Goal: Task Accomplishment & Management: Use online tool/utility

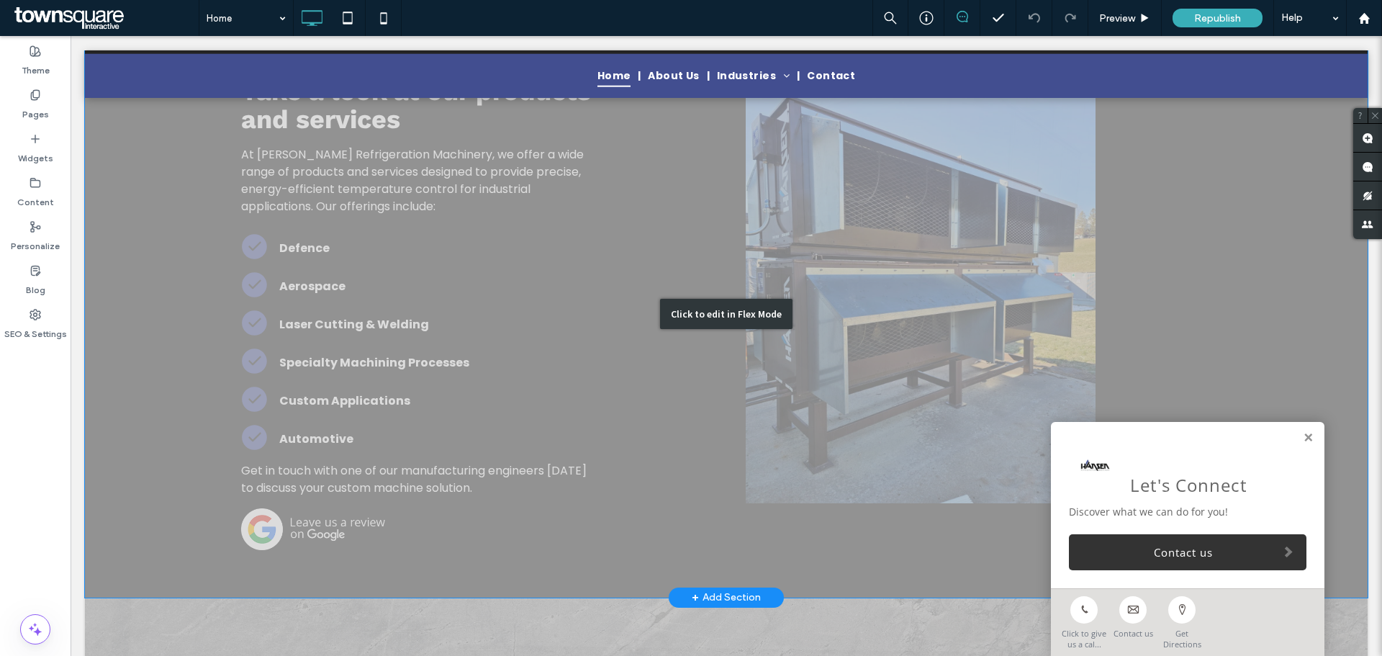
scroll to position [1224, 0]
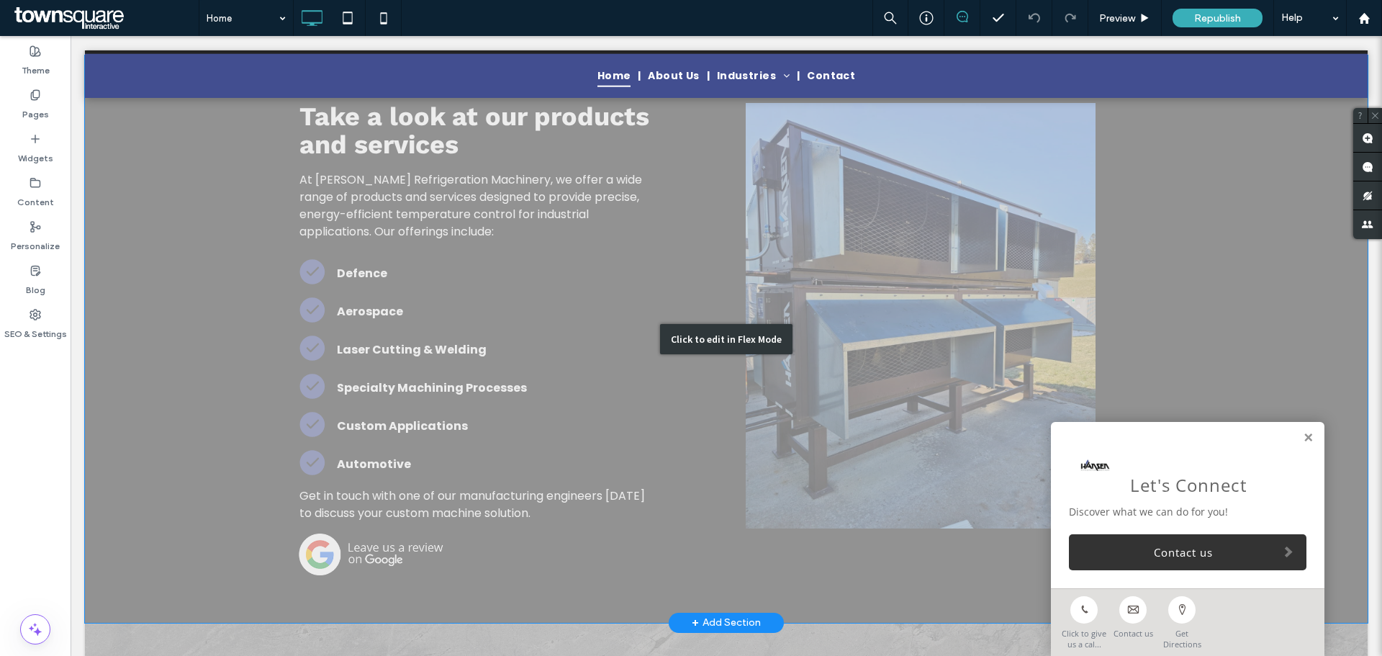
click at [342, 311] on div "Click to edit in Flex Mode" at bounding box center [726, 338] width 1283 height 567
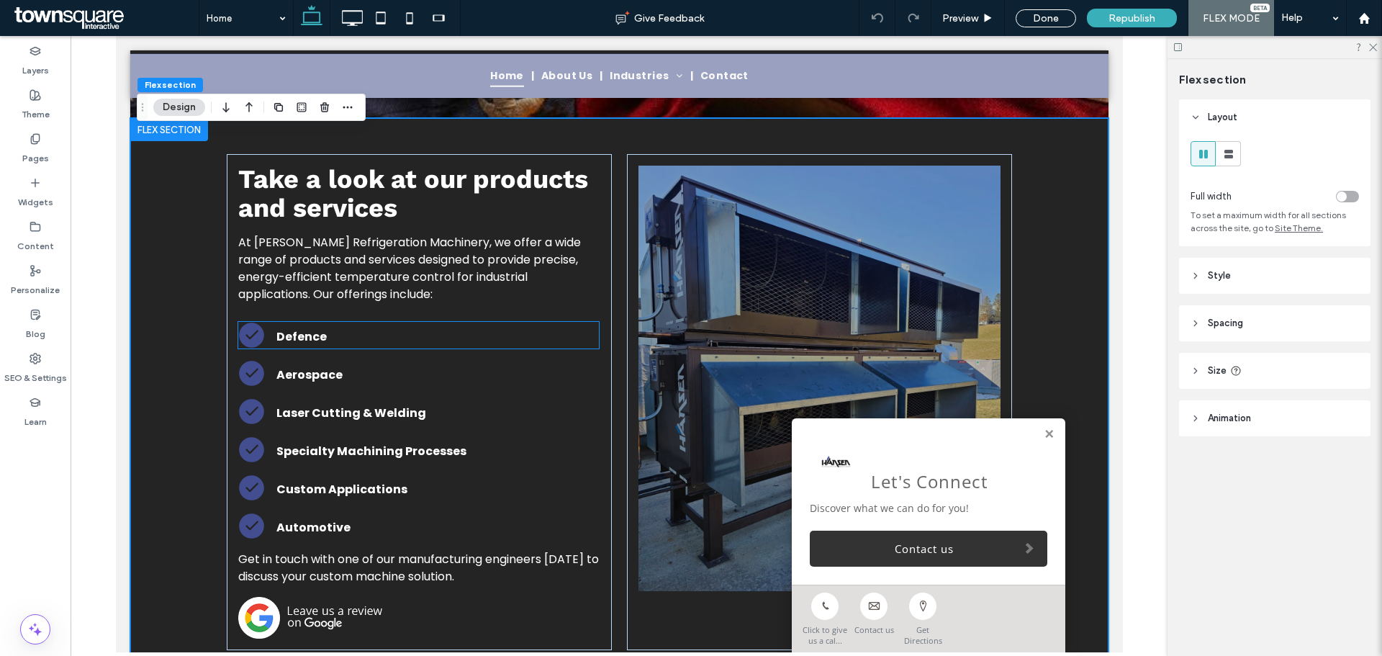
click at [302, 328] on strong "Defence" at bounding box center [301, 336] width 50 height 17
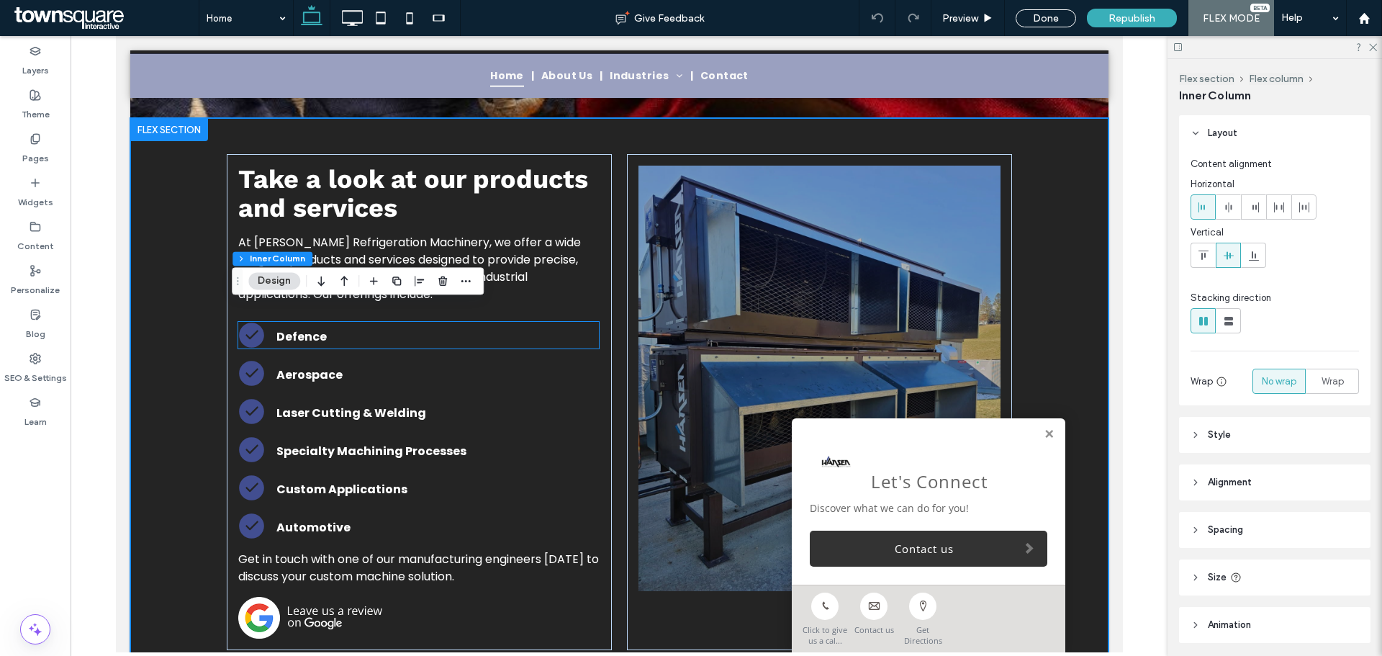
type input "**"
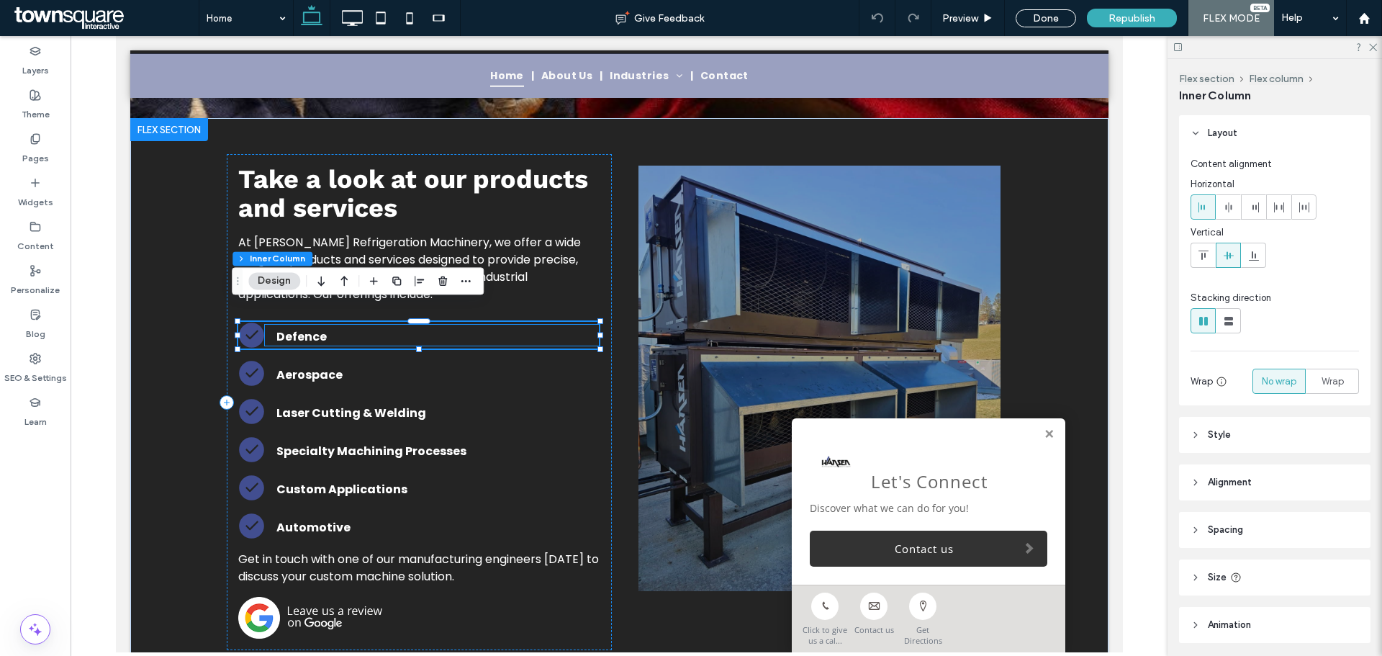
click at [303, 328] on strong "Defence" at bounding box center [301, 336] width 50 height 17
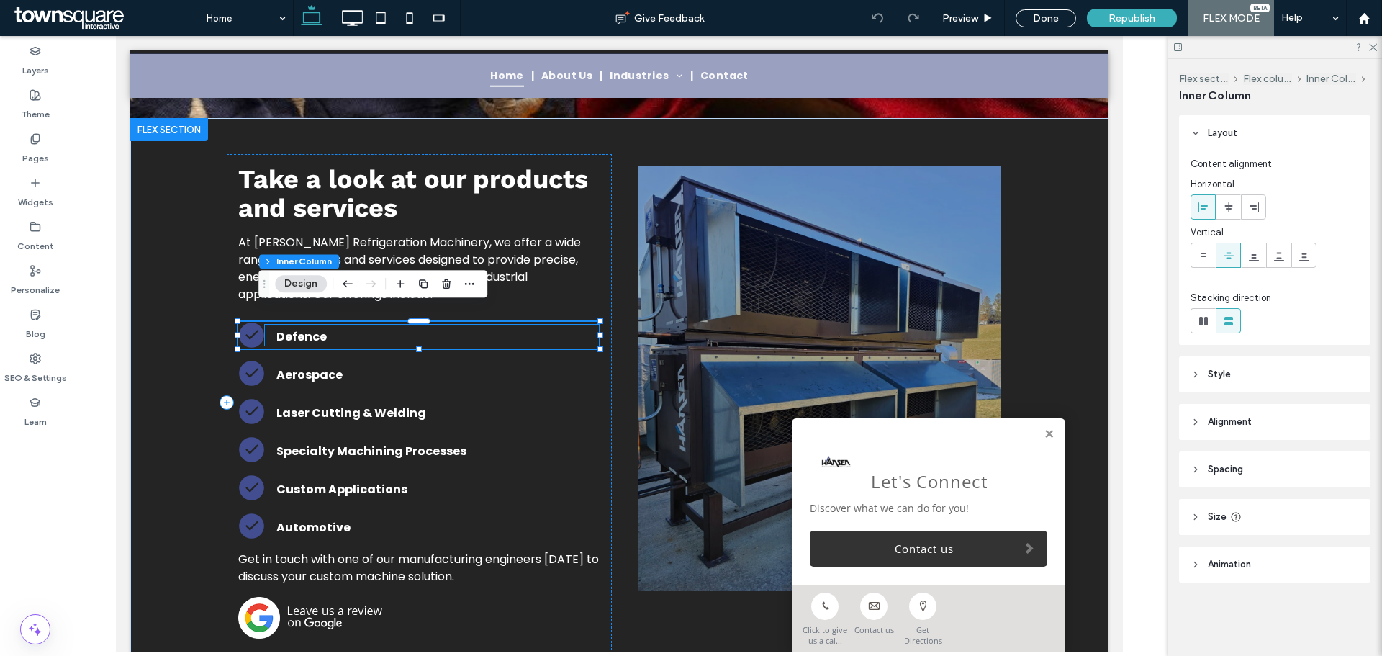
type input "**"
click at [313, 334] on div "A white check mark in a black circle on a white background. Custom Applications…" at bounding box center [418, 402] width 385 height 496
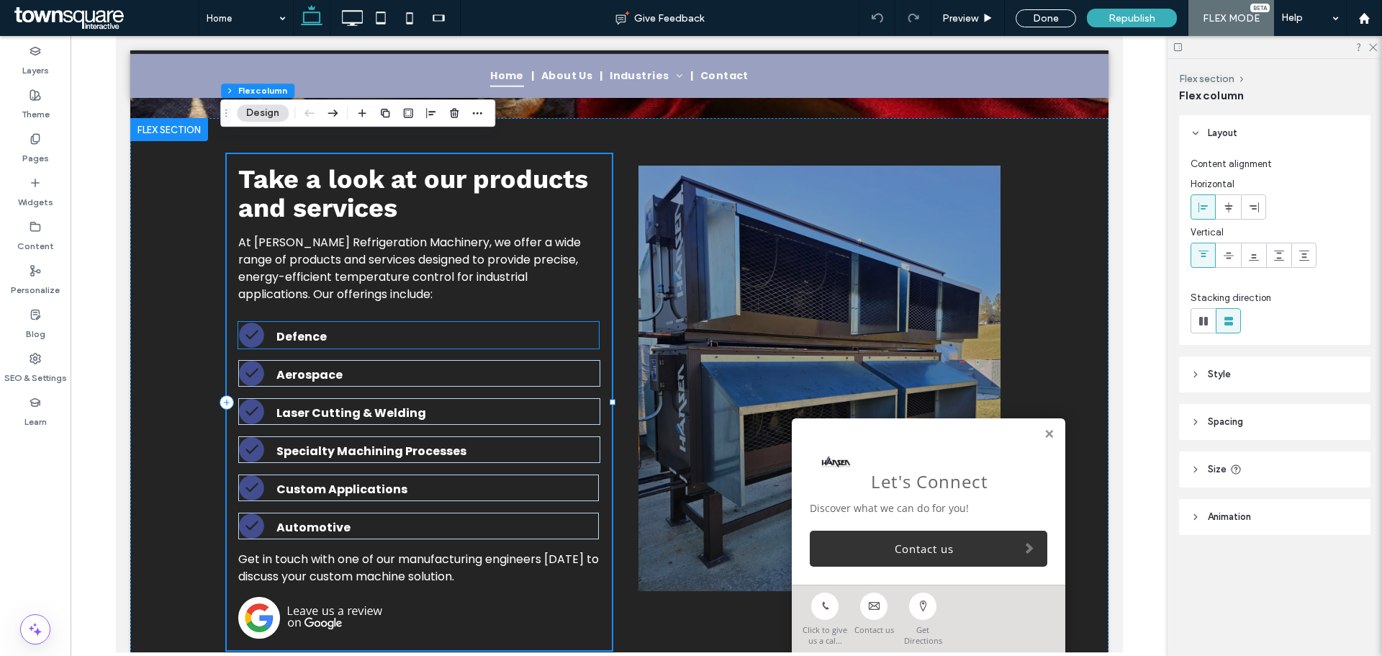
click at [308, 328] on strong "Defence" at bounding box center [301, 336] width 50 height 17
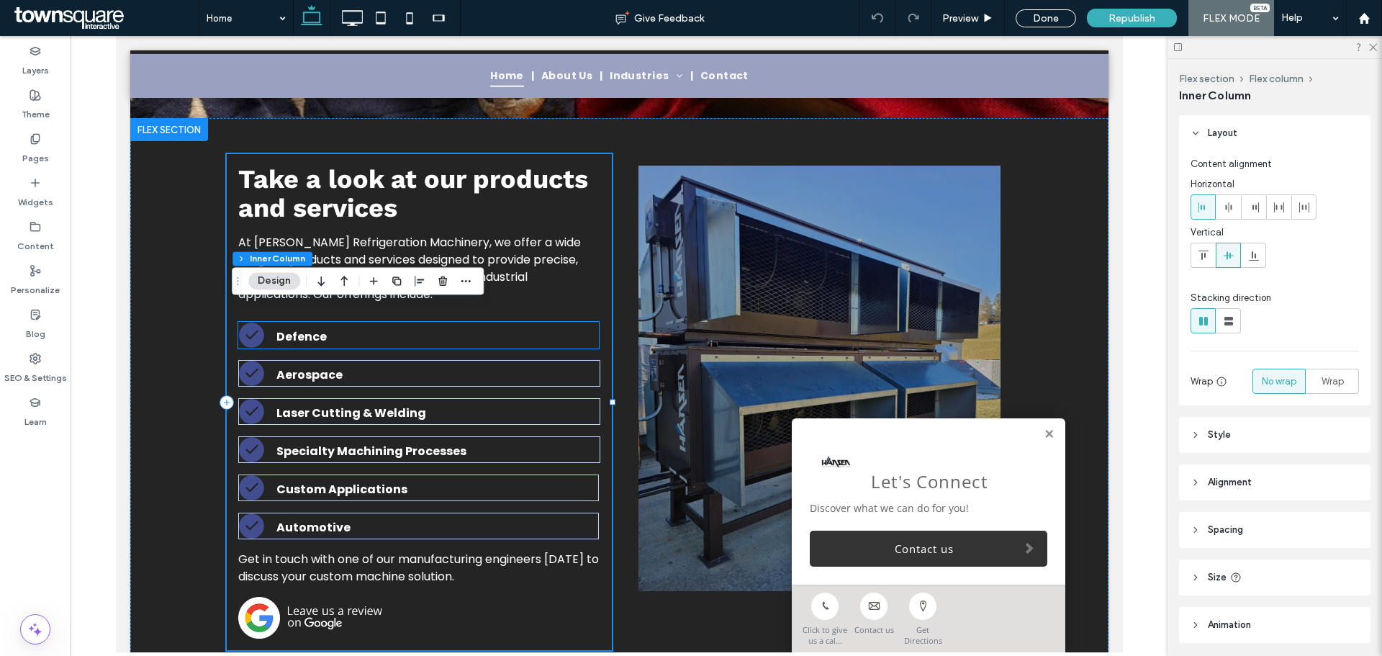
click at [308, 328] on strong "Defence" at bounding box center [301, 336] width 50 height 17
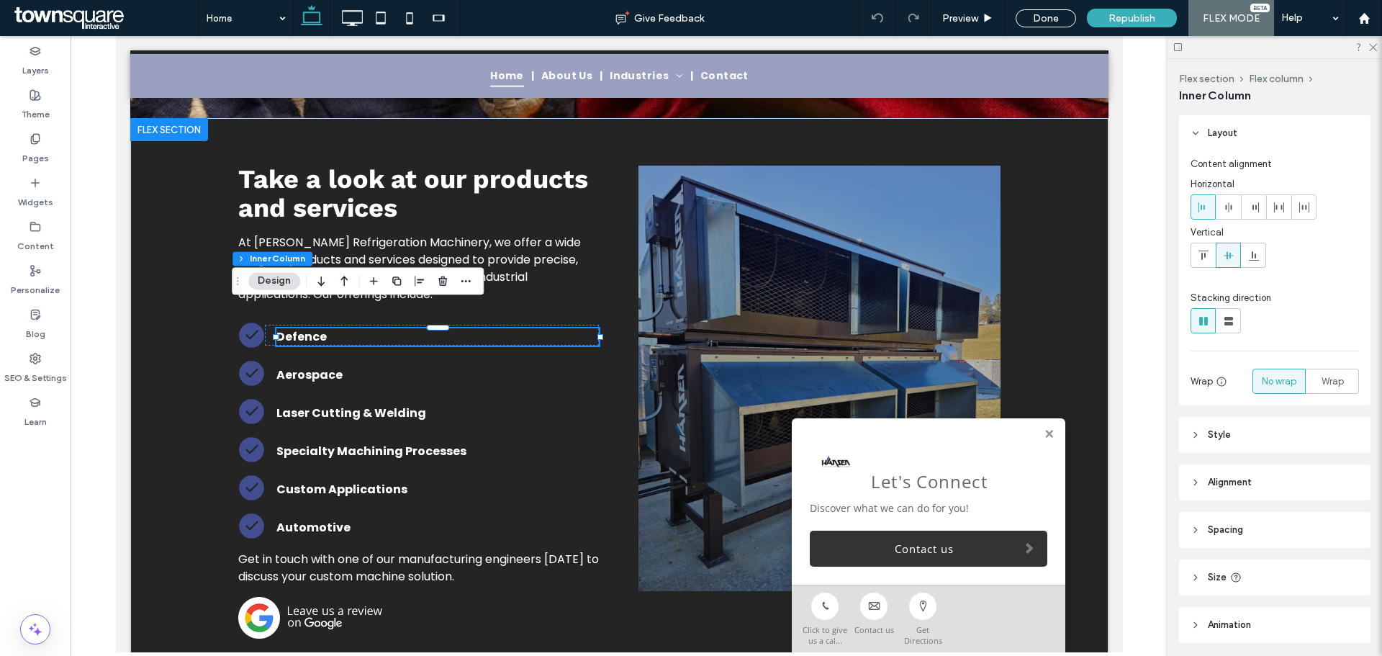
click at [308, 328] on strong "Defence" at bounding box center [301, 336] width 50 height 17
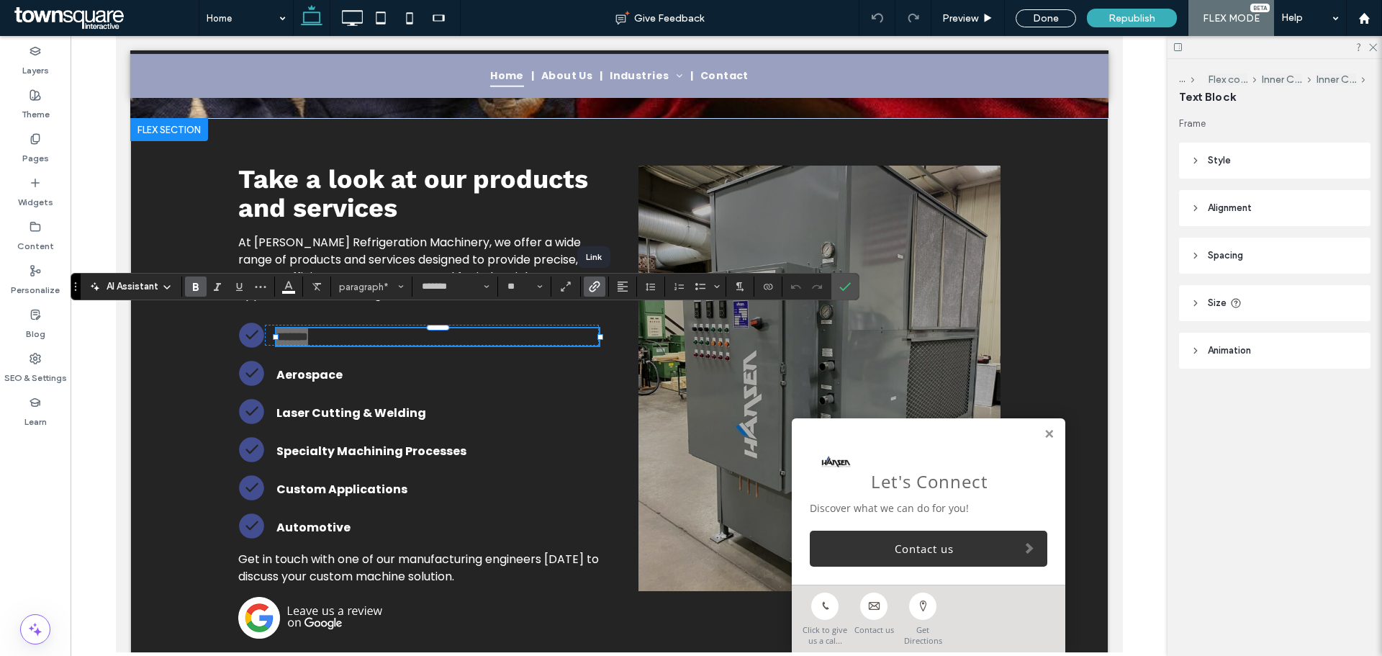
click at [593, 289] on icon "Link" at bounding box center [595, 287] width 12 height 12
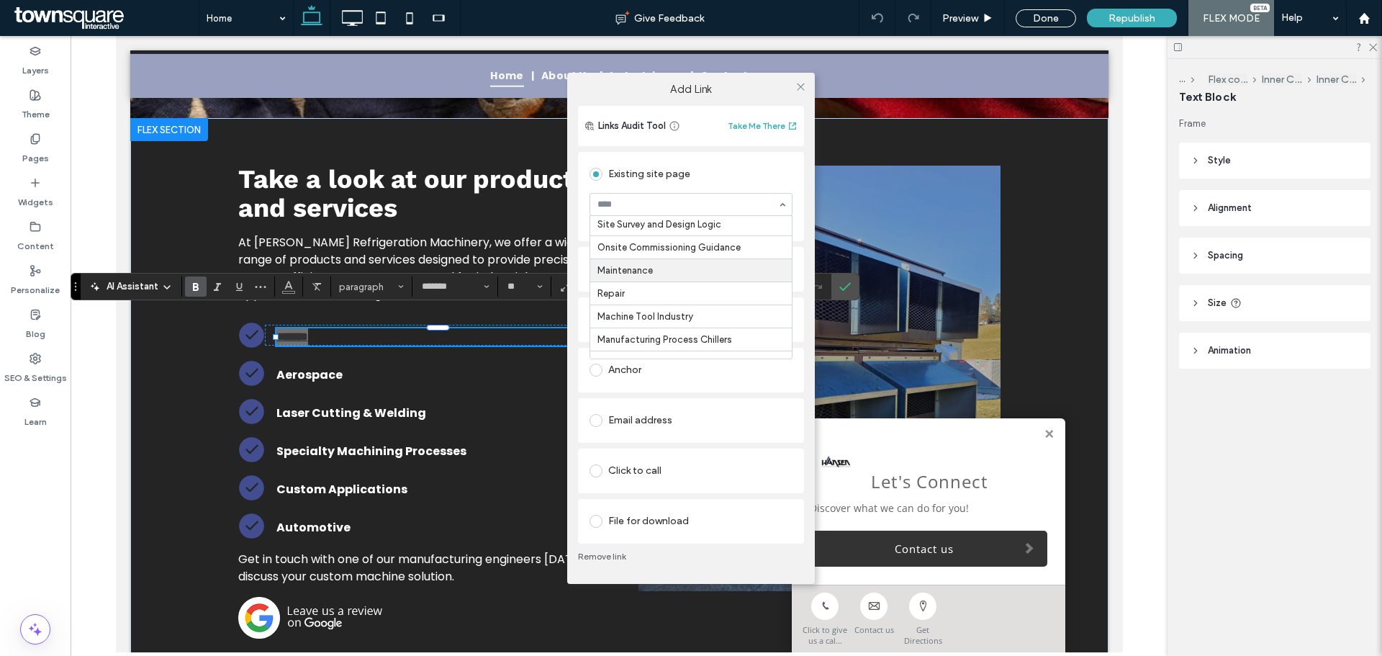
scroll to position [87, 0]
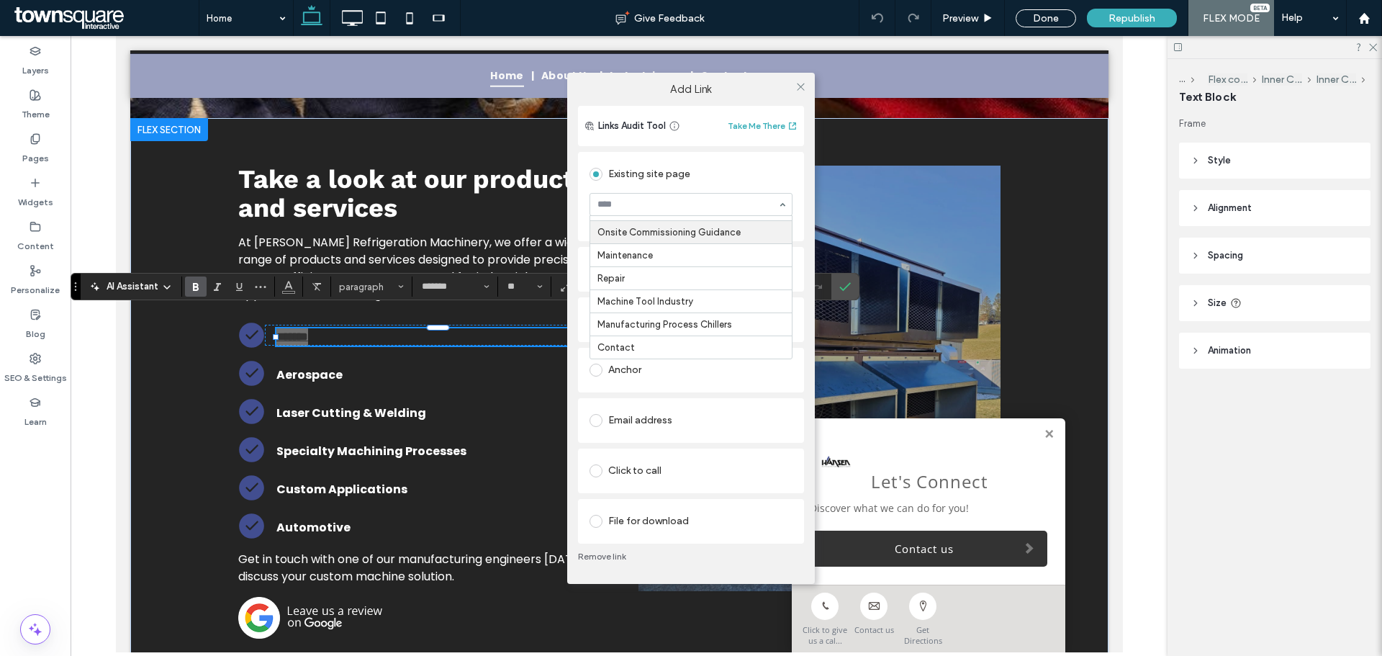
click at [690, 89] on label "Add Link" at bounding box center [691, 89] width 228 height 13
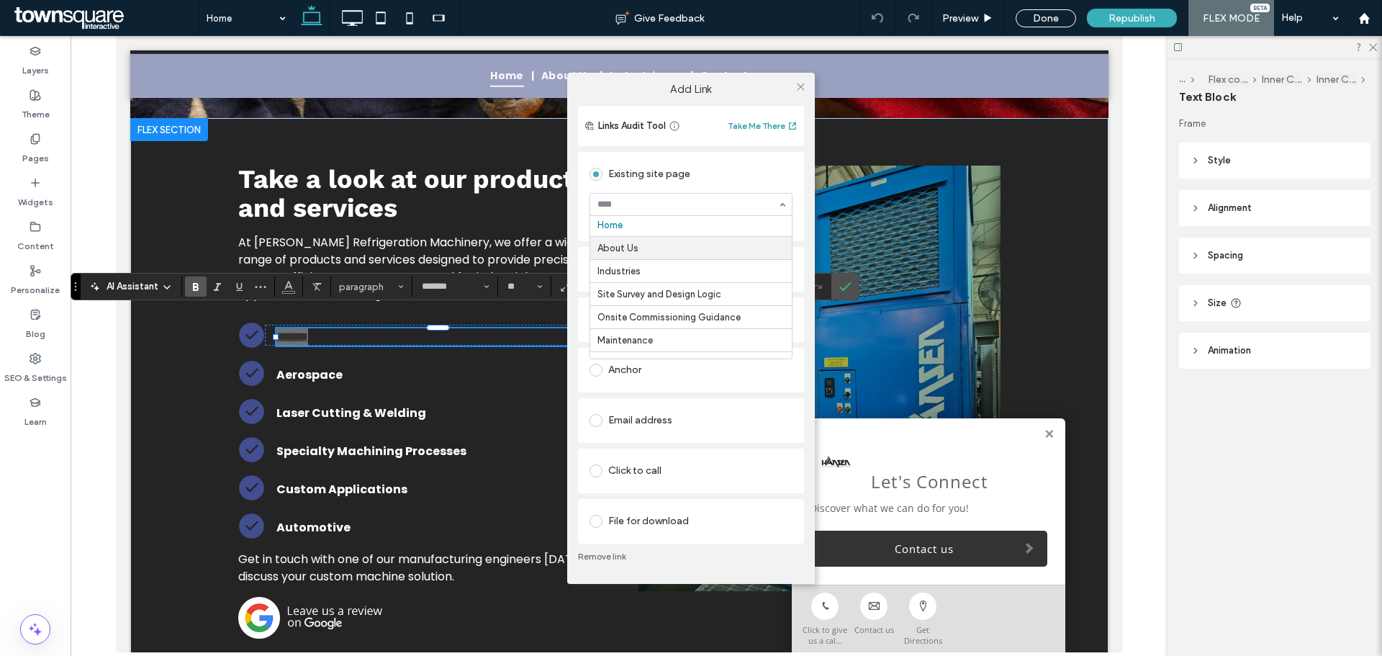
scroll to position [0, 0]
click at [806, 86] on icon at bounding box center [801, 86] width 11 height 11
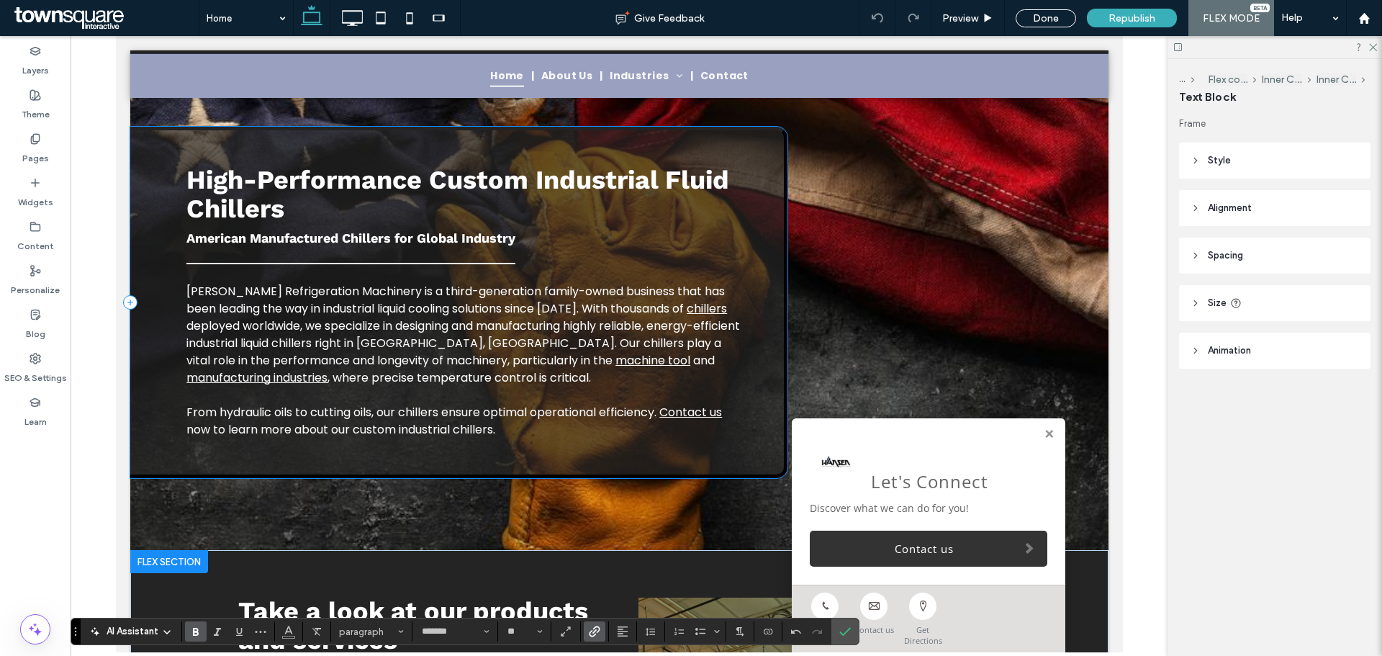
scroll to position [1224, 0]
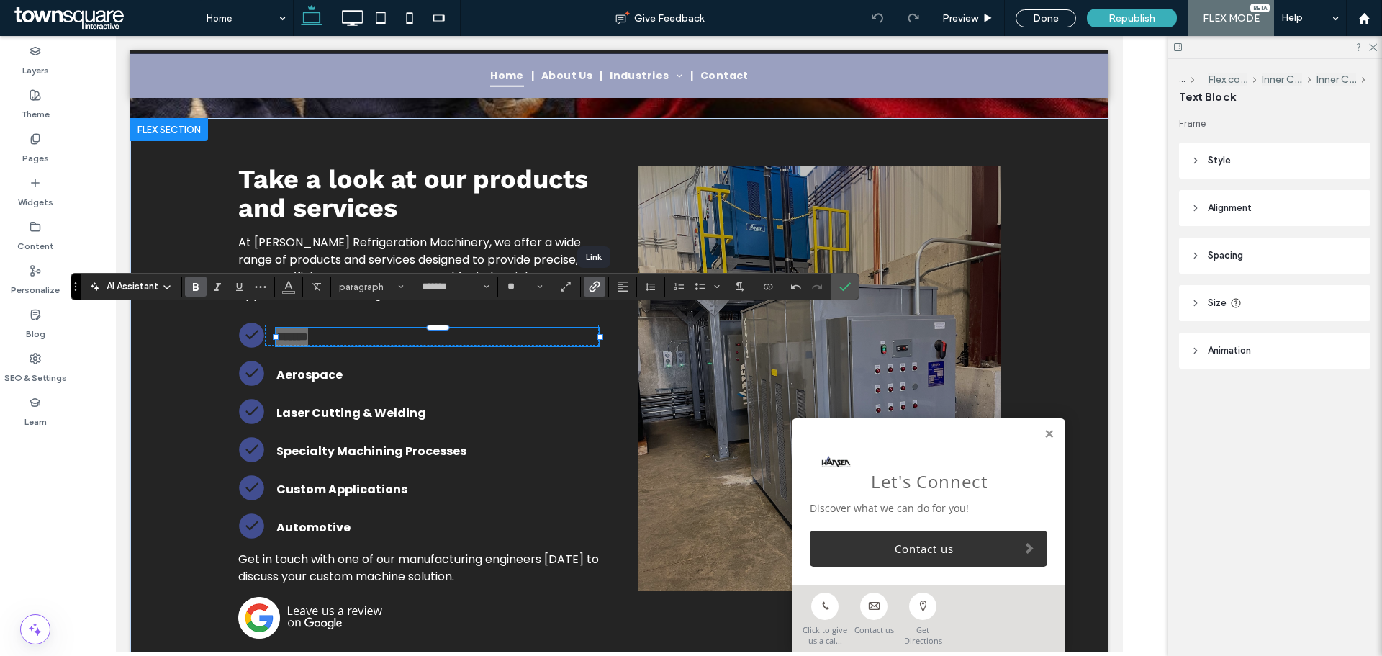
click at [589, 284] on icon "Link" at bounding box center [595, 287] width 12 height 12
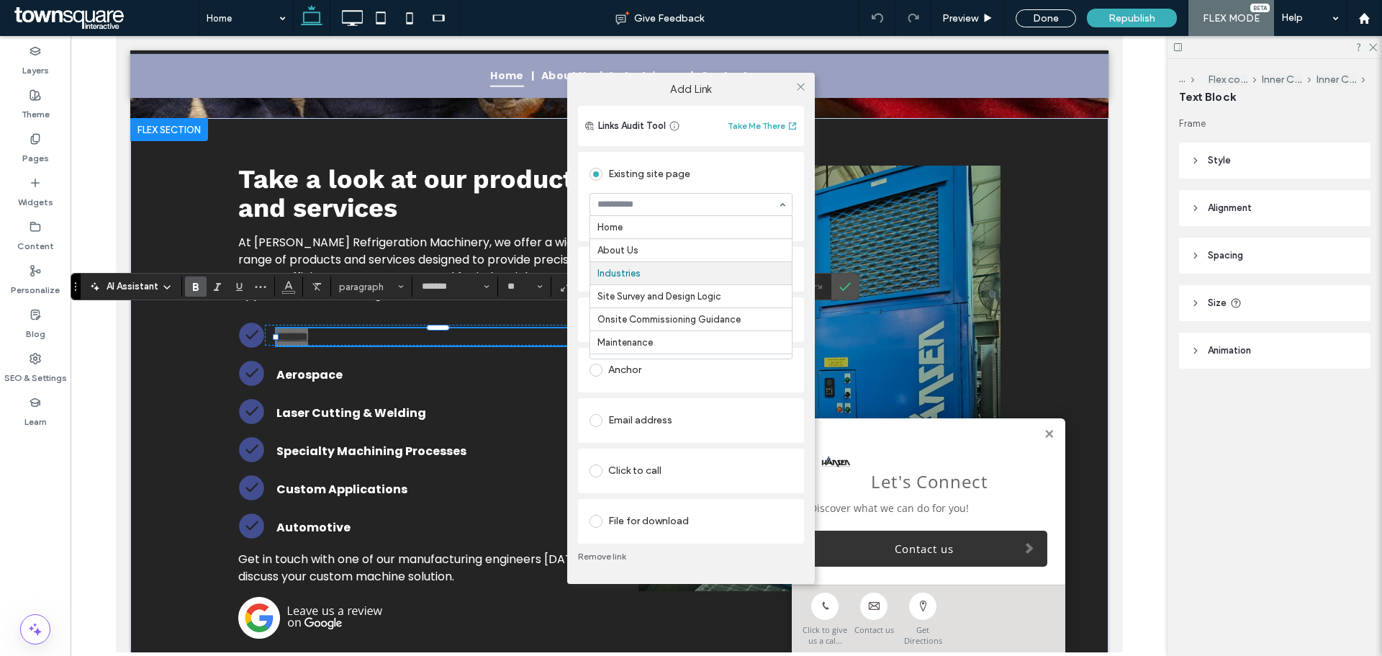
scroll to position [46, 0]
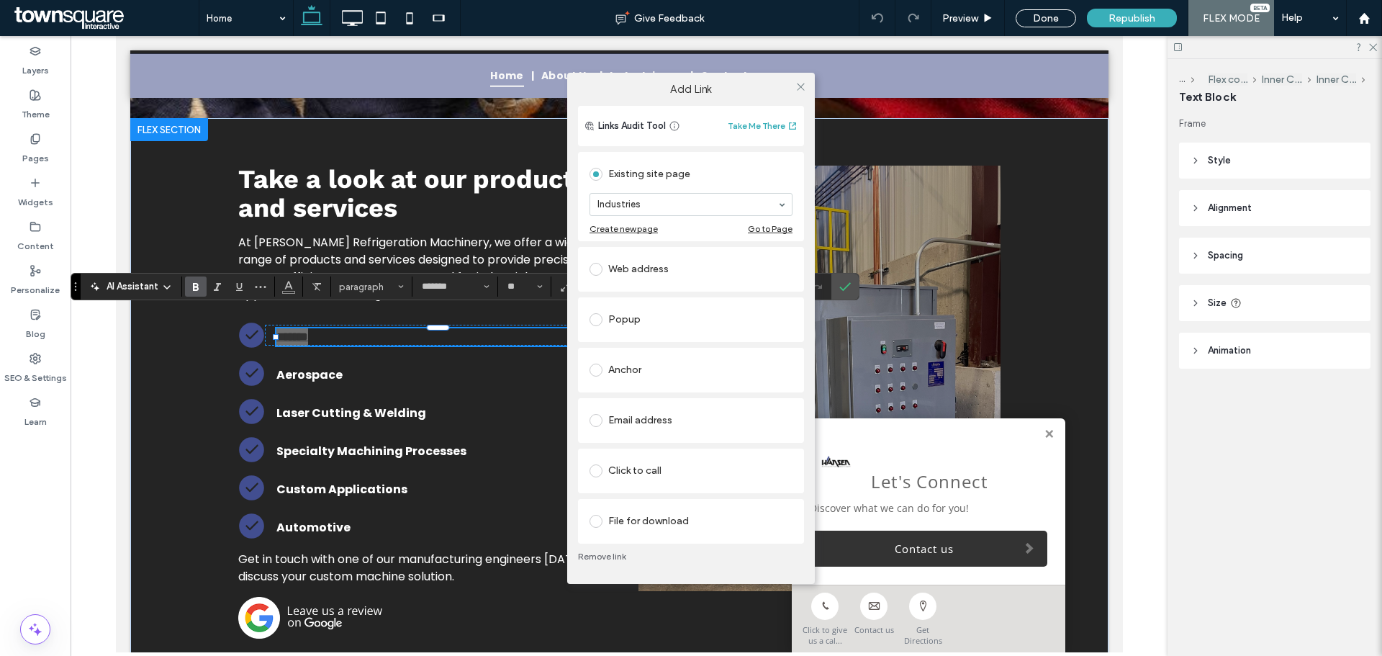
click at [662, 379] on div "Anchor" at bounding box center [691, 370] width 203 height 23
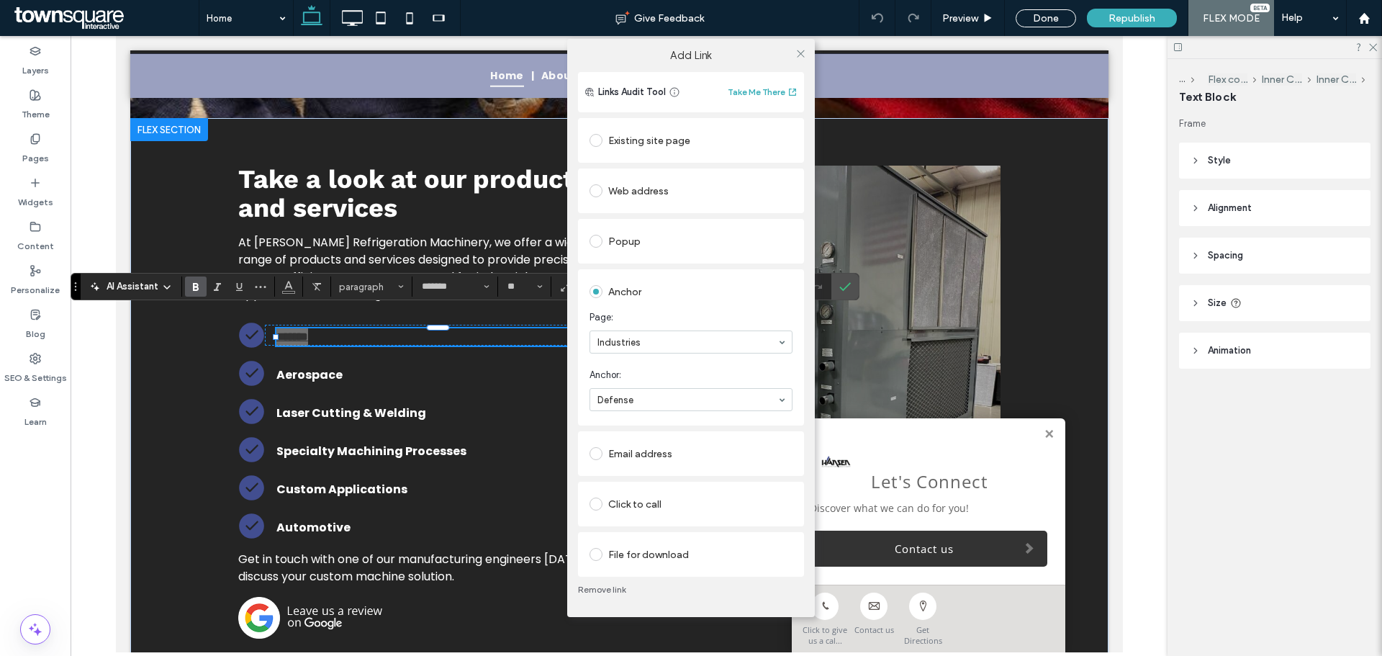
click at [695, 363] on section "Anchor: Defense" at bounding box center [691, 390] width 203 height 58
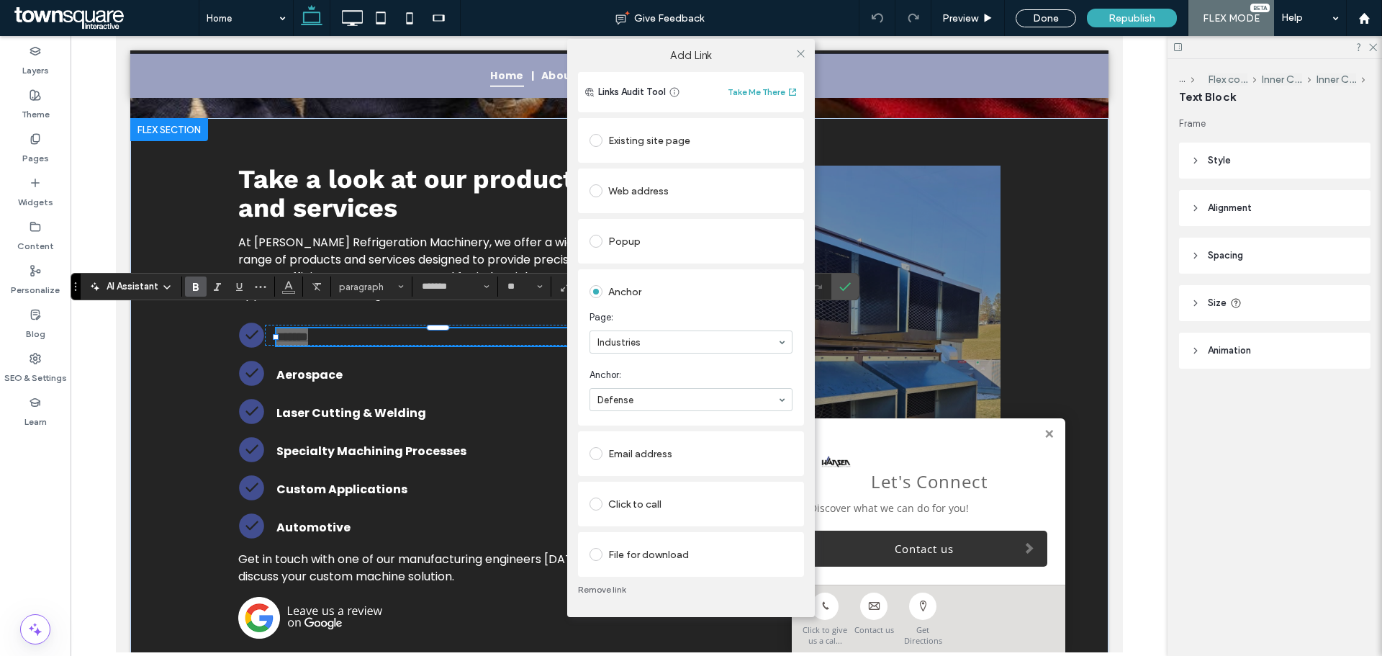
click at [309, 358] on div "Add Link Links Audit Tool Take Me There Existing site page Industries Create ne…" at bounding box center [691, 328] width 1382 height 656
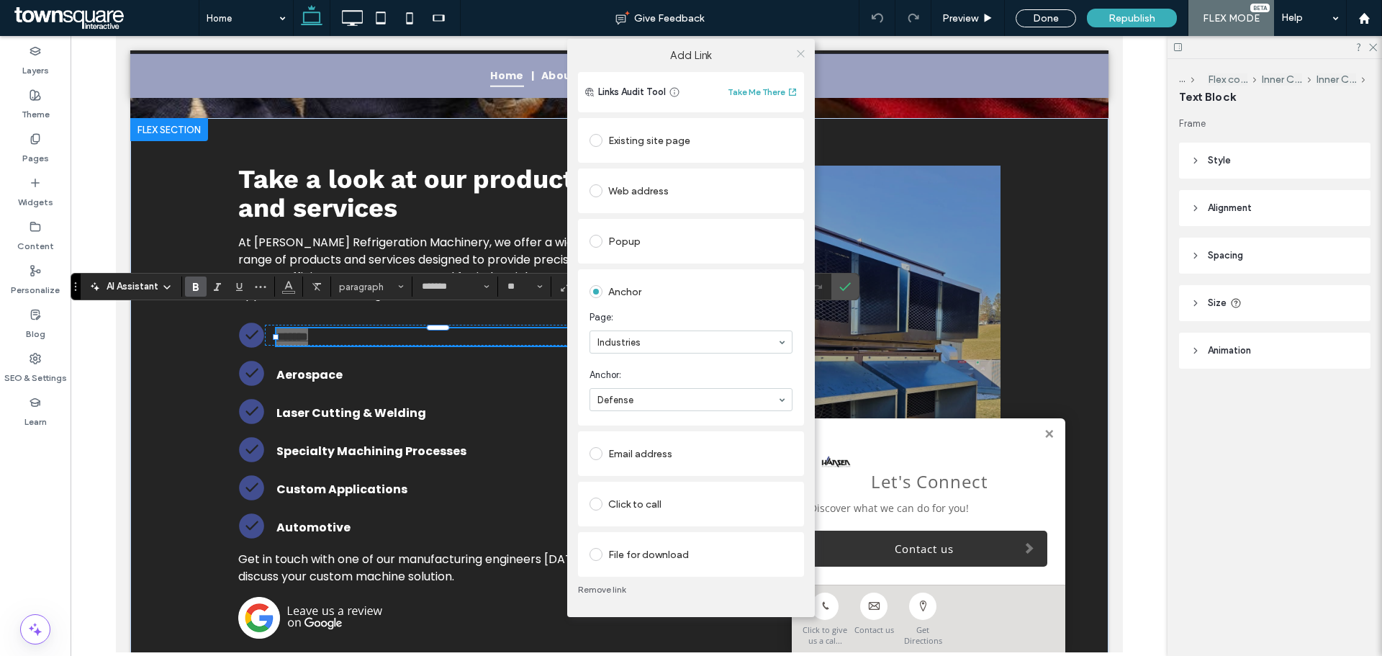
click at [800, 53] on use at bounding box center [800, 53] width 7 height 7
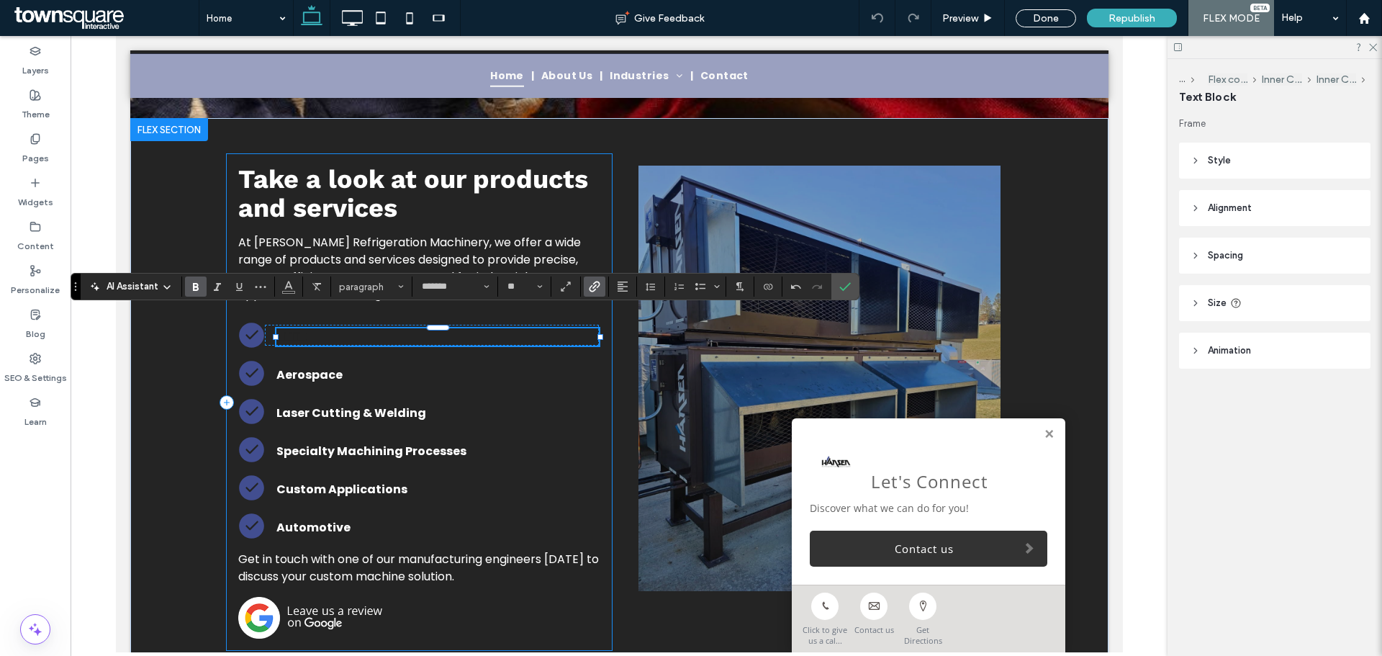
click at [447, 341] on div "A white check mark in a black circle on a white background. Custom Applications…" at bounding box center [418, 402] width 385 height 496
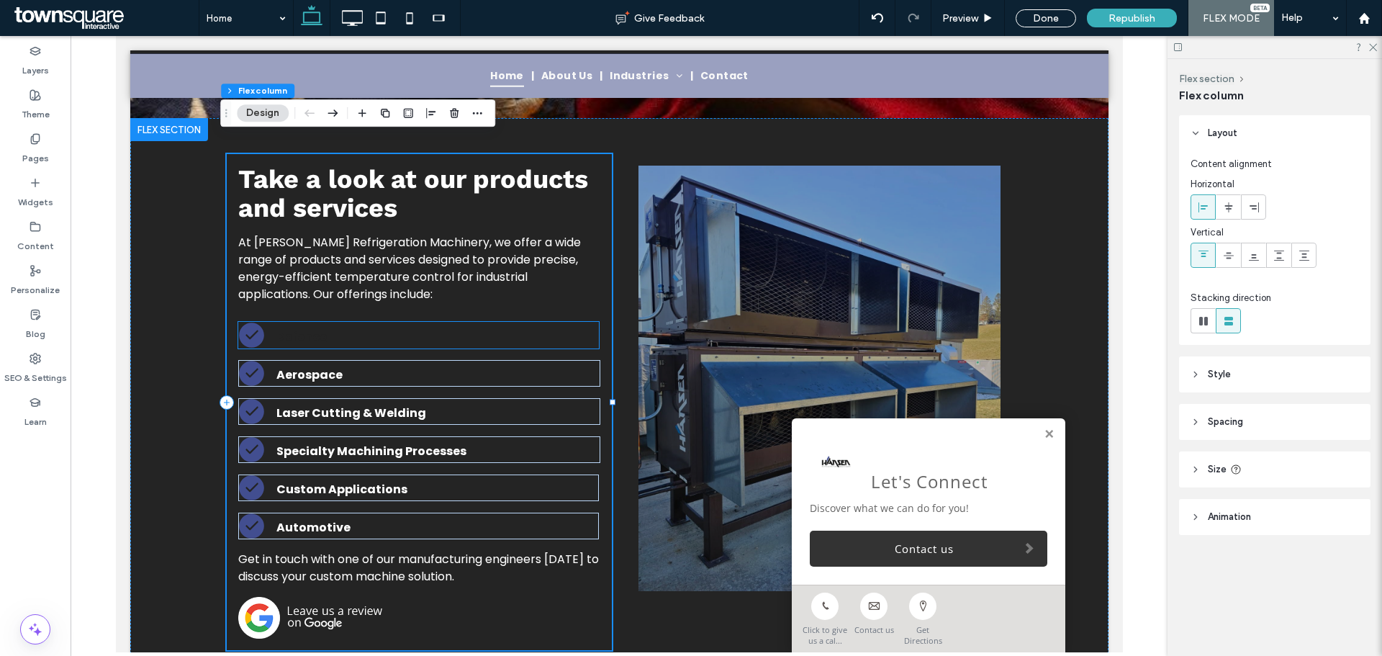
click at [324, 328] on p "Defence" at bounding box center [437, 336] width 323 height 17
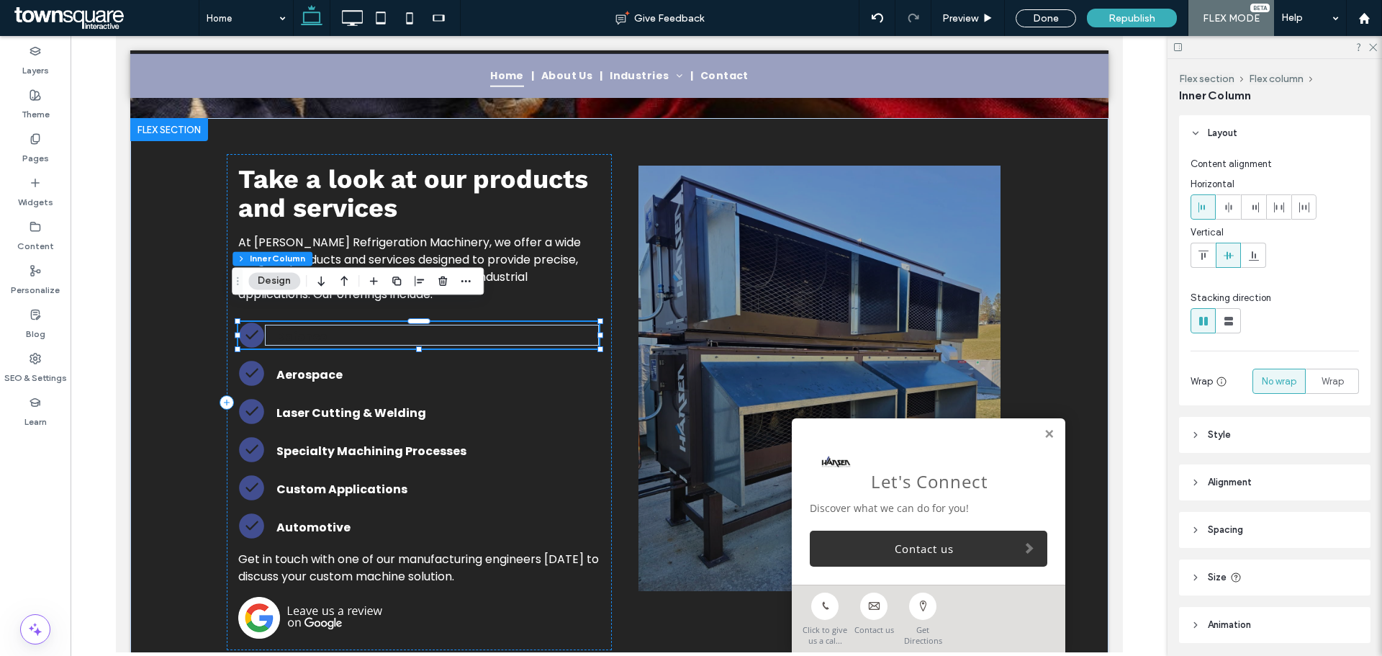
click at [320, 328] on p "Defence" at bounding box center [437, 336] width 323 height 17
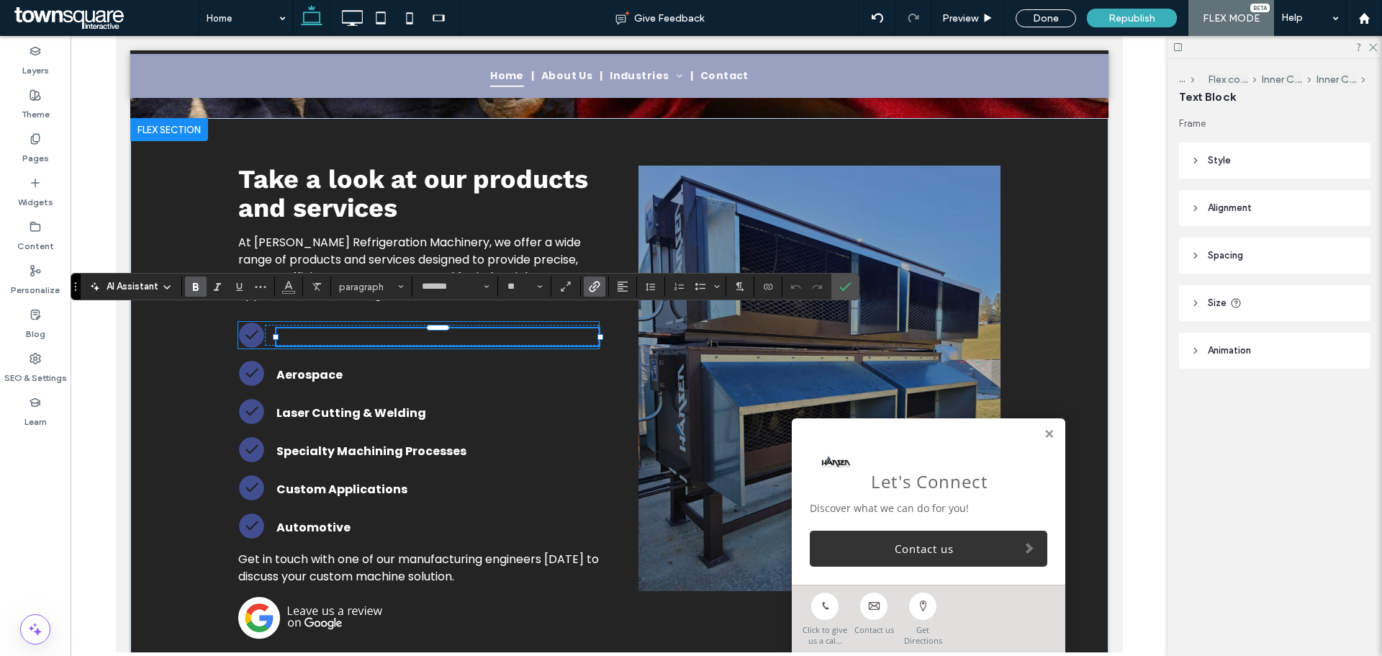
click at [320, 328] on p "*******" at bounding box center [437, 336] width 323 height 17
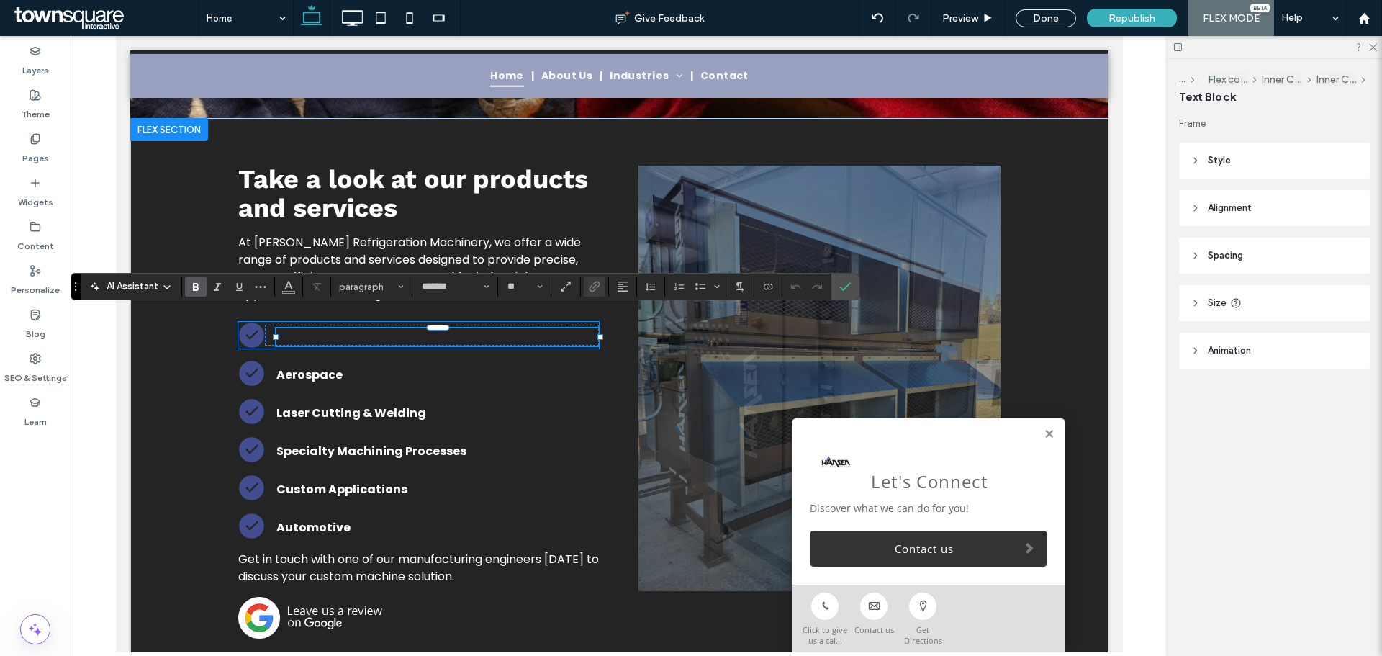
click at [297, 331] on strong "*******" at bounding box center [292, 336] width 32 height 11
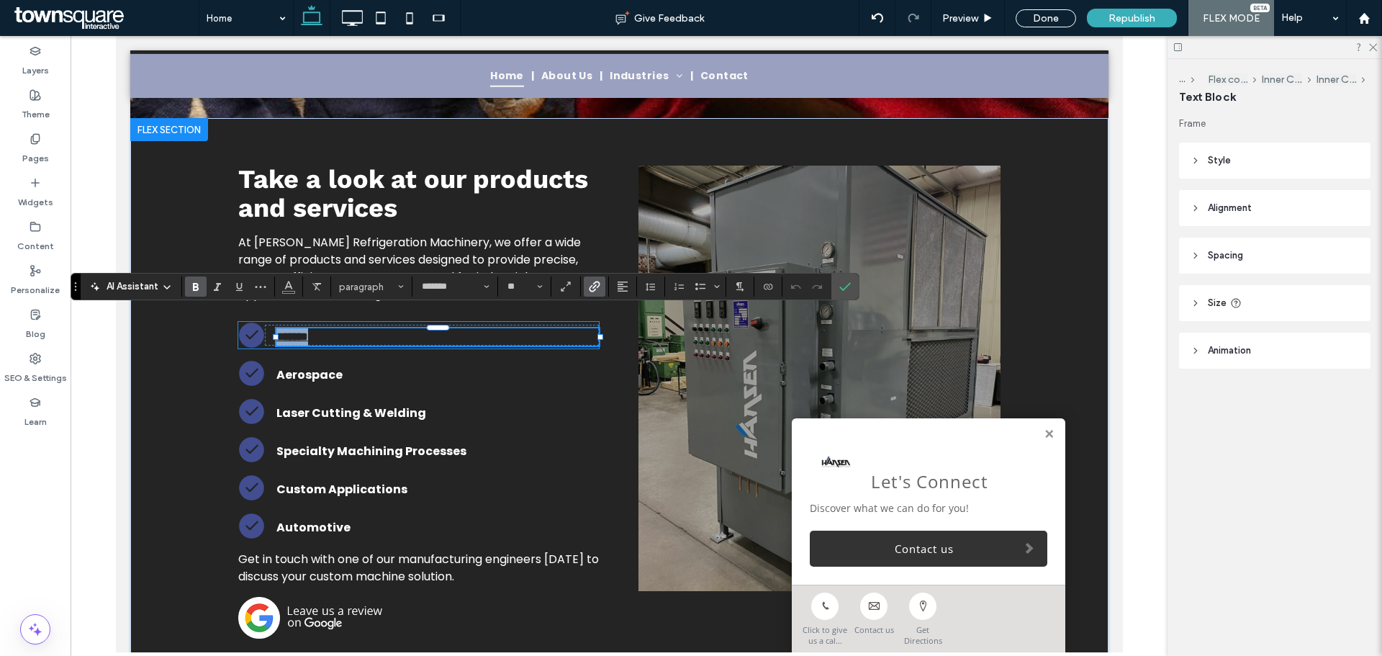
click at [297, 331] on strong "*******" at bounding box center [292, 336] width 32 height 11
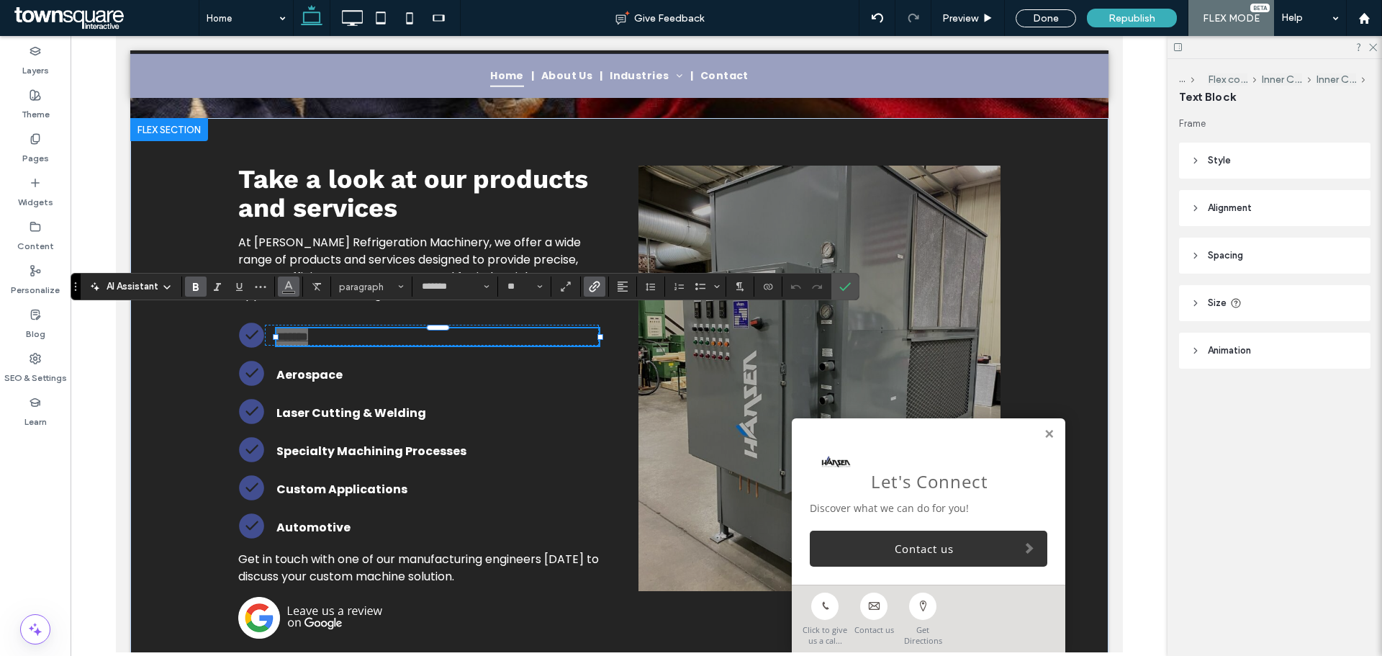
click at [282, 287] on button "Color" at bounding box center [289, 286] width 22 height 20
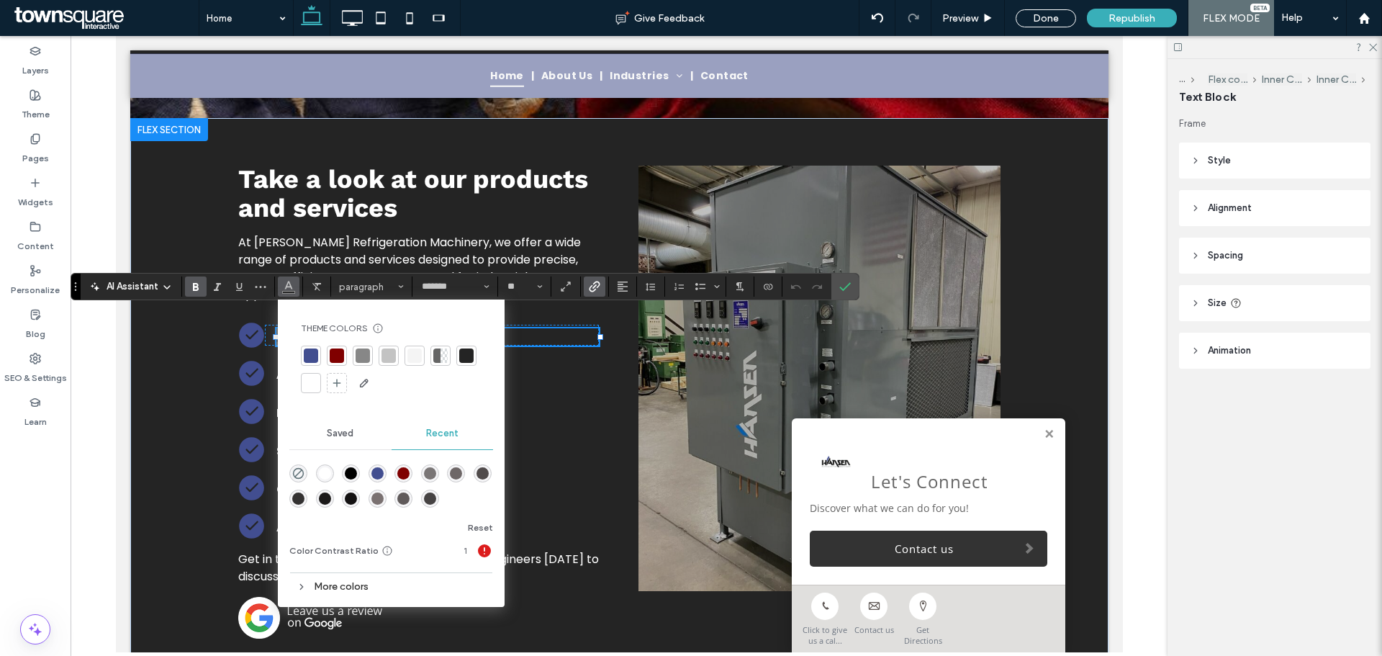
click at [415, 356] on div at bounding box center [415, 355] width 14 height 14
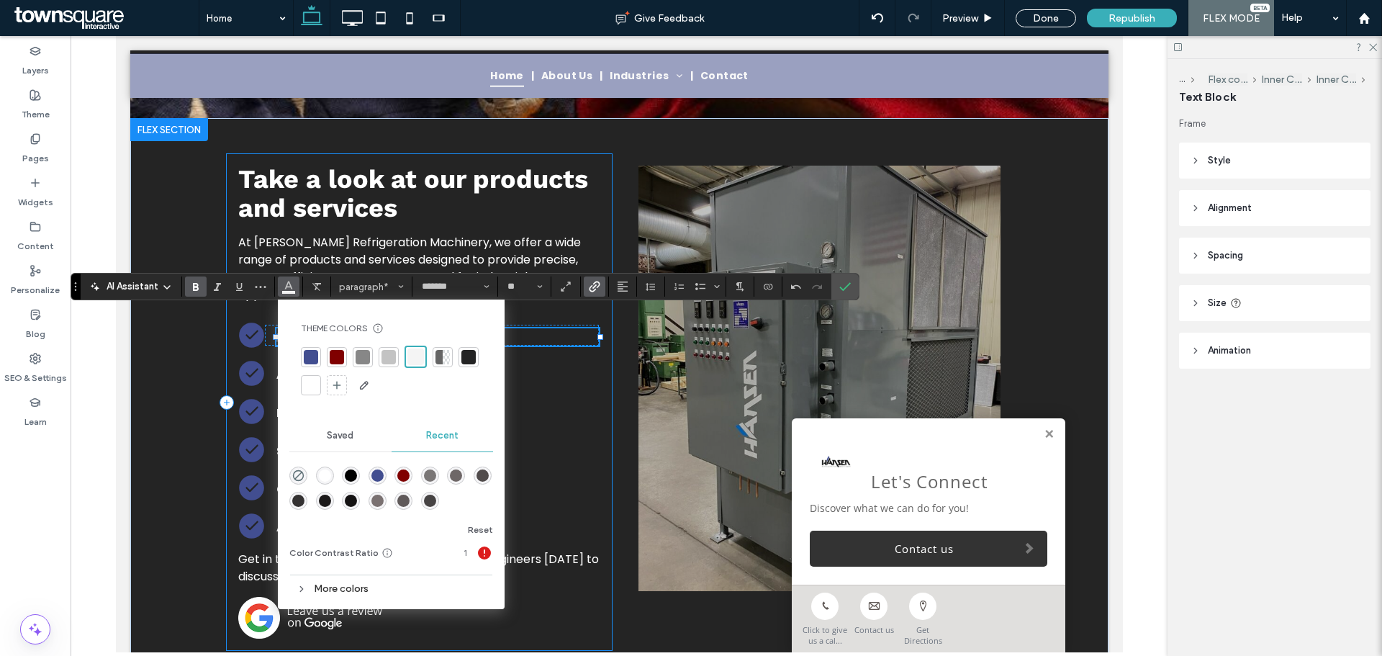
drag, startPoint x: 557, startPoint y: 377, endPoint x: 585, endPoint y: 371, distance: 28.7
click at [557, 377] on div "A white check mark in a black circle on a white background. Custom Applications…" at bounding box center [418, 402] width 385 height 496
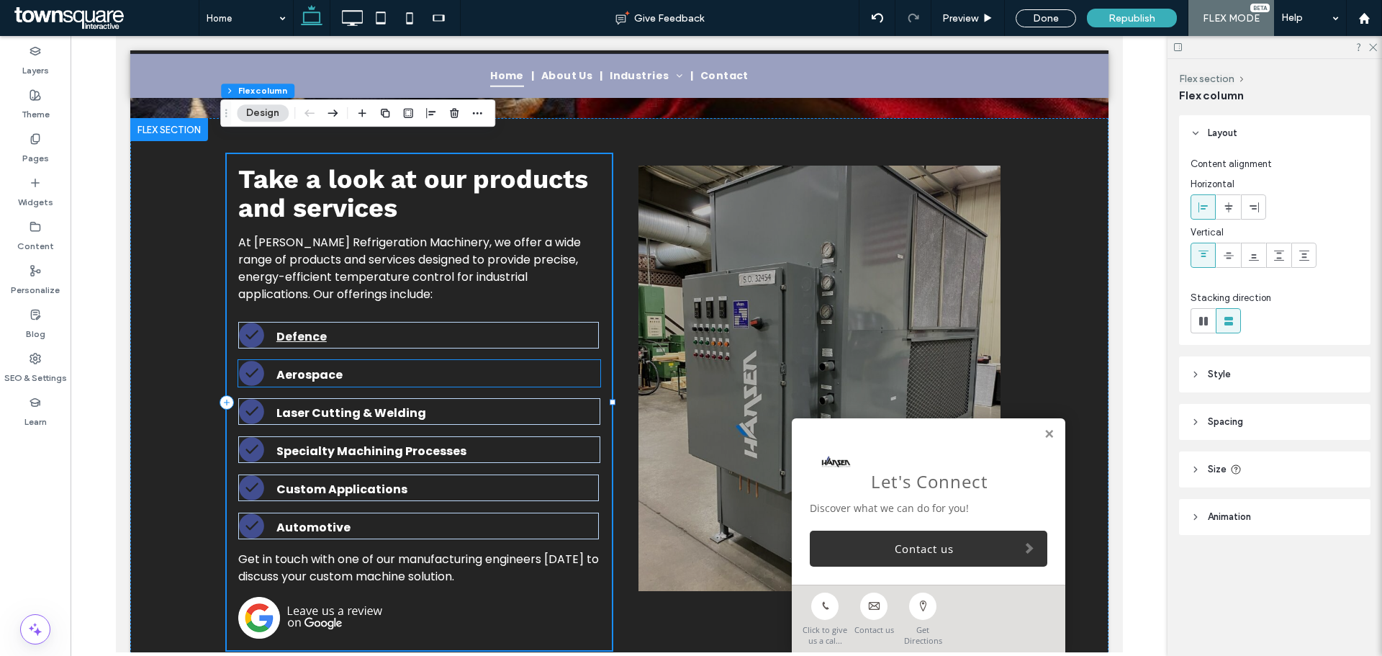
click at [282, 366] on strong "Aerospace" at bounding box center [309, 374] width 66 height 17
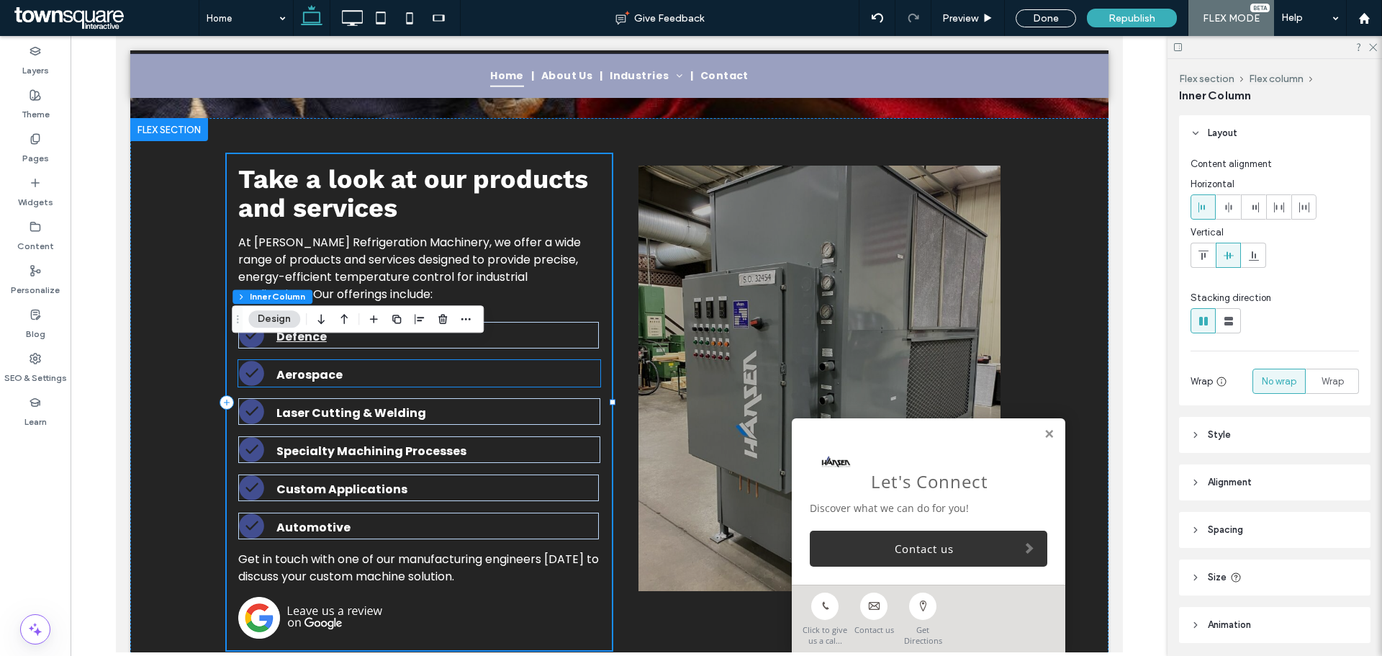
type input "**"
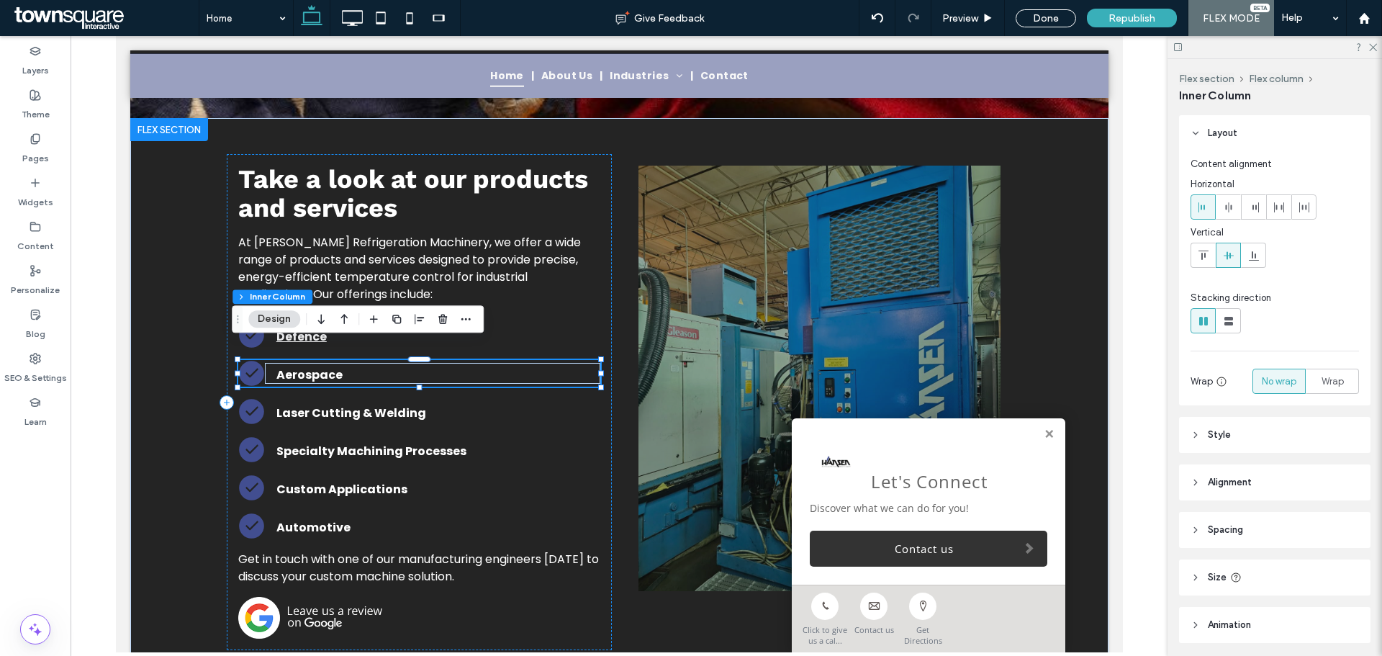
click at [283, 366] on strong "Aerospace" at bounding box center [309, 374] width 66 height 17
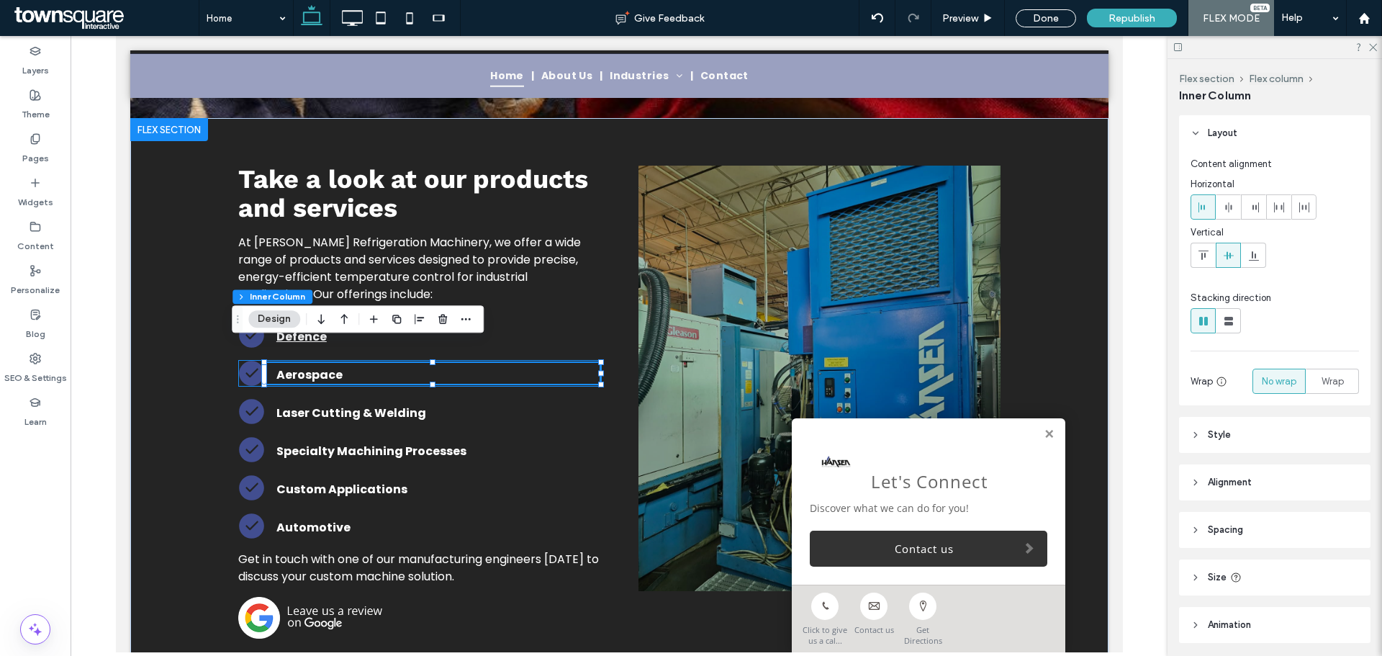
click at [283, 366] on strong "Aerospace" at bounding box center [309, 374] width 66 height 17
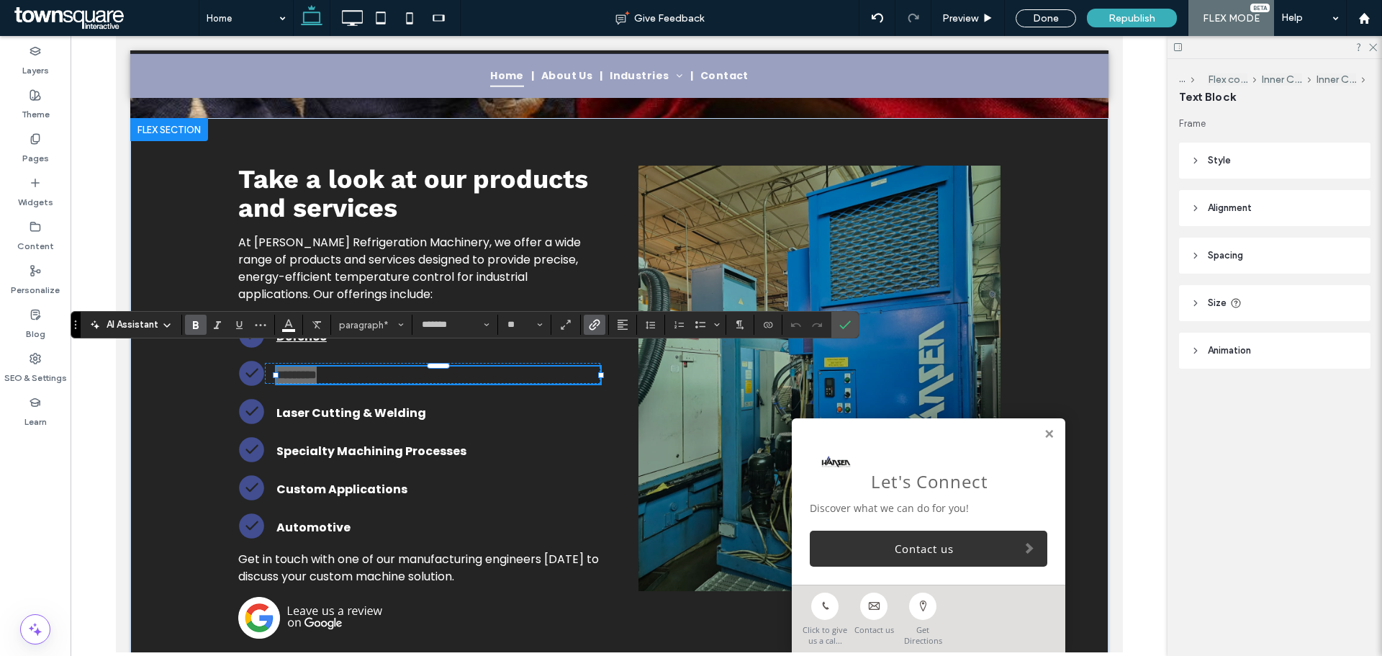
click at [602, 323] on label "Link" at bounding box center [595, 325] width 22 height 20
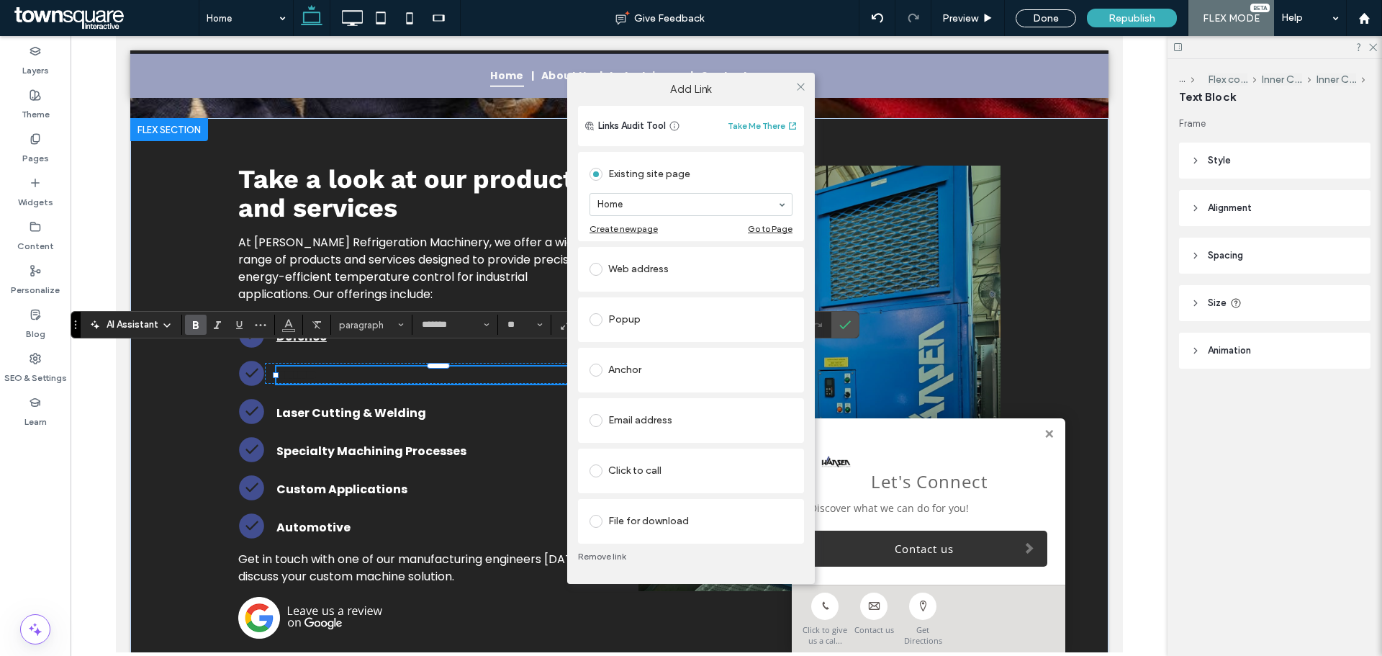
click at [676, 359] on div "Anchor" at bounding box center [691, 370] width 203 height 23
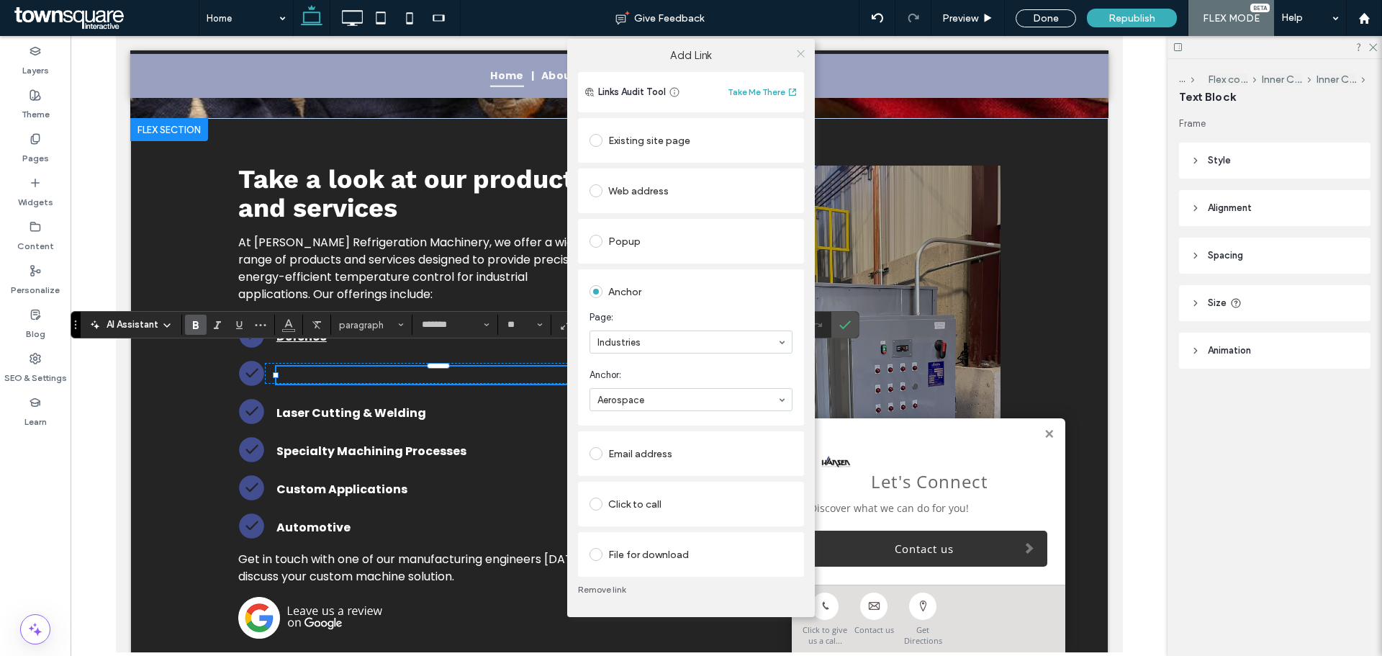
click at [798, 59] on span at bounding box center [801, 53] width 11 height 22
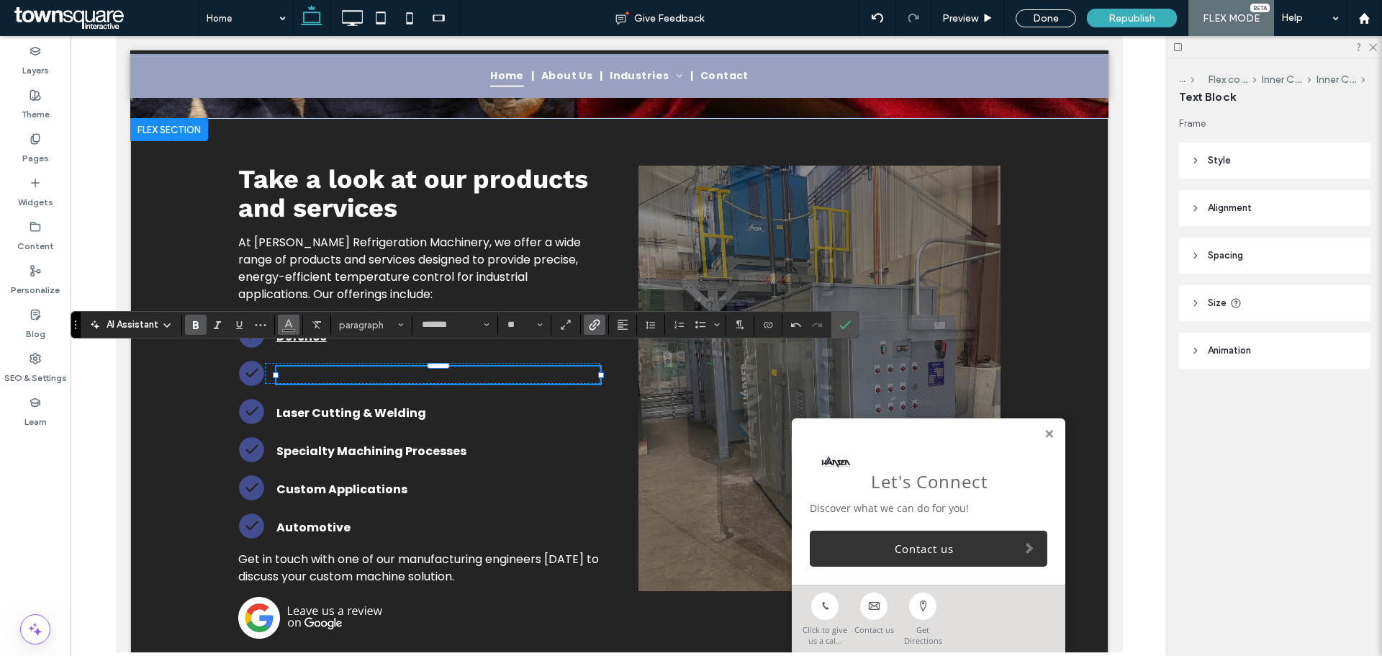
click at [284, 324] on icon "Color" at bounding box center [289, 324] width 12 height 12
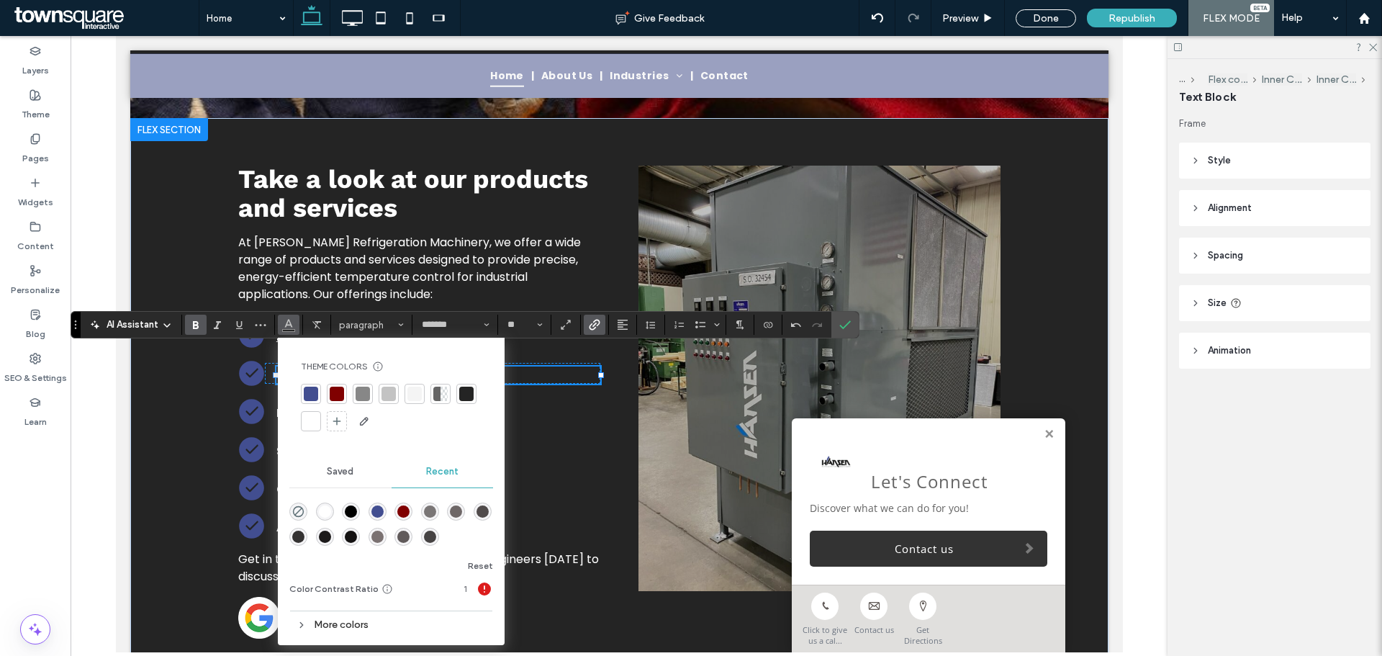
click at [415, 389] on div at bounding box center [415, 394] width 14 height 14
click at [850, 332] on span "Confirm" at bounding box center [846, 324] width 12 height 24
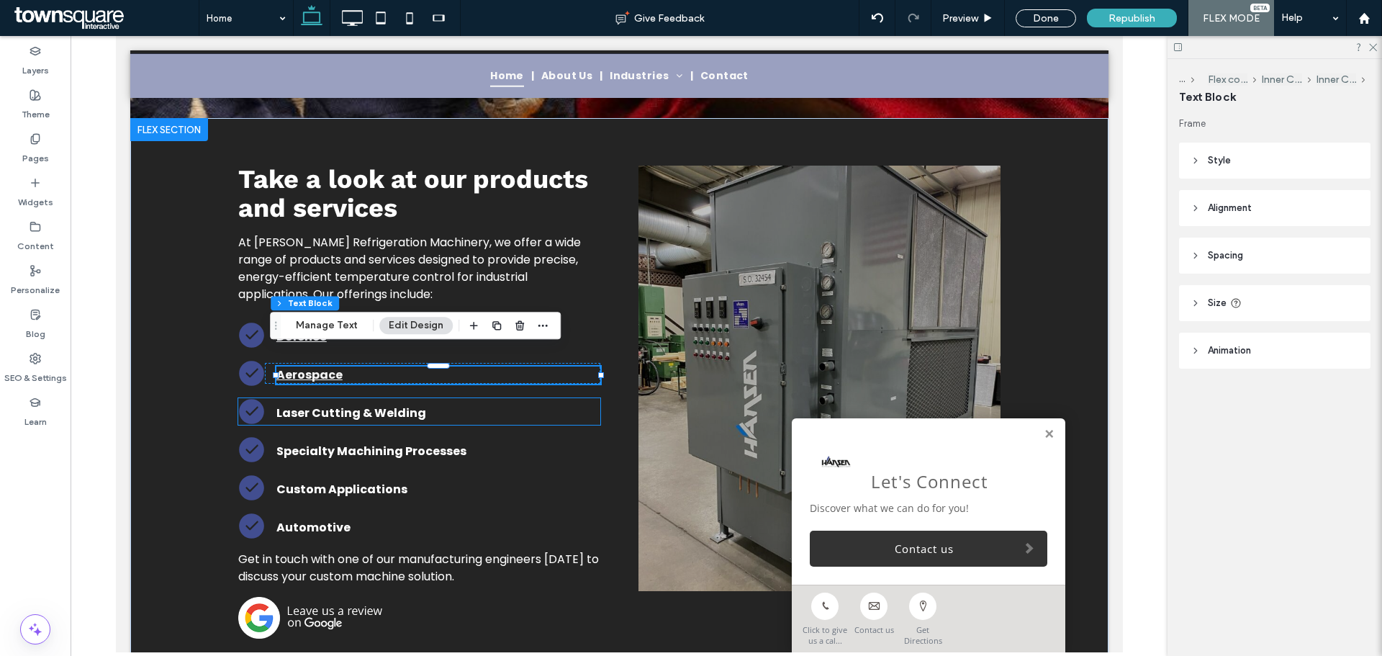
click at [364, 405] on strong "Laser Cutting & Welding" at bounding box center [351, 413] width 150 height 17
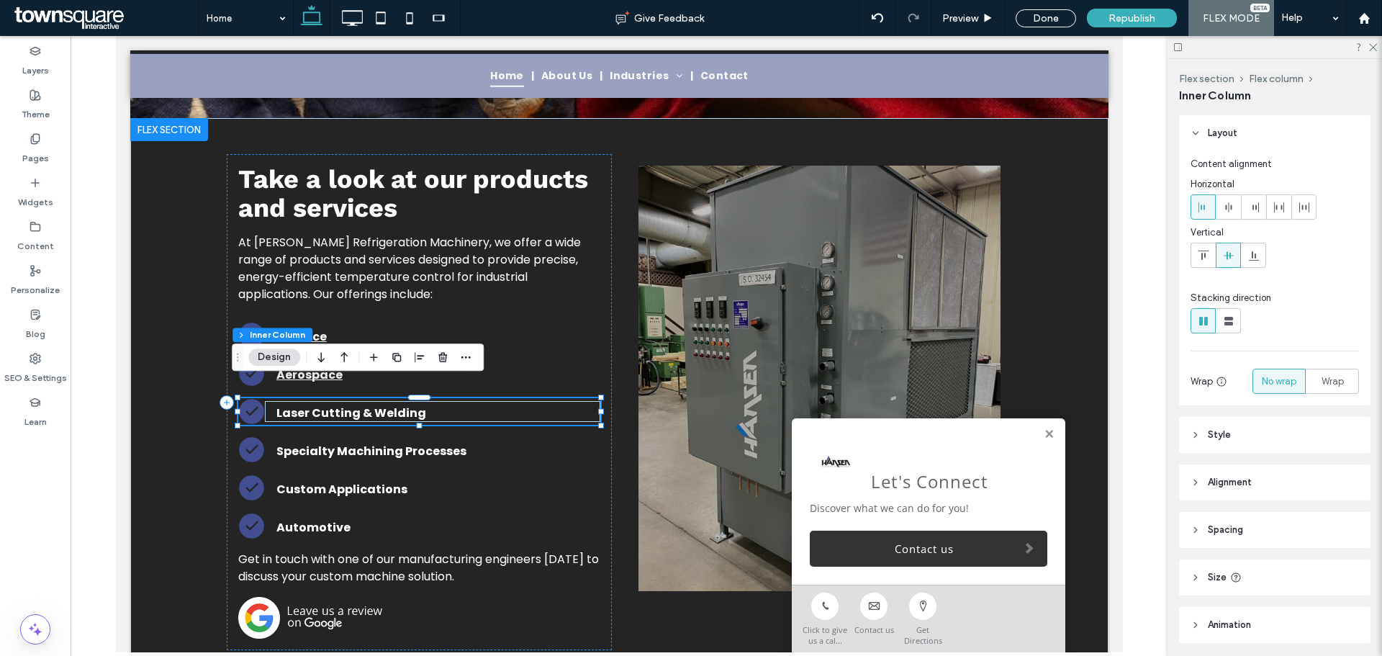
click at [364, 405] on strong "Laser Cutting & Welding" at bounding box center [351, 413] width 150 height 17
click at [364, 405] on div "Laser Cutting & Welding" at bounding box center [438, 413] width 324 height 17
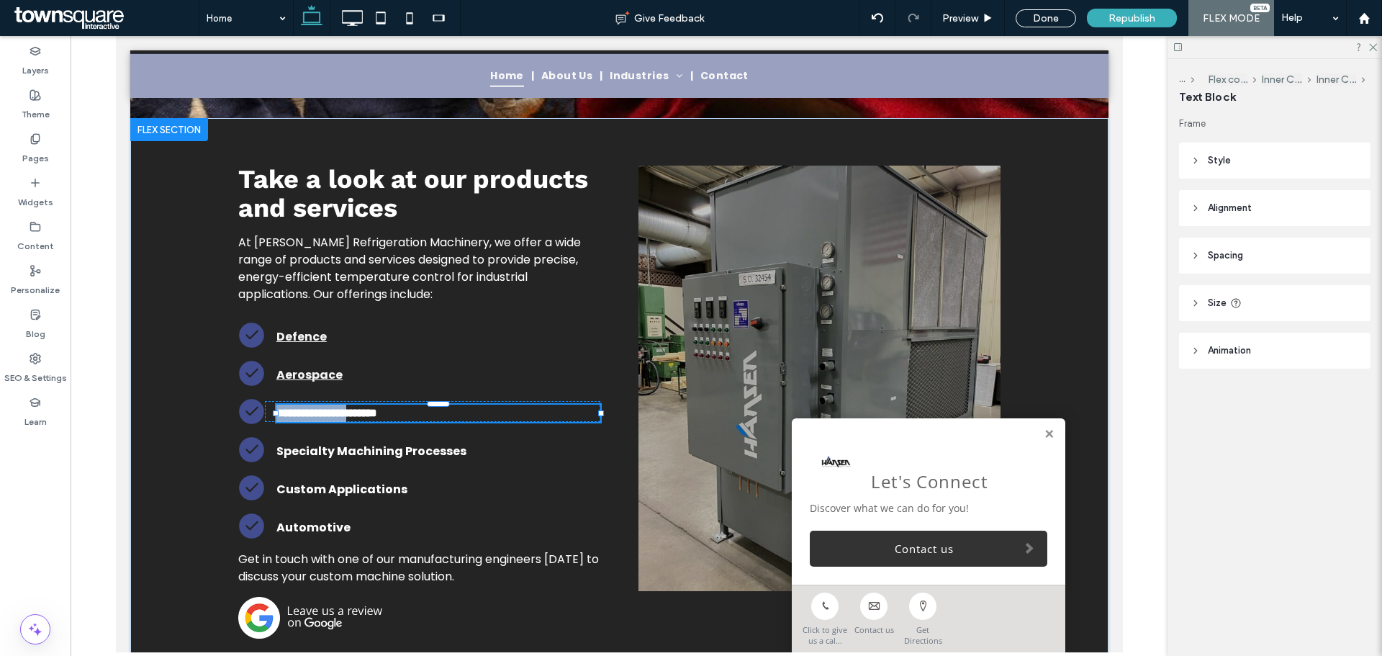
click at [364, 408] on strong "**********" at bounding box center [326, 413] width 101 height 11
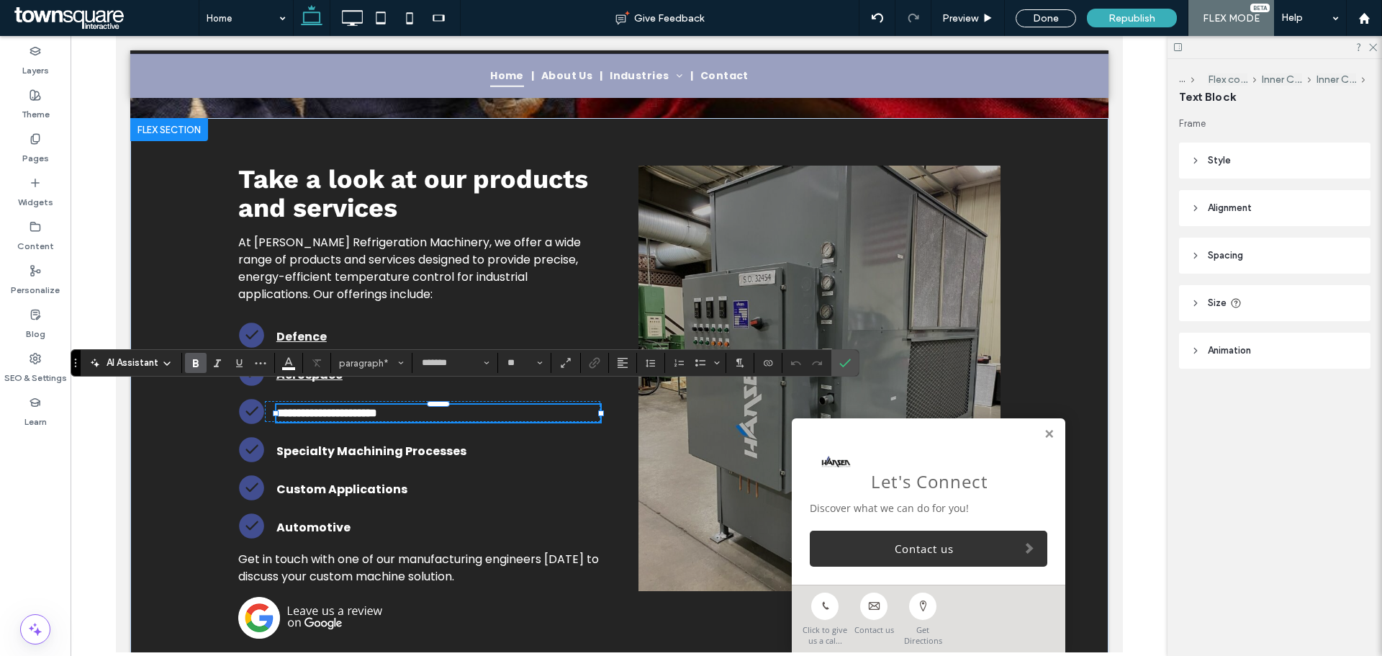
click at [377, 408] on strong "**********" at bounding box center [326, 413] width 101 height 11
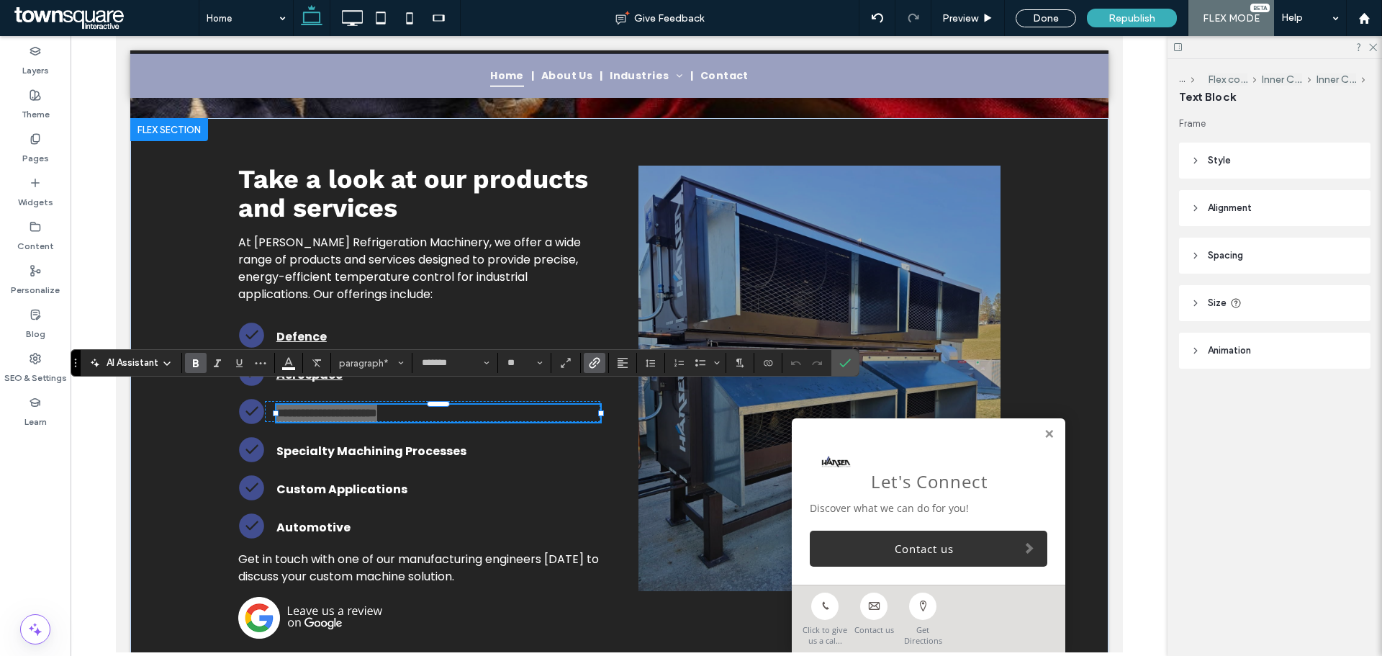
click at [594, 356] on span "Link" at bounding box center [592, 363] width 6 height 20
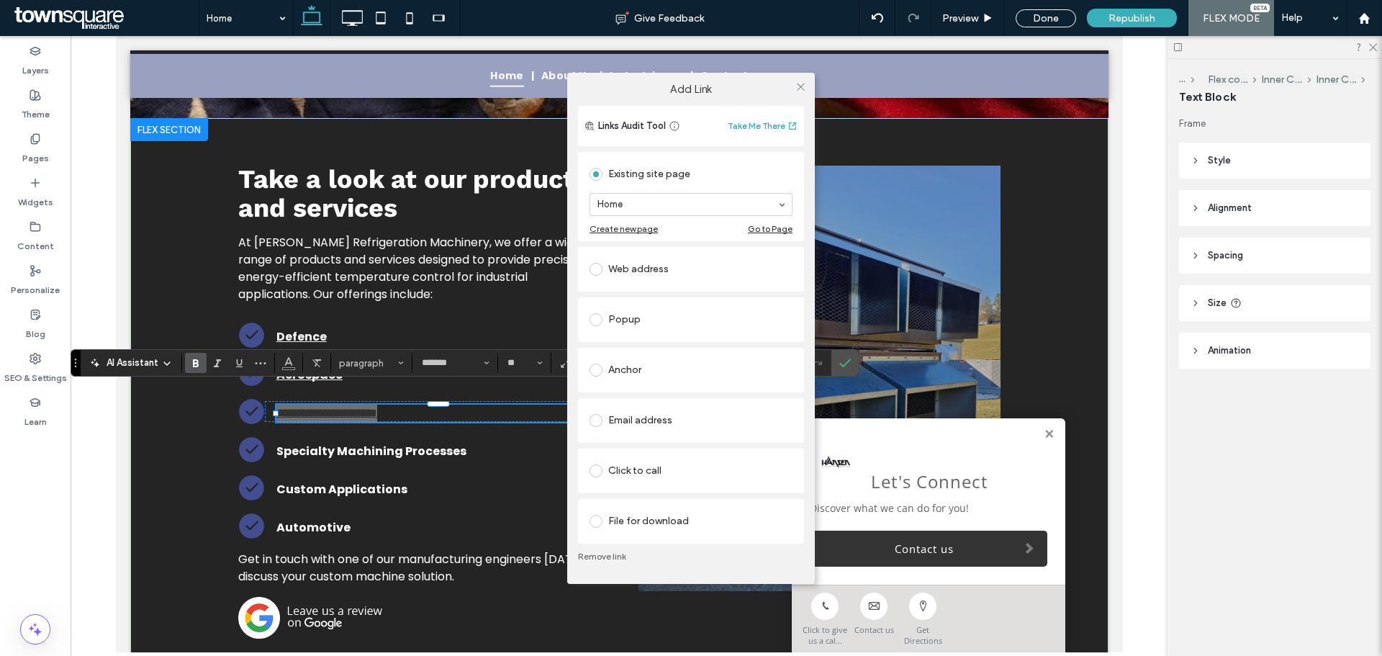
click at [656, 382] on div "Anchor" at bounding box center [691, 370] width 203 height 30
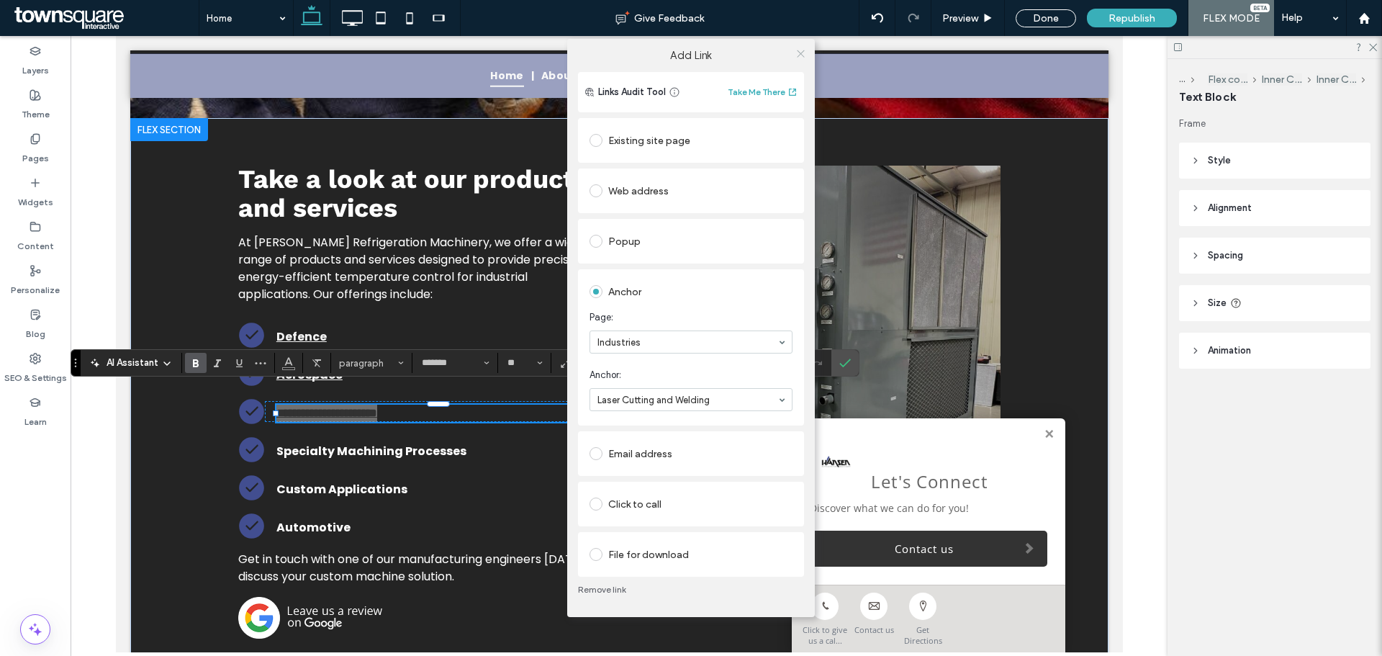
click at [798, 52] on icon at bounding box center [801, 53] width 11 height 11
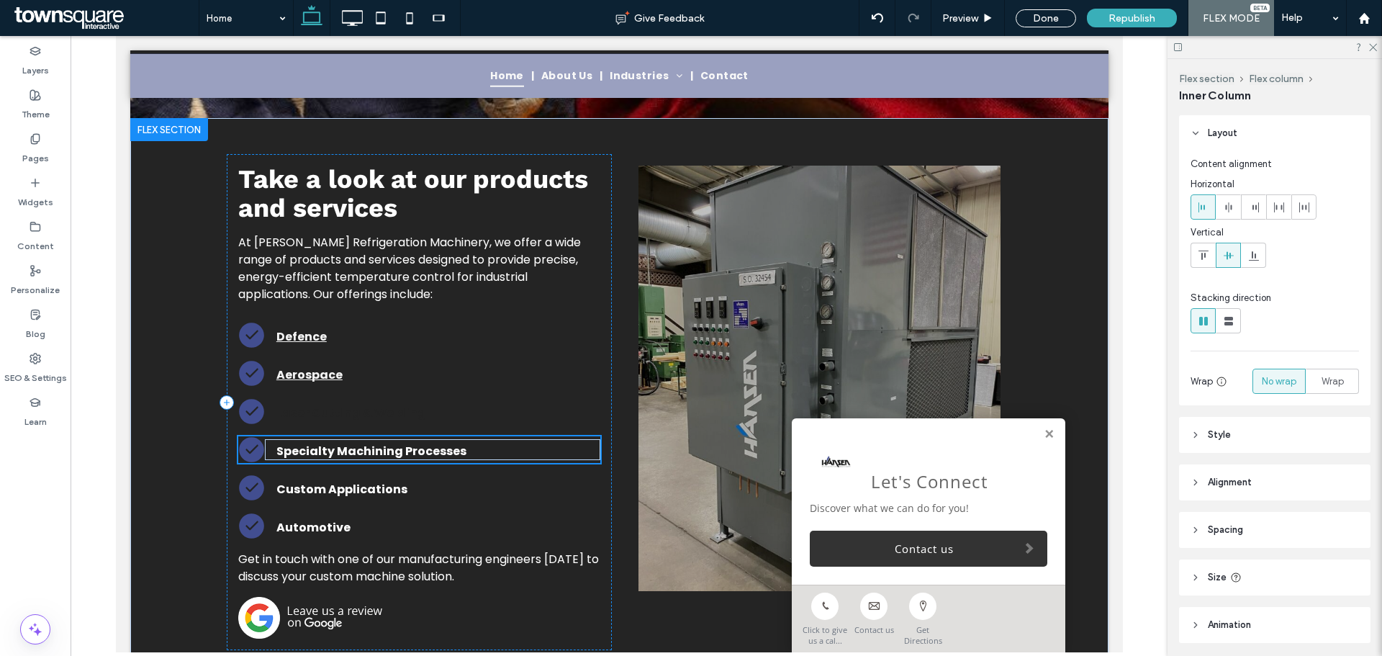
type input "**"
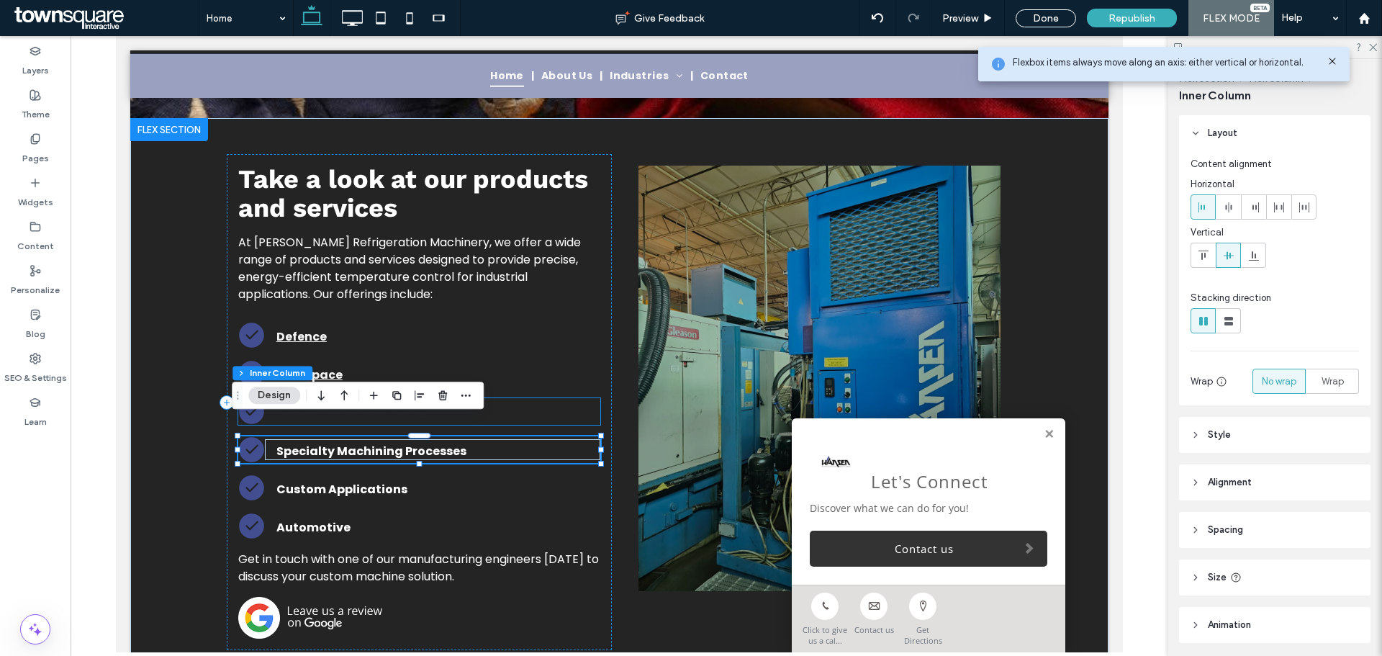
click at [520, 405] on p "Laser Cutting & Welding" at bounding box center [438, 413] width 324 height 17
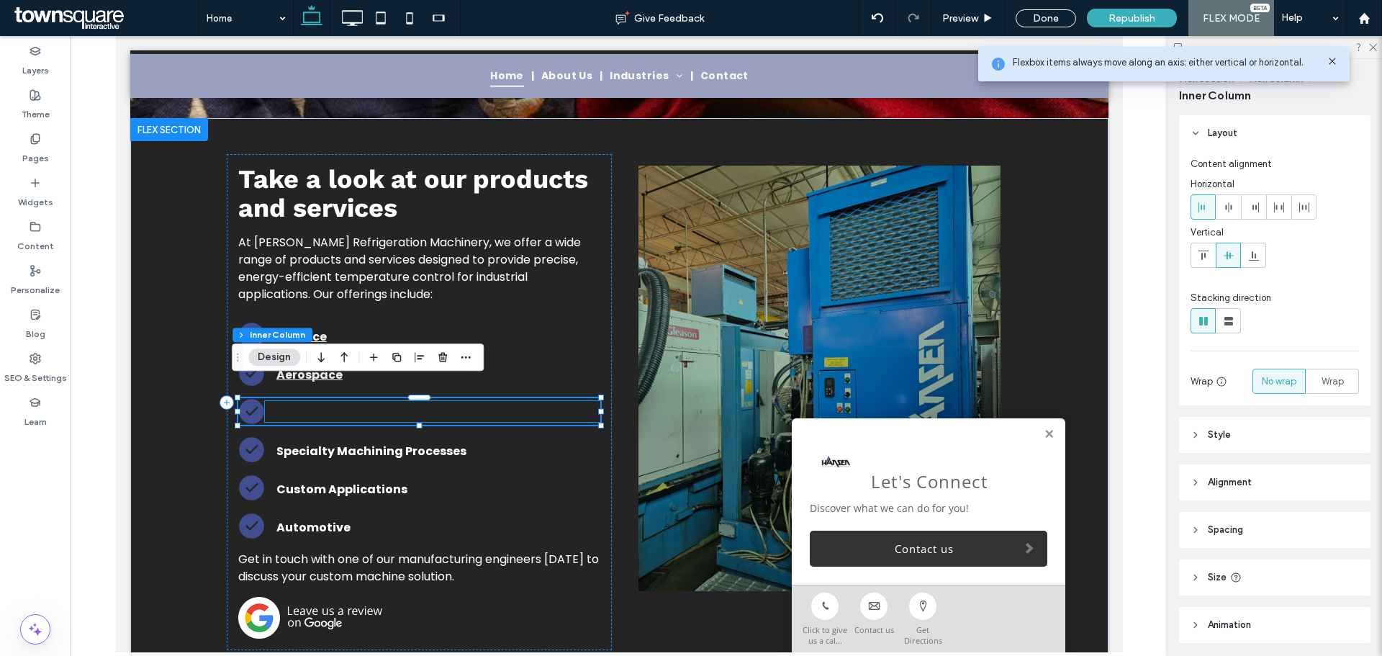
click at [325, 405] on strong "Laser Cutting & Welding" at bounding box center [351, 413] width 150 height 17
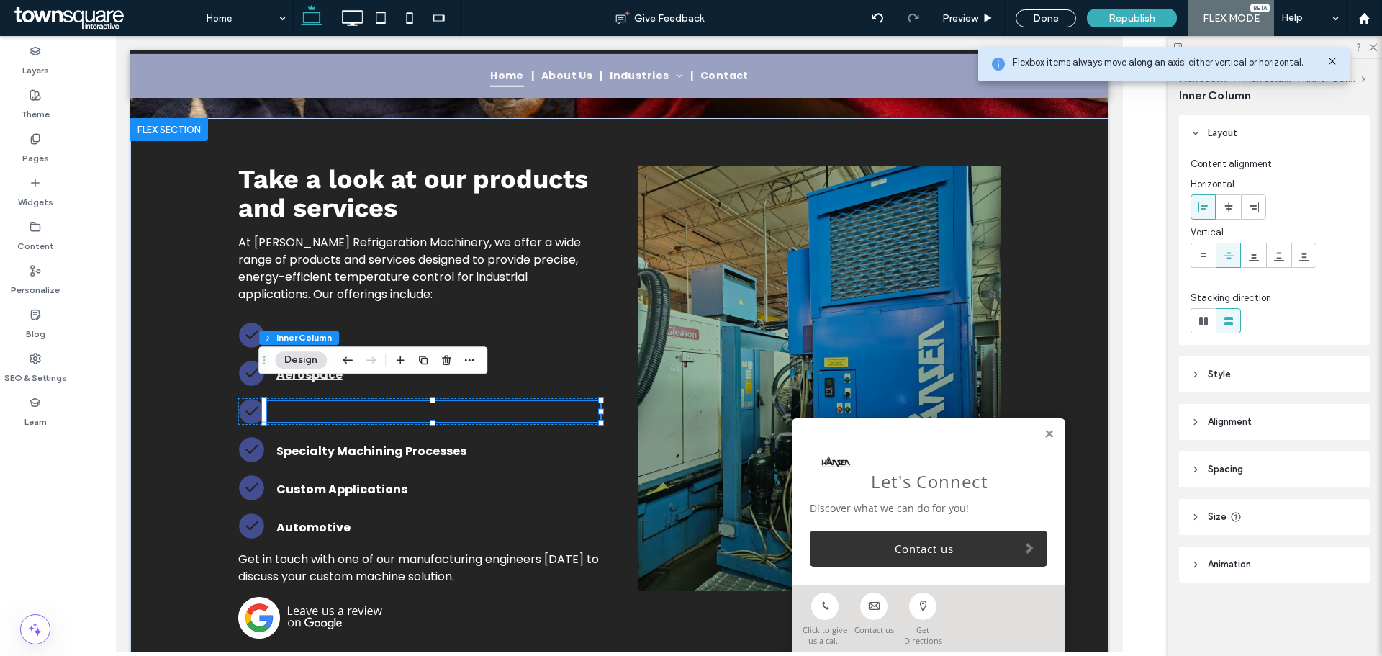
click at [325, 405] on strong "Laser Cutting & Welding" at bounding box center [351, 413] width 150 height 17
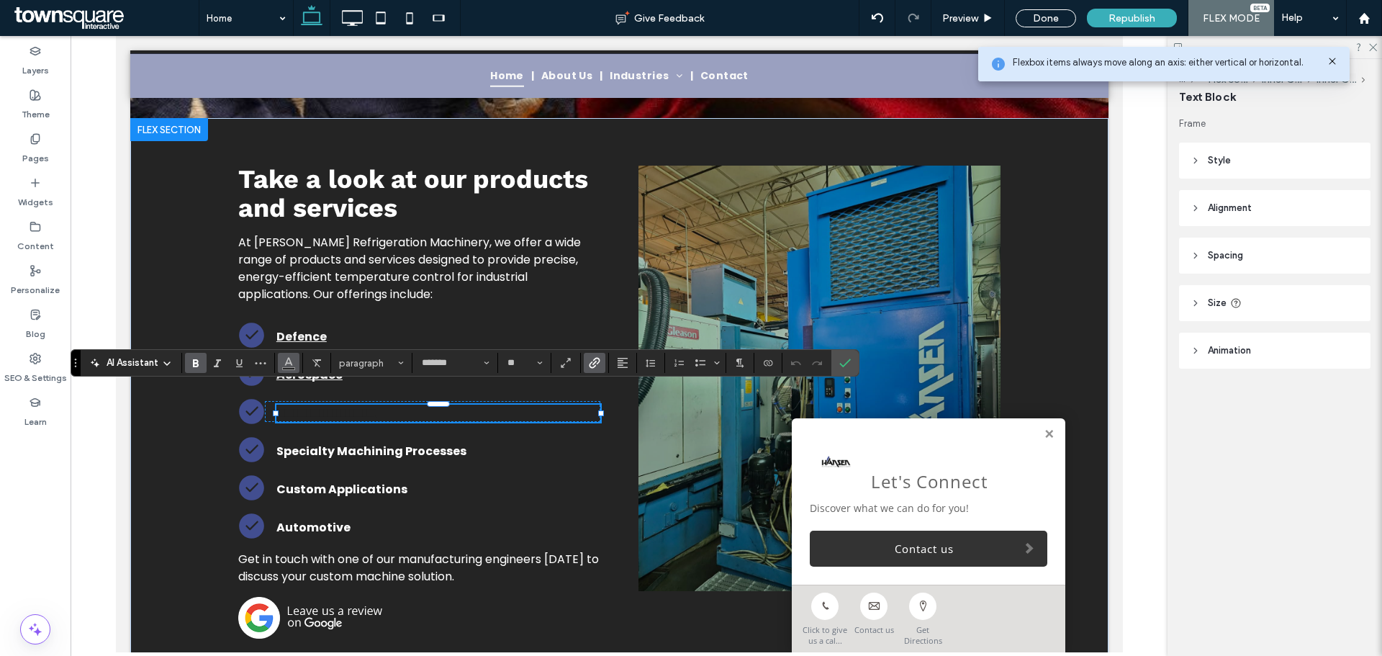
click at [290, 361] on use "Color" at bounding box center [289, 362] width 8 height 8
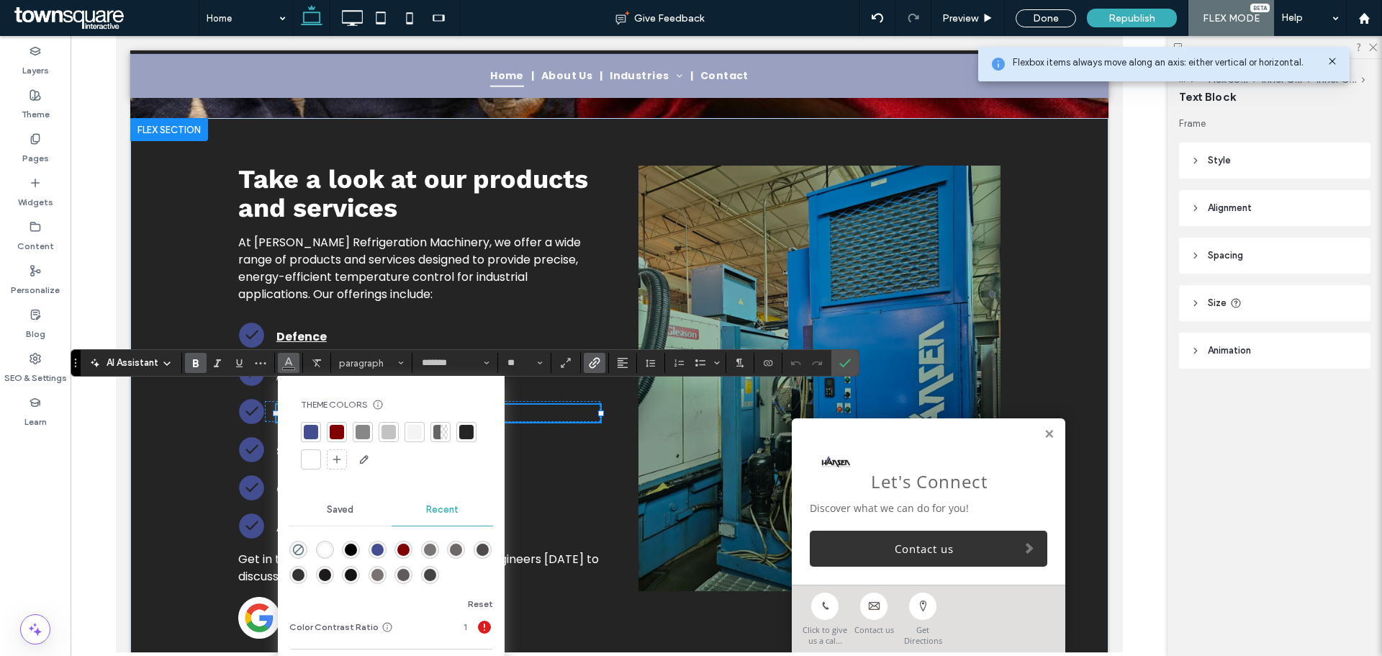
click at [414, 436] on div at bounding box center [415, 432] width 14 height 14
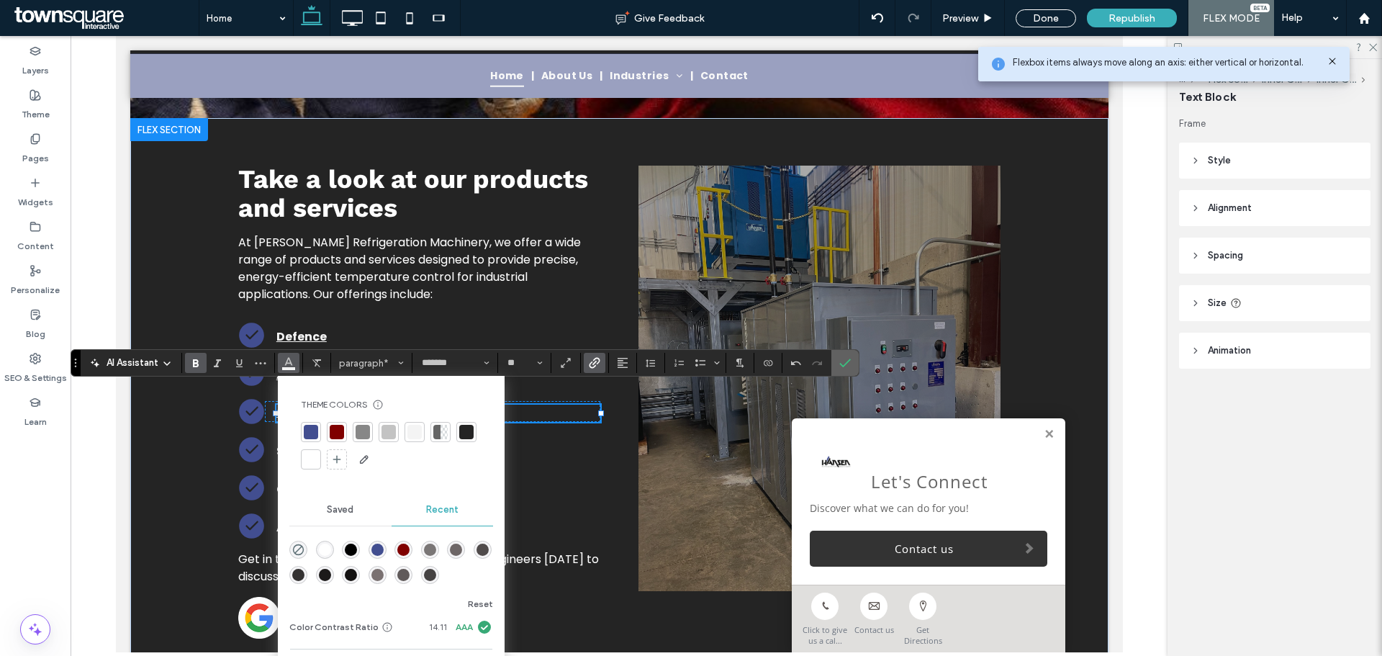
click at [847, 367] on icon "Confirm" at bounding box center [846, 363] width 12 height 12
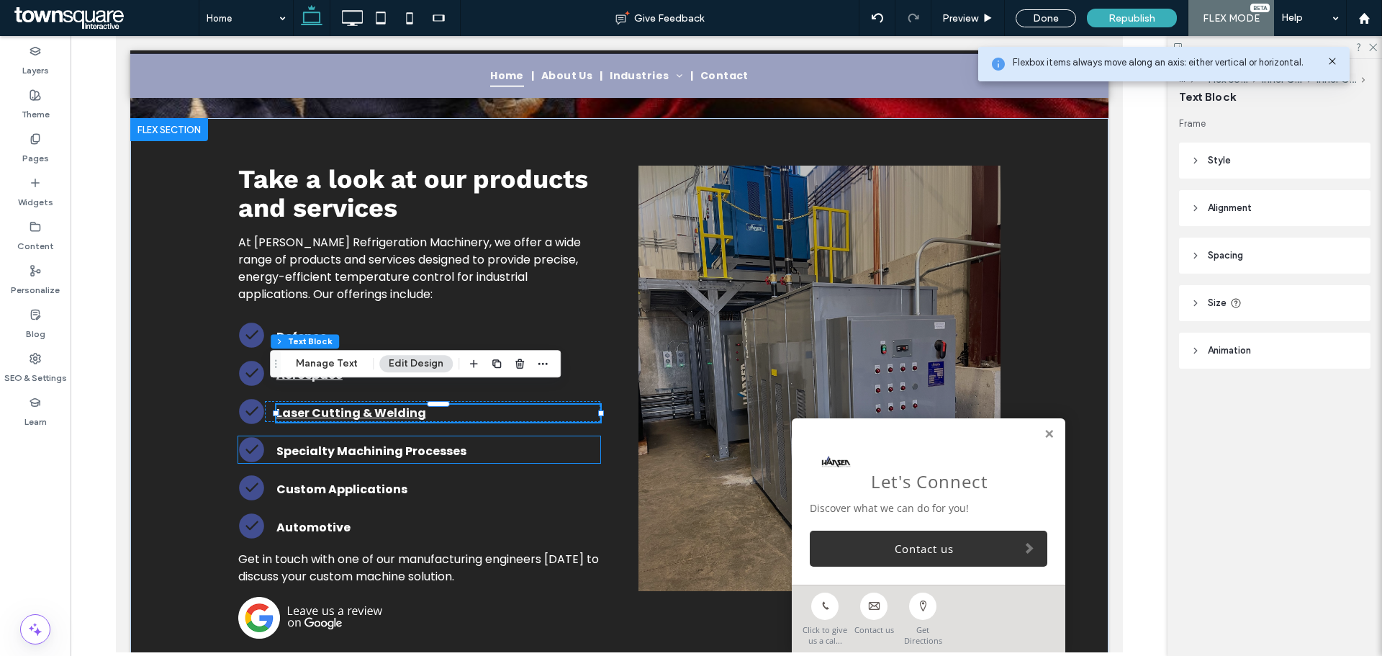
click at [386, 443] on strong "Specialty Machining Processes" at bounding box center [371, 451] width 190 height 17
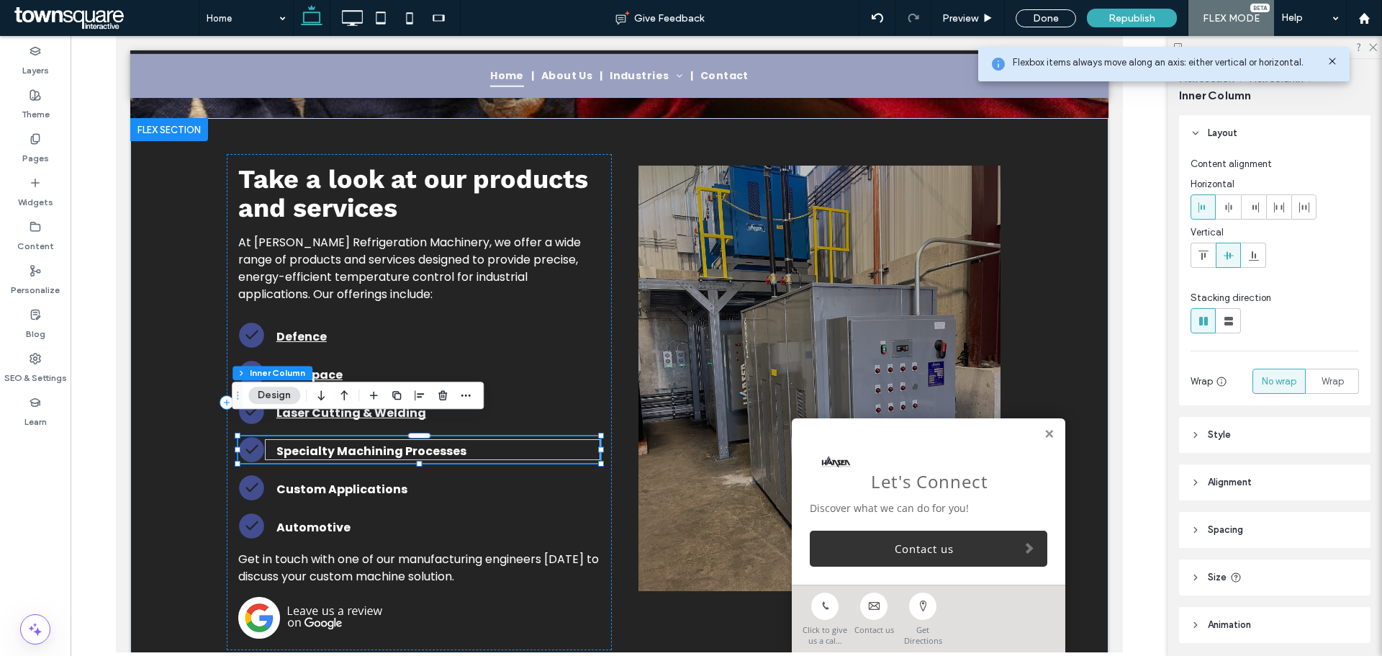
click at [386, 443] on strong "Specialty Machining Processes" at bounding box center [371, 451] width 190 height 17
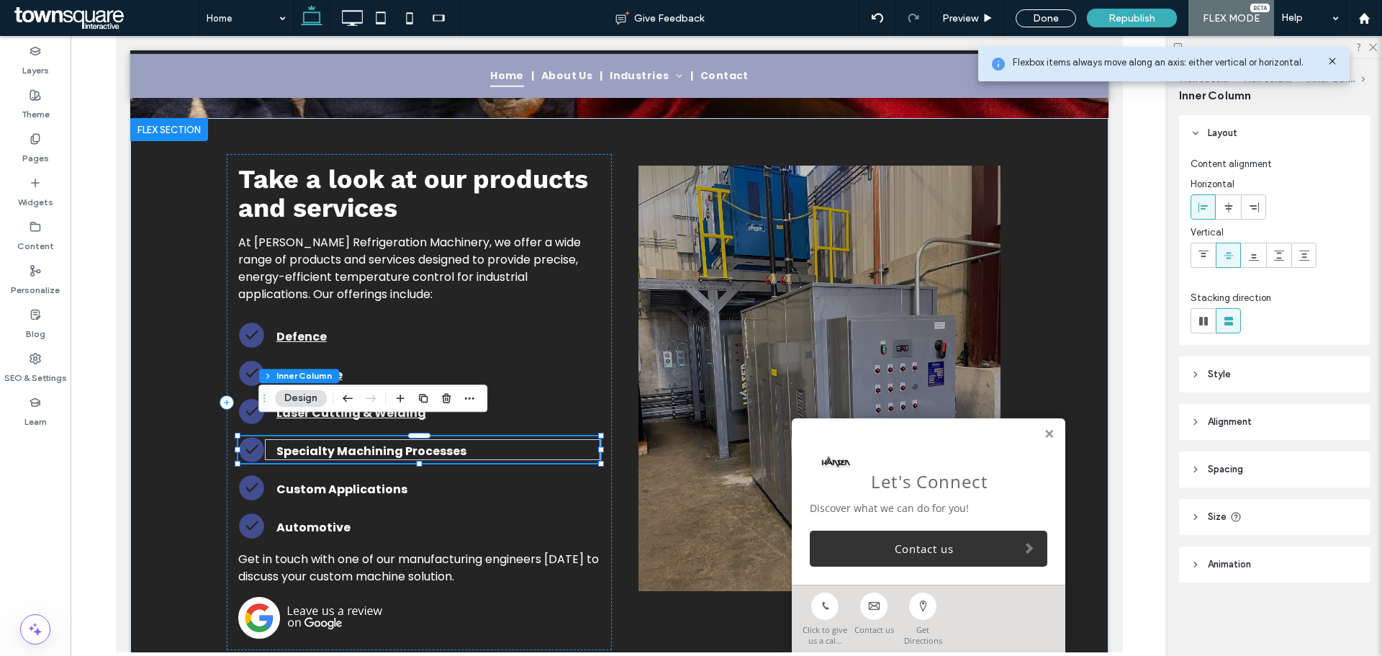
type input "**"
click at [386, 443] on strong "Specialty Machining Processes" at bounding box center [371, 451] width 190 height 17
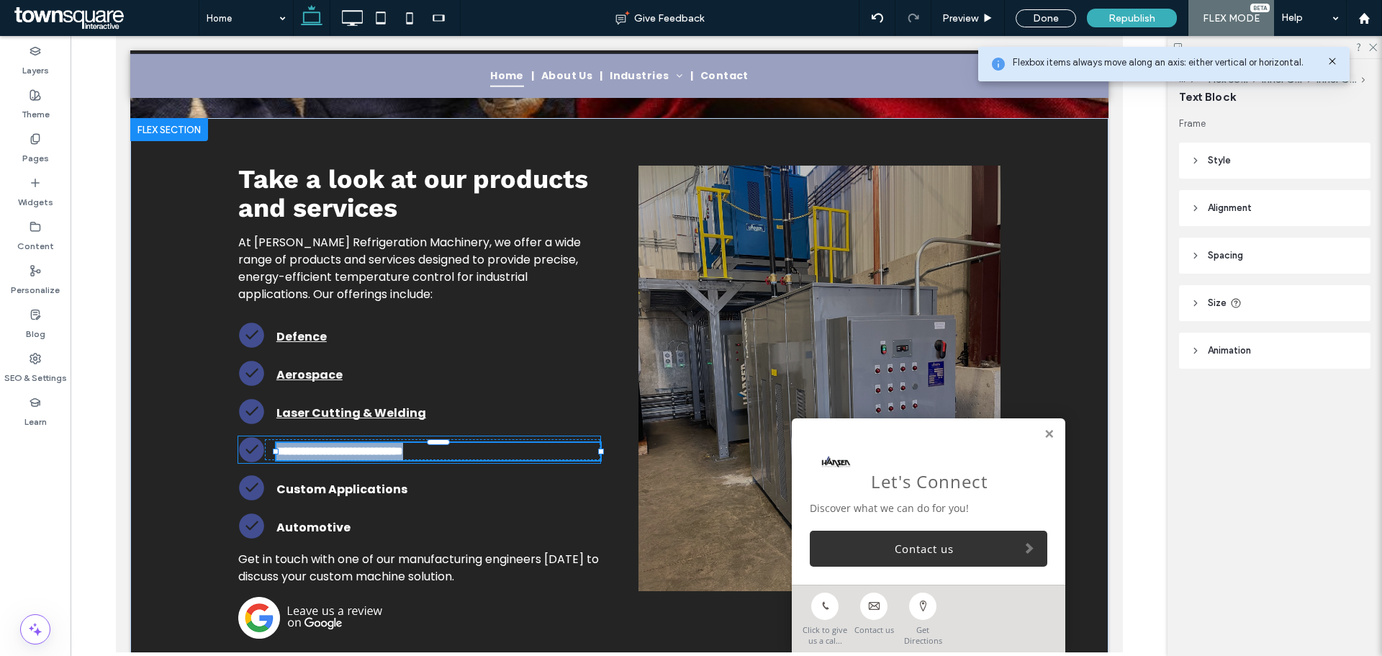
type input "*******"
type input "**"
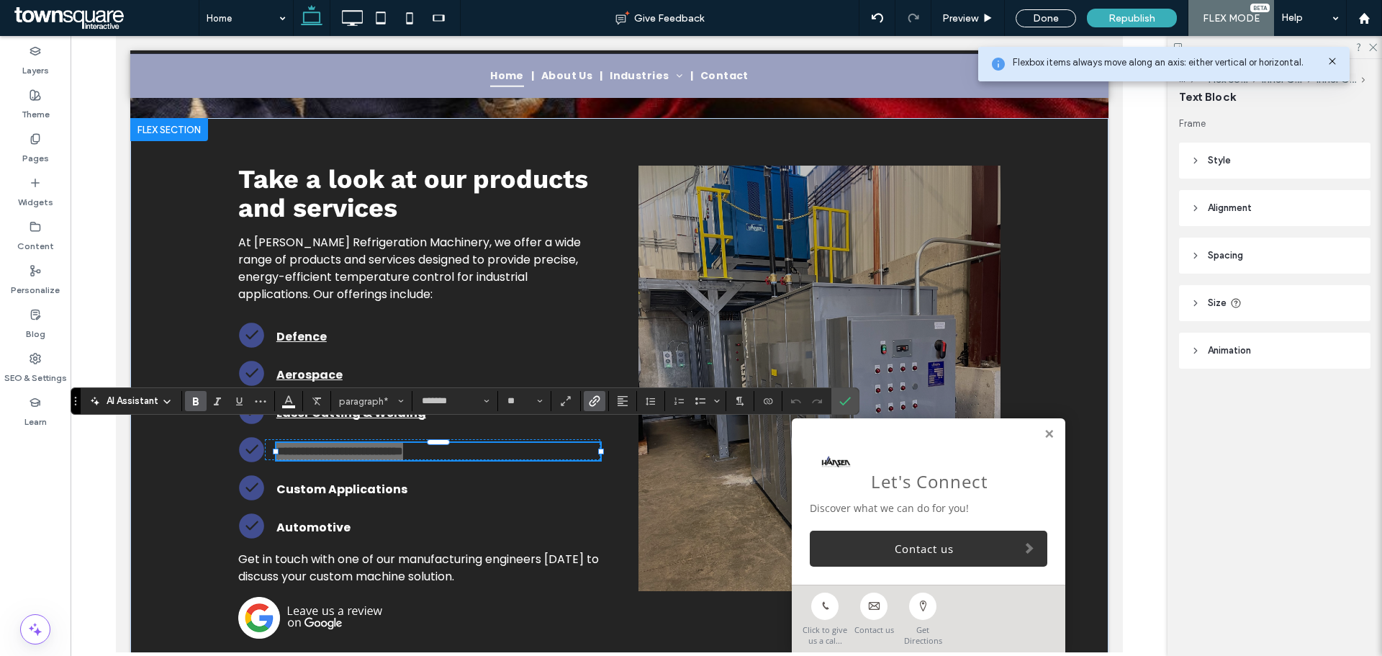
click at [590, 403] on use "Link" at bounding box center [595, 401] width 11 height 11
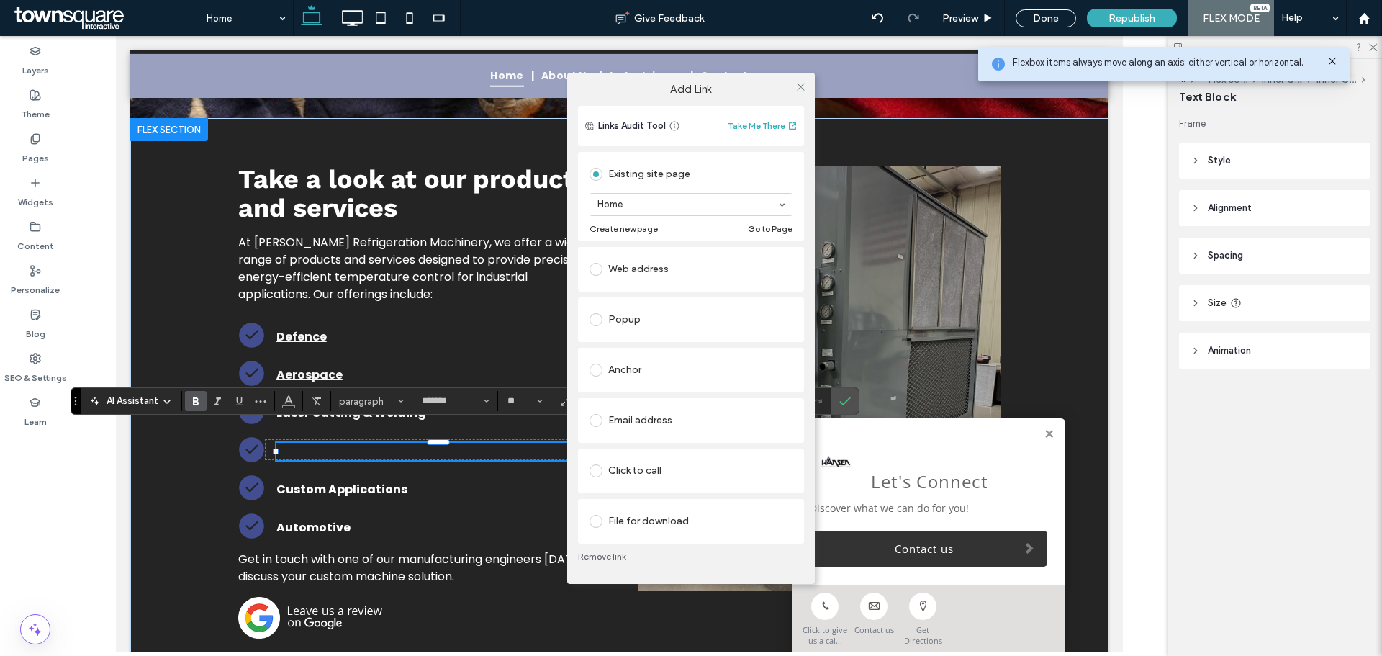
click at [655, 375] on div "Anchor" at bounding box center [691, 370] width 203 height 23
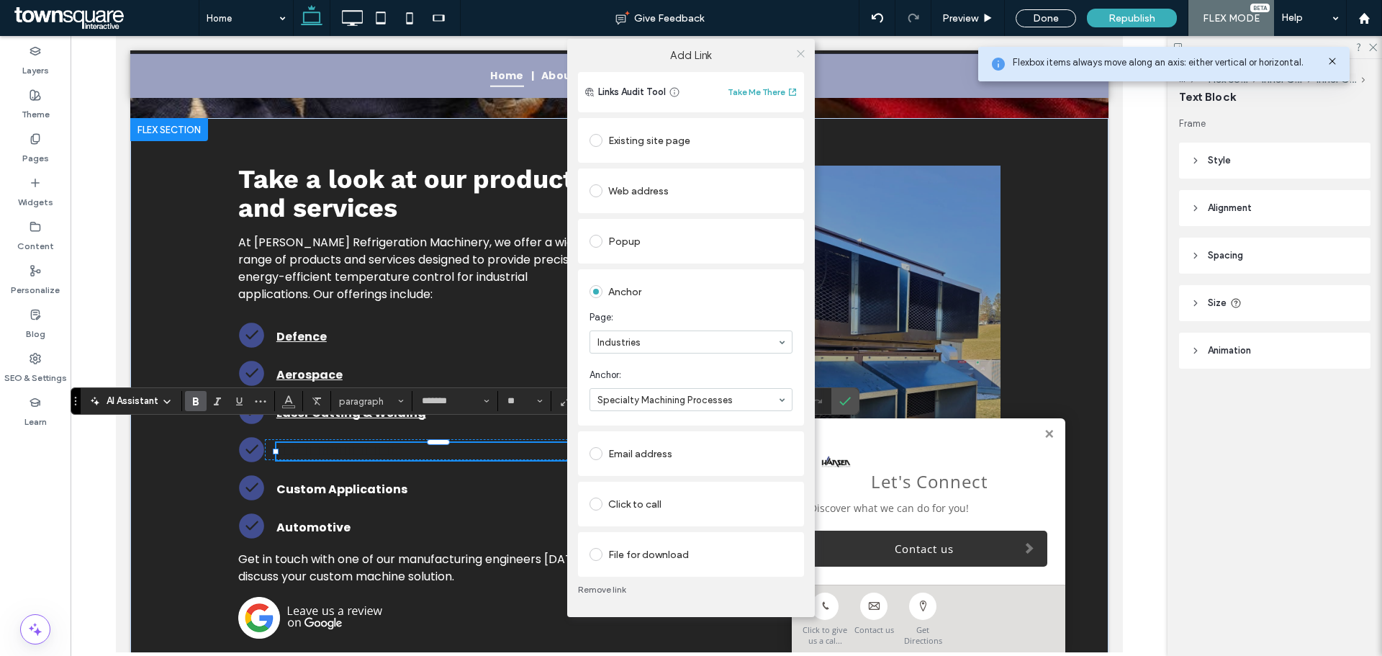
click at [802, 54] on icon at bounding box center [801, 53] width 11 height 11
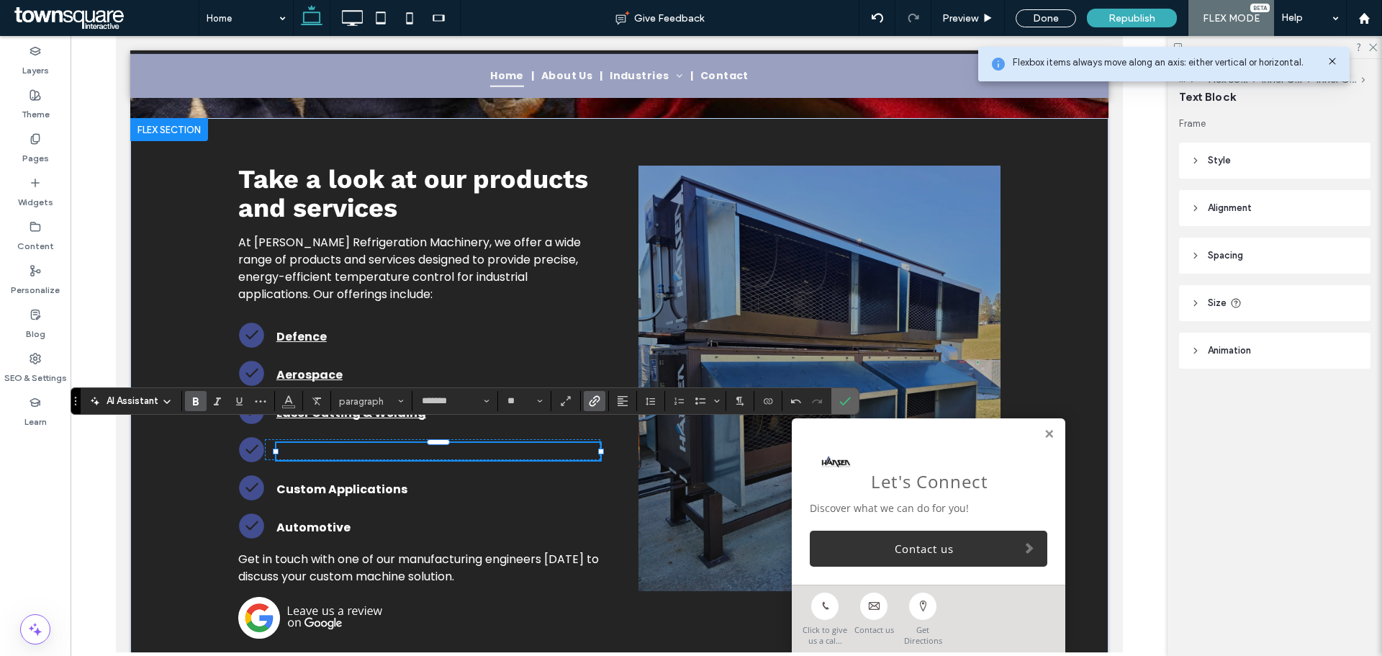
click at [849, 406] on icon "Confirm" at bounding box center [846, 401] width 12 height 12
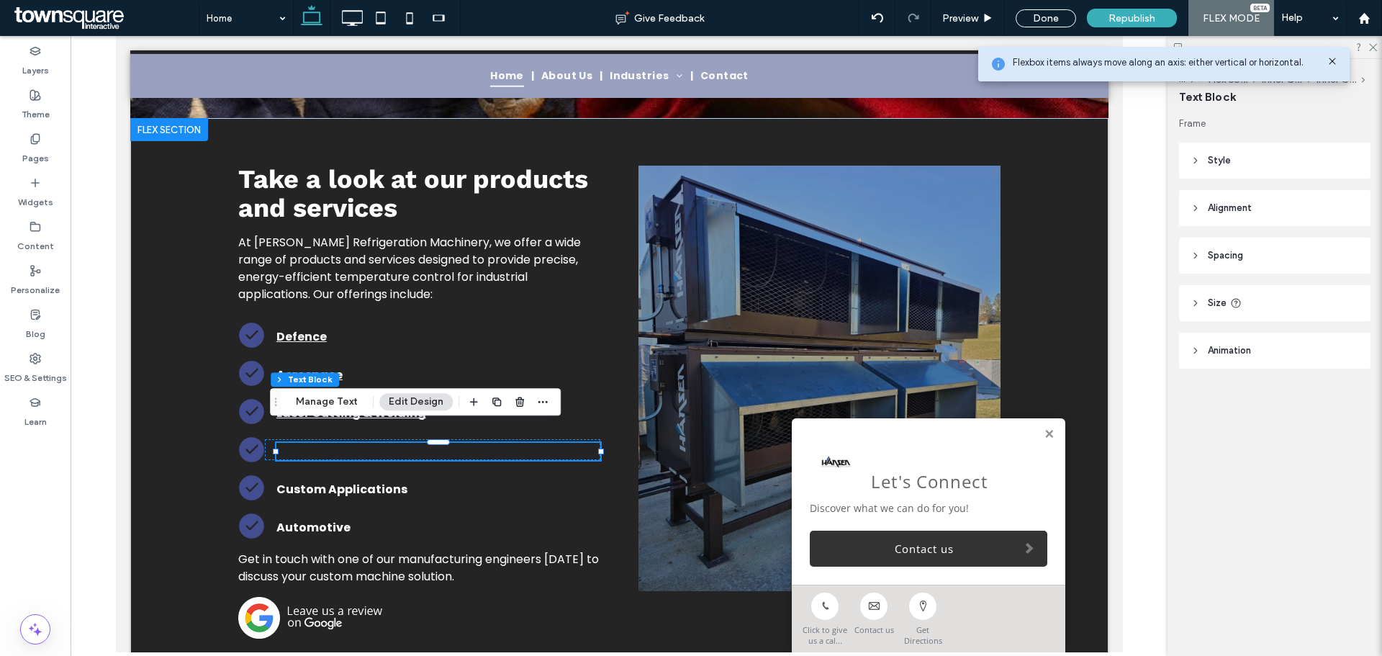
click at [391, 443] on strong "Specialty Machining Processes" at bounding box center [371, 451] width 190 height 17
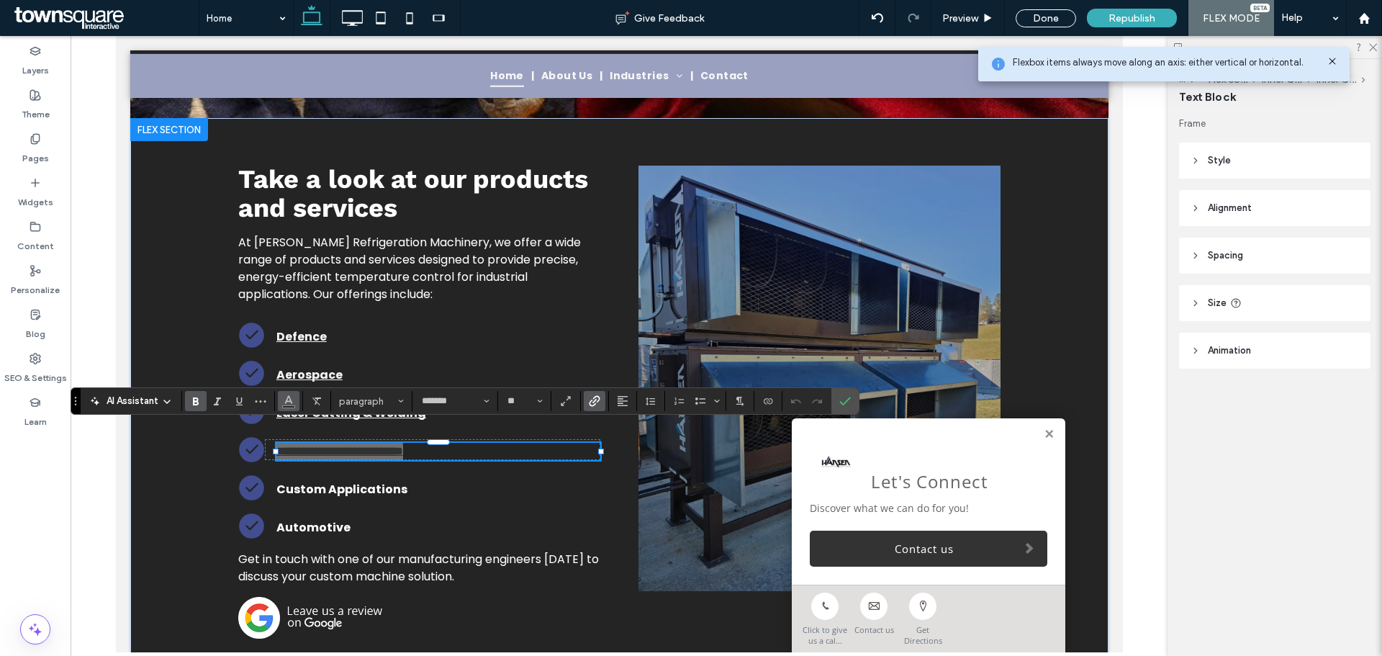
click at [285, 395] on icon "Color" at bounding box center [289, 400] width 12 height 12
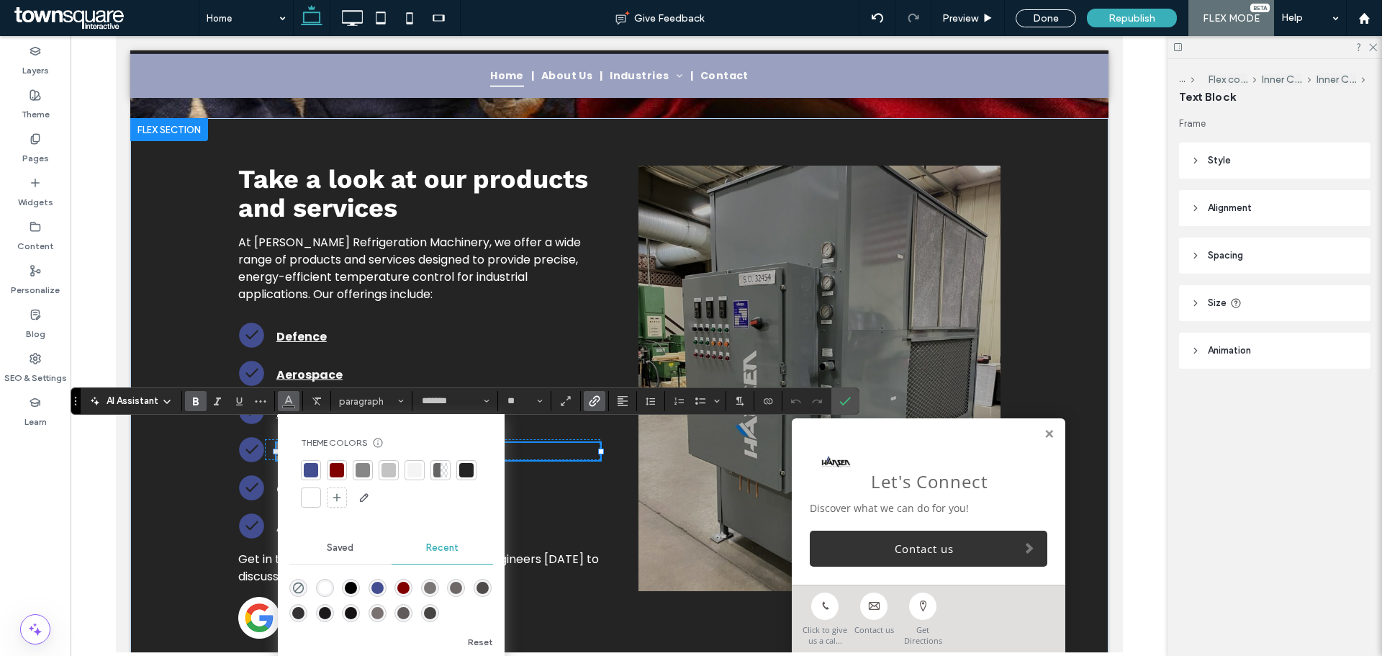
click at [410, 469] on div at bounding box center [415, 470] width 14 height 14
click at [851, 407] on label "Confirm" at bounding box center [845, 401] width 22 height 26
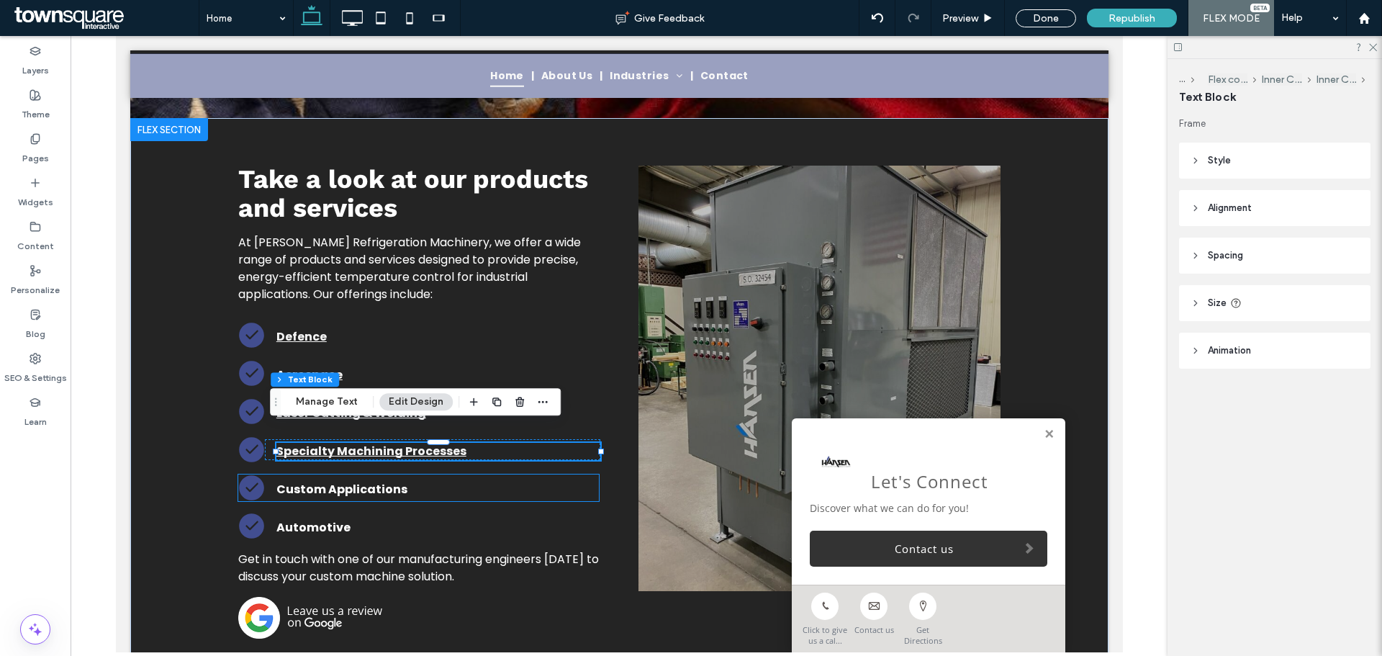
click at [332, 481] on strong "Custom Applications" at bounding box center [341, 489] width 131 height 17
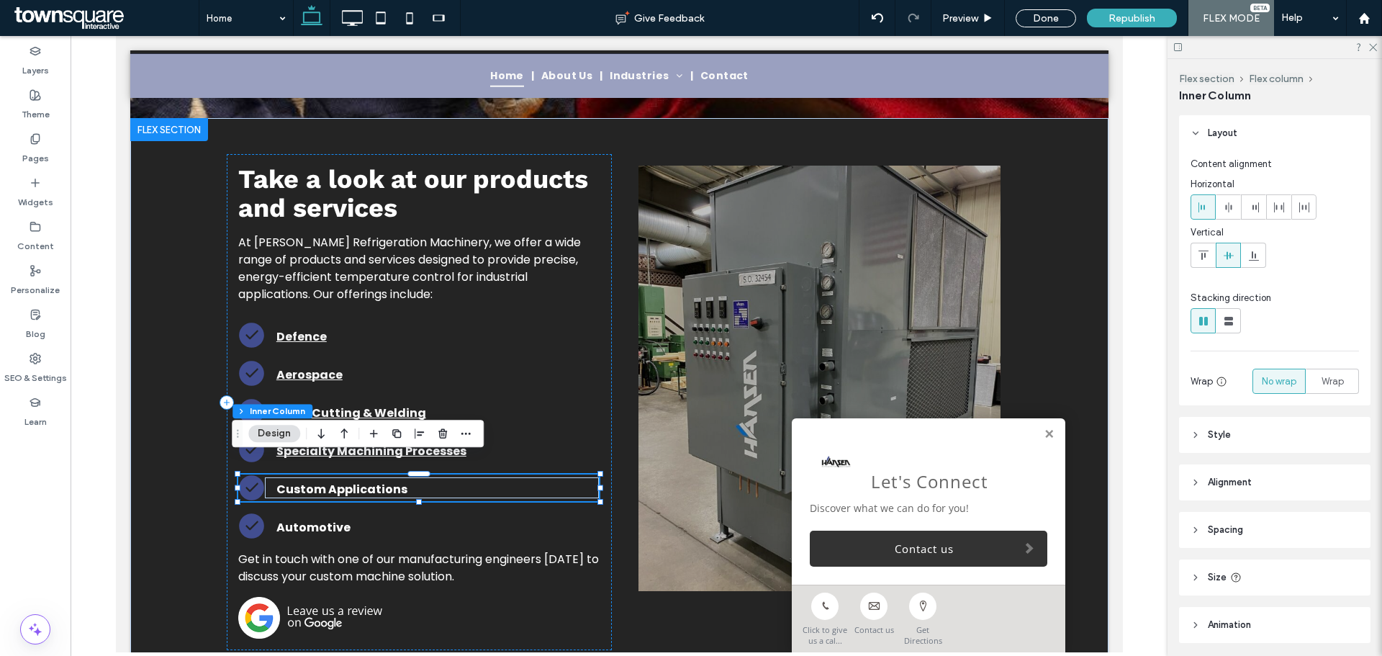
click at [332, 481] on strong "Custom Applications" at bounding box center [341, 489] width 131 height 17
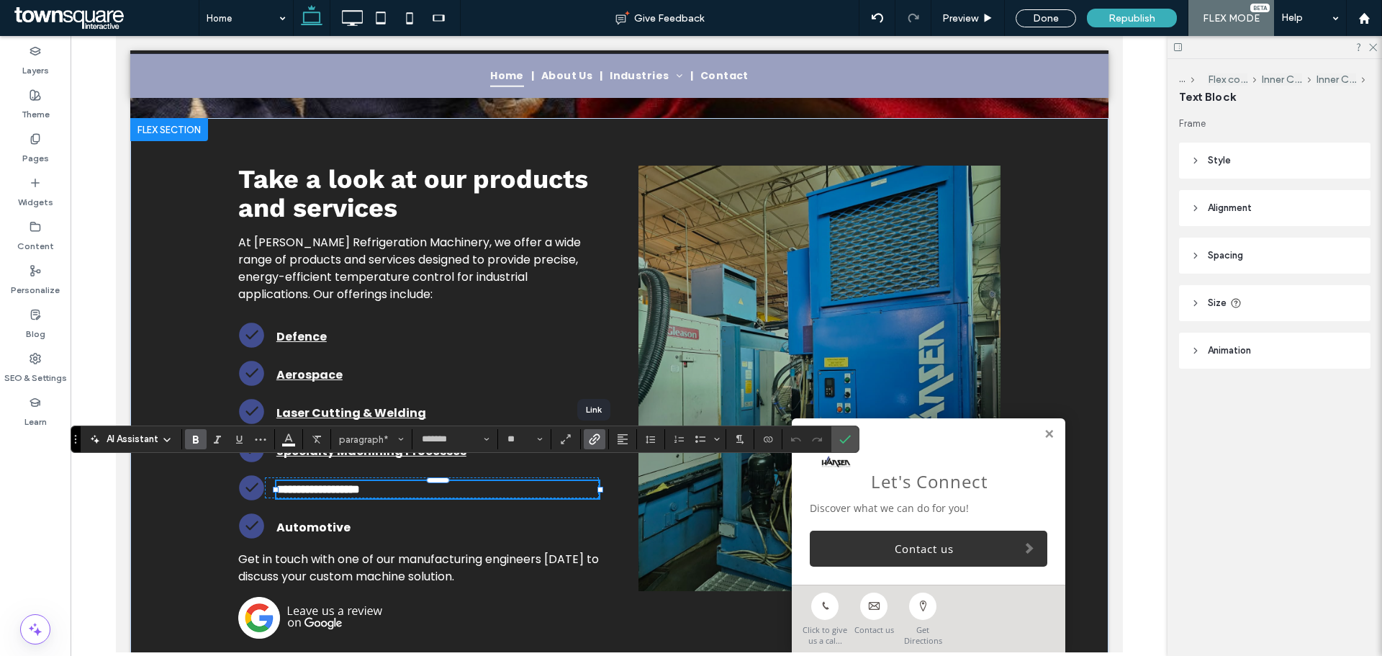
click at [596, 442] on use "Link" at bounding box center [595, 439] width 11 height 11
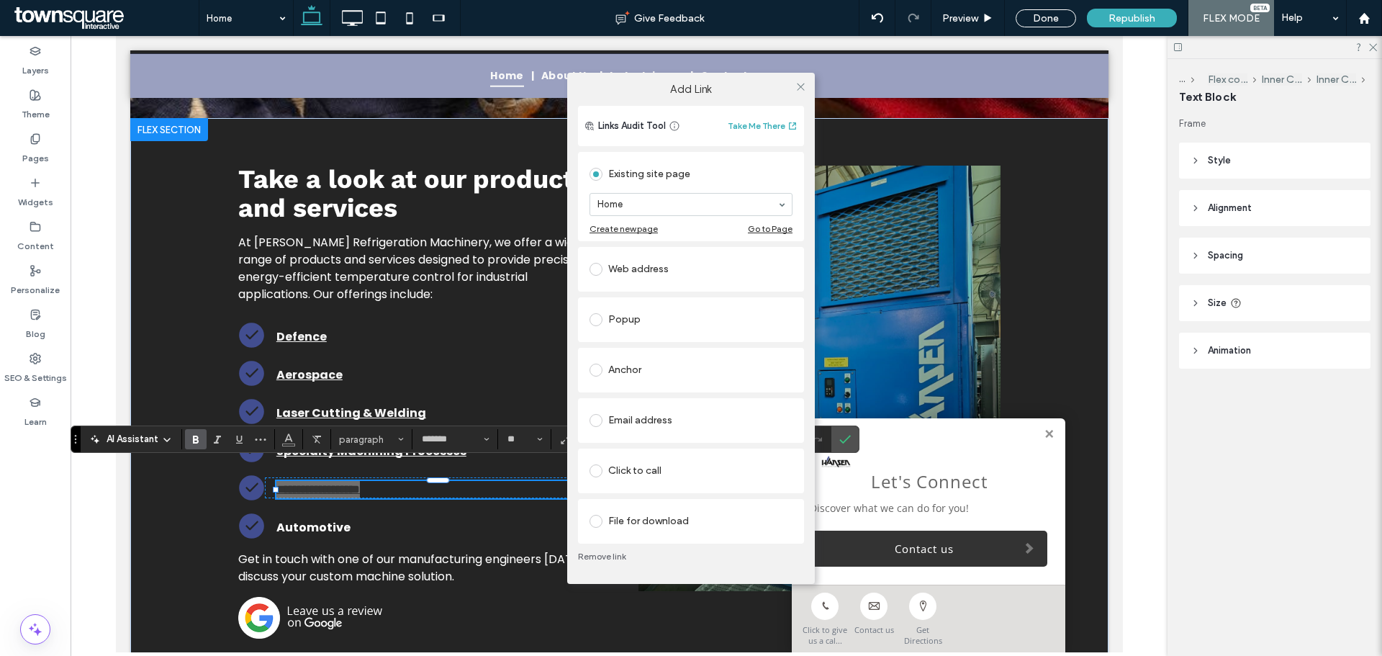
click at [656, 386] on div "Anchor" at bounding box center [691, 370] width 226 height 45
click at [659, 376] on div "Anchor" at bounding box center [691, 370] width 203 height 23
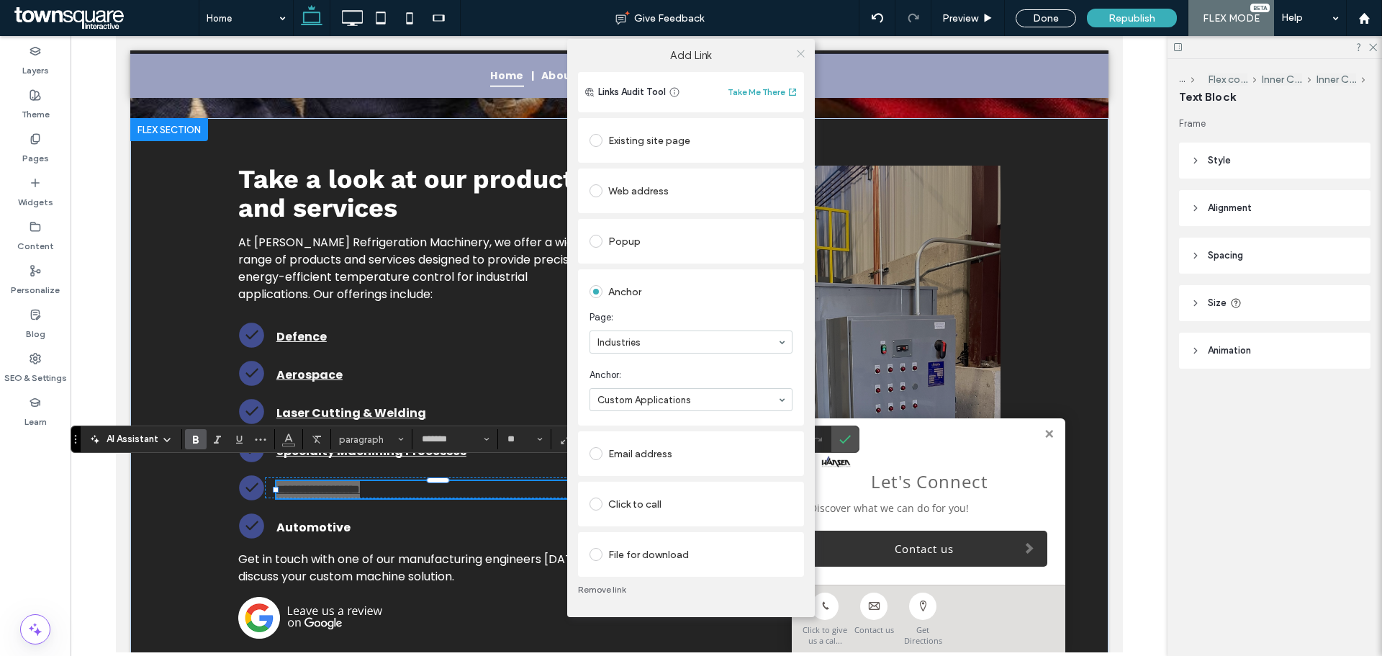
click at [799, 54] on icon at bounding box center [801, 53] width 11 height 11
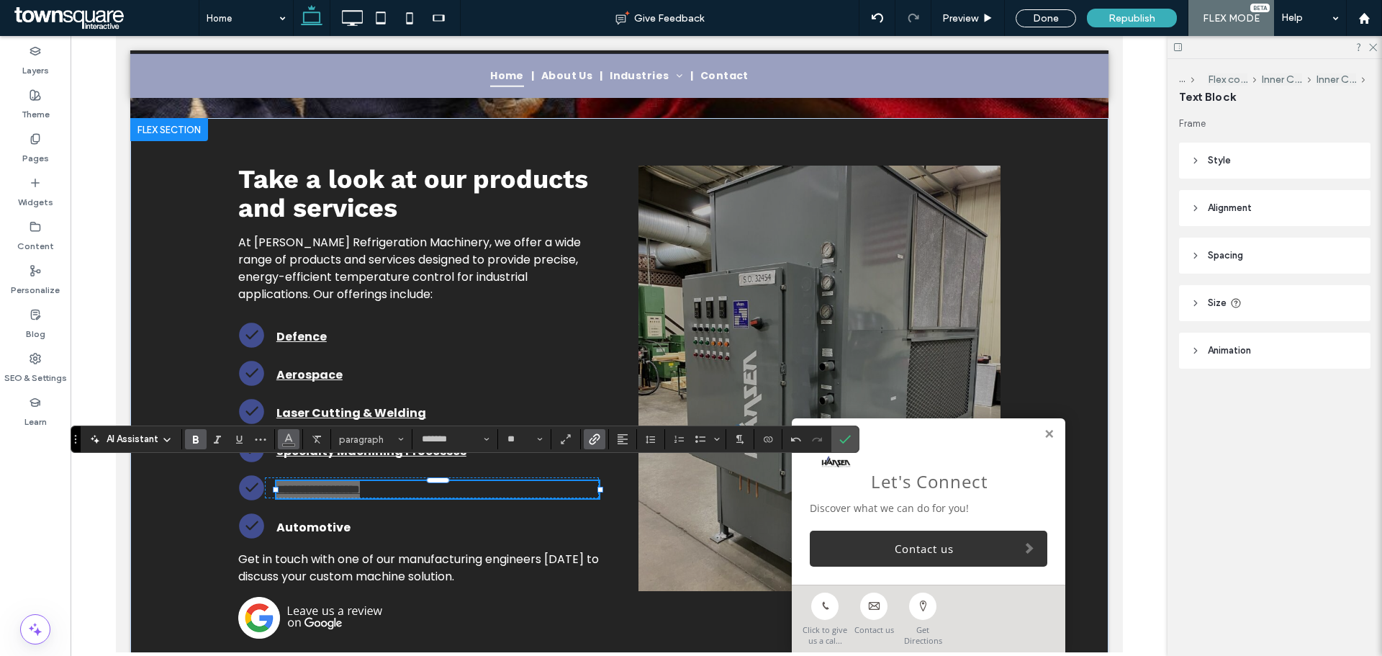
click at [293, 441] on icon "Color" at bounding box center [289, 438] width 12 height 12
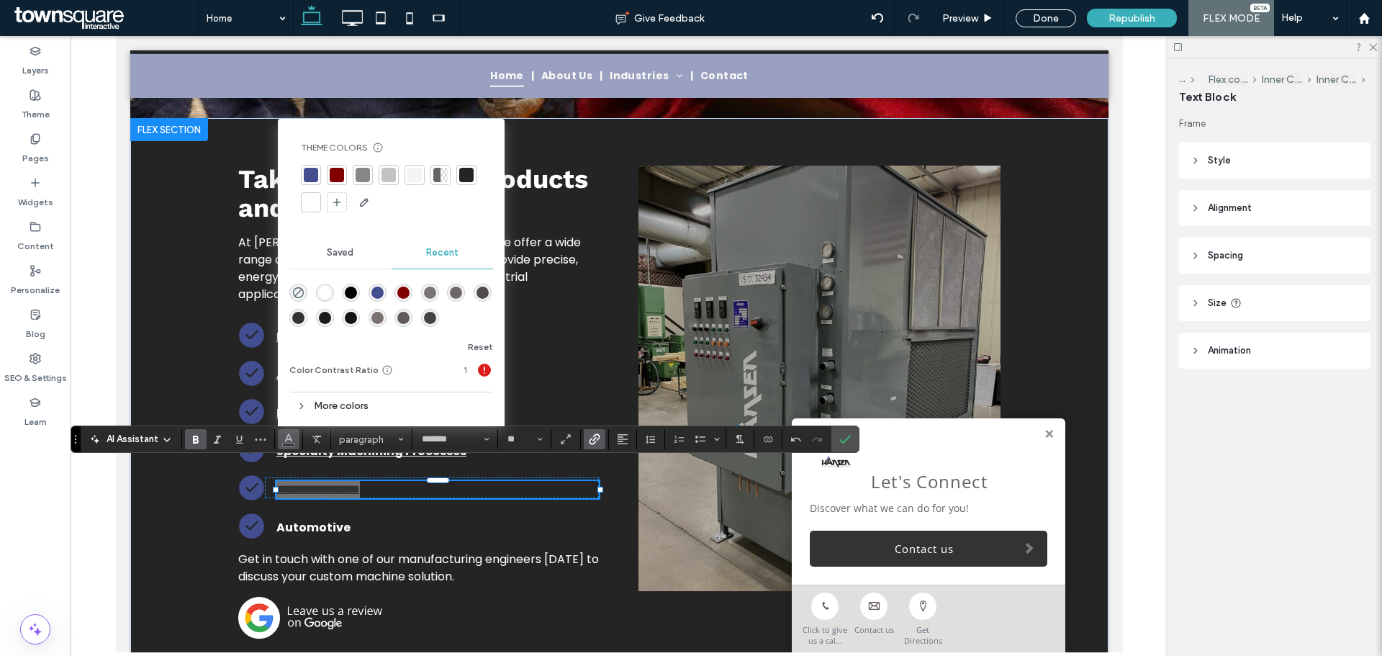
click at [328, 296] on div "rgba(255, 255, 255, 1)" at bounding box center [325, 293] width 12 height 12
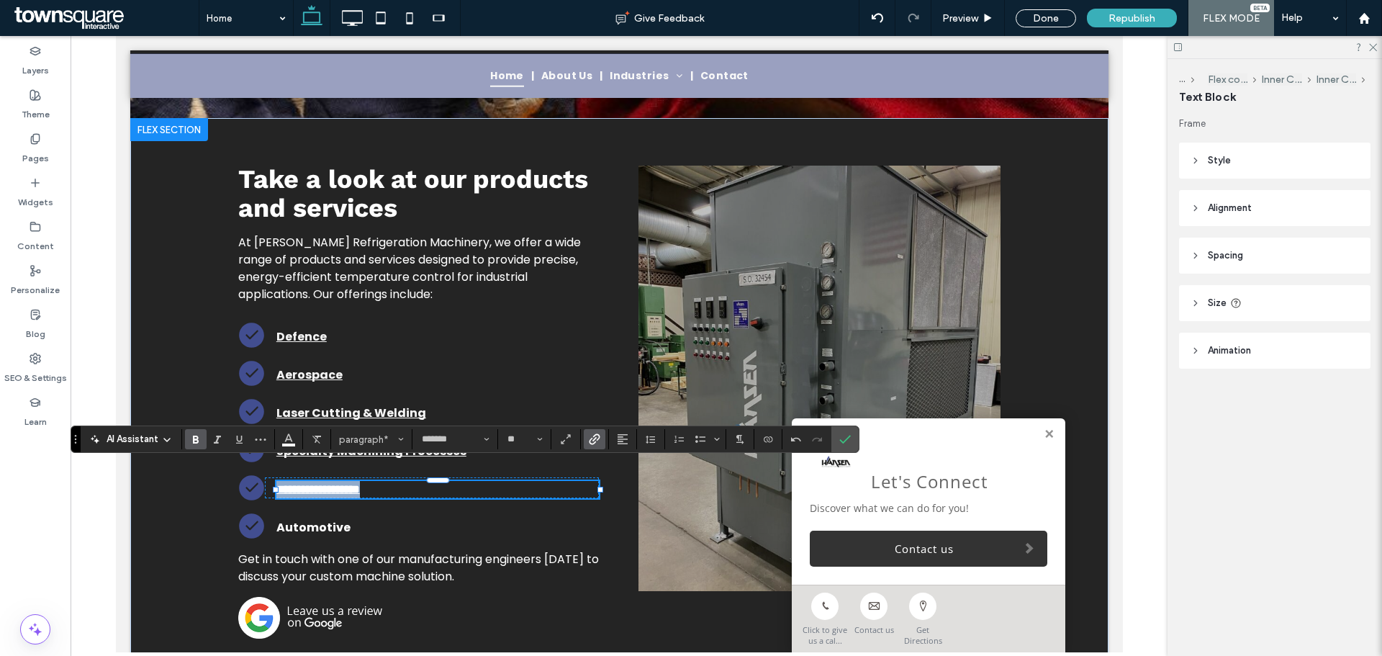
click at [447, 481] on p "**********" at bounding box center [437, 489] width 323 height 17
click at [840, 440] on use "Confirm" at bounding box center [846, 439] width 12 height 9
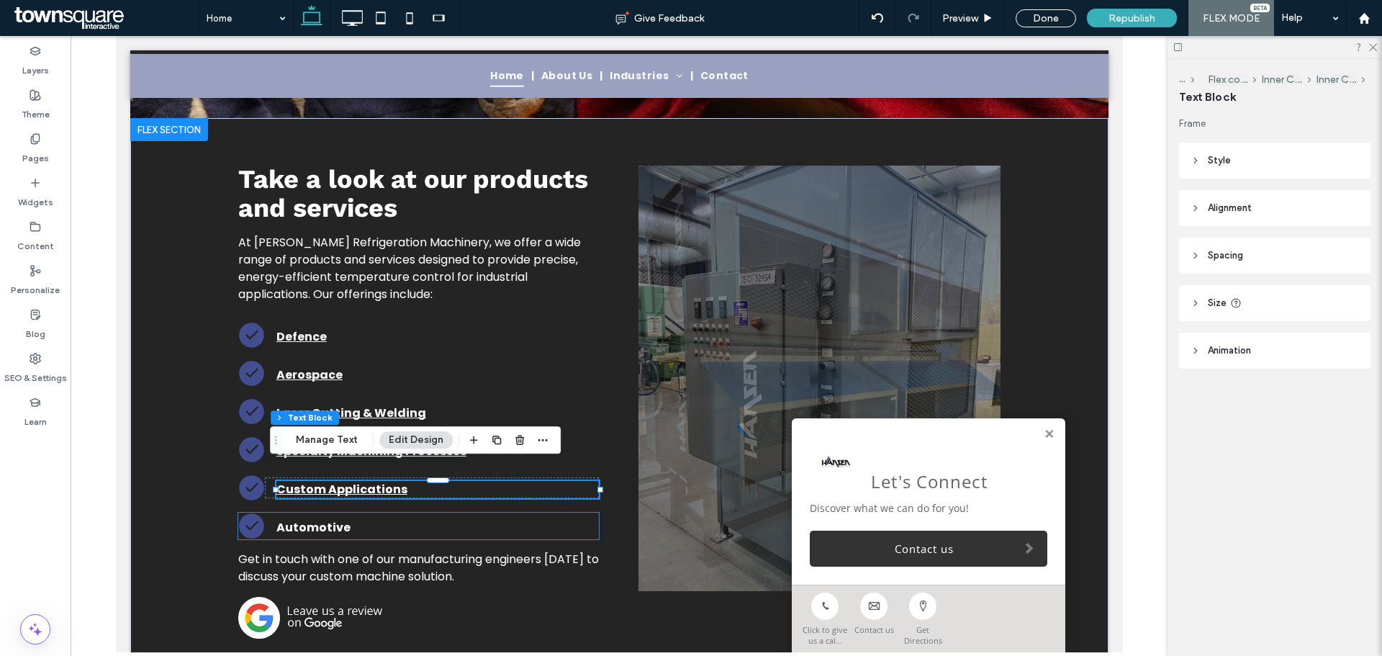
click at [318, 519] on strong "Automotive" at bounding box center [313, 527] width 74 height 17
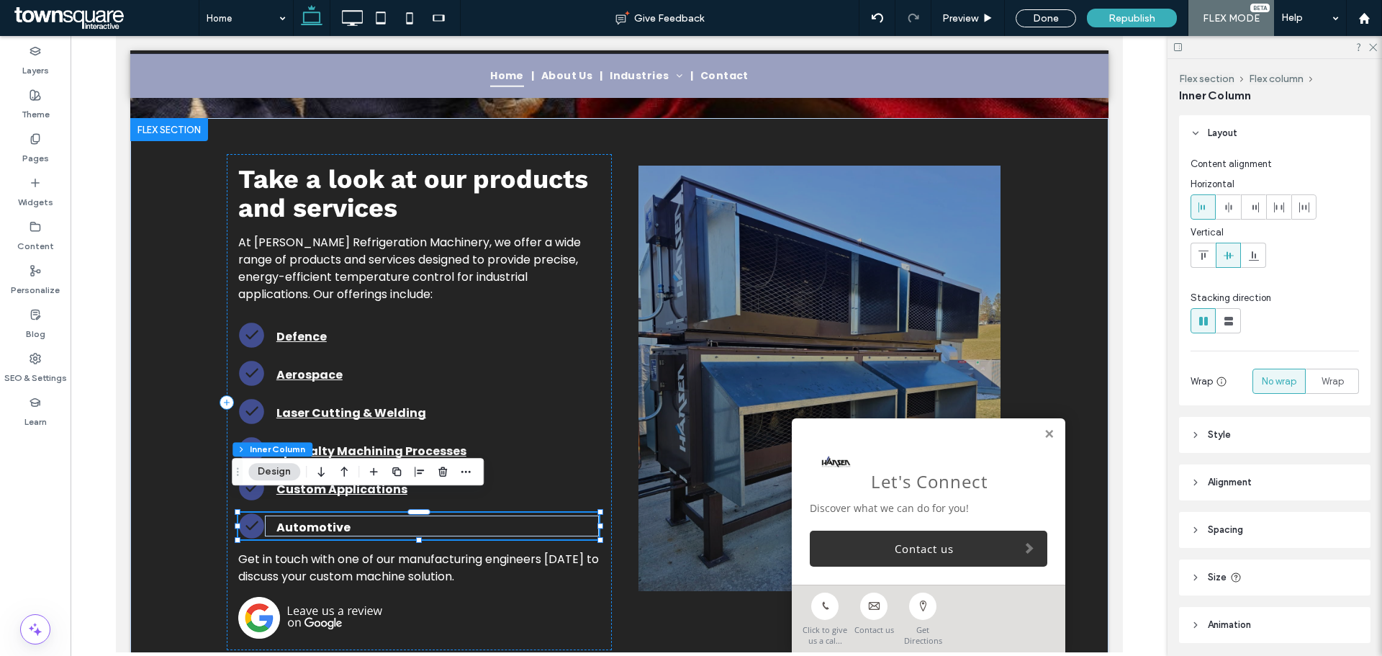
click at [322, 519] on strong "Automotive" at bounding box center [313, 527] width 74 height 17
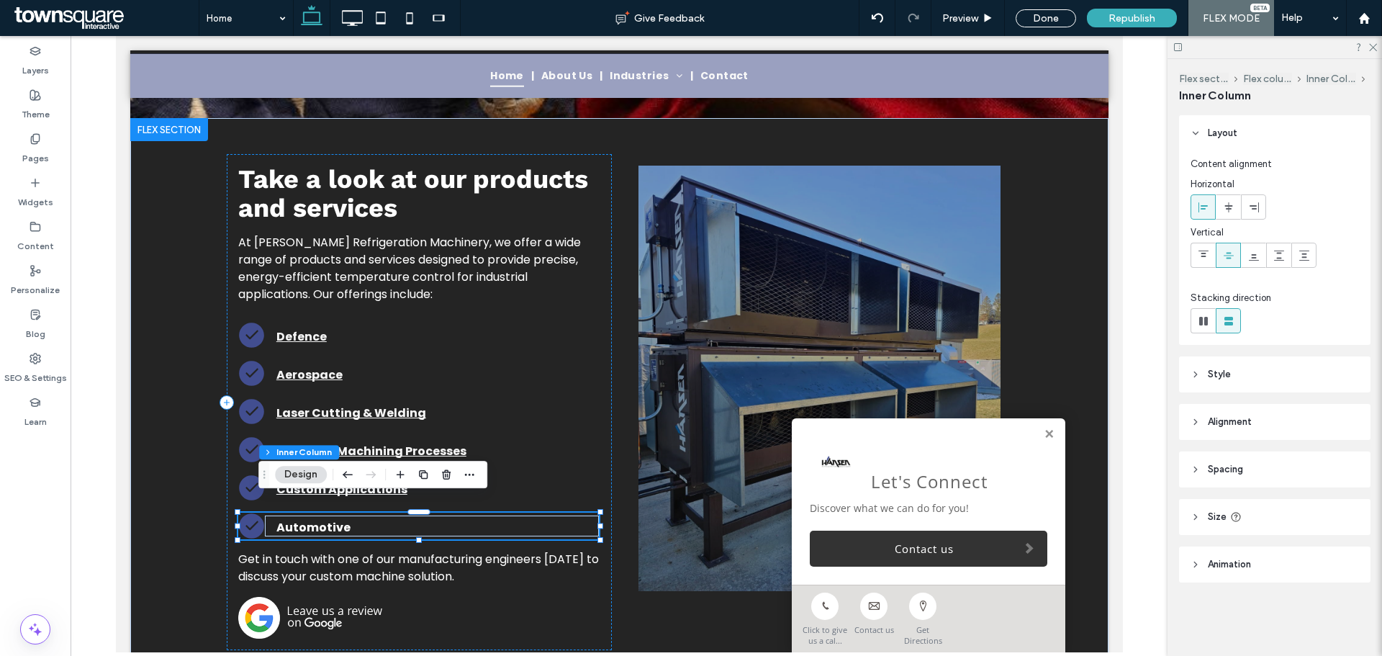
type input "**"
click at [322, 519] on strong "Automotive" at bounding box center [313, 527] width 74 height 17
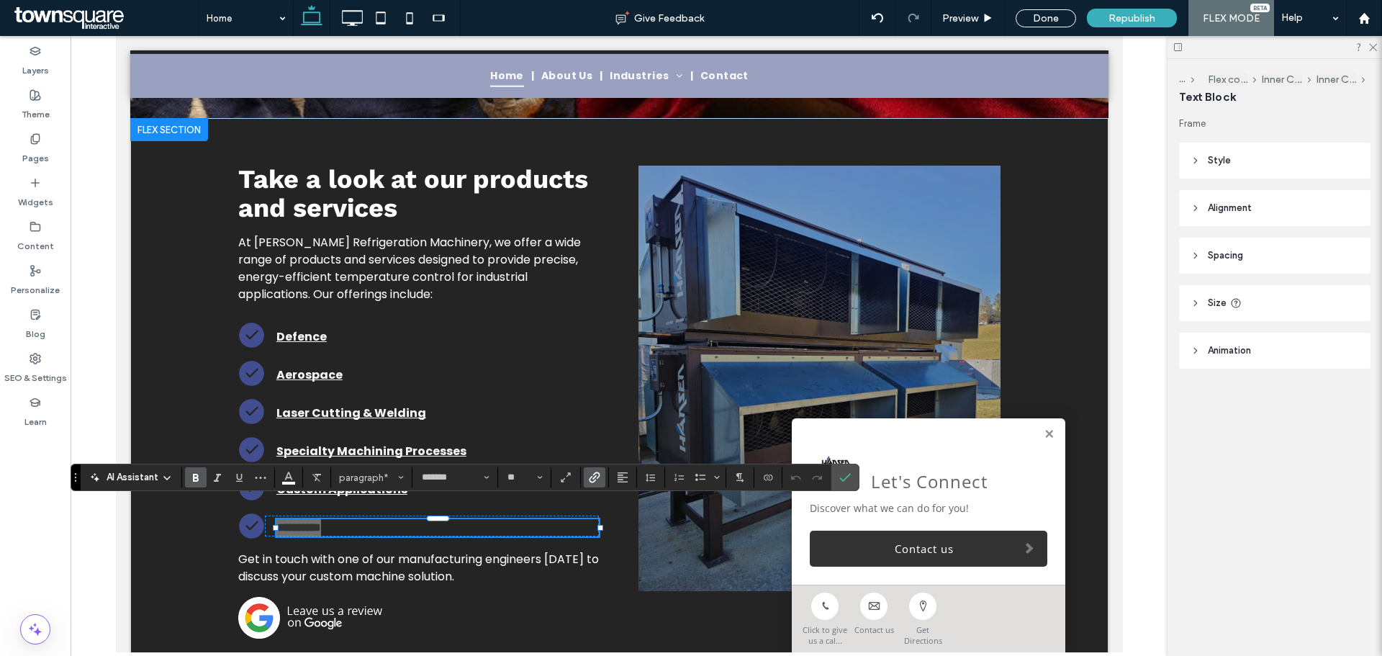
click at [598, 474] on icon "Link" at bounding box center [595, 478] width 12 height 12
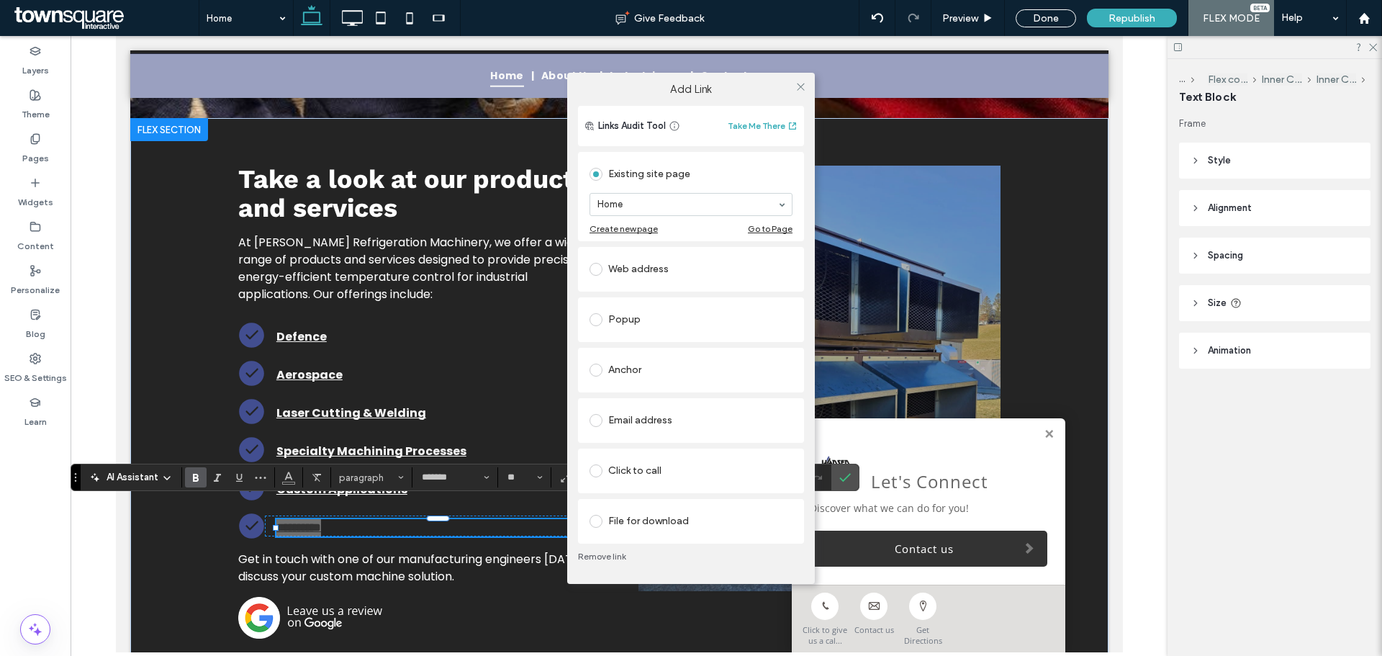
click at [642, 379] on div "Anchor" at bounding box center [691, 370] width 203 height 23
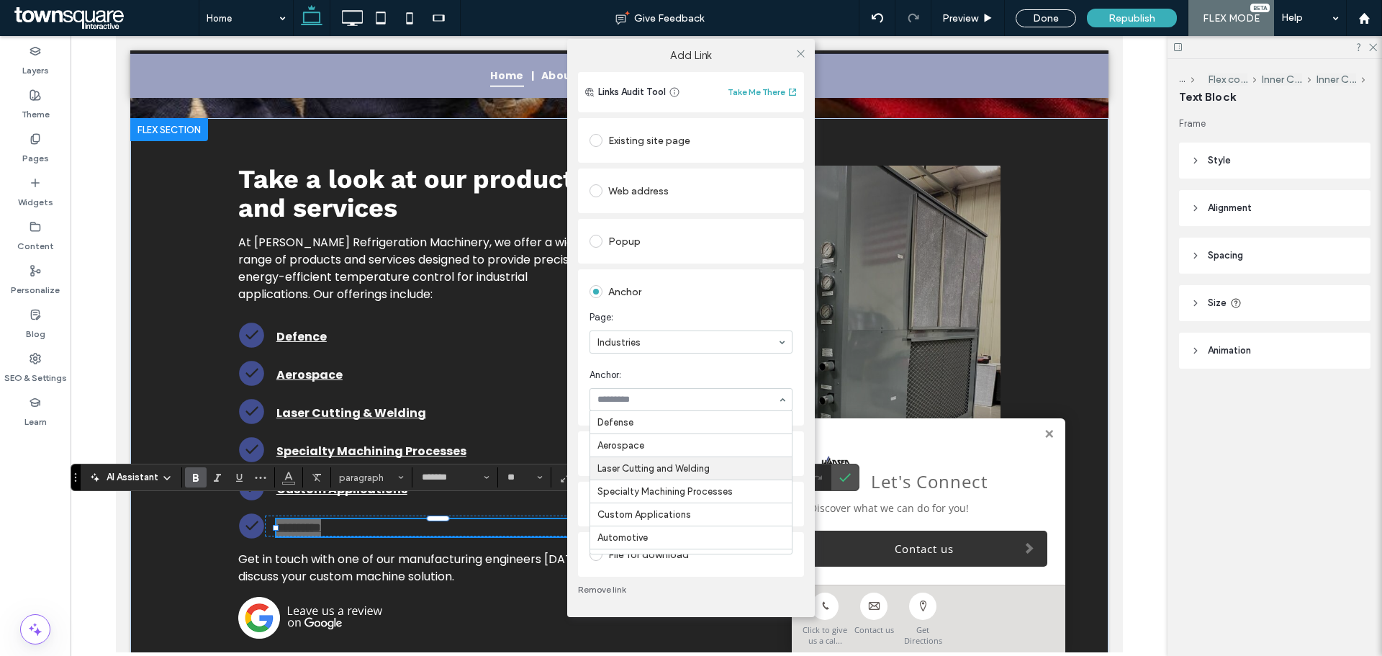
scroll to position [41, 0]
click at [800, 59] on span at bounding box center [801, 53] width 11 height 22
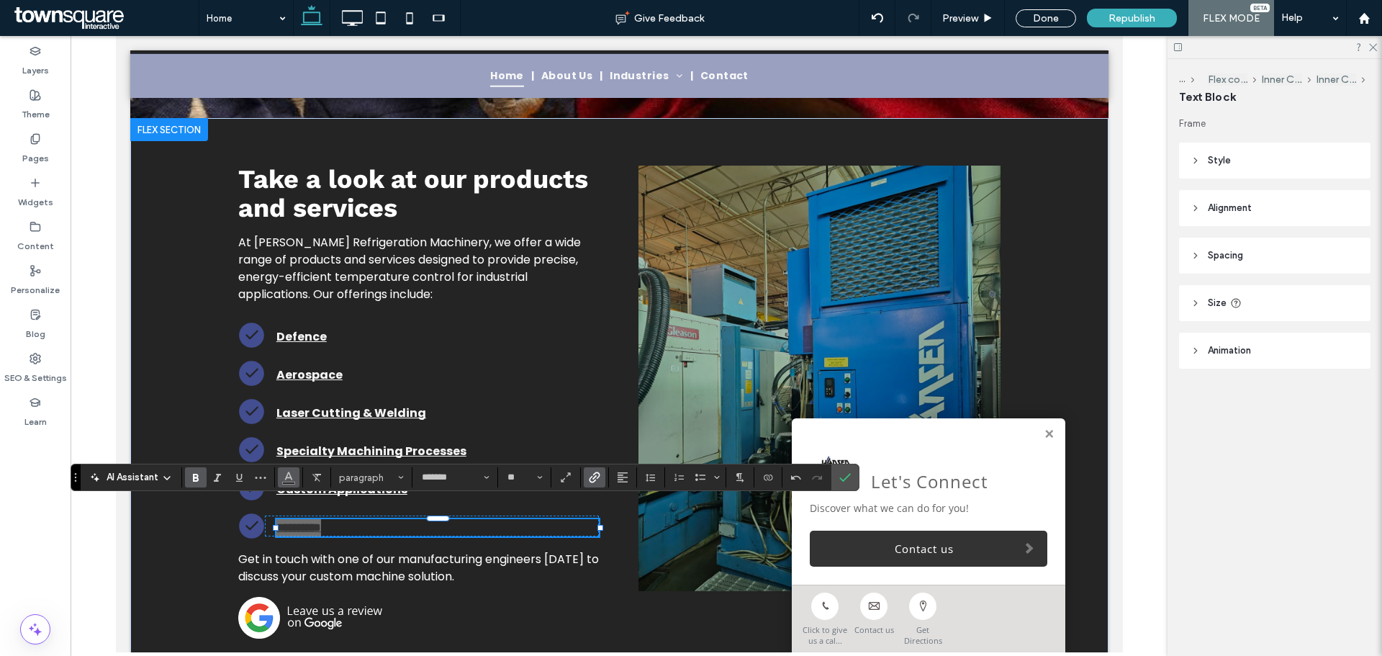
click at [289, 481] on icon "Color" at bounding box center [289, 476] width 12 height 12
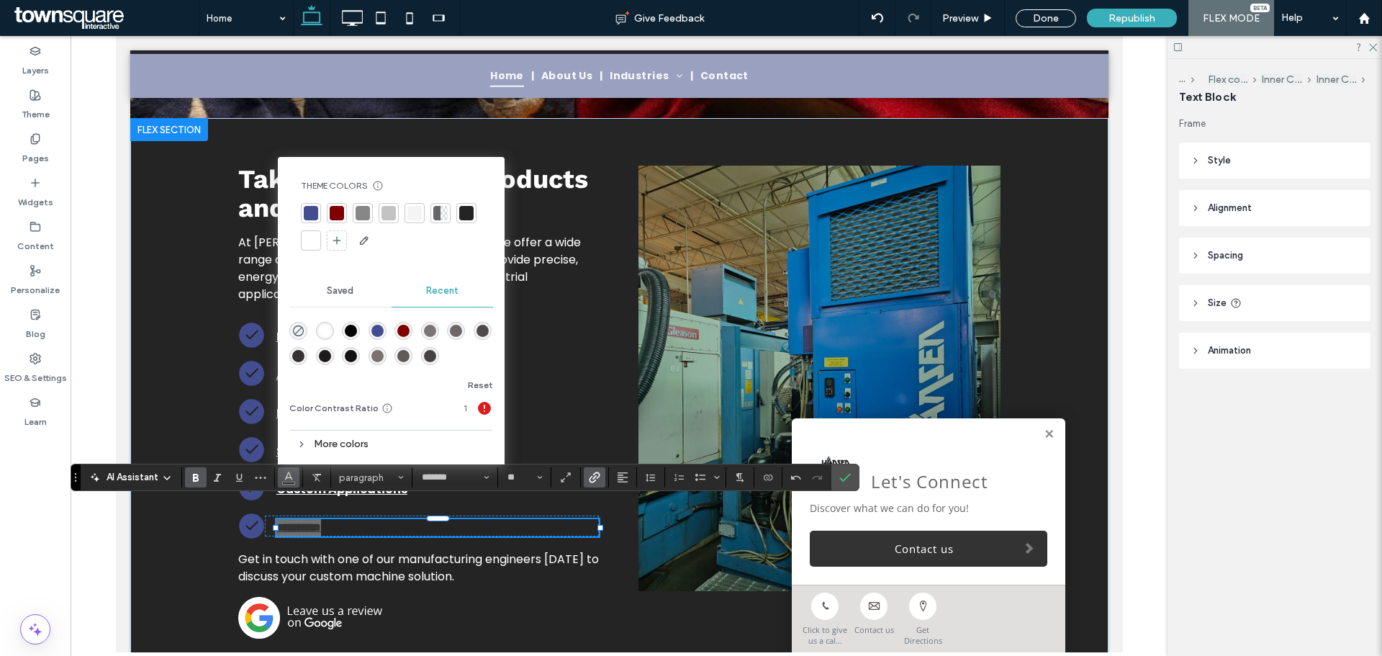
click at [415, 216] on div at bounding box center [415, 213] width 14 height 14
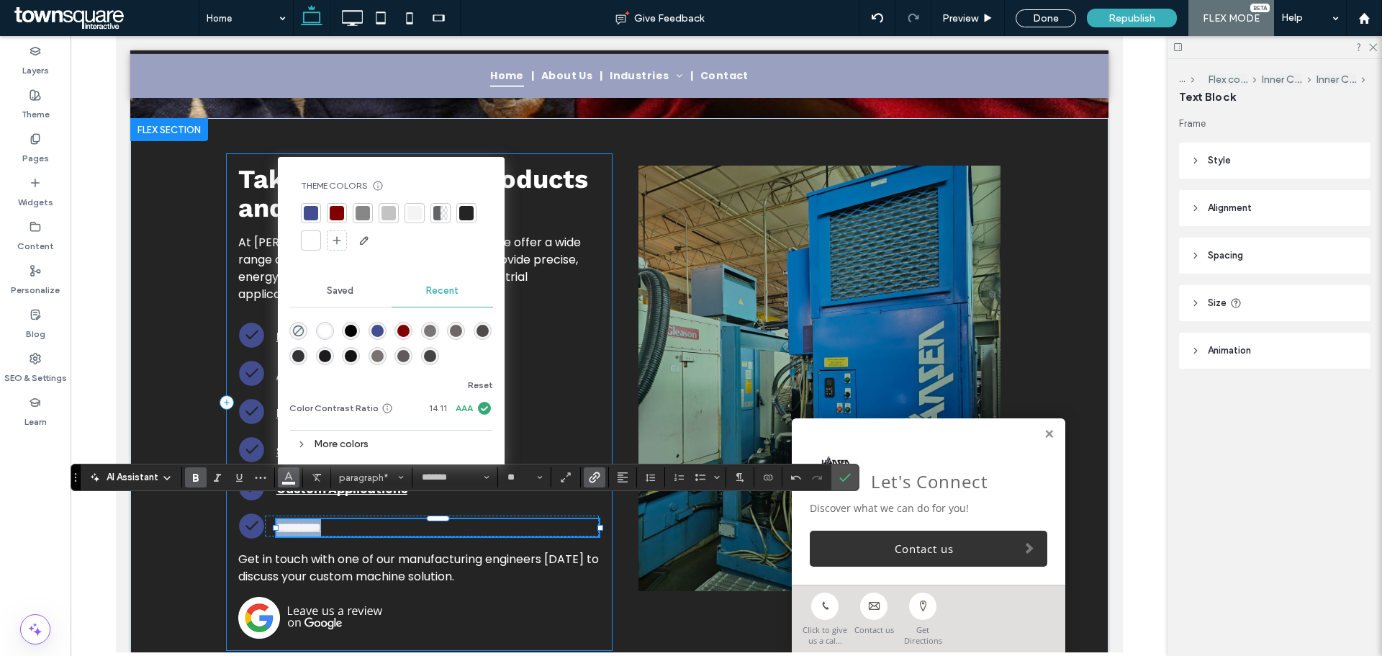
click at [503, 526] on div "**********" at bounding box center [418, 402] width 385 height 496
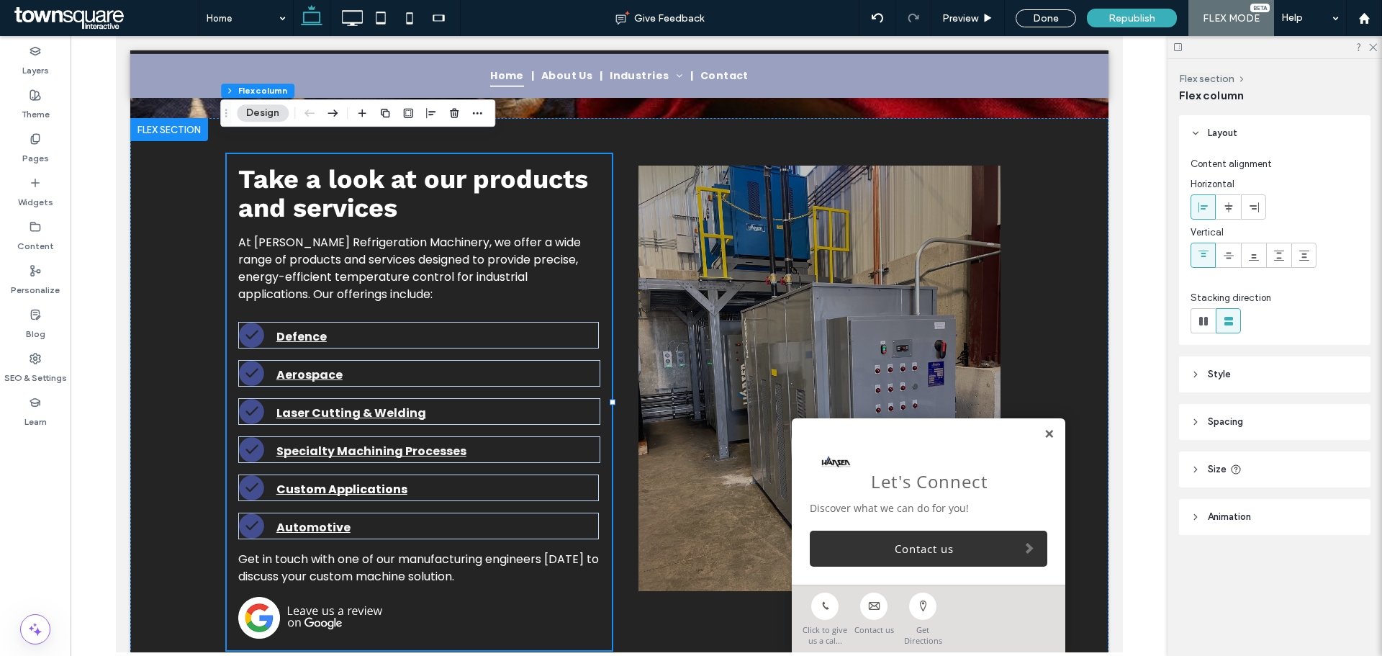
click at [1043, 430] on link at bounding box center [1048, 434] width 11 height 12
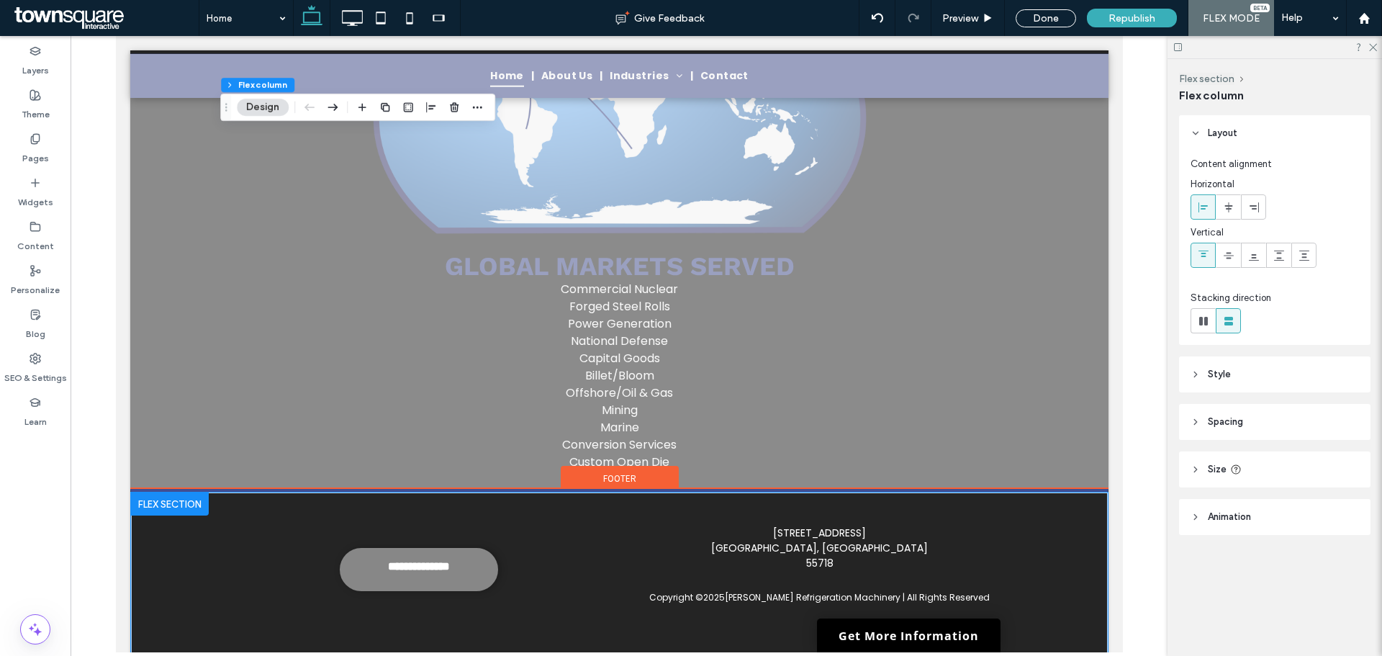
scroll to position [2213, 0]
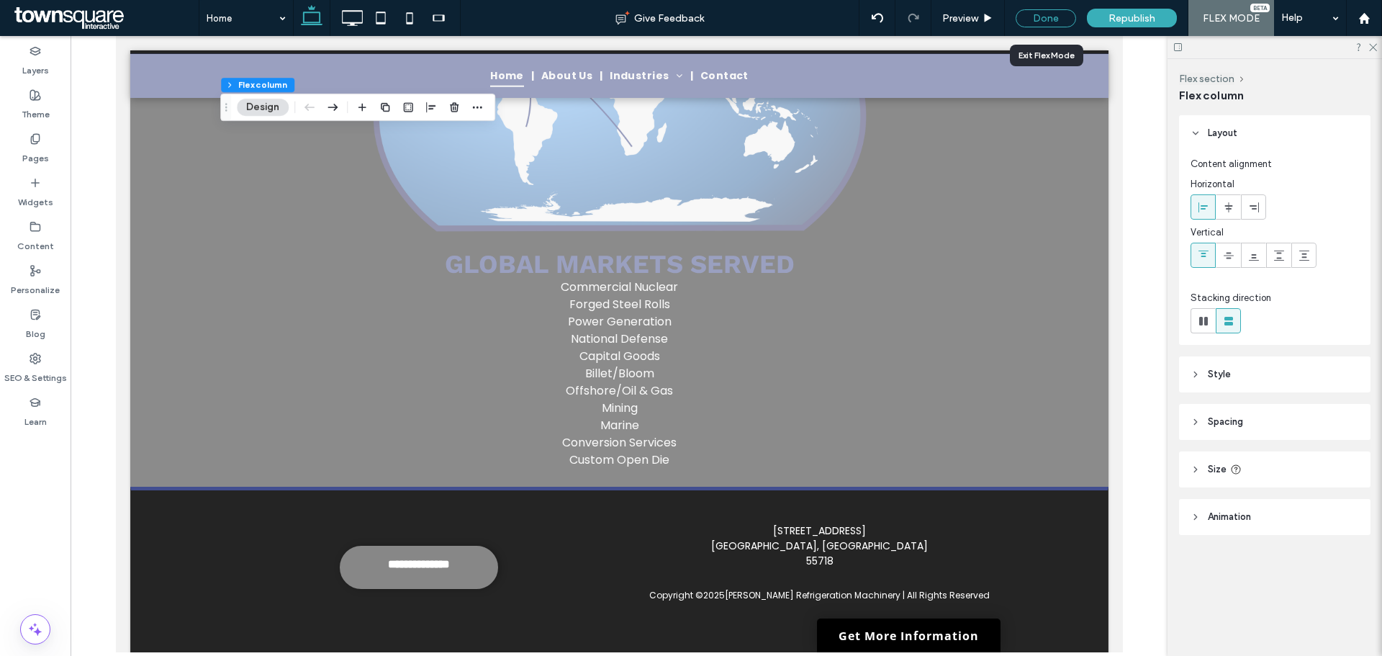
click at [1069, 18] on div "Done" at bounding box center [1046, 18] width 60 height 18
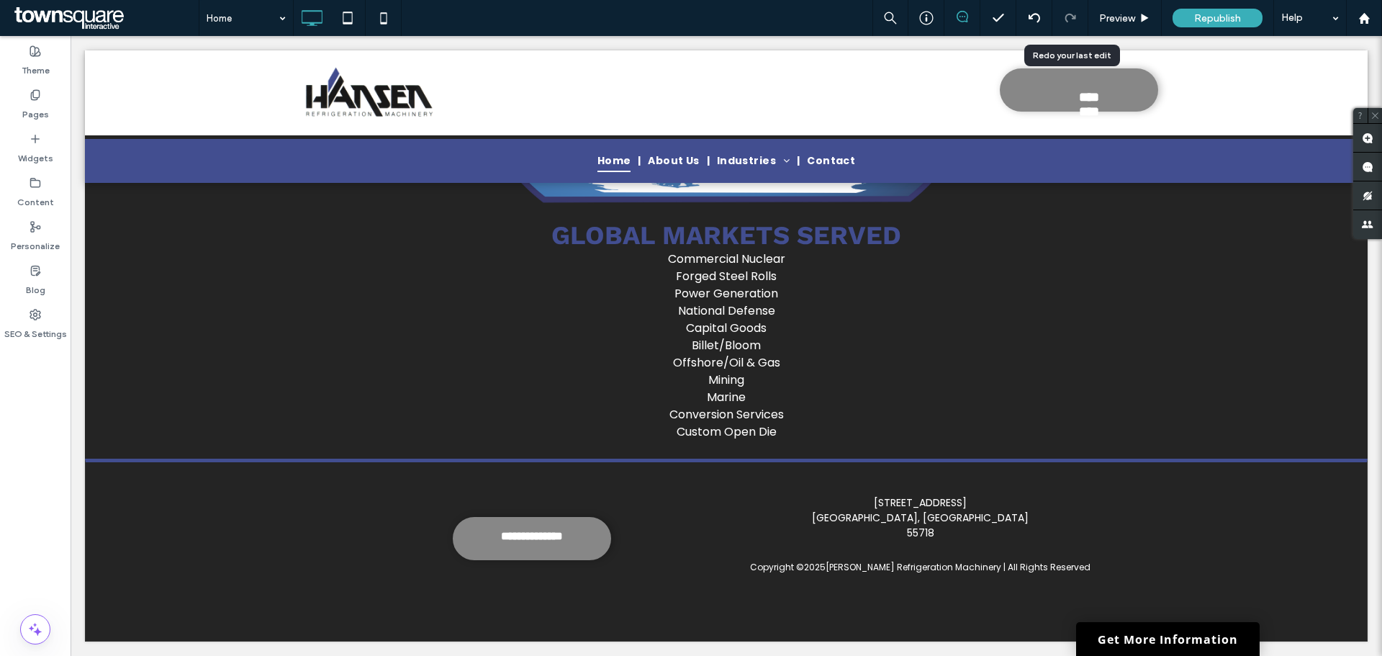
scroll to position [2172, 0]
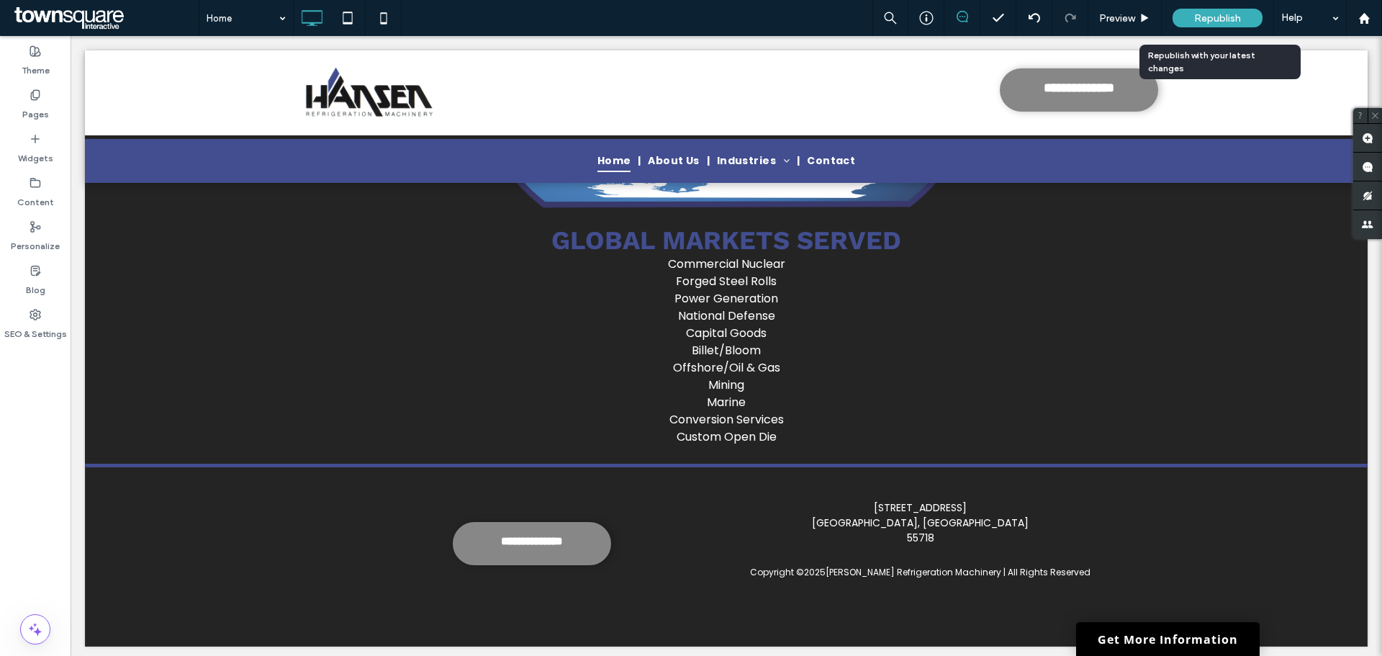
click at [1184, 14] on div "Republish" at bounding box center [1218, 18] width 90 height 19
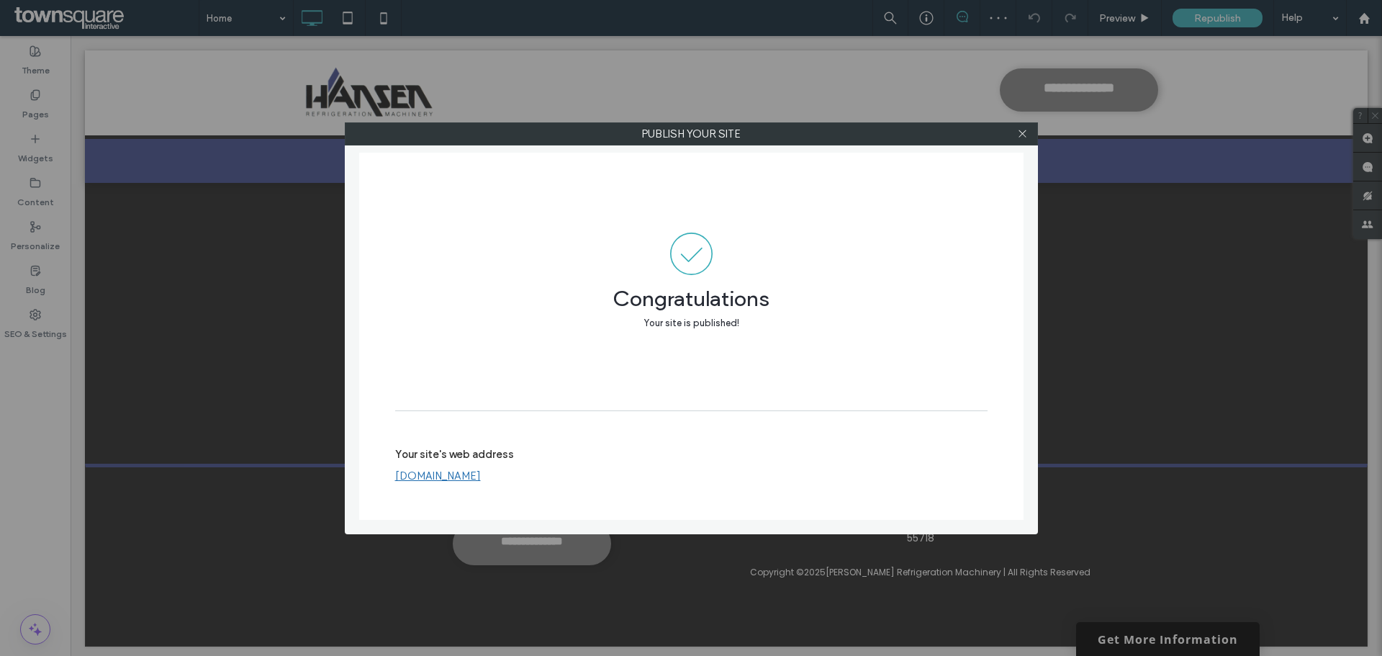
click at [1030, 138] on div at bounding box center [1023, 134] width 22 height 22
click at [1015, 136] on div at bounding box center [1023, 134] width 22 height 22
click at [1017, 133] on icon at bounding box center [1022, 133] width 11 height 11
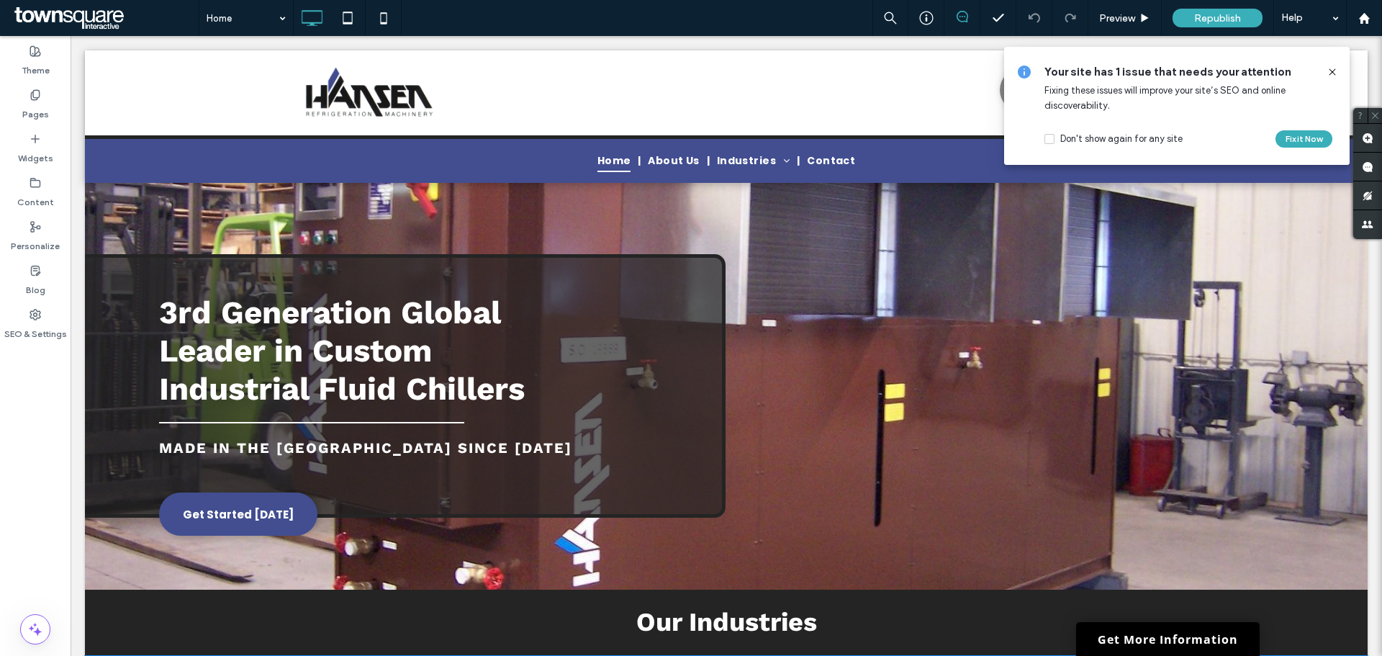
scroll to position [0, 0]
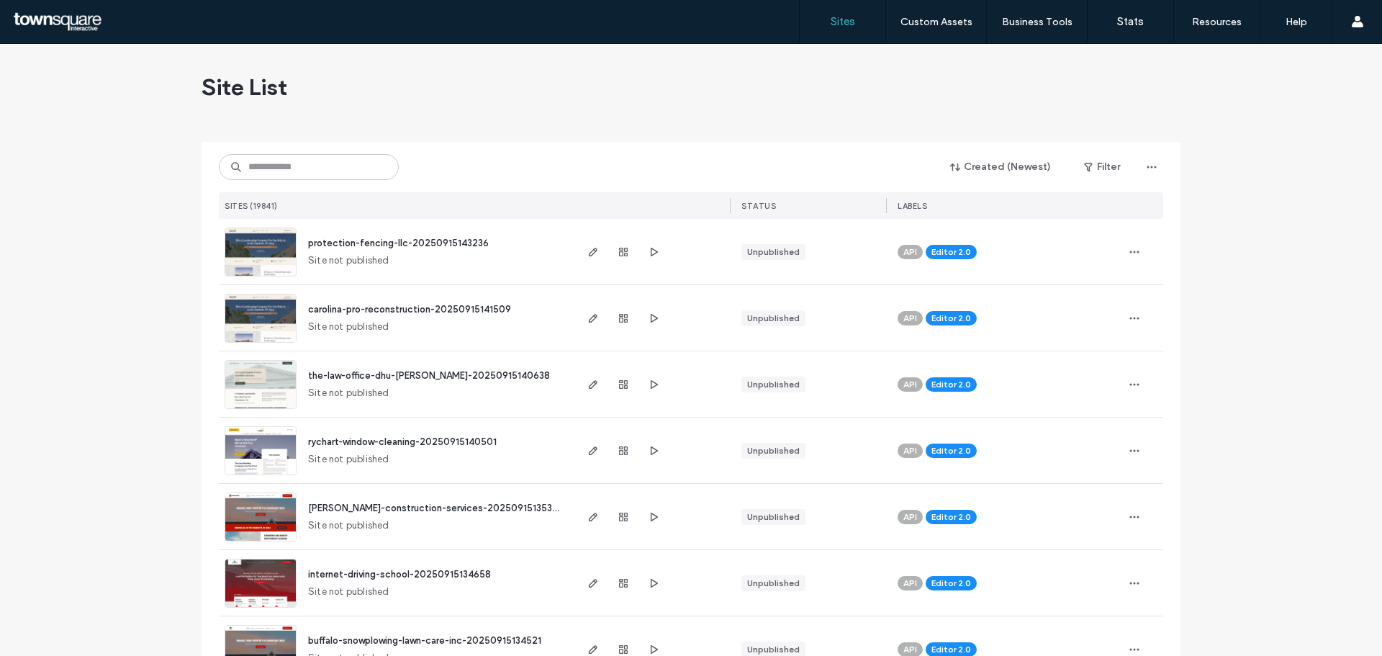
click at [446, 102] on div "Site List" at bounding box center [691, 87] width 979 height 86
click at [516, 114] on div "Site List" at bounding box center [691, 87] width 979 height 86
drag, startPoint x: 570, startPoint y: 113, endPoint x: 636, endPoint y: 114, distance: 66.2
click at [570, 112] on div "Site List" at bounding box center [691, 87] width 979 height 86
click at [691, 115] on div "Site List" at bounding box center [691, 87] width 979 height 86
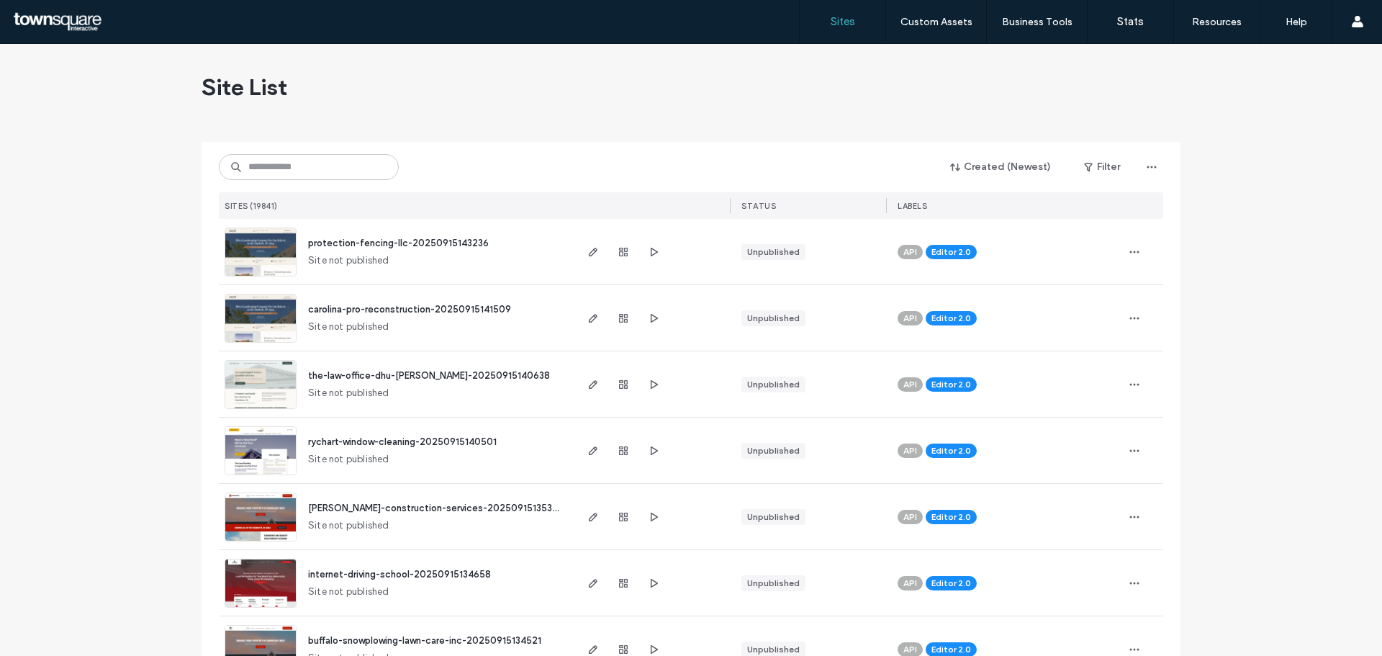
drag, startPoint x: 837, startPoint y: 119, endPoint x: 857, endPoint y: 113, distance: 21.0
click at [838, 119] on div "Site List" at bounding box center [691, 87] width 979 height 86
click at [881, 102] on div "Site List" at bounding box center [691, 87] width 979 height 86
drag, startPoint x: 294, startPoint y: 179, endPoint x: 297, endPoint y: 169, distance: 9.8
click at [294, 179] on input at bounding box center [309, 167] width 180 height 26
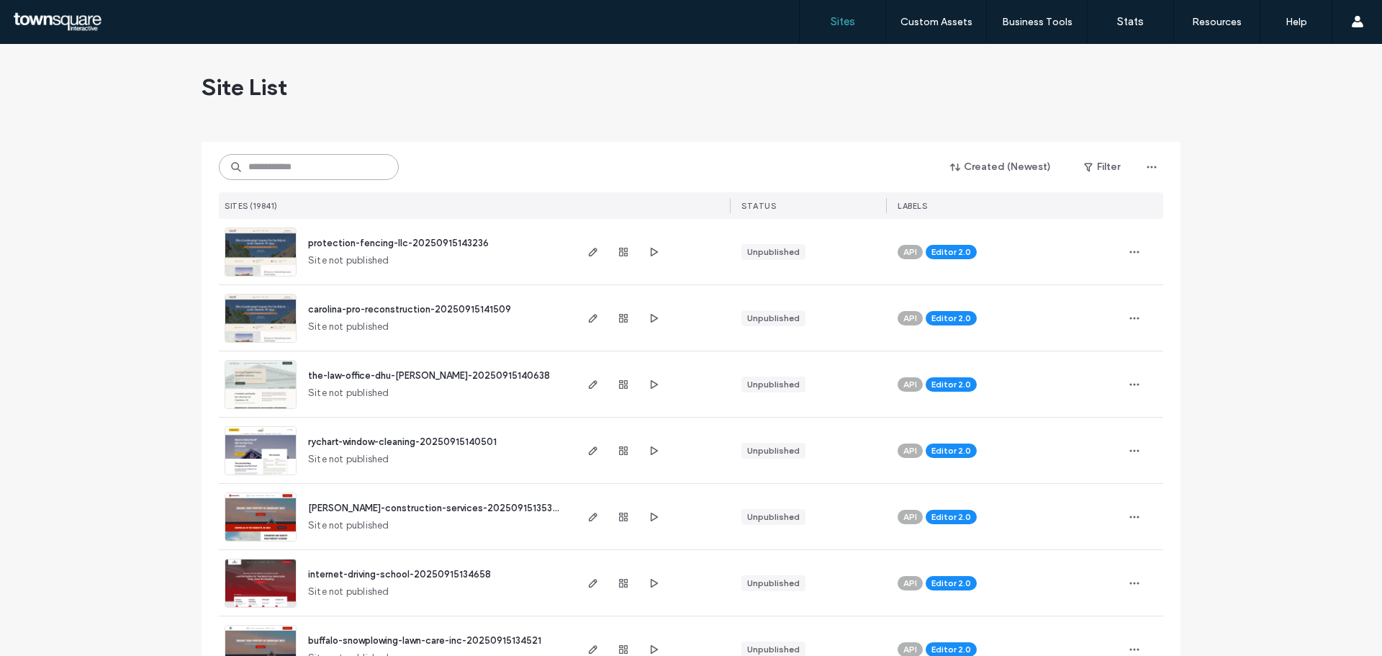
paste input "**********"
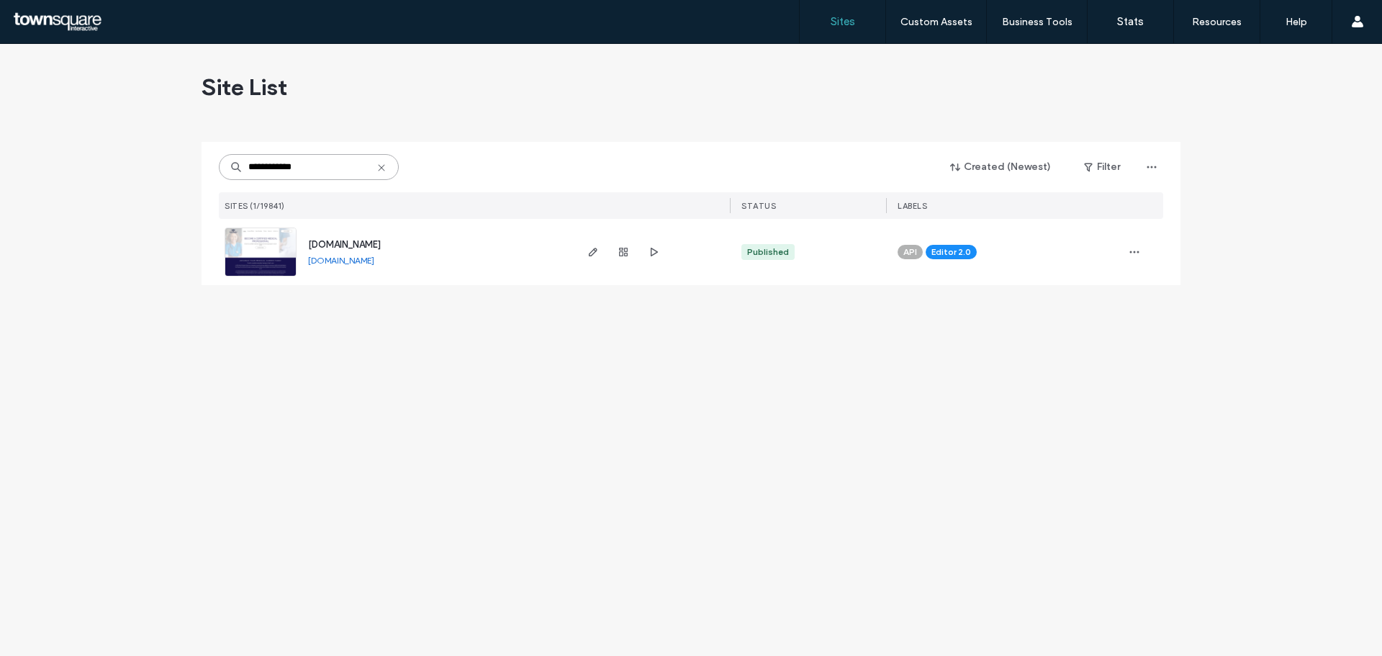
type input "**********"
click at [251, 246] on img at bounding box center [260, 277] width 71 height 98
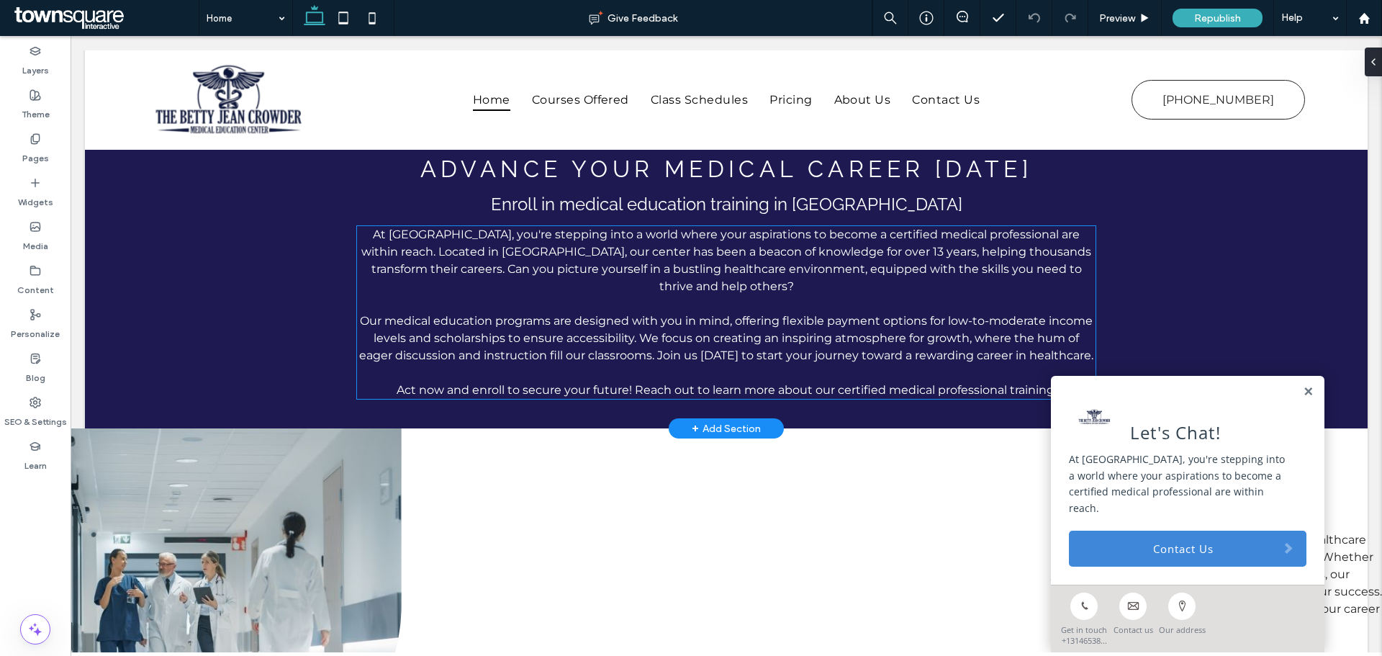
scroll to position [360, 0]
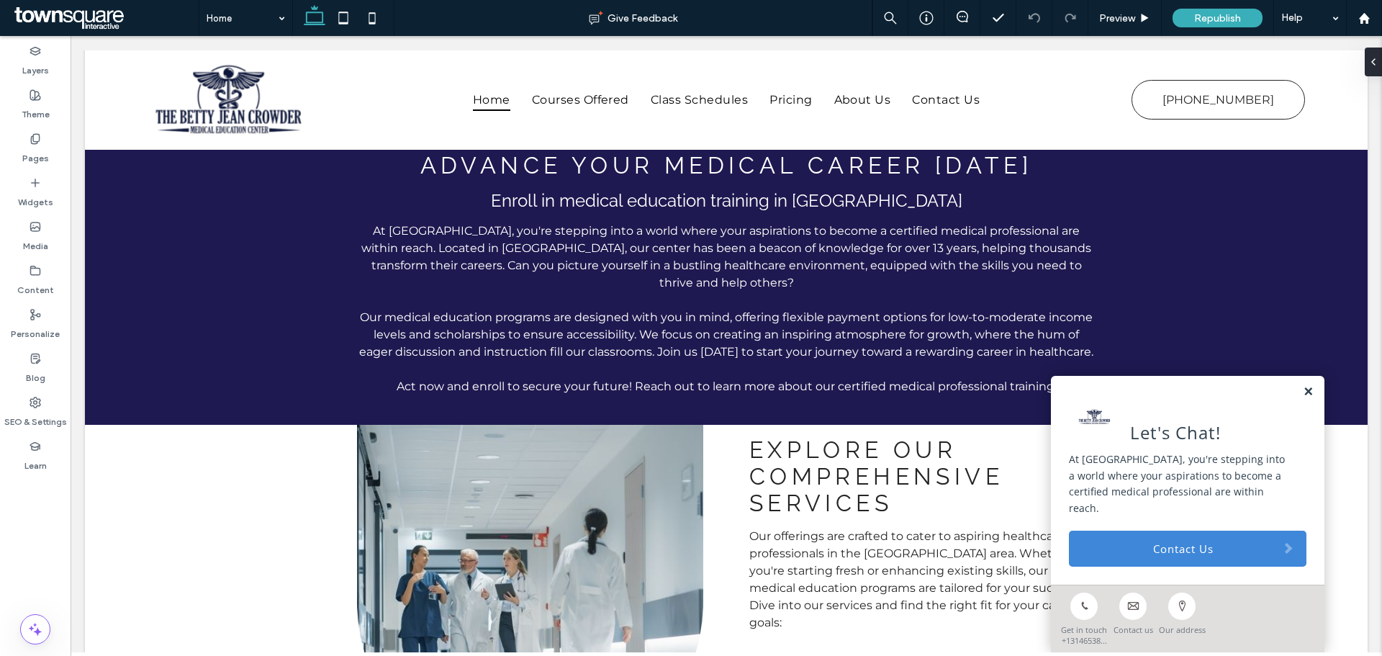
click at [1303, 391] on link at bounding box center [1308, 392] width 11 height 12
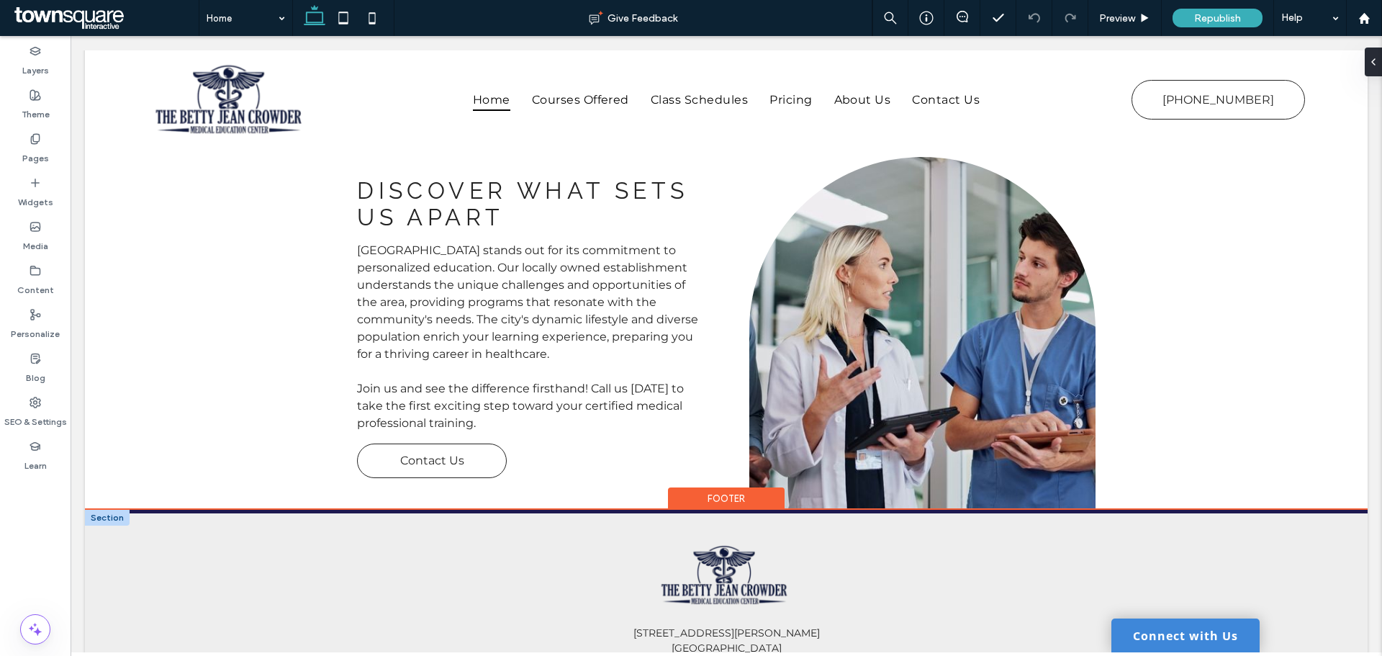
scroll to position [1719, 0]
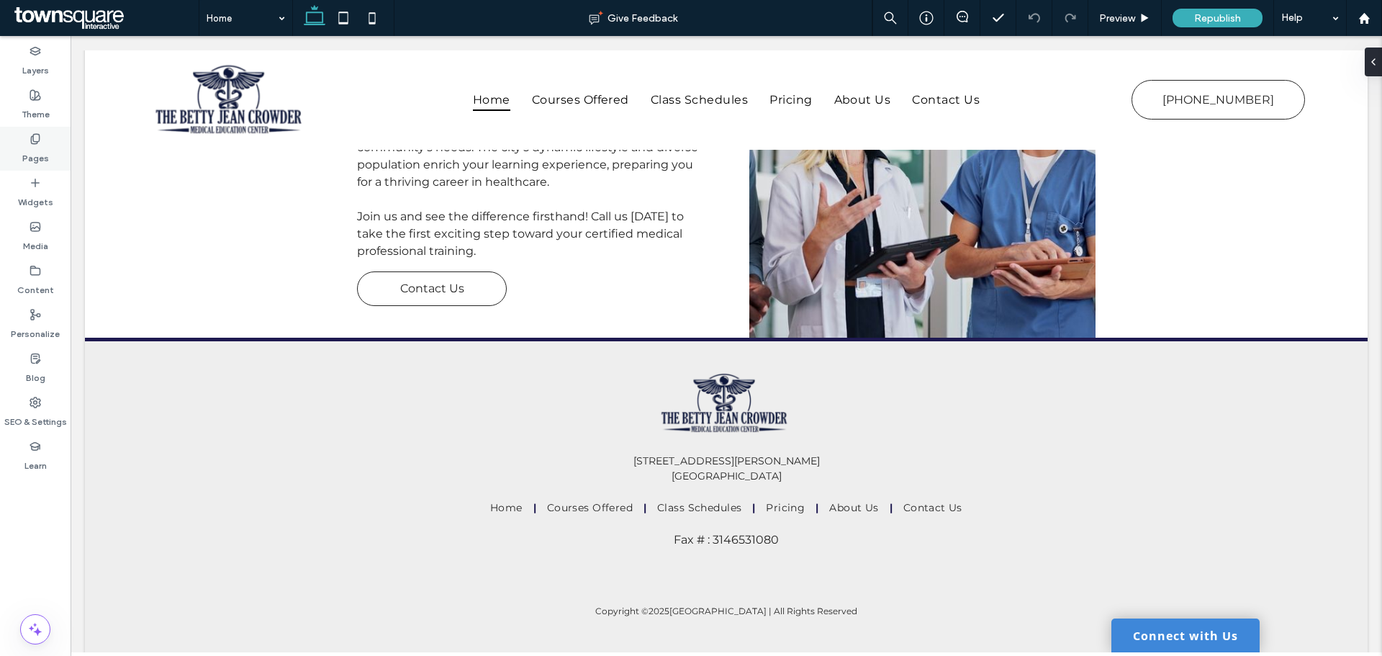
click at [18, 163] on div "Pages" at bounding box center [35, 149] width 71 height 44
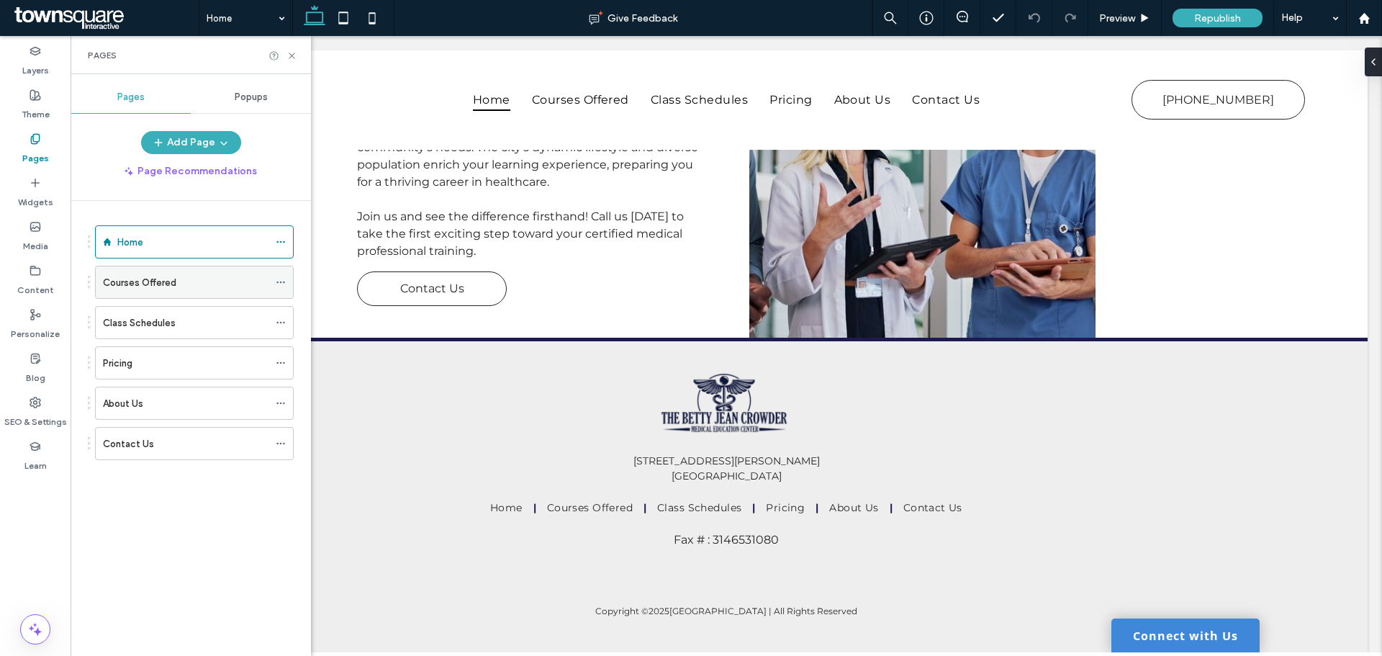
click at [163, 281] on label "Courses Offered" at bounding box center [139, 282] width 73 height 25
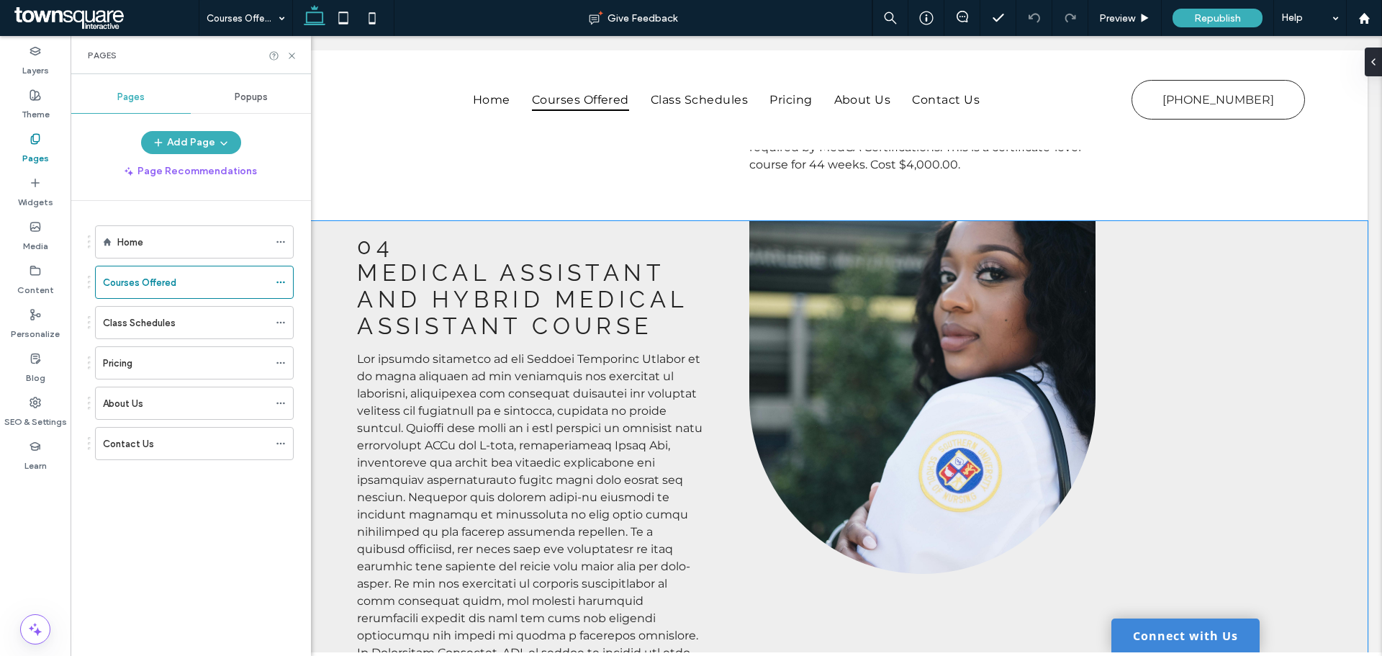
scroll to position [1080, 0]
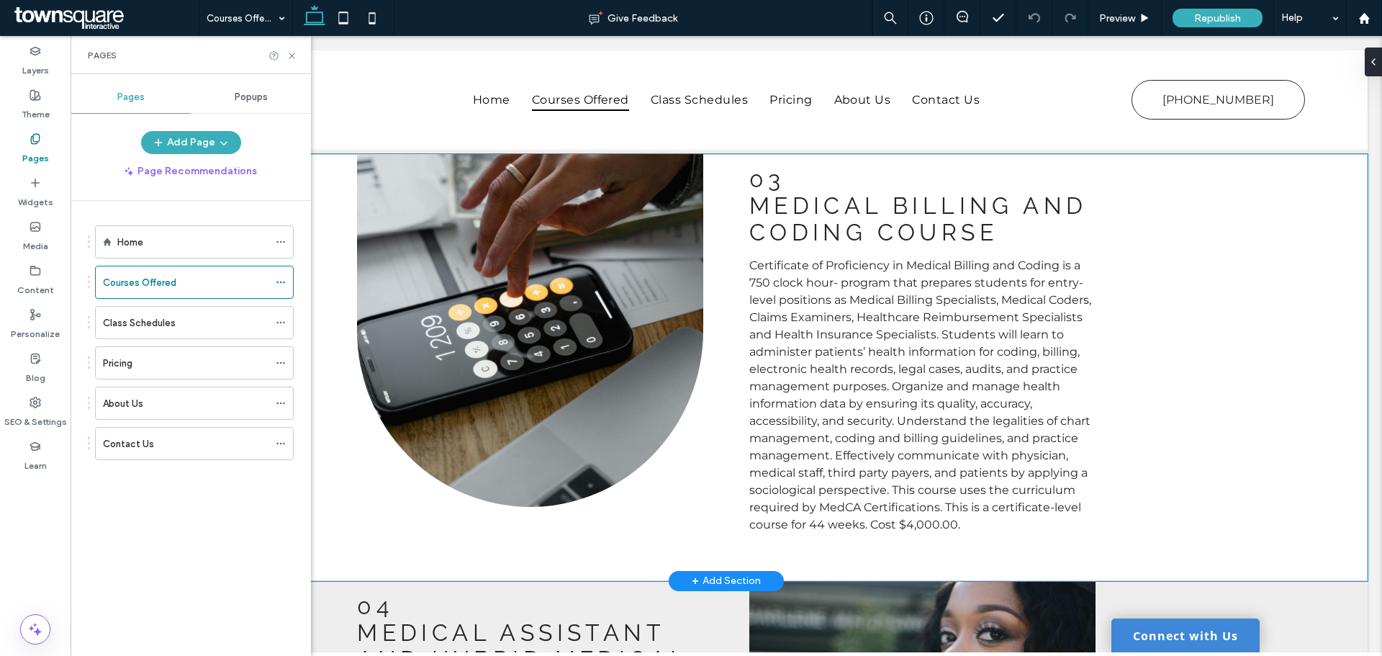
click at [724, 407] on div "03 Medical Billing and Coding Course Certificate of Proficiency in Medical Bill…" at bounding box center [726, 367] width 864 height 427
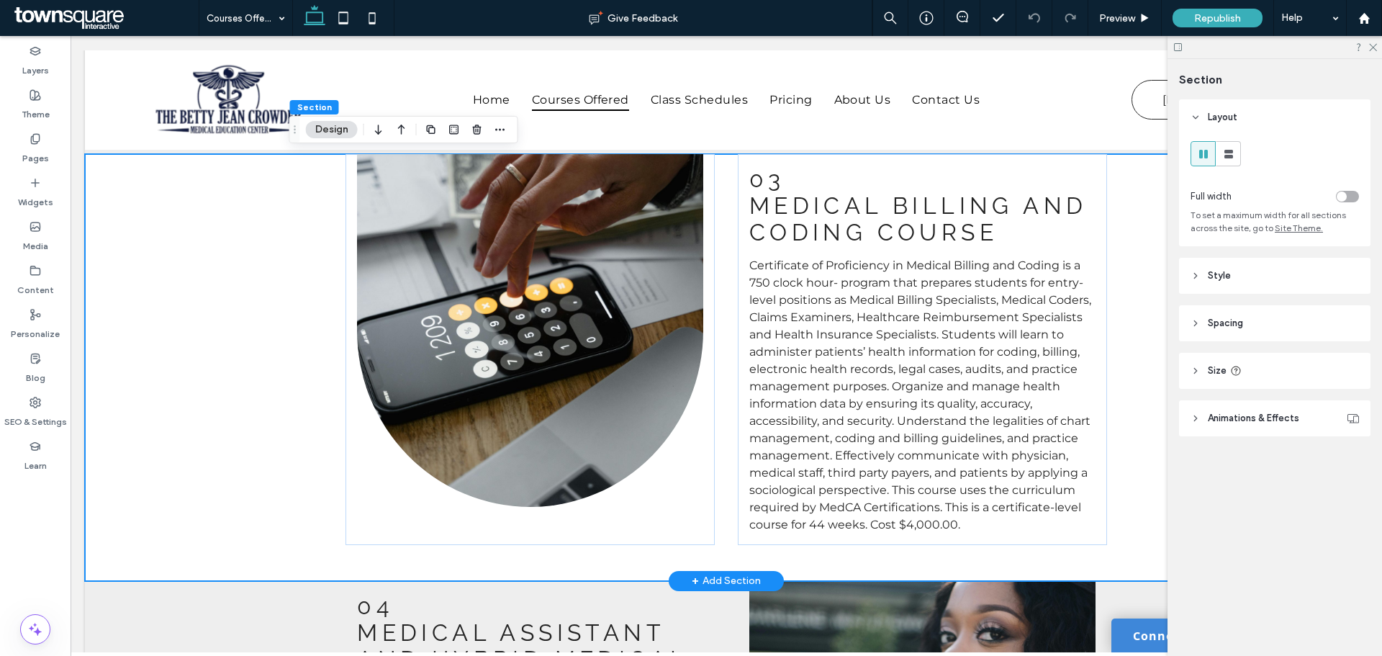
click at [724, 407] on div "03 Medical Billing and Coding Course Certificate of Proficiency in Medical Bill…" at bounding box center [726, 367] width 864 height 427
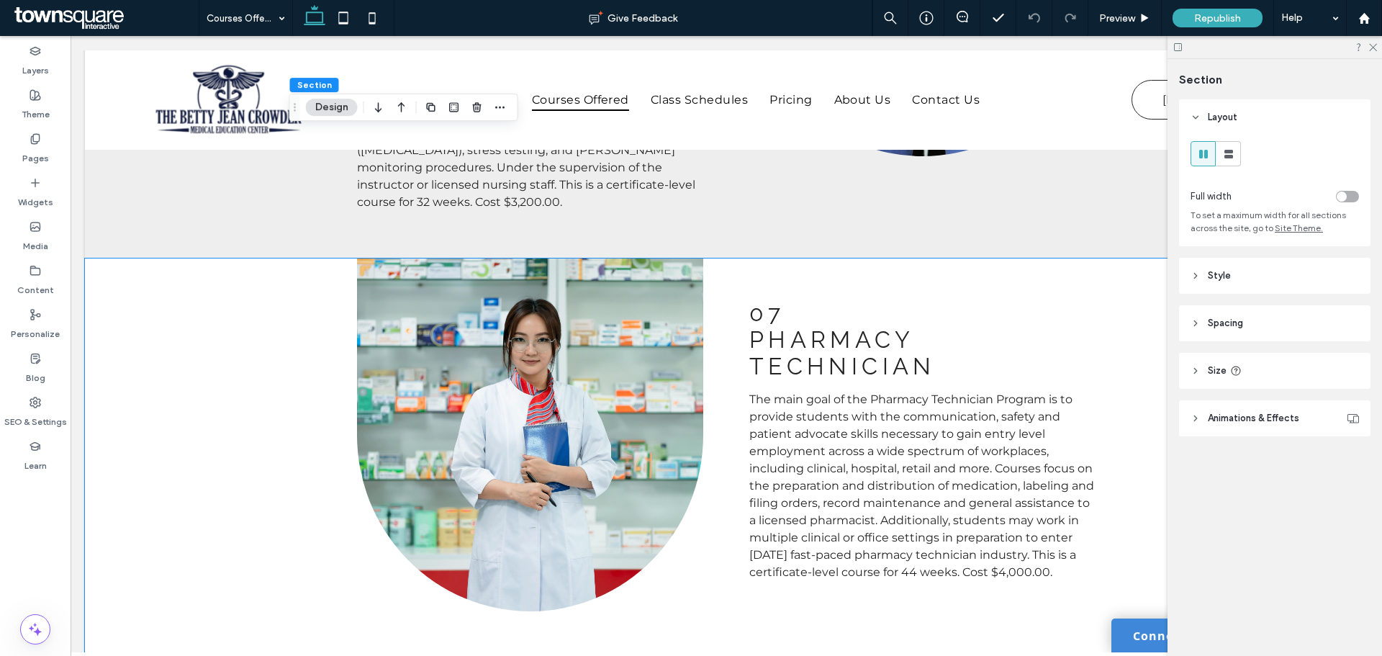
scroll to position [2808, 0]
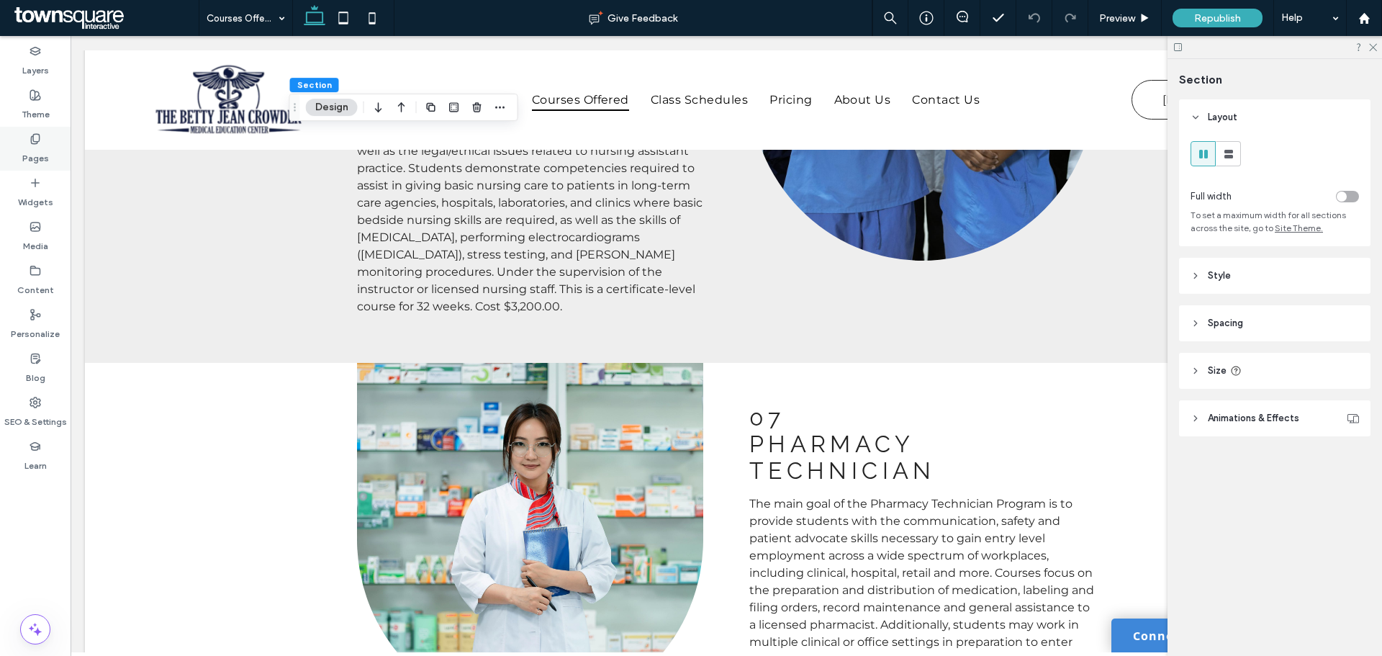
click at [21, 158] on div "Pages" at bounding box center [35, 149] width 71 height 44
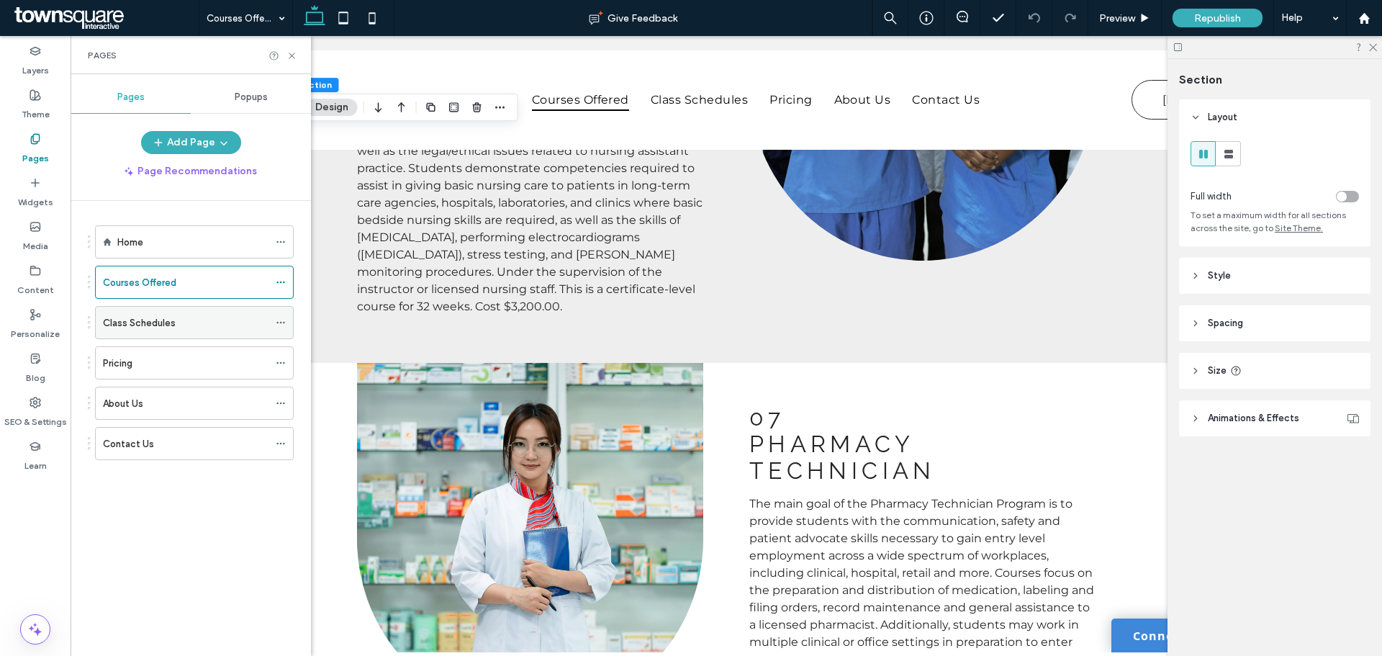
click at [125, 333] on div "Class Schedules" at bounding box center [186, 323] width 166 height 32
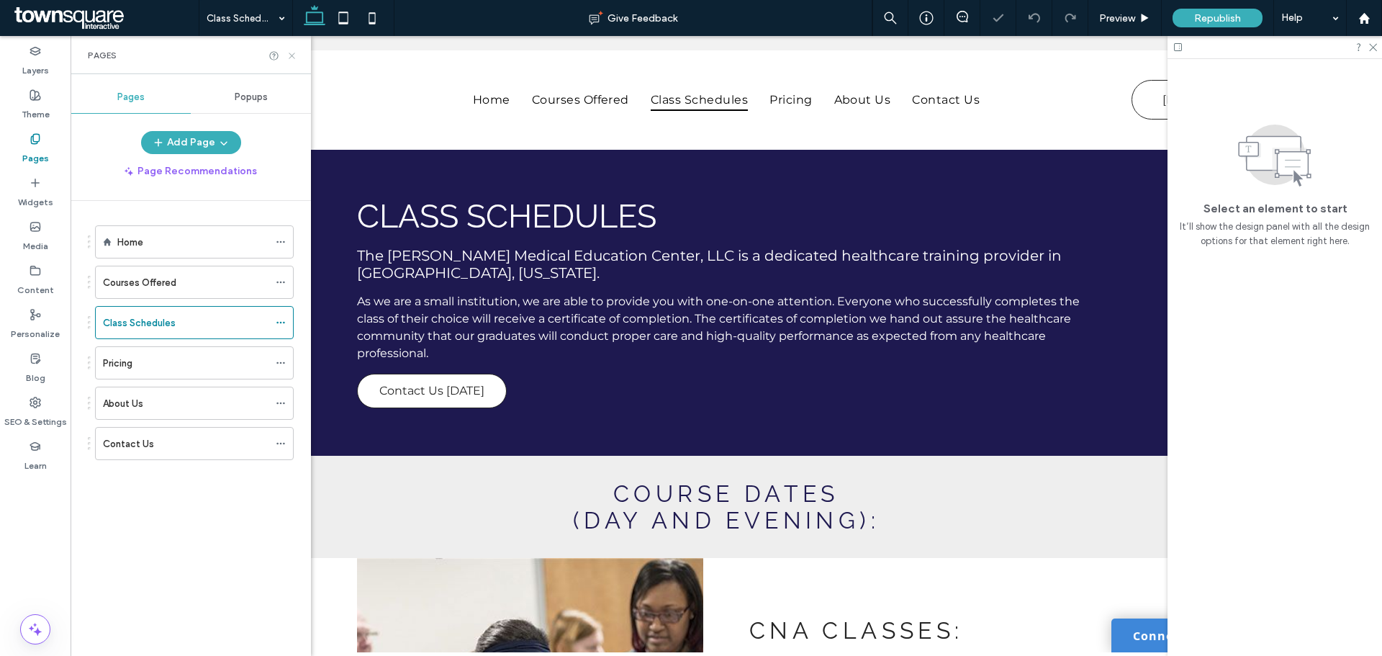
click at [294, 60] on icon at bounding box center [292, 55] width 11 height 11
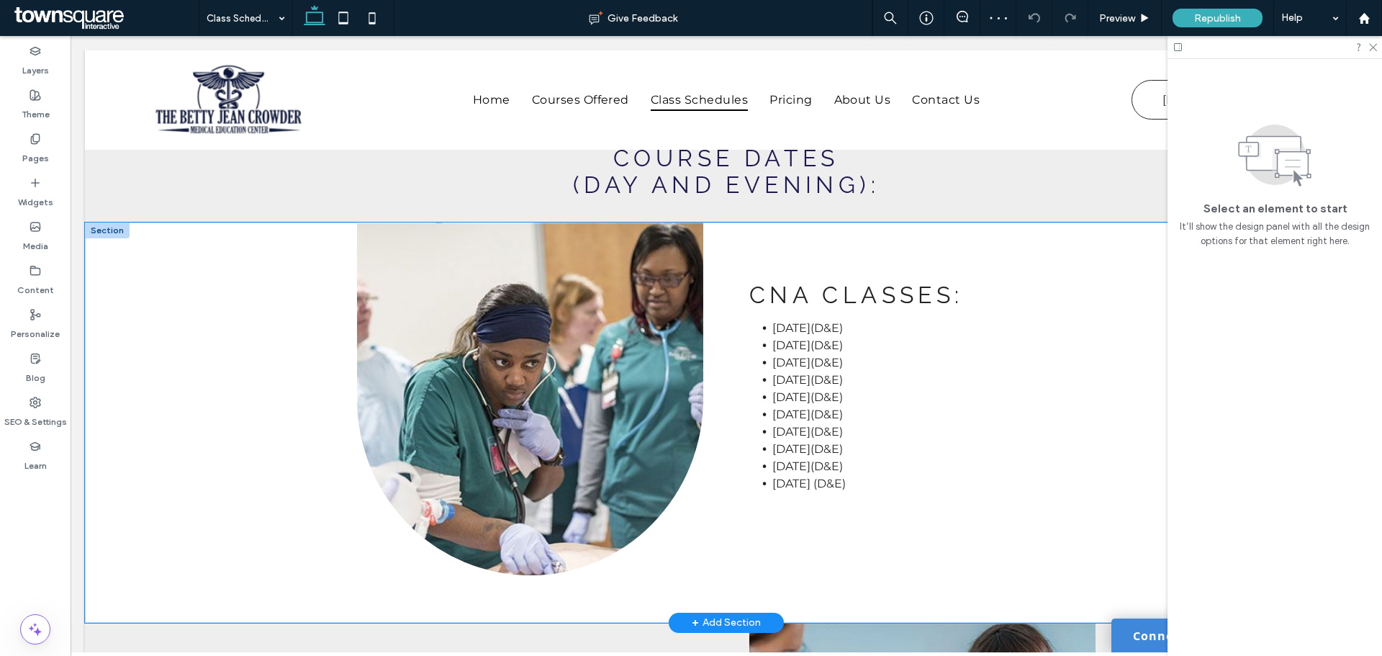
scroll to position [360, 0]
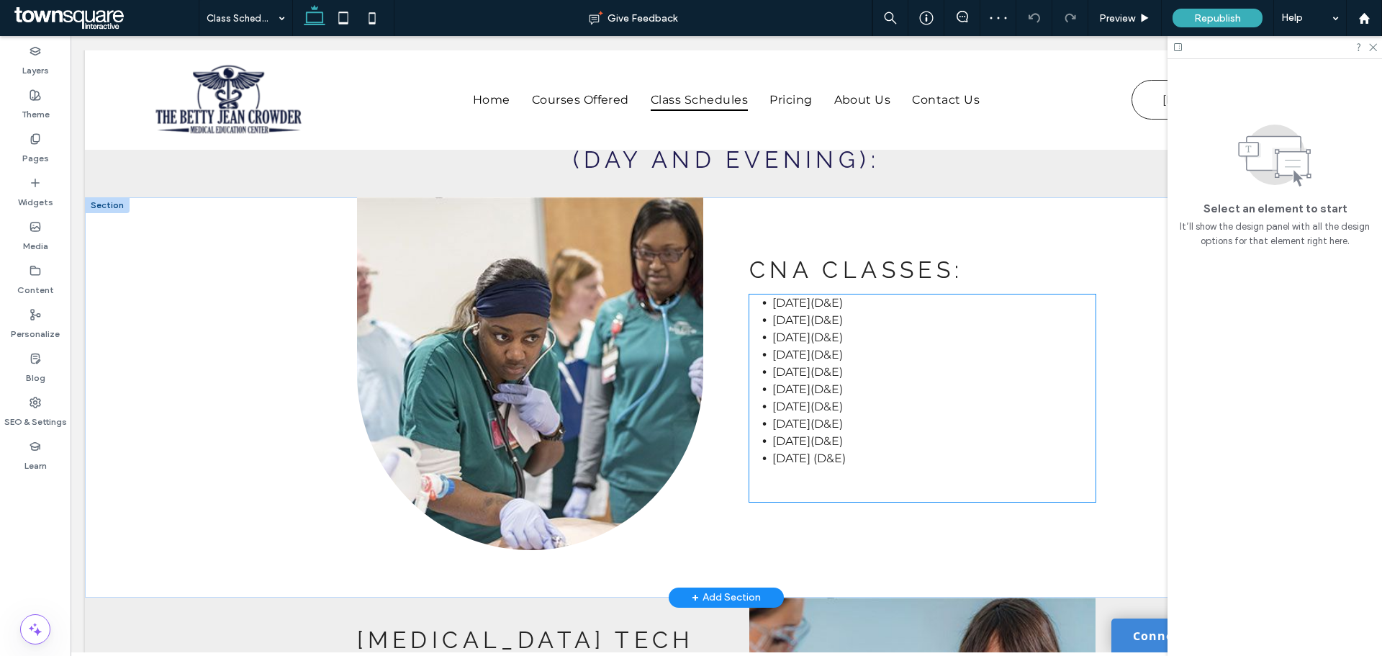
click at [785, 353] on span "Nov. 28(D&E)" at bounding box center [808, 355] width 71 height 14
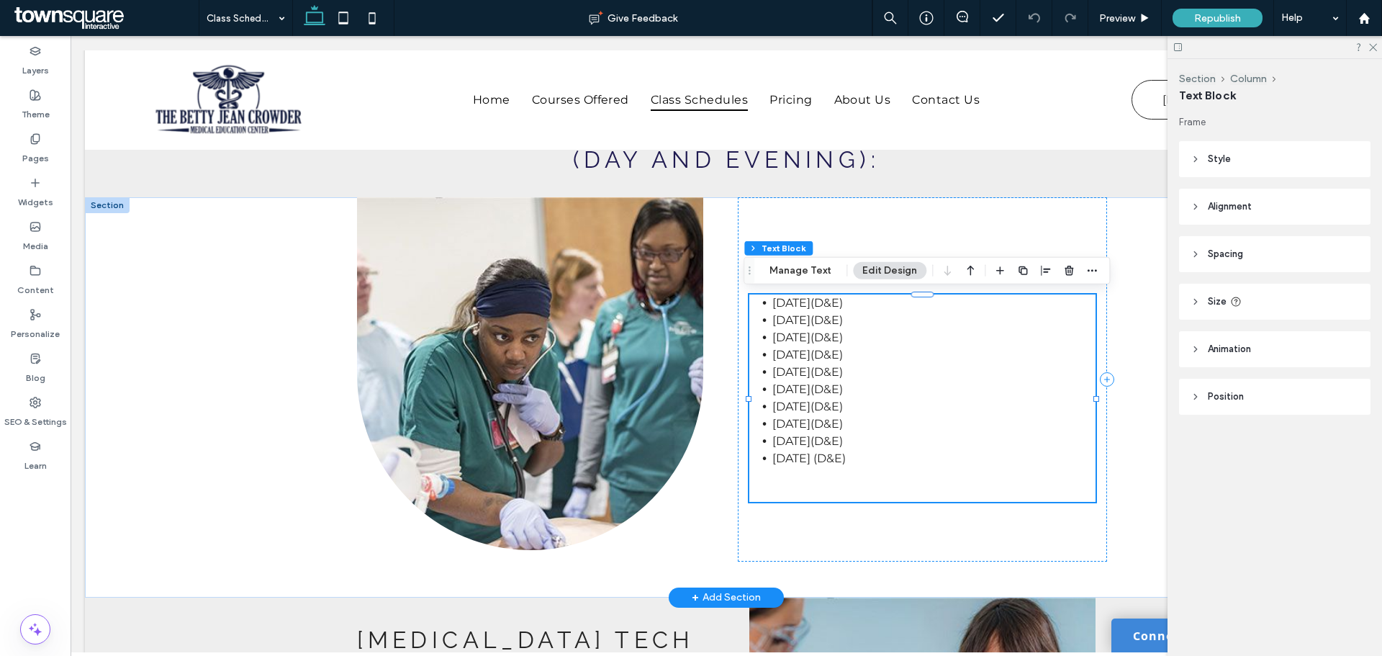
click at [796, 320] on span "Sept. 16(D&E)" at bounding box center [808, 320] width 71 height 14
click at [811, 305] on span "Aug 14(D&E)" at bounding box center [808, 303] width 71 height 14
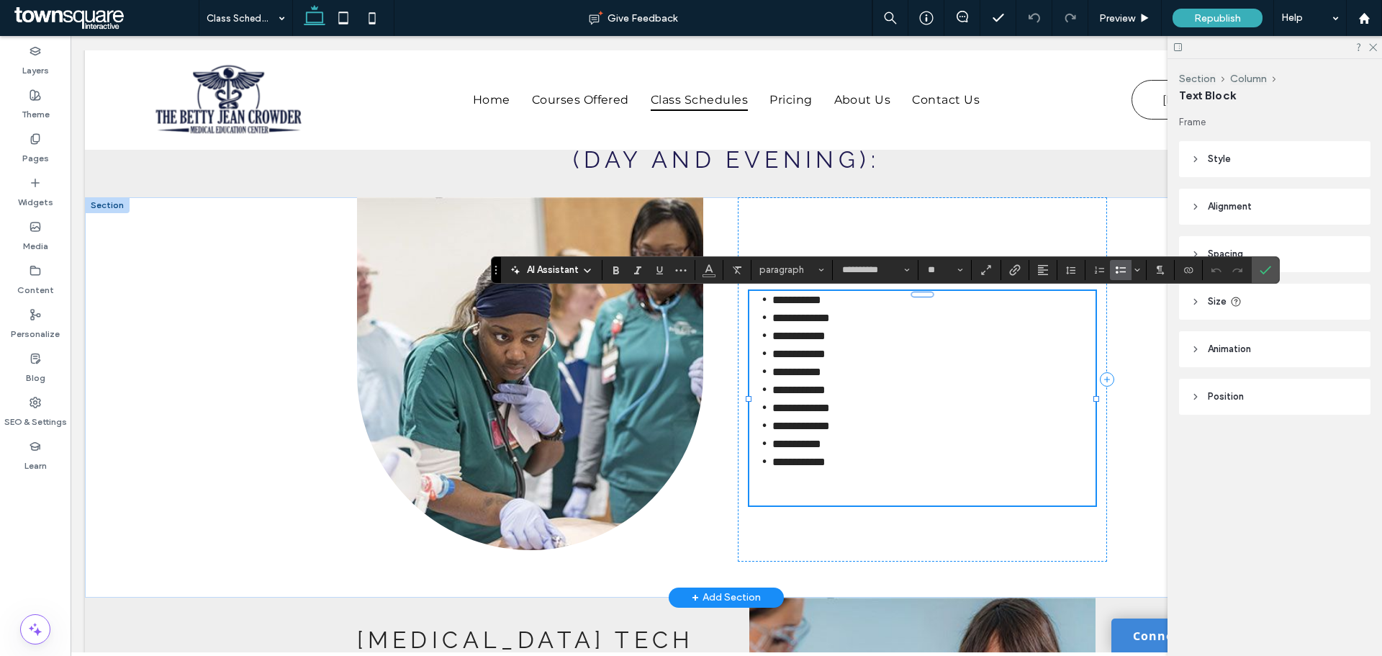
click at [822, 302] on span "**********" at bounding box center [797, 299] width 49 height 11
drag, startPoint x: 855, startPoint y: 302, endPoint x: 753, endPoint y: 300, distance: 101.5
click at [773, 300] on li "**********" at bounding box center [934, 300] width 323 height 18
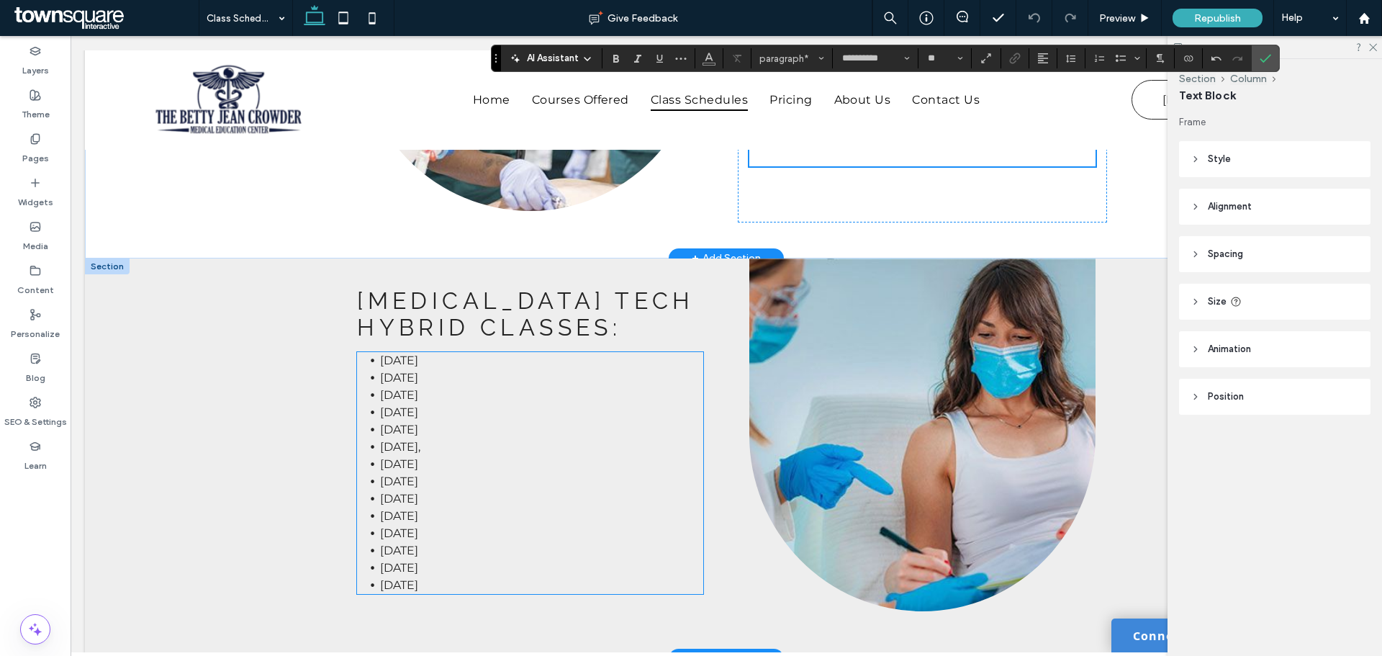
scroll to position [720, 0]
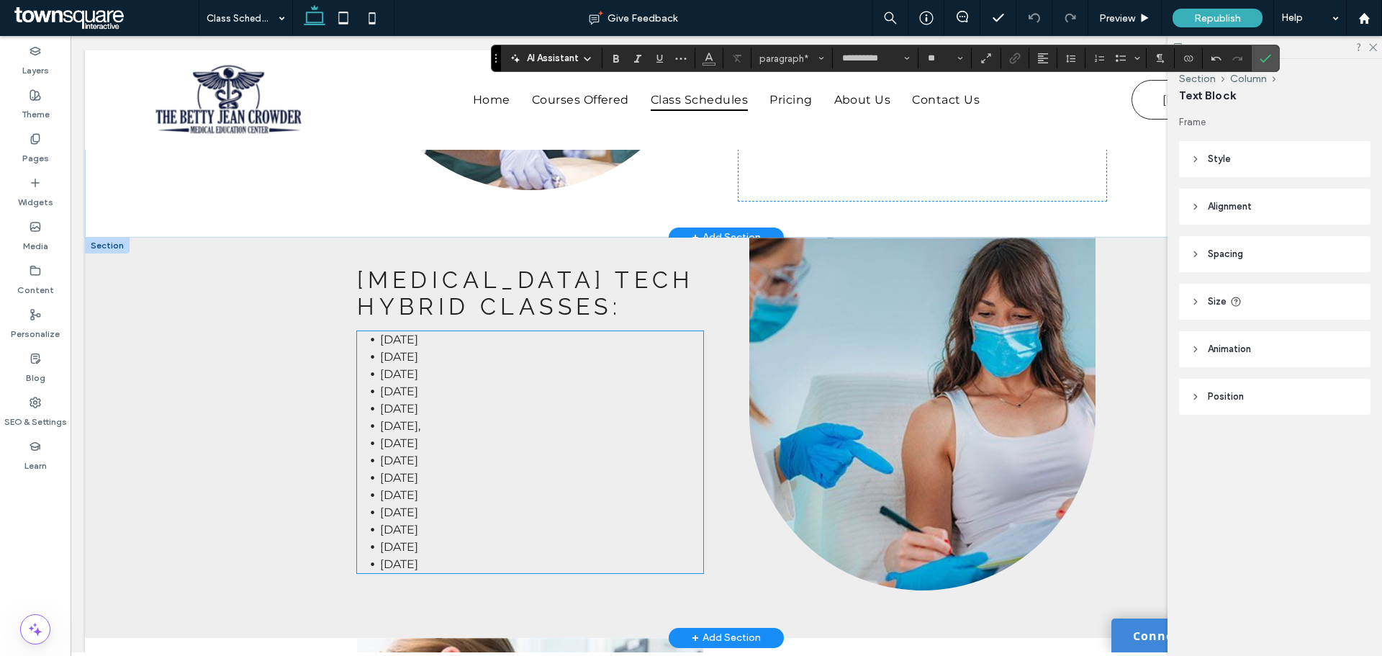
click at [476, 356] on li "Oct. 5" at bounding box center [541, 356] width 323 height 17
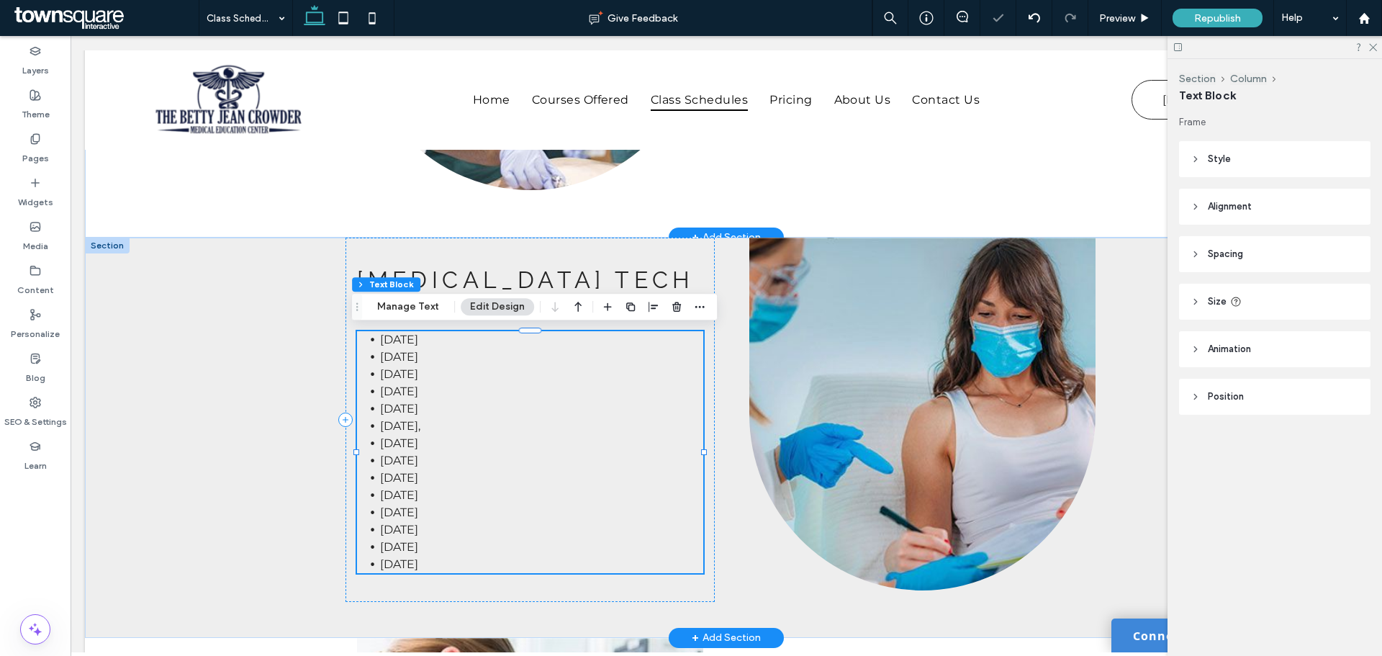
click at [475, 337] on li "Sept. 6" at bounding box center [541, 339] width 323 height 17
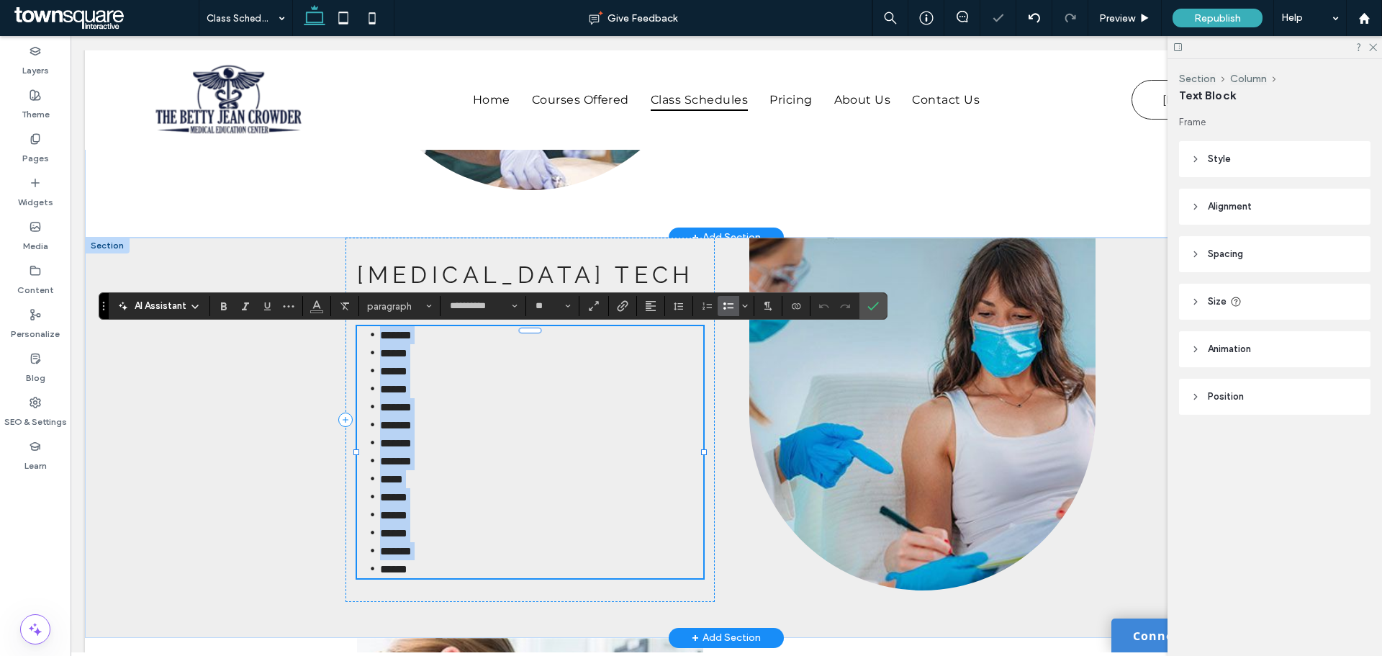
click at [475, 337] on li "*******" at bounding box center [541, 335] width 323 height 18
click at [829, 302] on icon "Undo" at bounding box center [825, 306] width 12 height 12
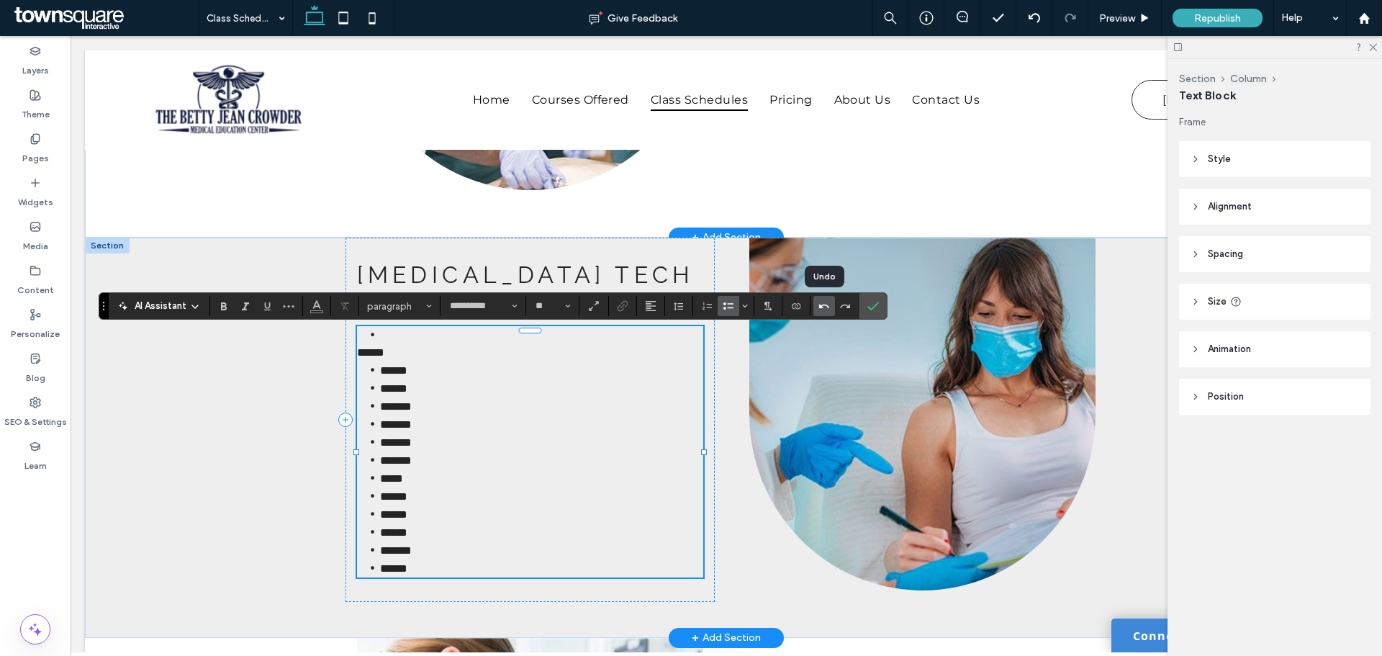
click at [829, 302] on icon "Undo" at bounding box center [825, 306] width 12 height 12
drag, startPoint x: 427, startPoint y: 336, endPoint x: 337, endPoint y: 339, distance: 90.1
click at [339, 338] on div "Phlebotomy Tech Hybrid Classes: ******* ****** ****** ****** ******* ******* **…" at bounding box center [726, 438] width 864 height 400
click at [742, 512] on div at bounding box center [922, 420] width 369 height 364
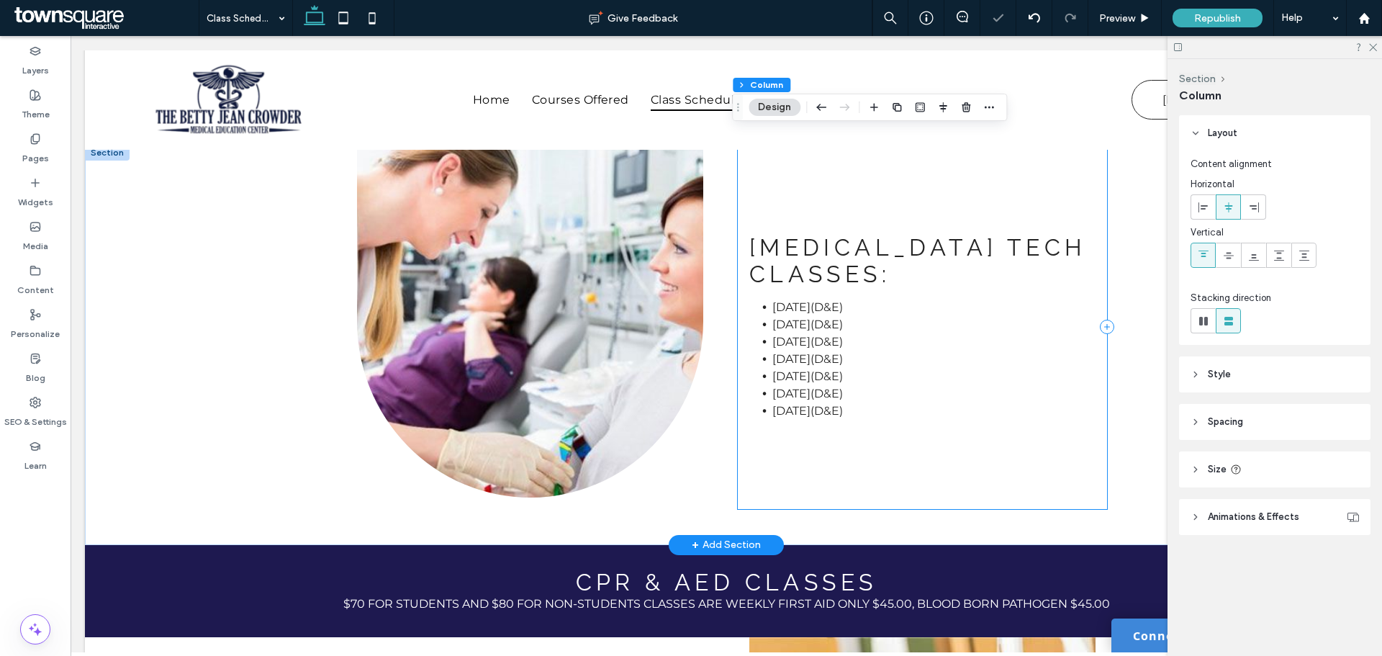
scroll to position [1224, 0]
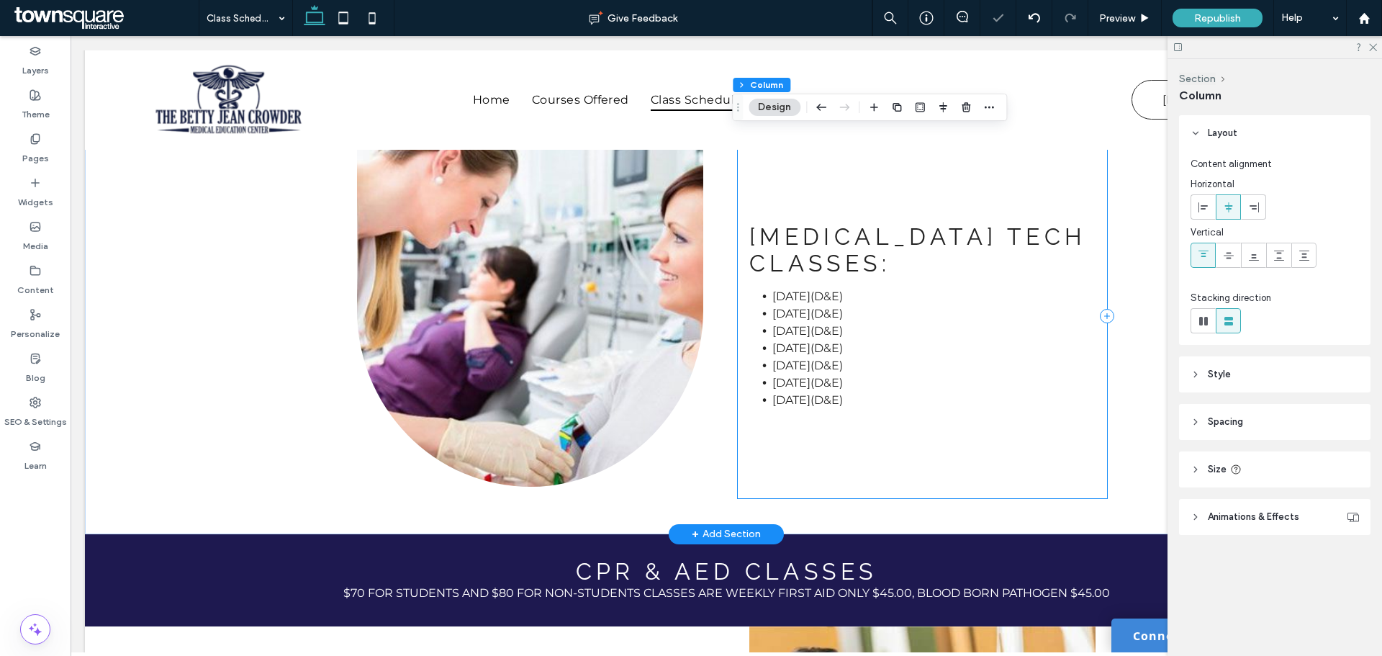
click at [773, 340] on li "March 22(D&E)" at bounding box center [934, 348] width 323 height 17
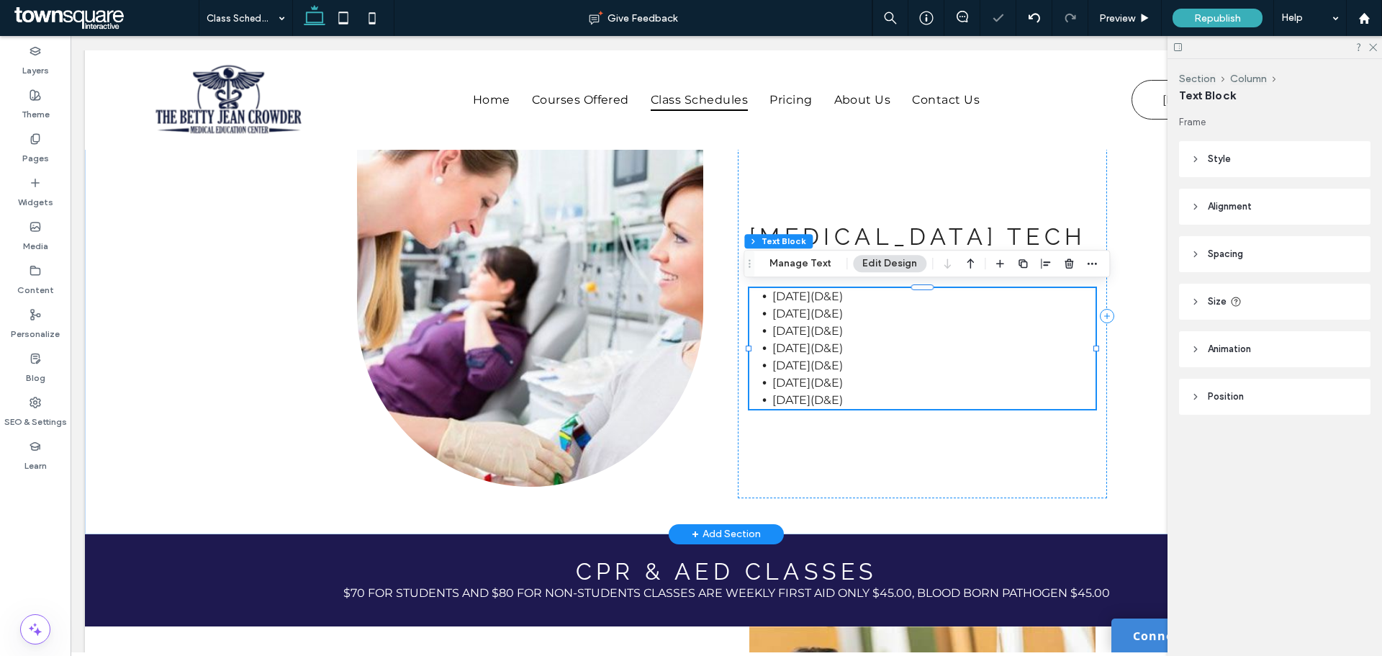
click at [807, 307] on span "Oct. 5(D&E)" at bounding box center [808, 314] width 71 height 14
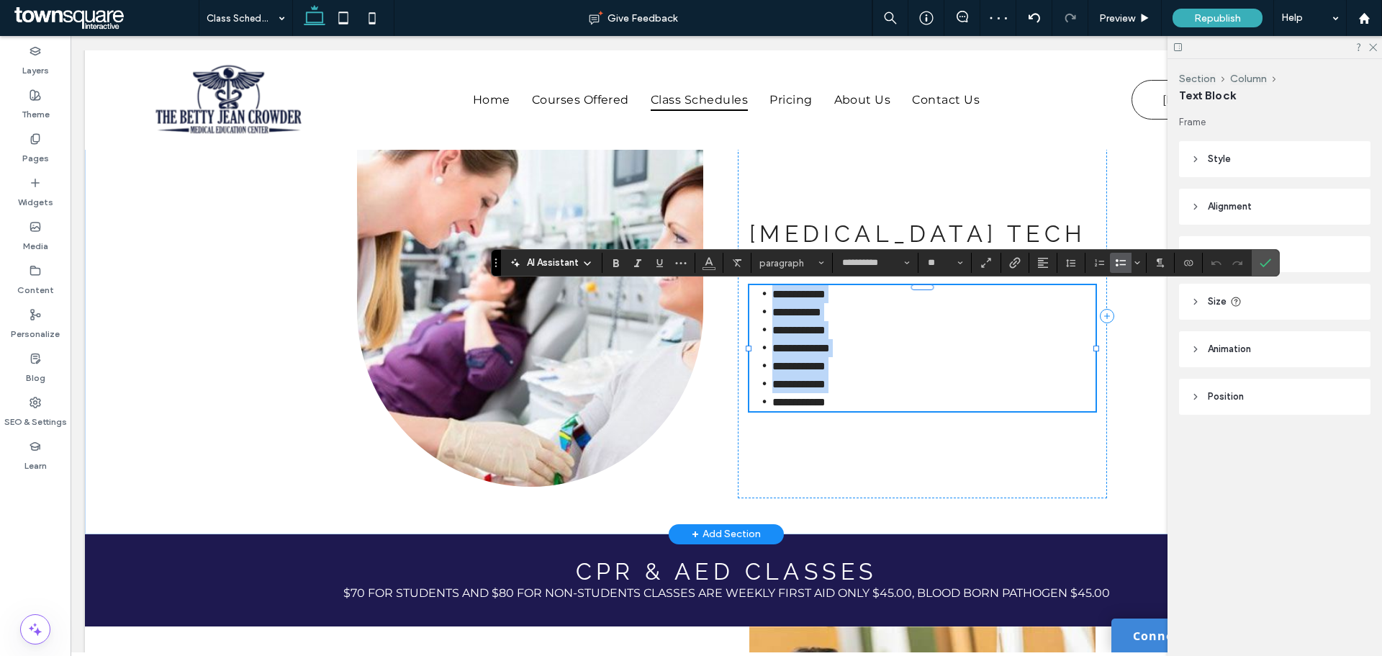
click at [840, 308] on li "**********" at bounding box center [934, 312] width 323 height 18
drag, startPoint x: 844, startPoint y: 311, endPoint x: 734, endPoint y: 294, distance: 110.7
click at [738, 294] on div "**********" at bounding box center [922, 316] width 369 height 364
drag, startPoint x: 830, startPoint y: 296, endPoint x: 852, endPoint y: 297, distance: 22.4
click at [826, 296] on span "**********" at bounding box center [799, 294] width 53 height 11
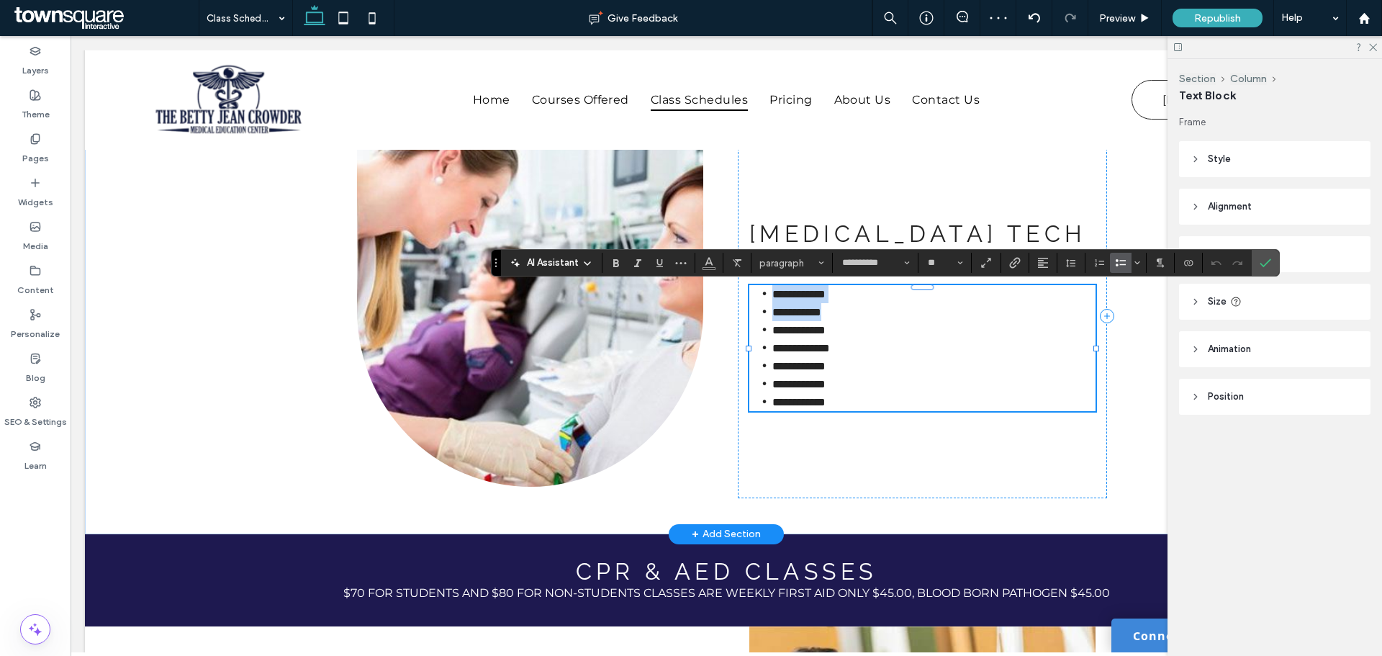
click at [858, 297] on li "**********" at bounding box center [934, 294] width 323 height 18
drag, startPoint x: 864, startPoint y: 296, endPoint x: 731, endPoint y: 303, distance: 133.4
click at [731, 303] on div "**********" at bounding box center [726, 334] width 864 height 400
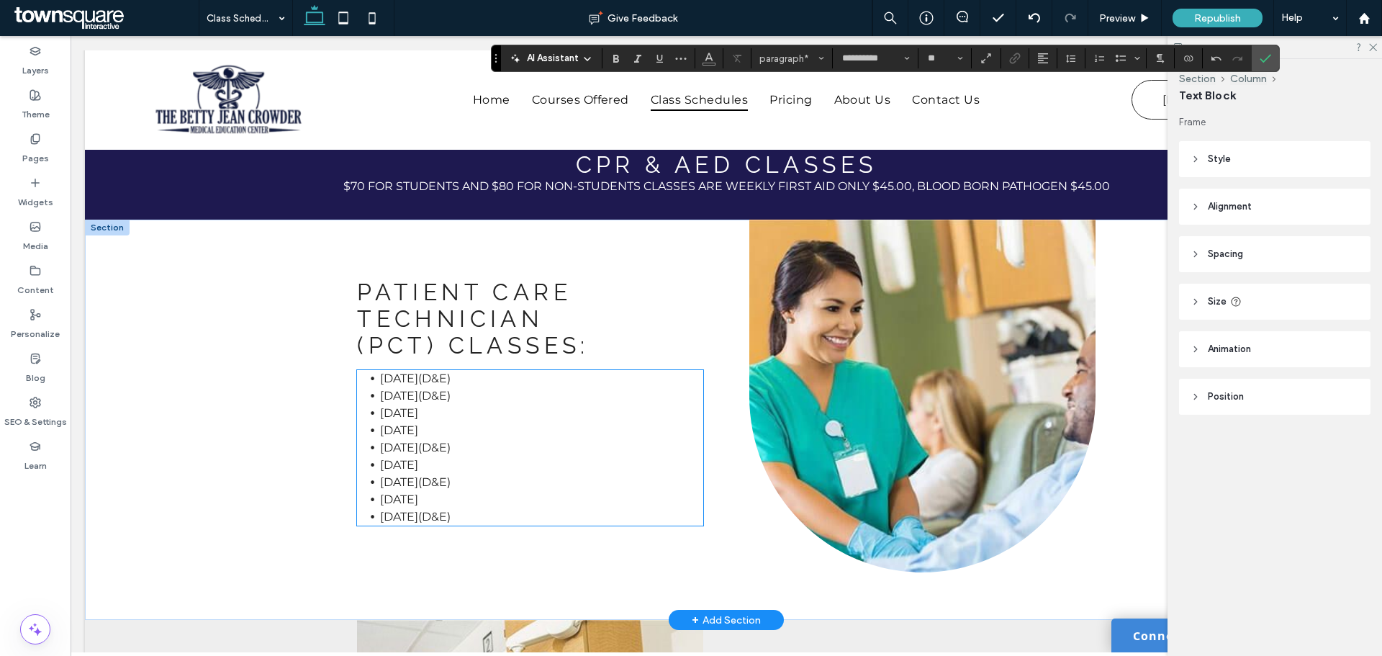
scroll to position [1656, 0]
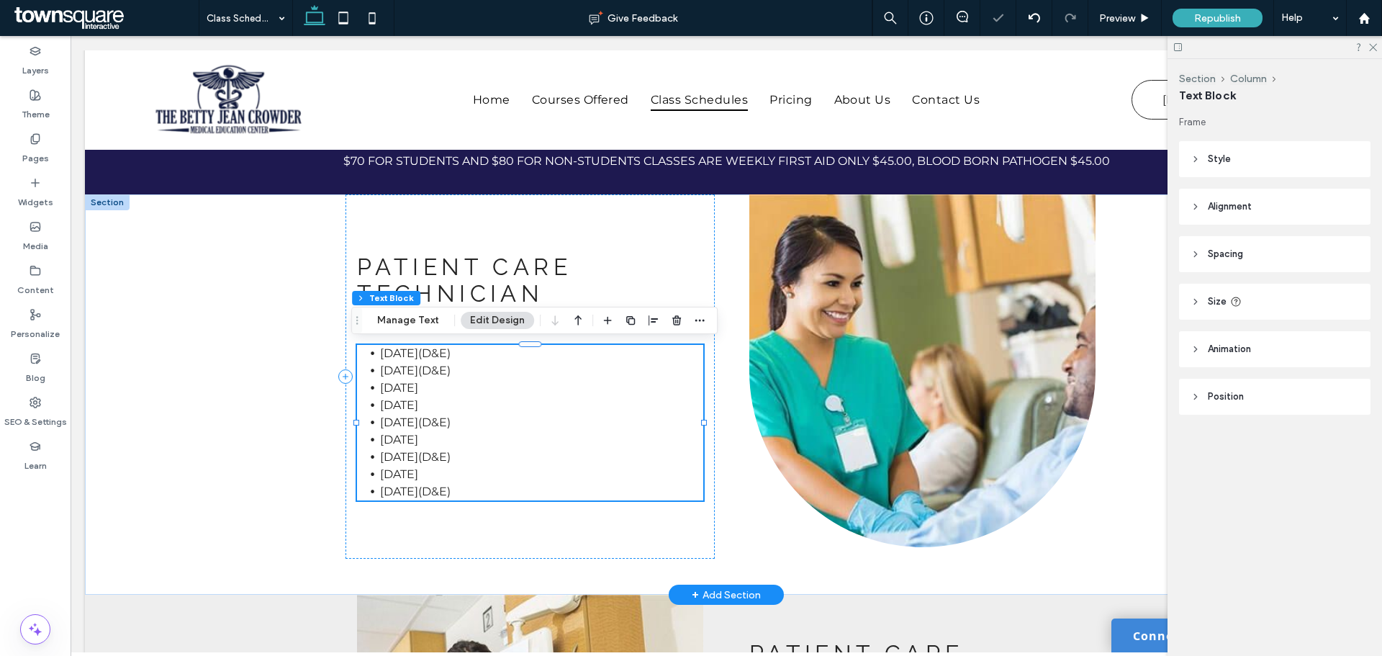
click at [569, 358] on li "Aug 14(D&E)" at bounding box center [541, 353] width 323 height 17
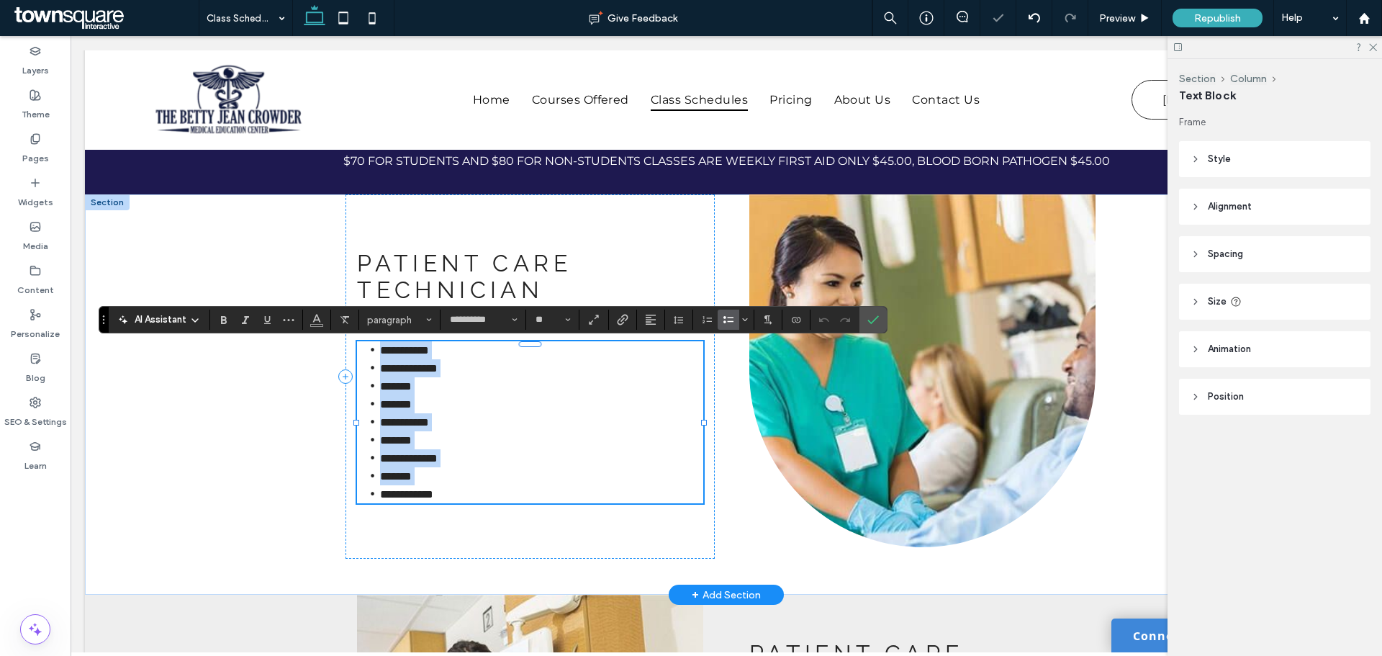
click at [508, 356] on li "**********" at bounding box center [541, 350] width 323 height 18
drag, startPoint x: 477, startPoint y: 369, endPoint x: 363, endPoint y: 346, distance: 116.8
click at [363, 346] on ul "**********" at bounding box center [530, 422] width 346 height 162
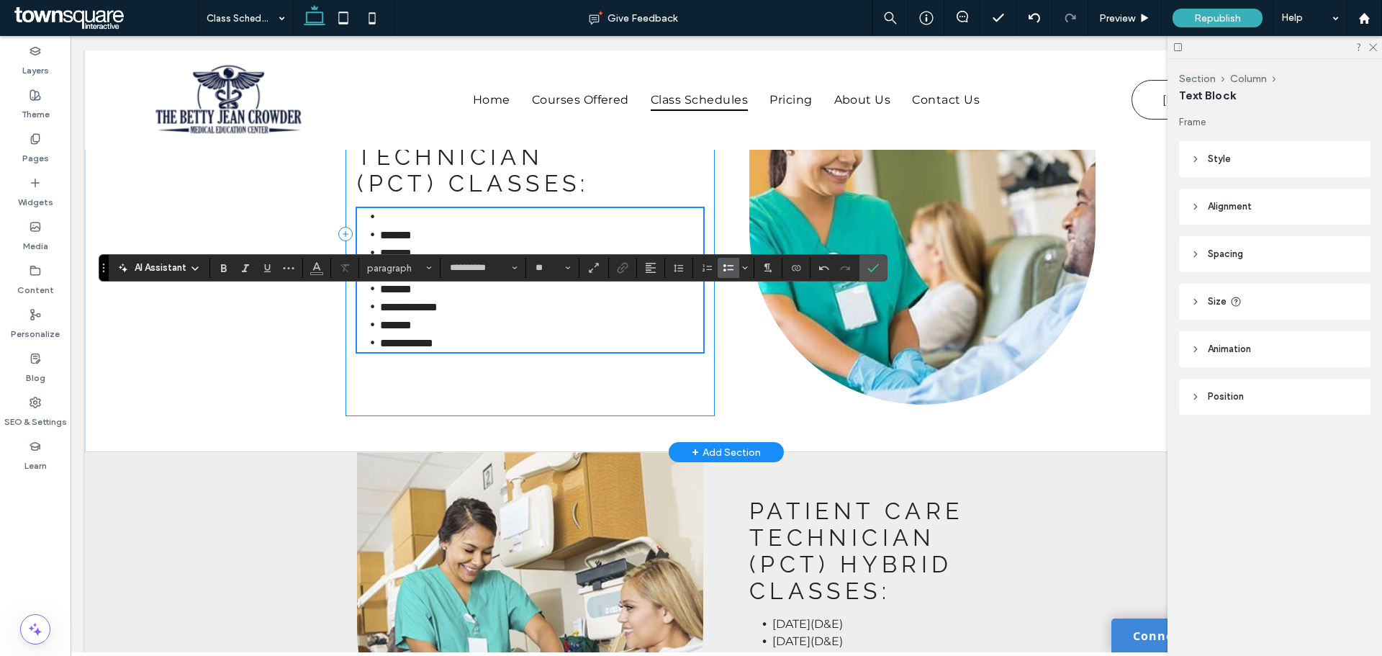
scroll to position [2025, 0]
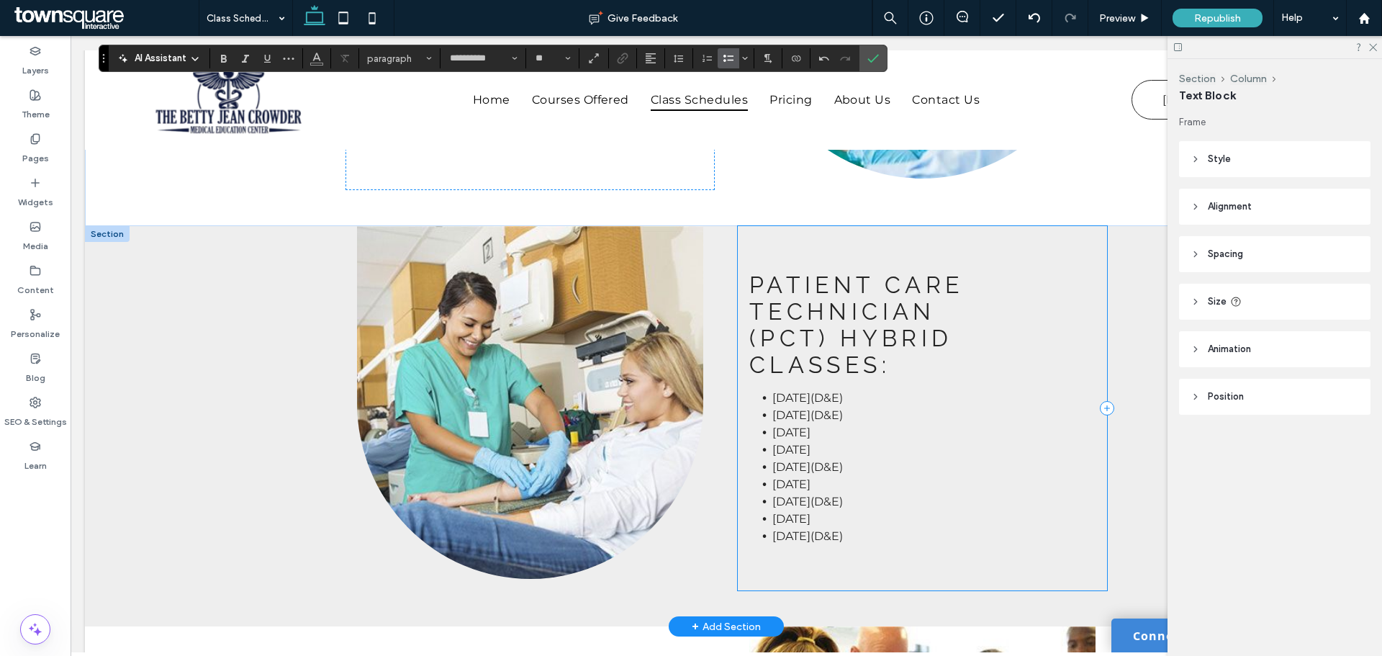
click at [739, 379] on div "Patient Care Technician (PCT) Hybrid Classes: ﻿ Aug 14(D&E) Sept. 12(D&E) Oct. …" at bounding box center [922, 408] width 369 height 364
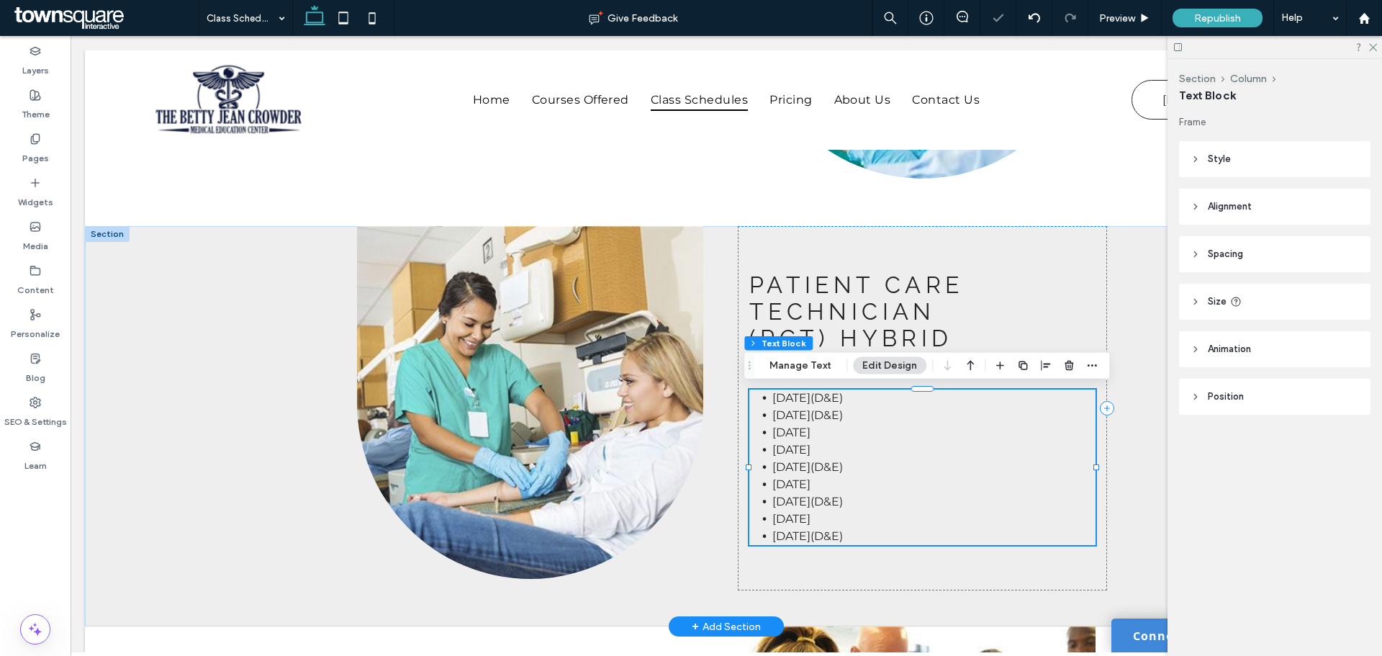
click at [842, 418] on span "Sept. 12(D&E)" at bounding box center [808, 415] width 71 height 14
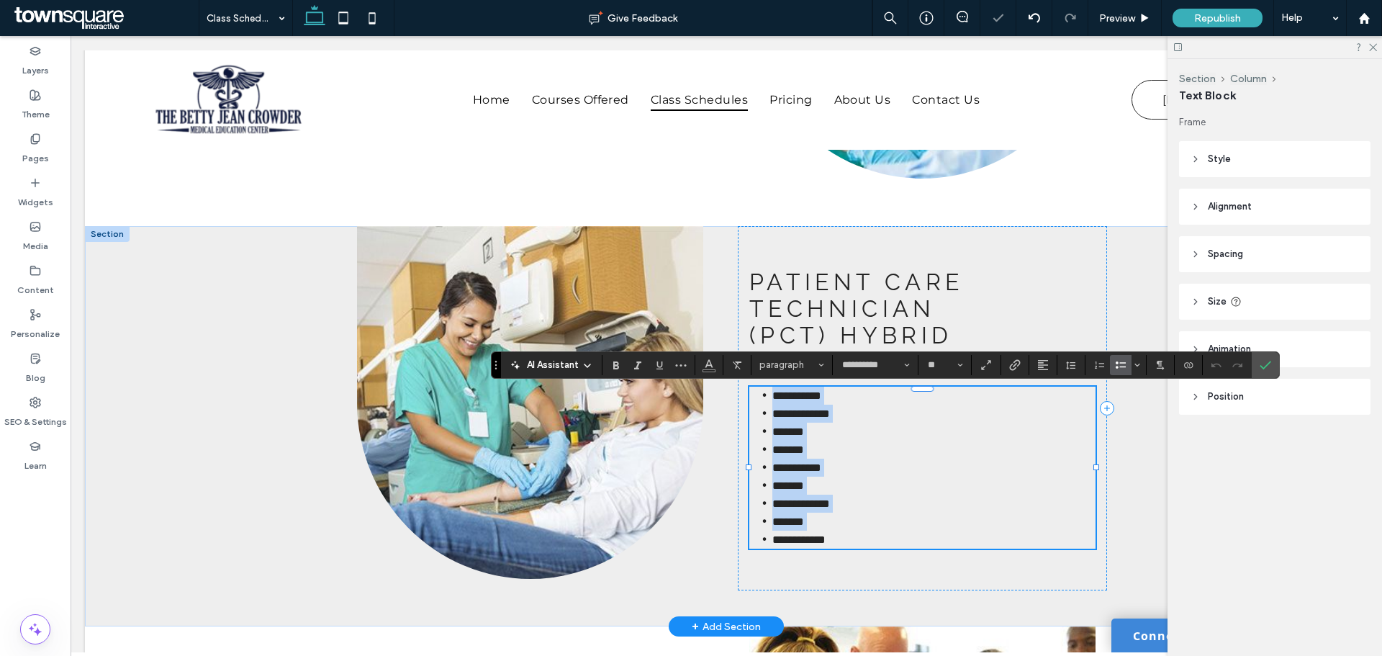
click at [852, 417] on li "**********" at bounding box center [934, 414] width 323 height 18
drag, startPoint x: 842, startPoint y: 418, endPoint x: 743, endPoint y: 390, distance: 102.8
click at [743, 390] on div "**********" at bounding box center [922, 408] width 369 height 364
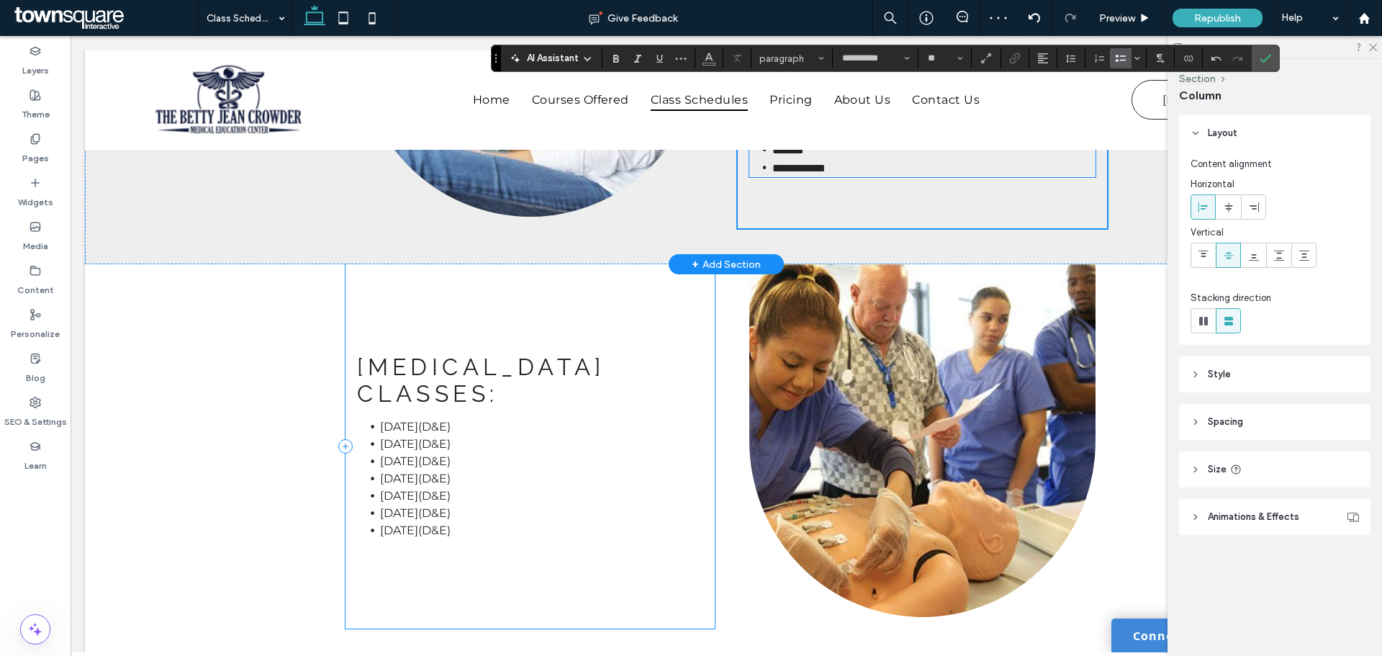
scroll to position [2393, 0]
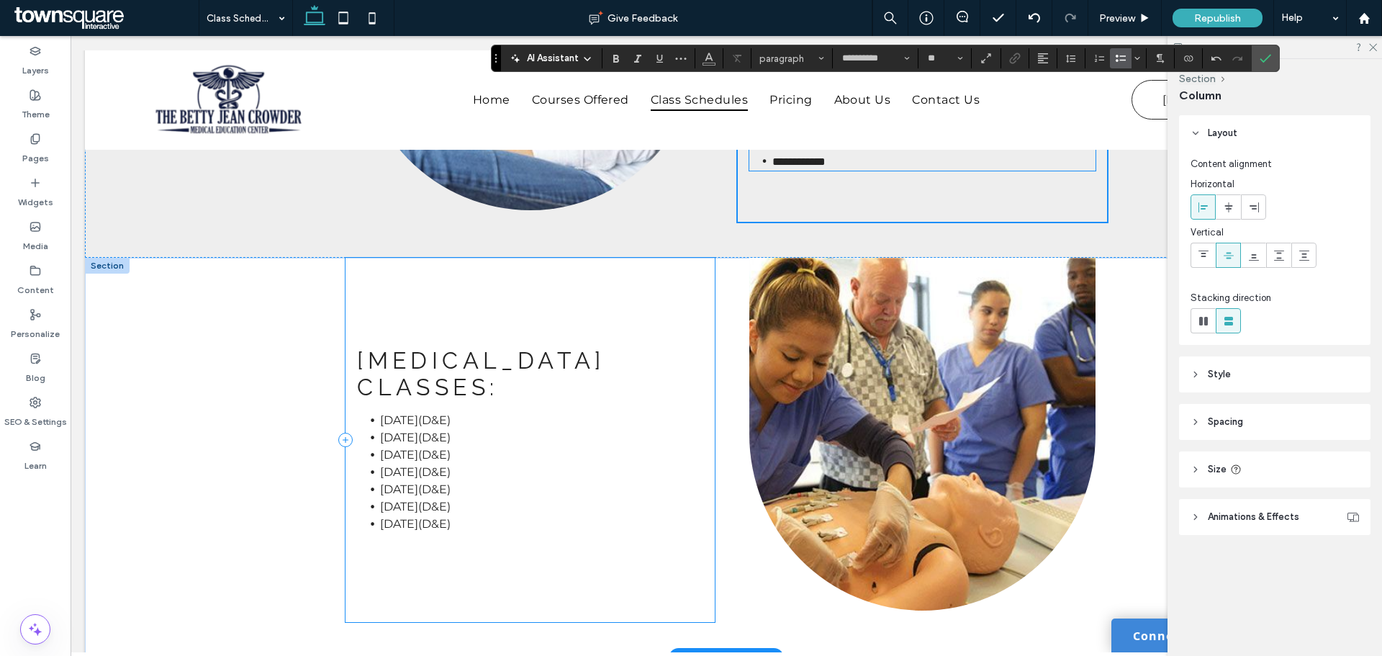
click at [516, 396] on div "EKG Classes: ﻿ Sept 7(D&E) Oct. 11(D&E) Dec. 14(D&E) March 28(D&E) June 21(D&E)…" at bounding box center [530, 440] width 369 height 364
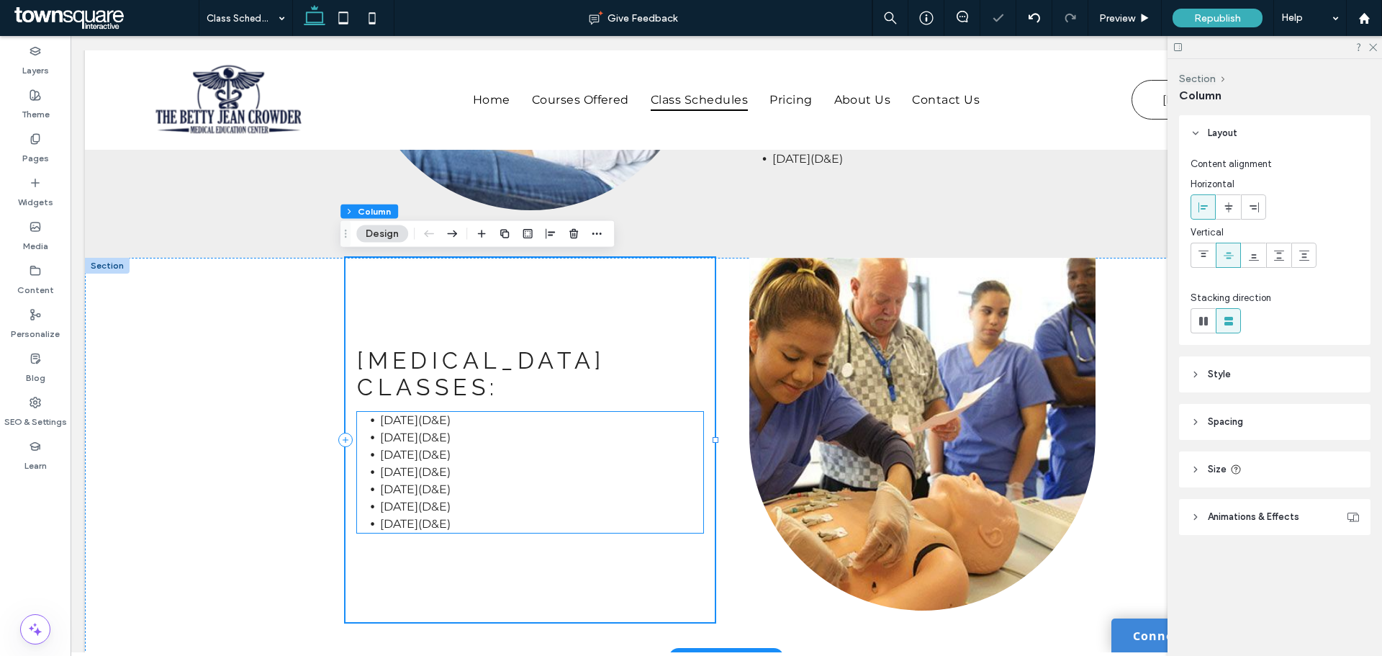
click at [471, 412] on li "Sept 7(D&E)" at bounding box center [541, 420] width 323 height 17
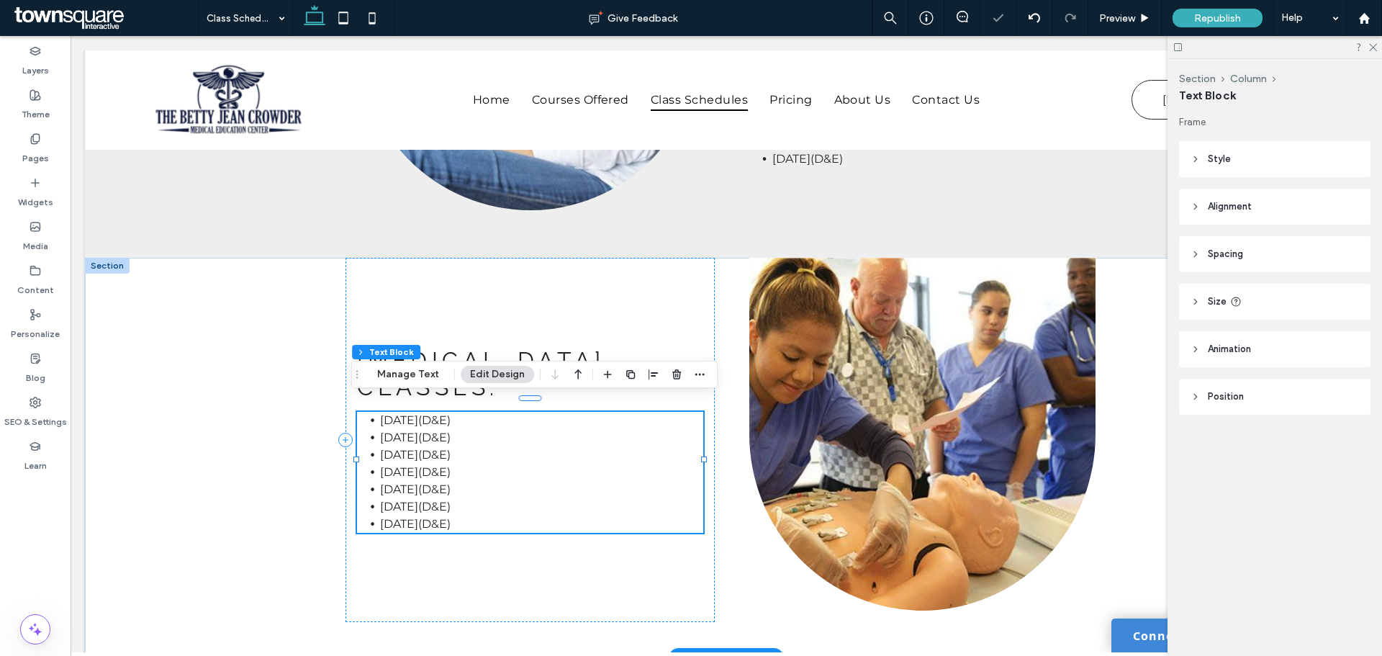
click at [458, 414] on li "Sept 7(D&E)" at bounding box center [541, 420] width 323 height 17
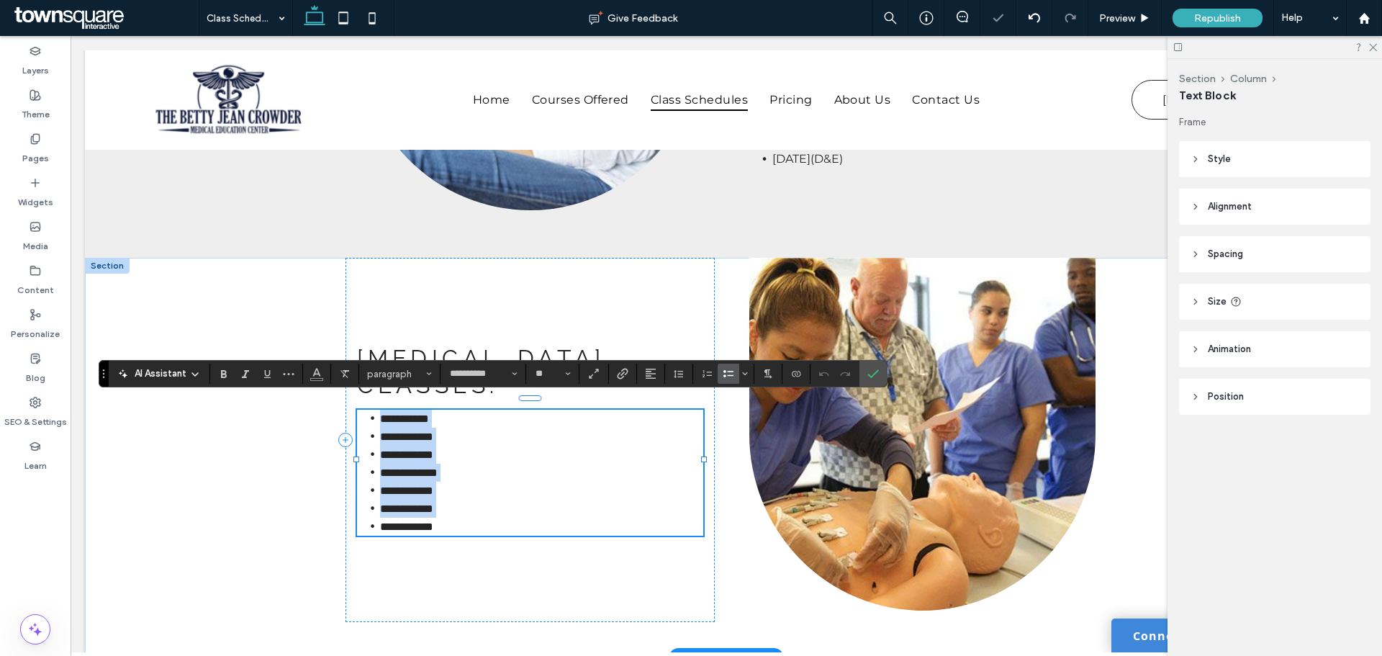
click at [456, 410] on li "**********" at bounding box center [541, 419] width 323 height 18
drag, startPoint x: 459, startPoint y: 403, endPoint x: 356, endPoint y: 396, distance: 103.2
click at [356, 396] on div "**********" at bounding box center [530, 440] width 369 height 364
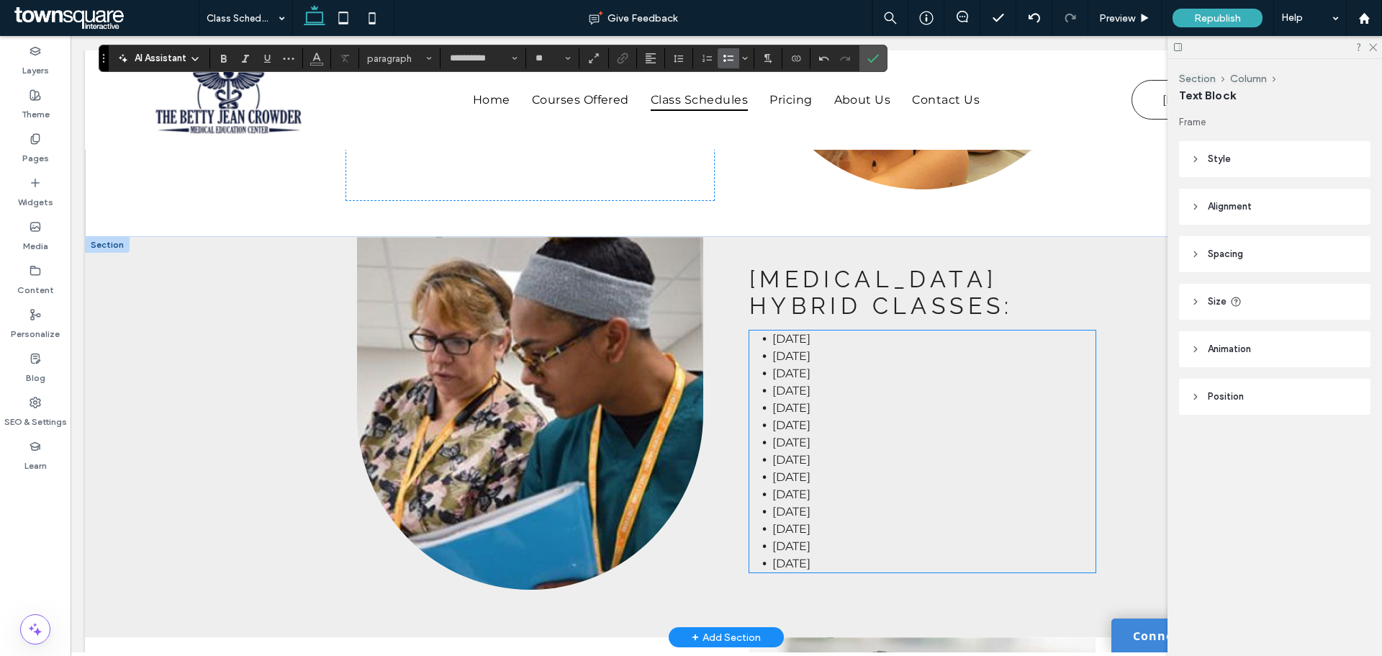
scroll to position [2897, 0]
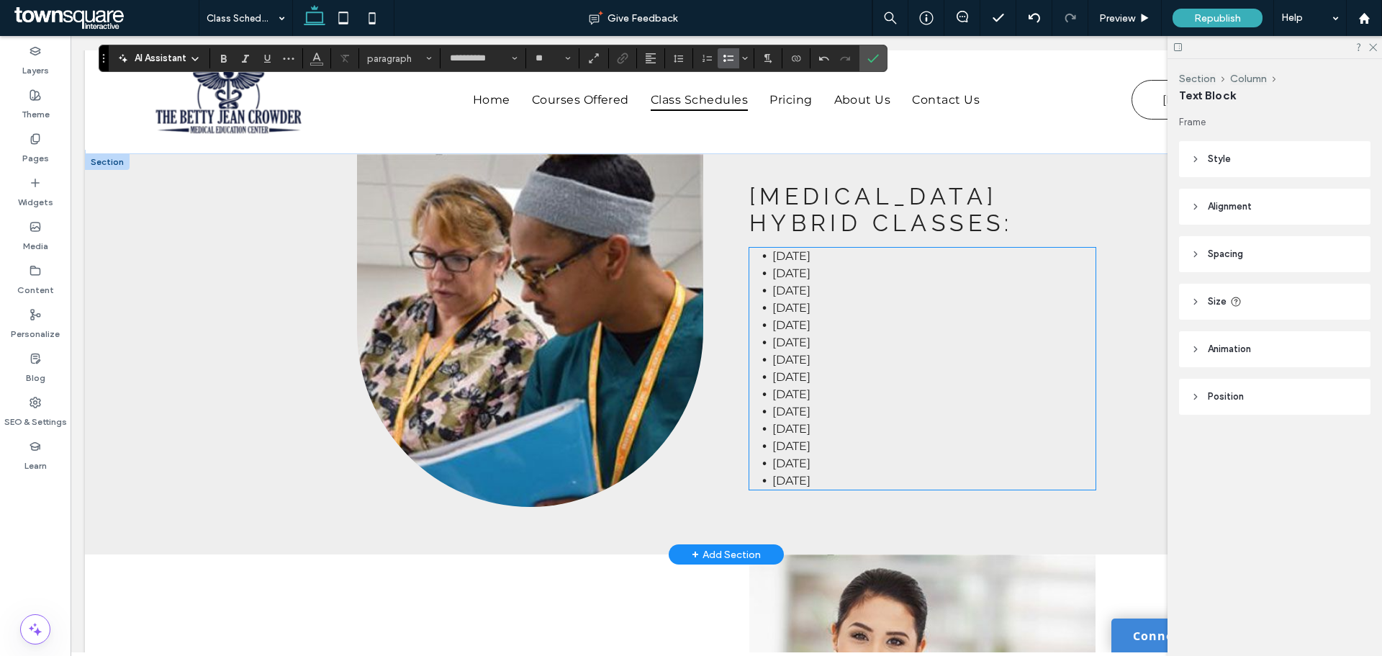
click at [773, 370] on span "April 4" at bounding box center [792, 377] width 38 height 14
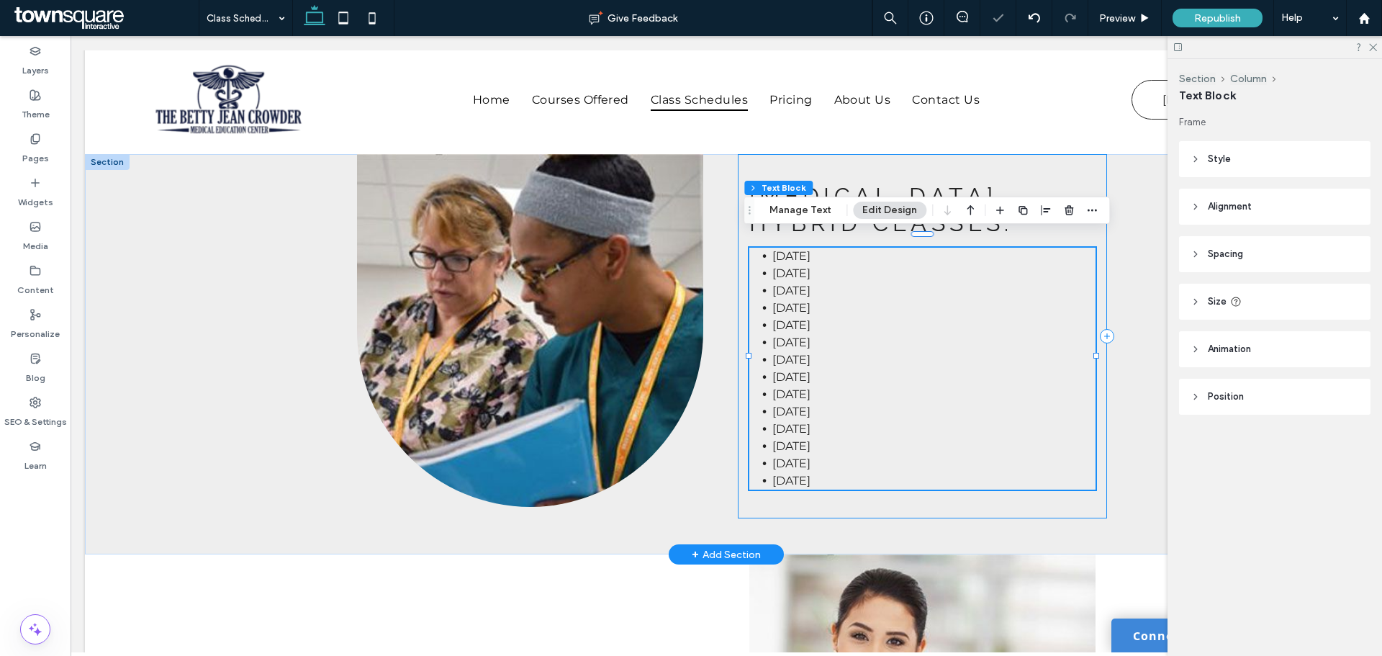
click at [816, 230] on div "EKG Hybrid Classes: ﻿ Sept. 7 Oct. 11 Nov. 2 Dec. 6 Jan. 18 Feb. 7 March 8 Apri…" at bounding box center [922, 336] width 369 height 364
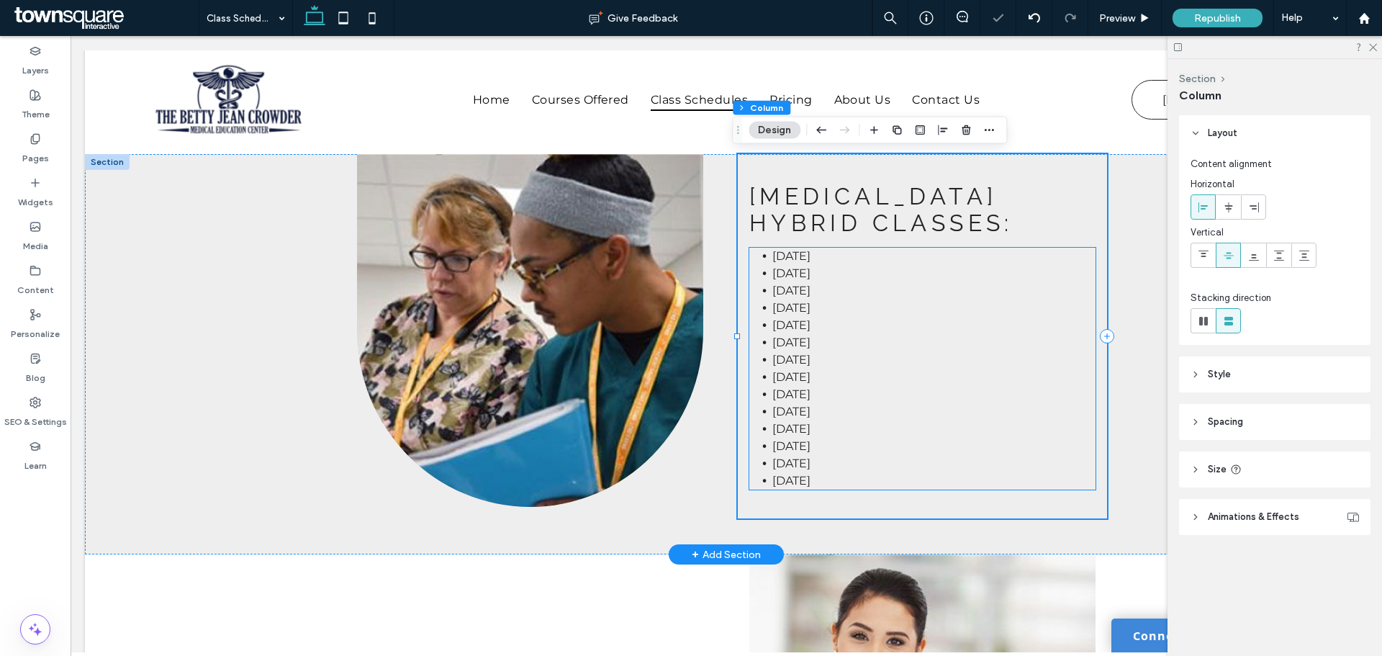
click at [822, 248] on li "Sept. 7" at bounding box center [934, 256] width 323 height 17
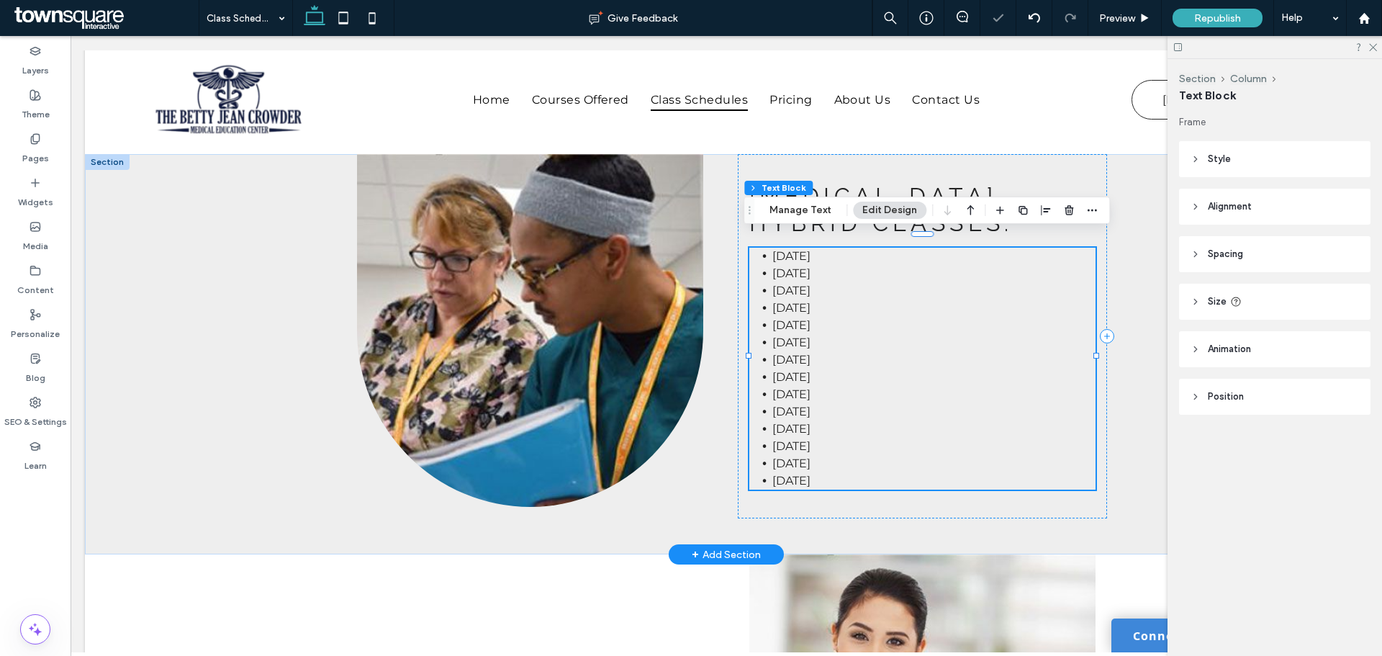
click at [824, 248] on li "Sept. 7" at bounding box center [934, 256] width 323 height 17
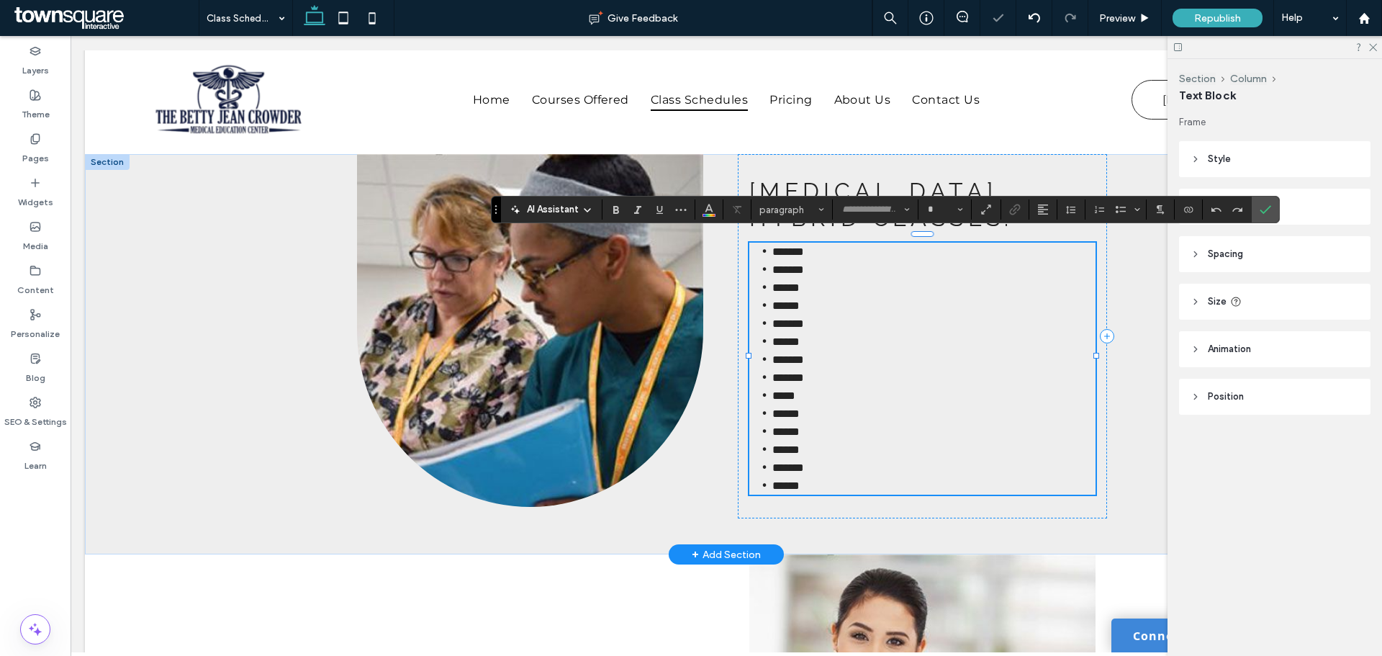
type input "**********"
type input "**"
click at [824, 244] on li "*******" at bounding box center [934, 252] width 323 height 18
drag, startPoint x: 824, startPoint y: 244, endPoint x: 703, endPoint y: 244, distance: 120.2
click at [703, 244] on div "EKG Hybrid Classes: ﻿ ******* ******* ****** ****** ******* ****** ******* ****…" at bounding box center [726, 354] width 864 height 400
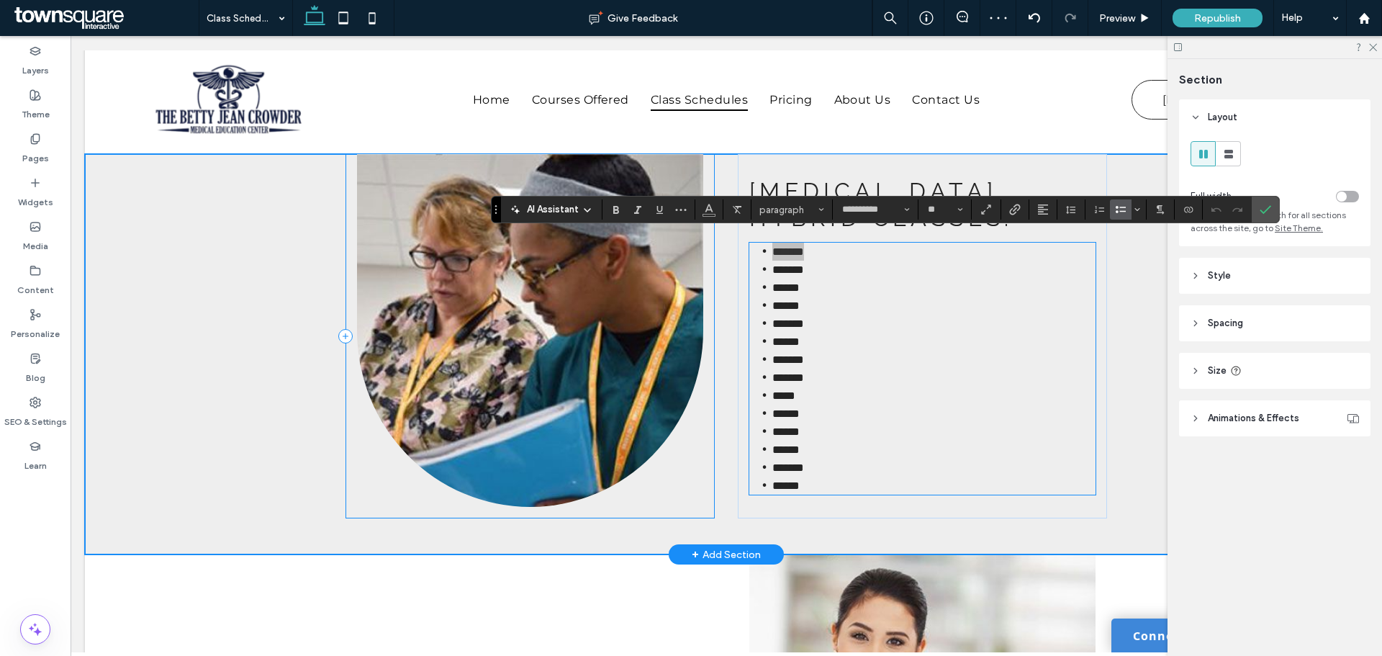
scroll to position [174, 0]
click at [781, 246] on span "*******" at bounding box center [789, 251] width 32 height 11
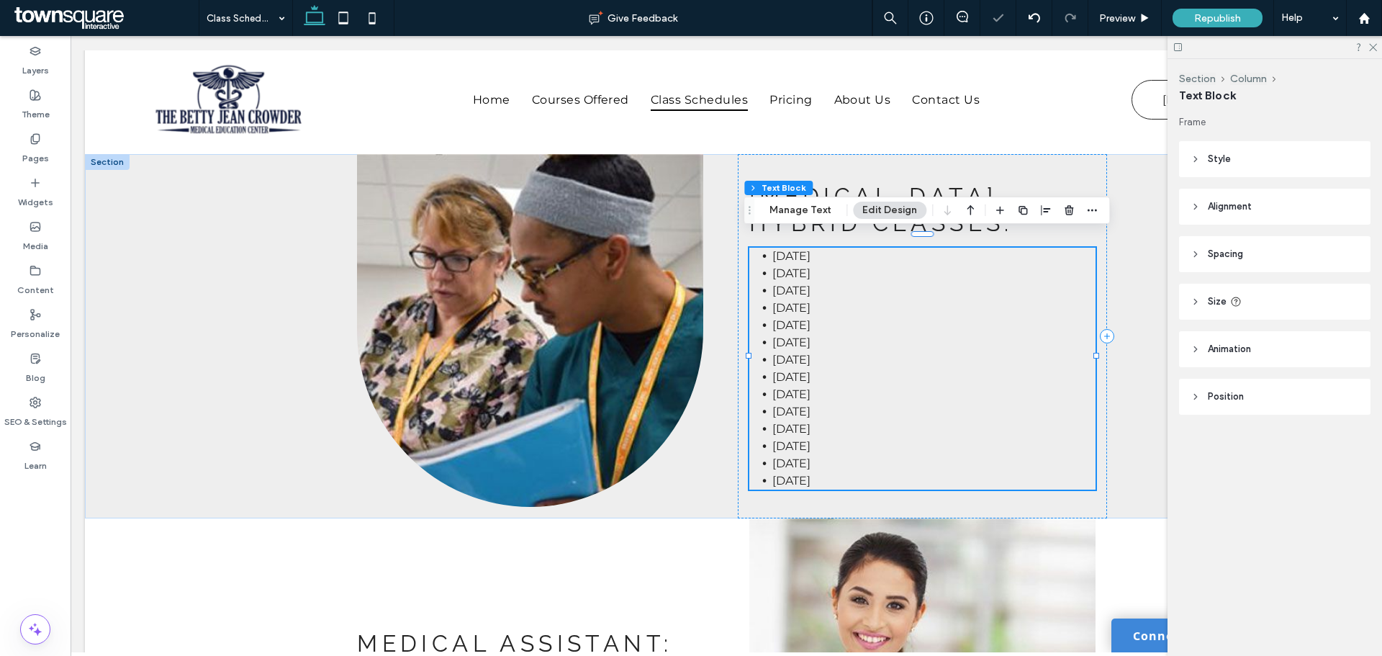
click at [791, 250] on li "Sept. 7" at bounding box center [934, 256] width 323 height 17
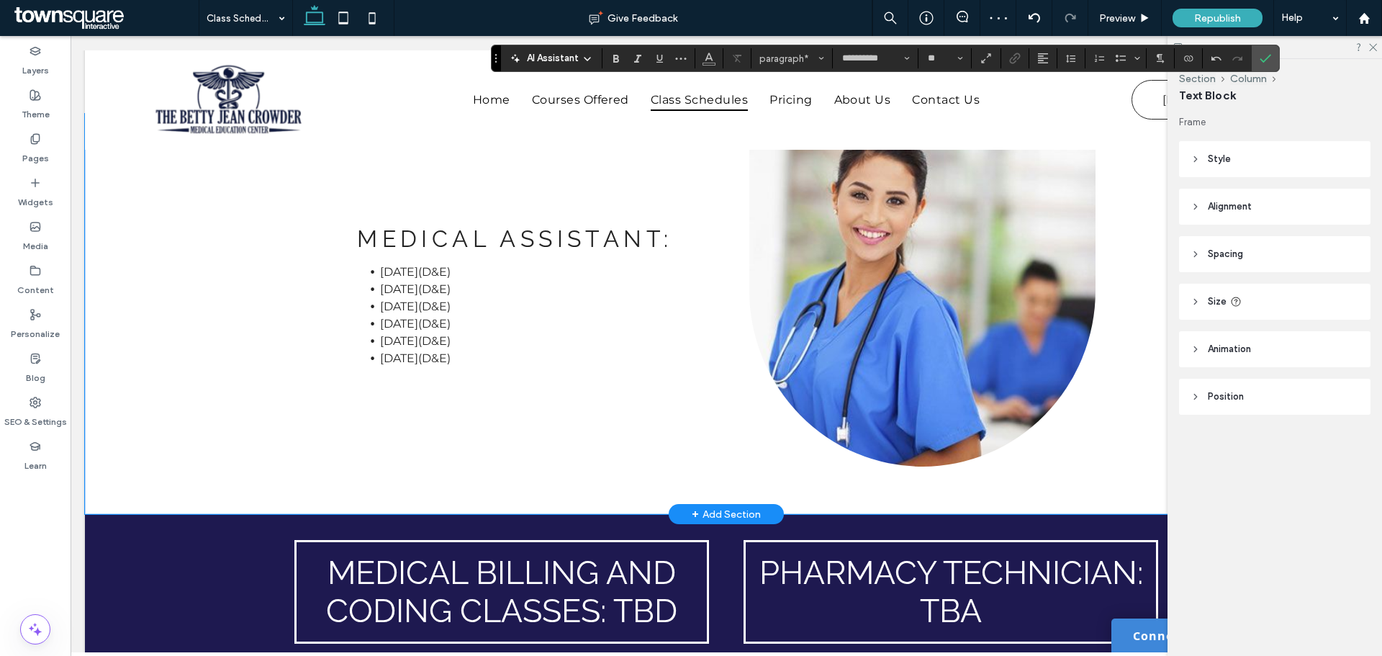
scroll to position [3329, 0]
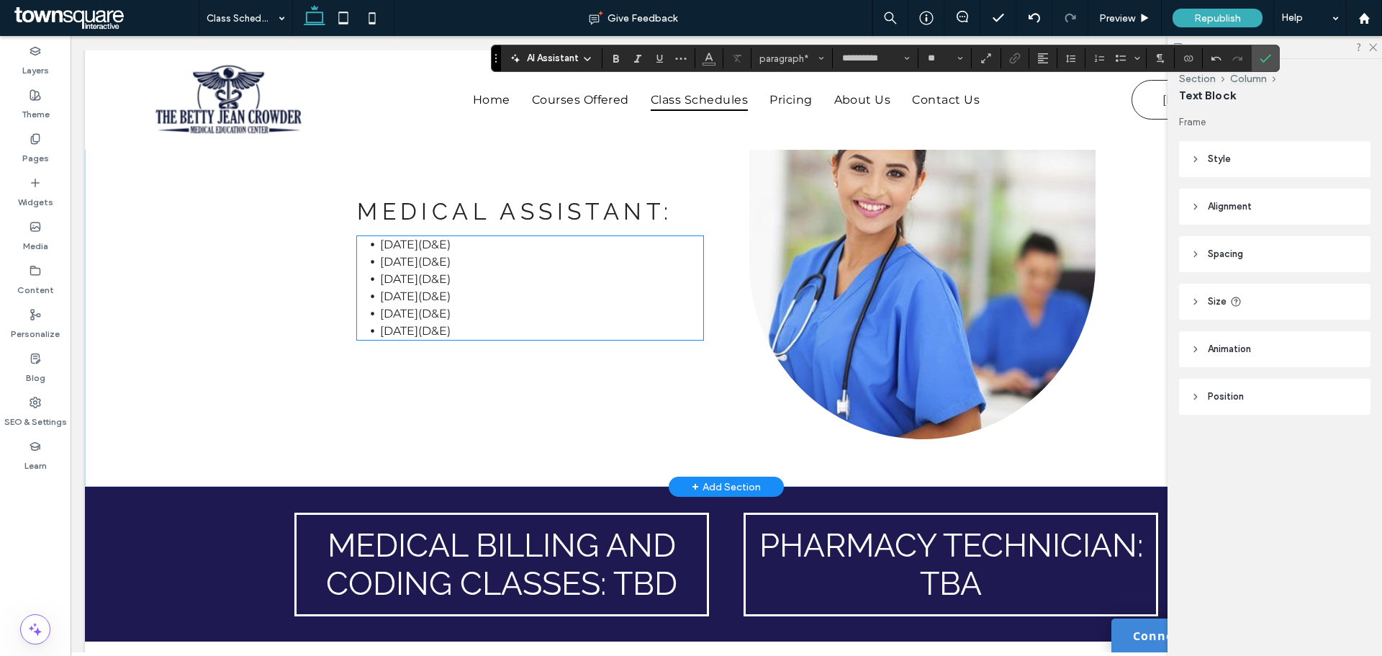
click at [493, 268] on li "Sept. 14(D&E)" at bounding box center [541, 261] width 323 height 17
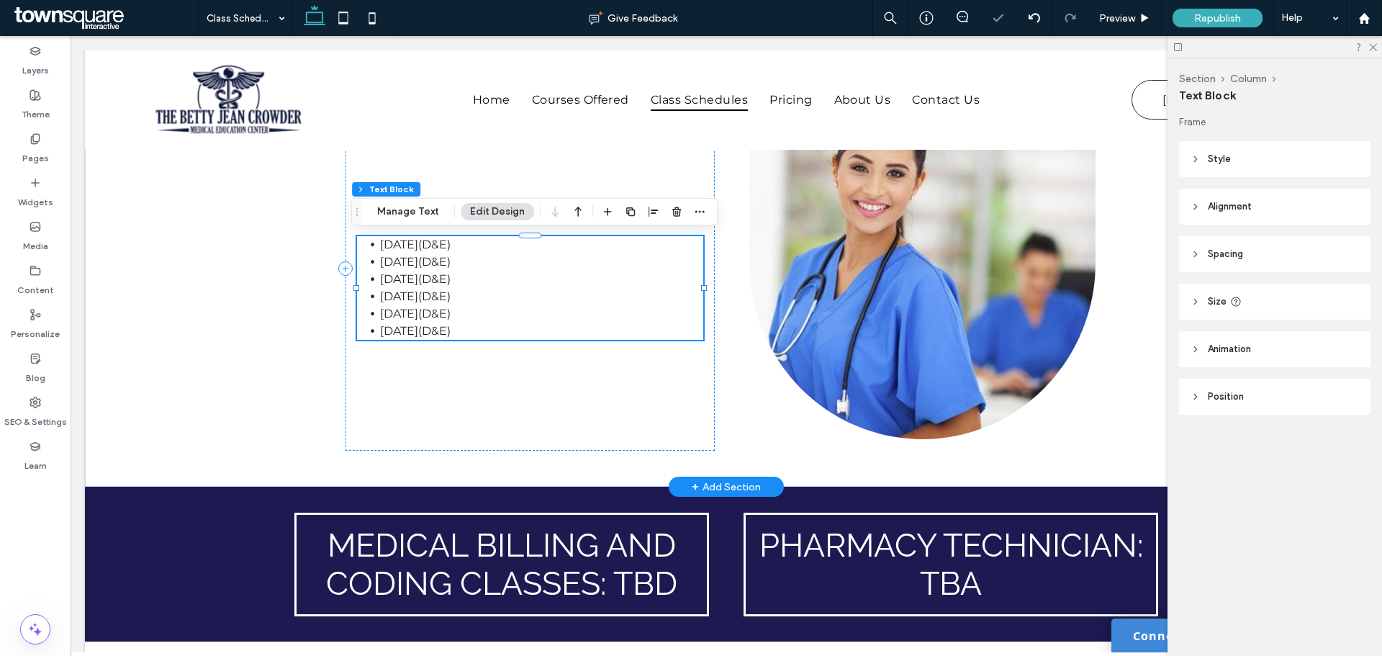
click at [492, 248] on li "Aug. 23(D&E)" at bounding box center [541, 244] width 323 height 17
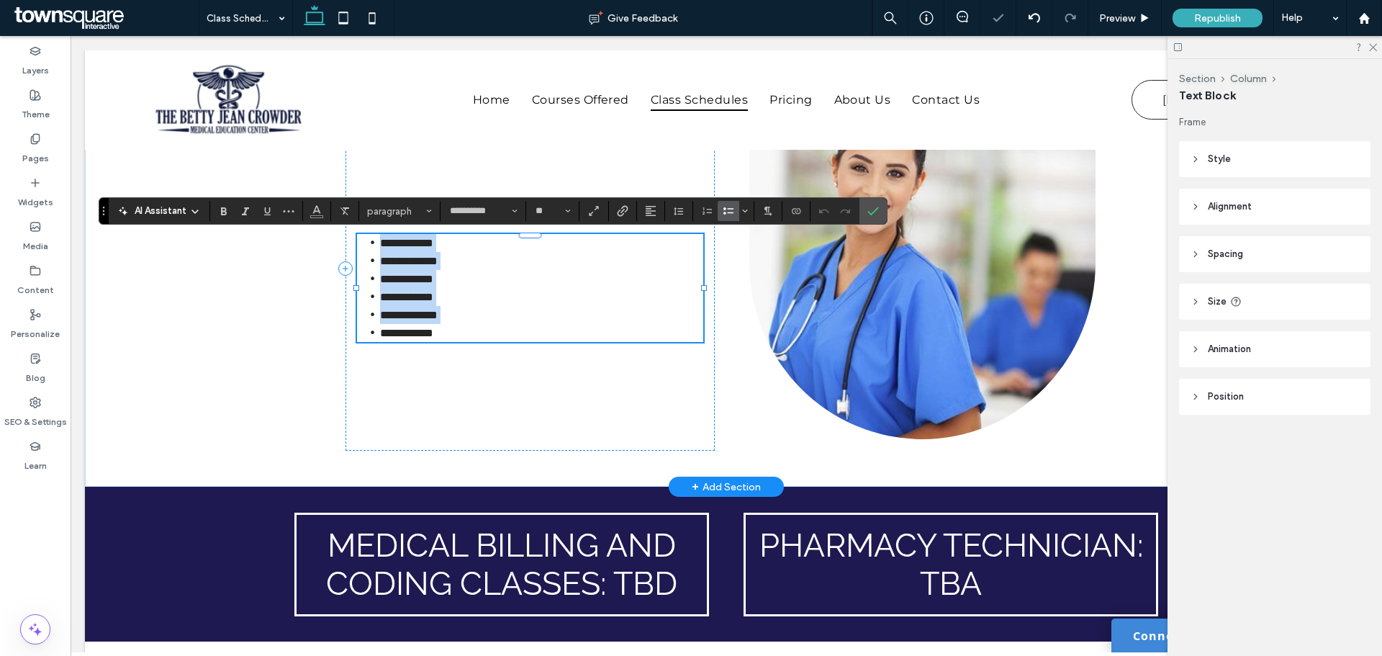
click at [492, 242] on li "**********" at bounding box center [541, 243] width 323 height 18
drag, startPoint x: 479, startPoint y: 256, endPoint x: 346, endPoint y: 229, distance: 135.8
click at [346, 229] on div "**********" at bounding box center [530, 268] width 369 height 364
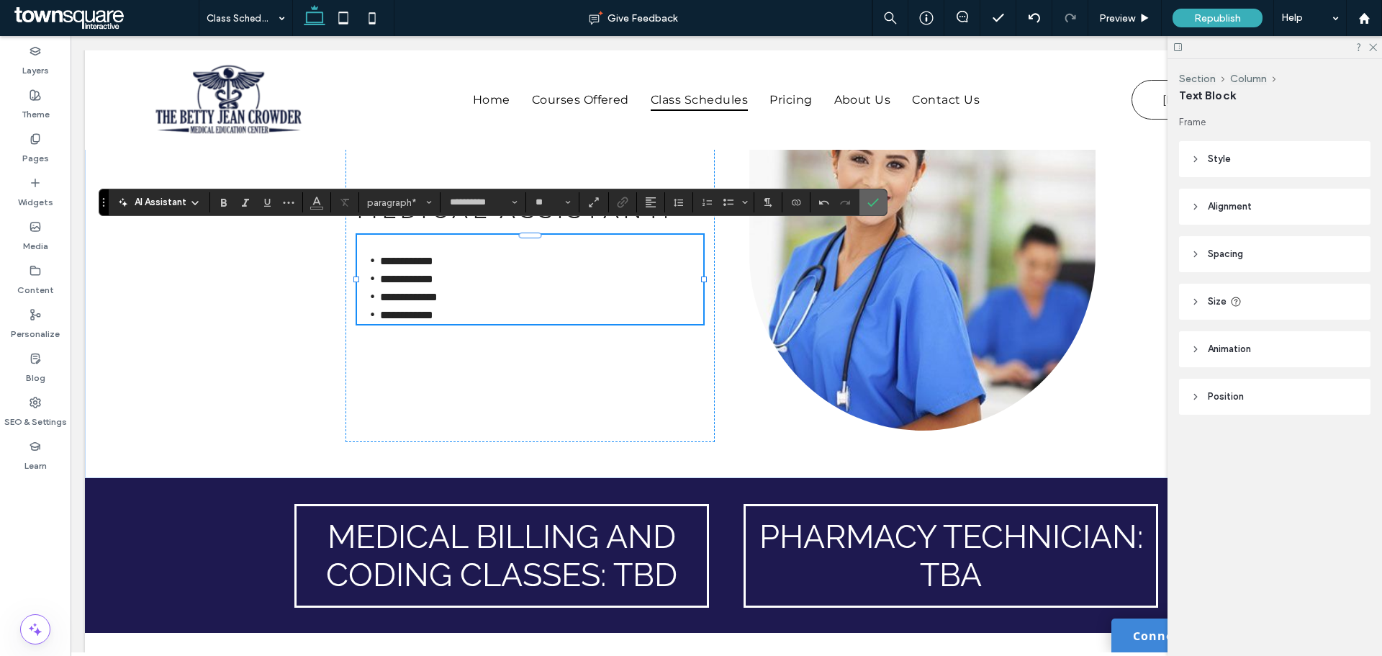
click at [870, 202] on icon "Confirm" at bounding box center [874, 203] width 12 height 12
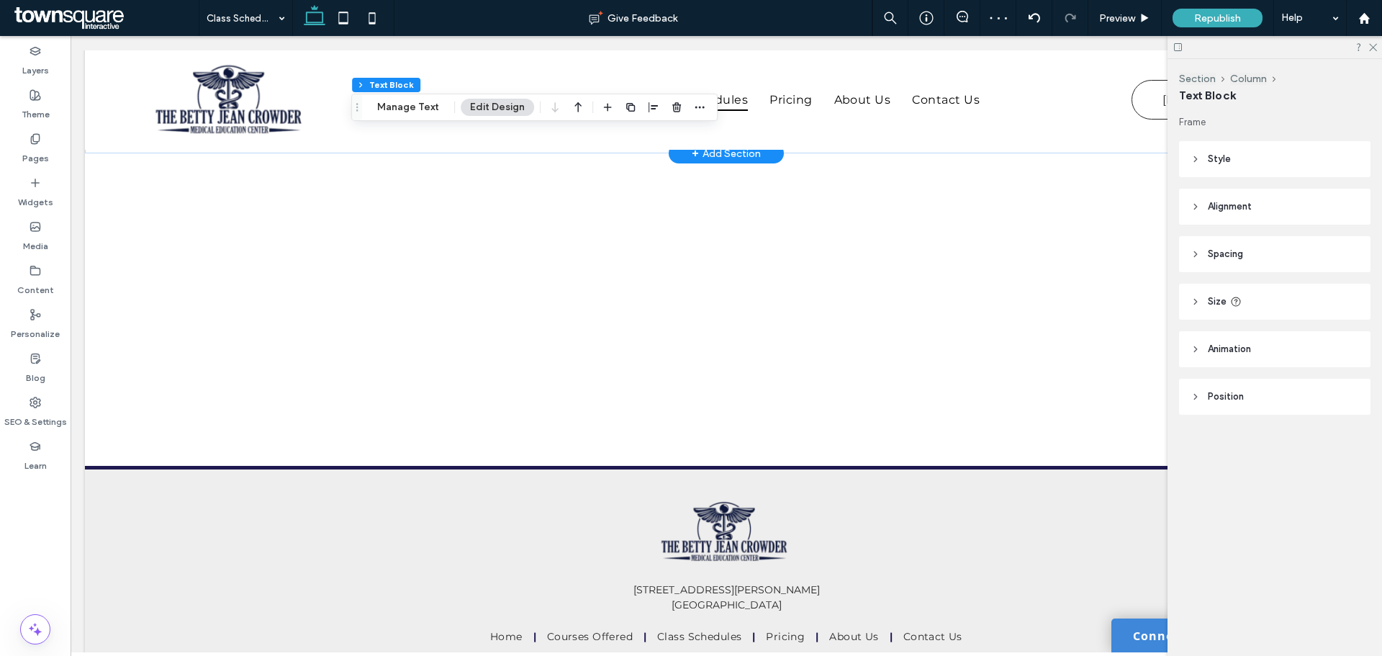
scroll to position [4927, 0]
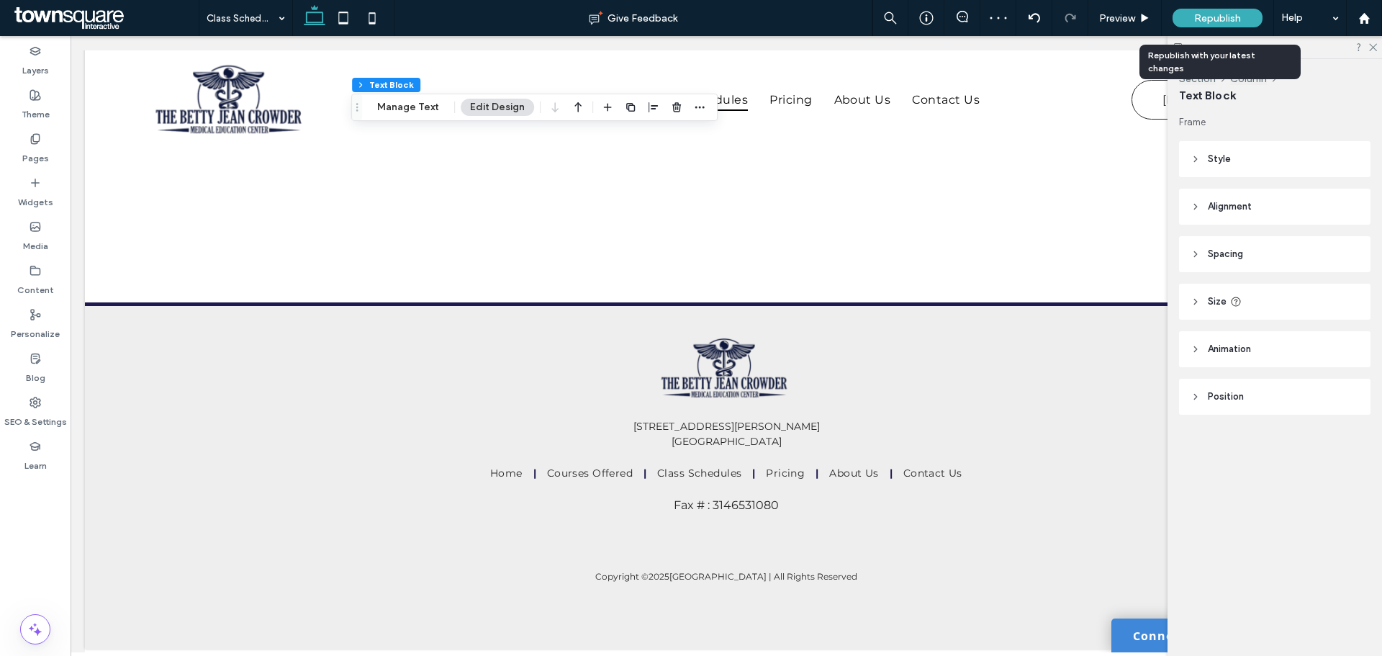
click at [1218, 16] on span "Republish" at bounding box center [1217, 18] width 47 height 12
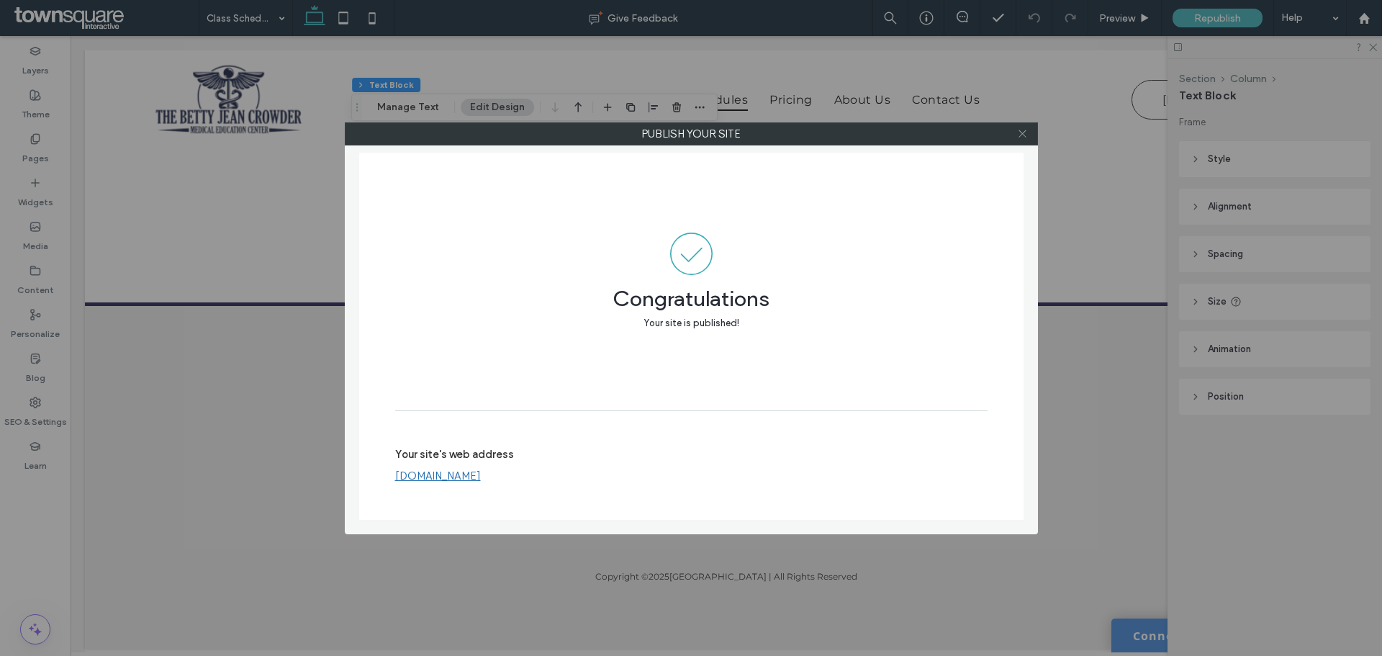
click at [1021, 138] on icon at bounding box center [1022, 133] width 11 height 11
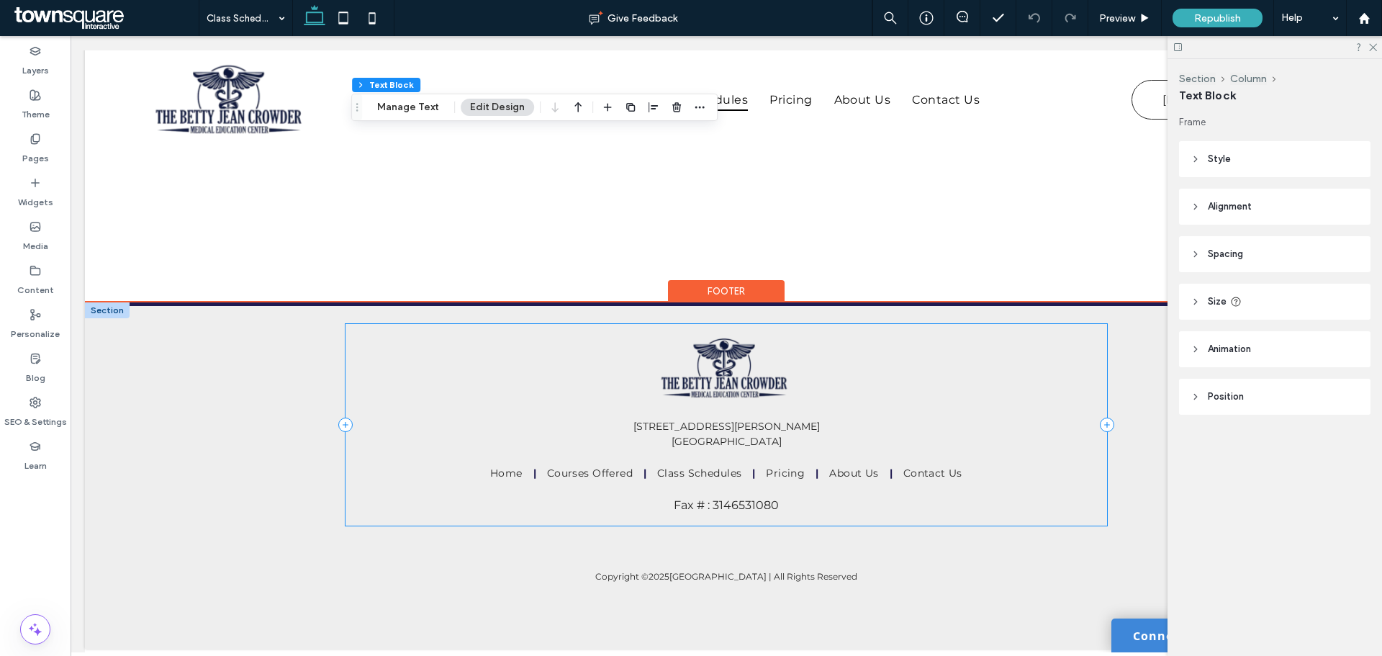
click at [500, 360] on div "12526 Lusher Rd Saint Louis, MO 63138 Home Courses Offered Class Schedules Pric…" at bounding box center [726, 424] width 761 height 201
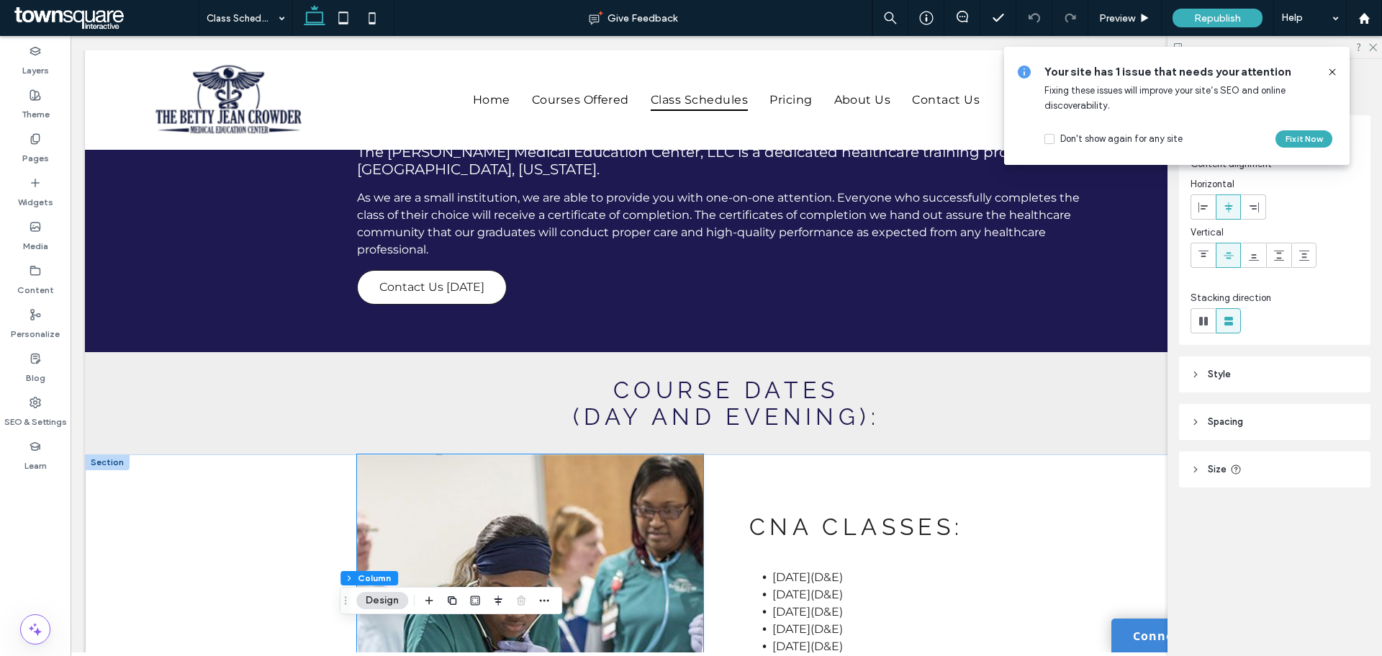
scroll to position [0, 0]
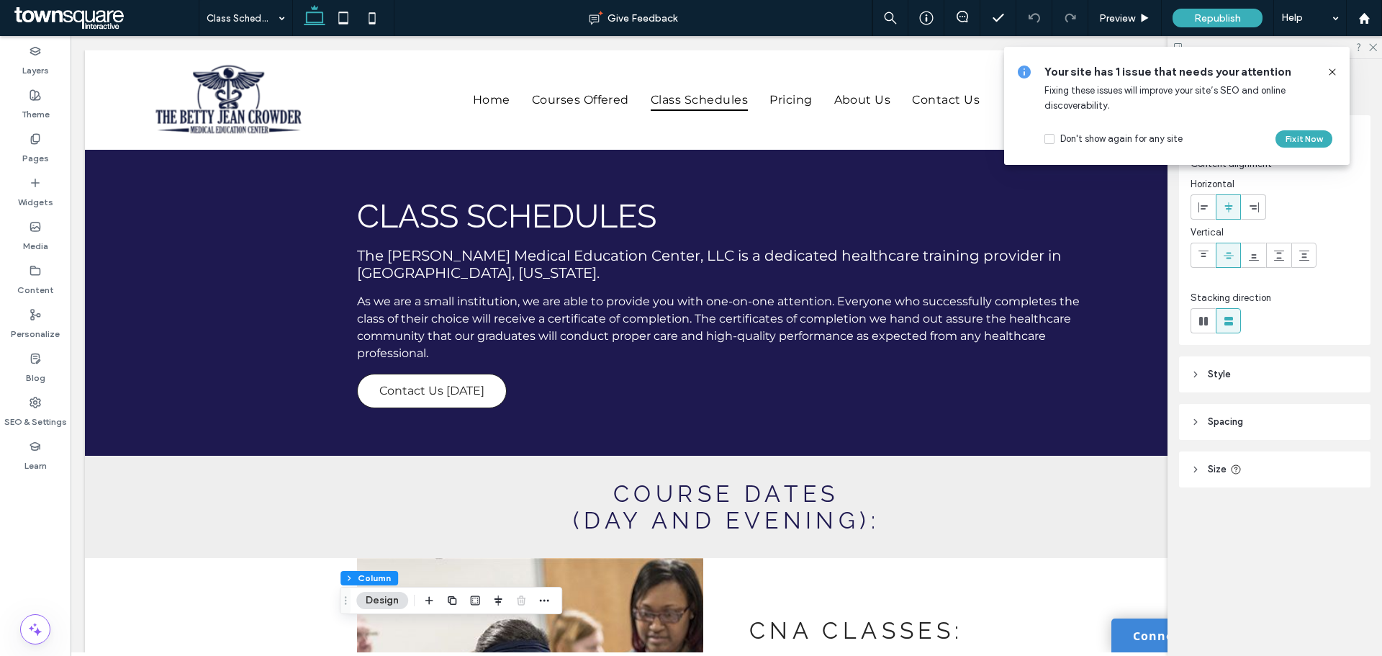
click at [1331, 73] on icon at bounding box center [1333, 72] width 12 height 12
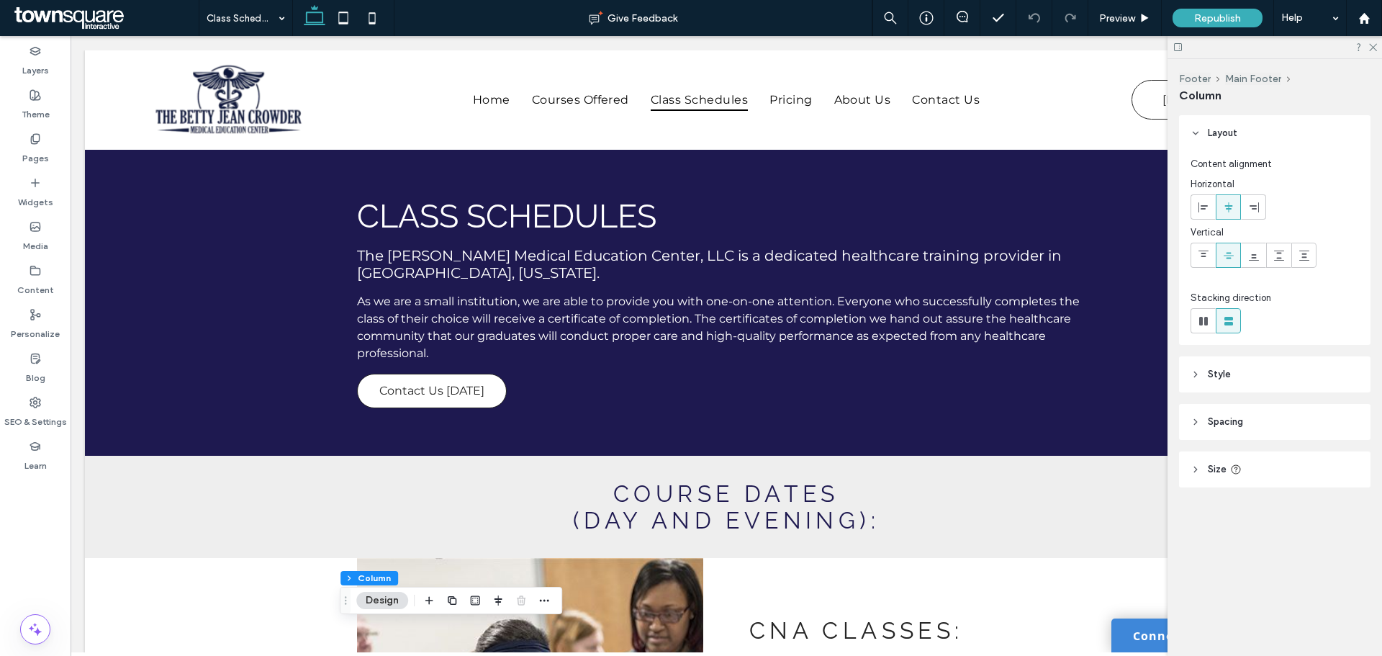
click at [17, 150] on div "Pages" at bounding box center [35, 149] width 71 height 44
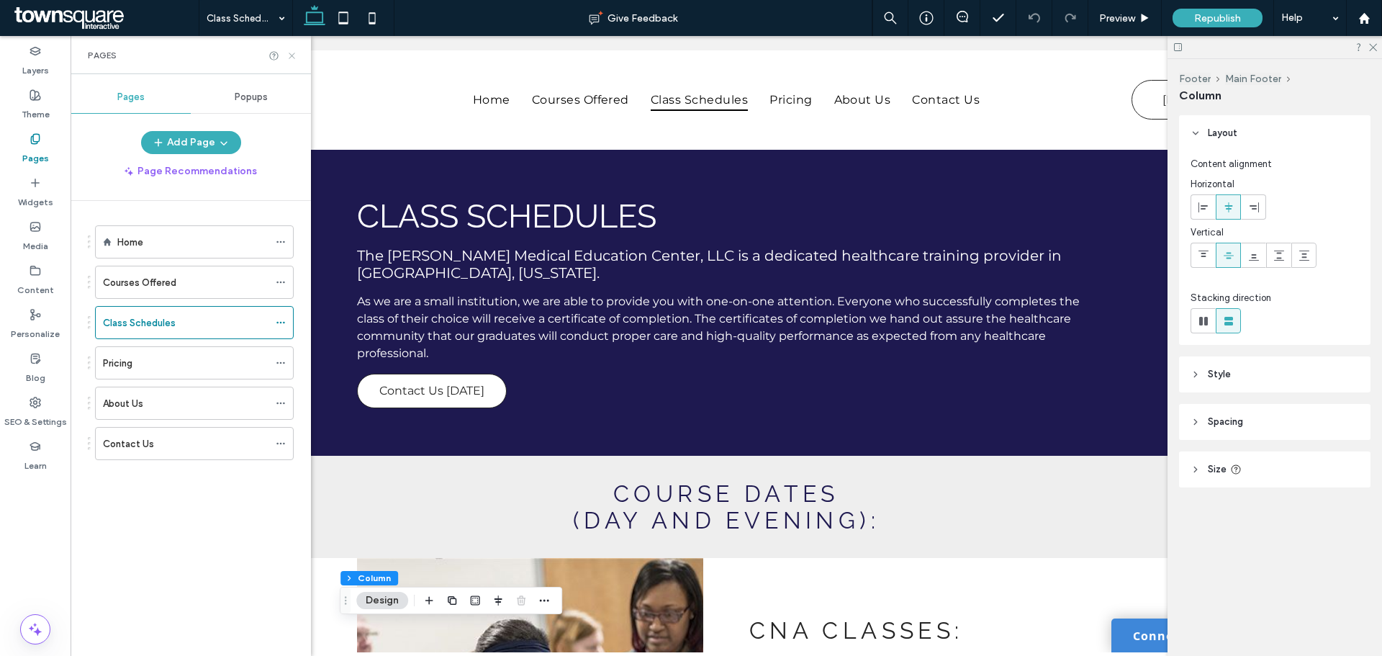
click at [292, 57] on icon at bounding box center [292, 55] width 11 height 11
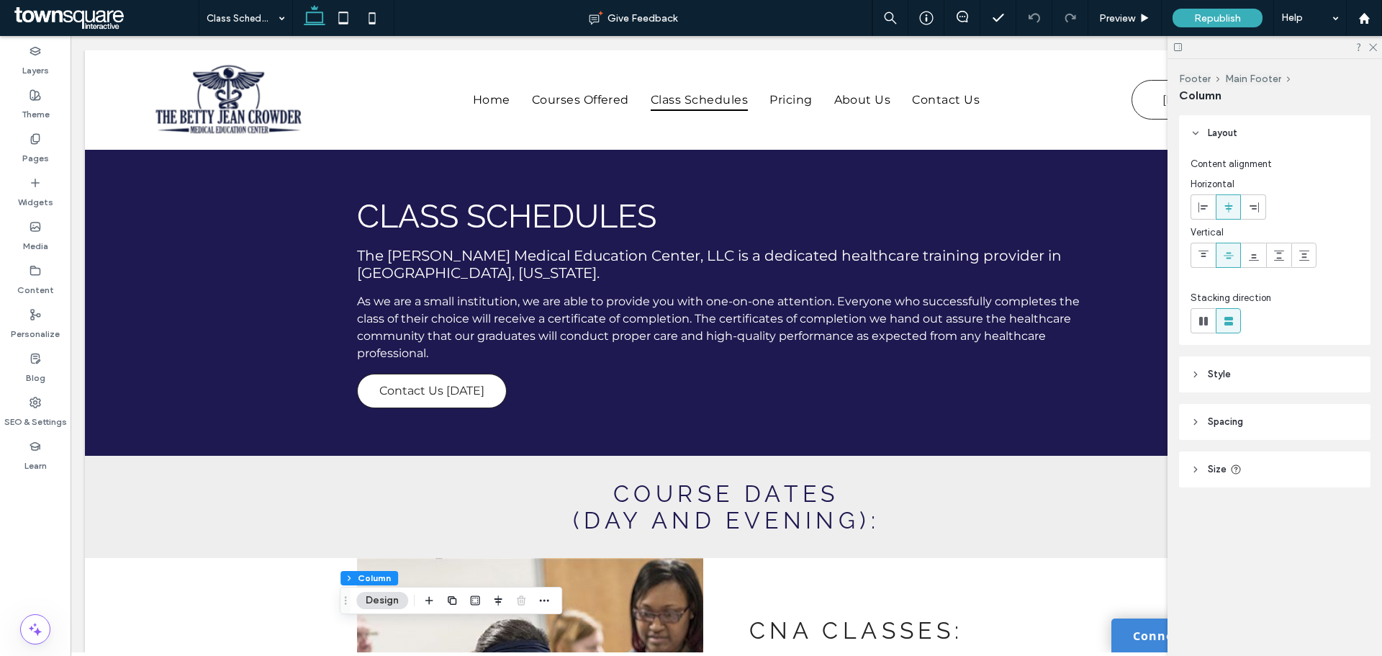
click at [1369, 50] on icon at bounding box center [1372, 46] width 9 height 9
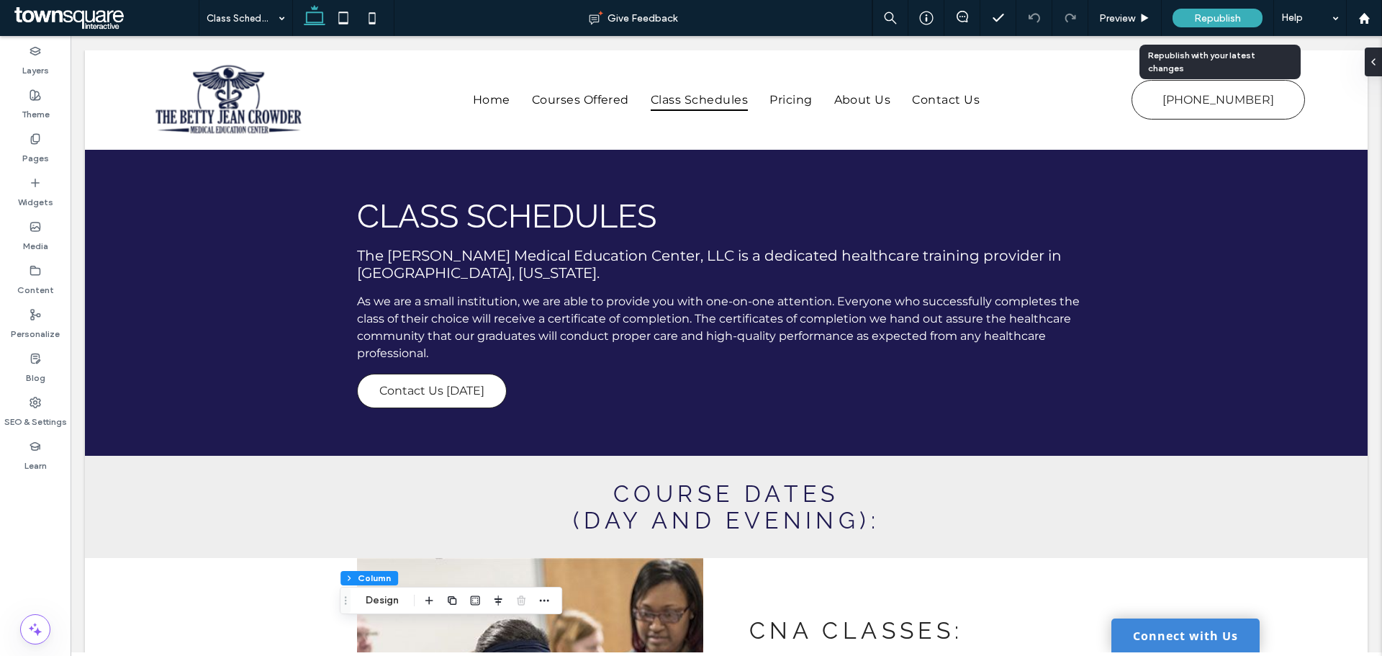
click at [1215, 6] on div "Republish" at bounding box center [1218, 18] width 90 height 36
click at [1207, 17] on span "Republish" at bounding box center [1217, 18] width 47 height 12
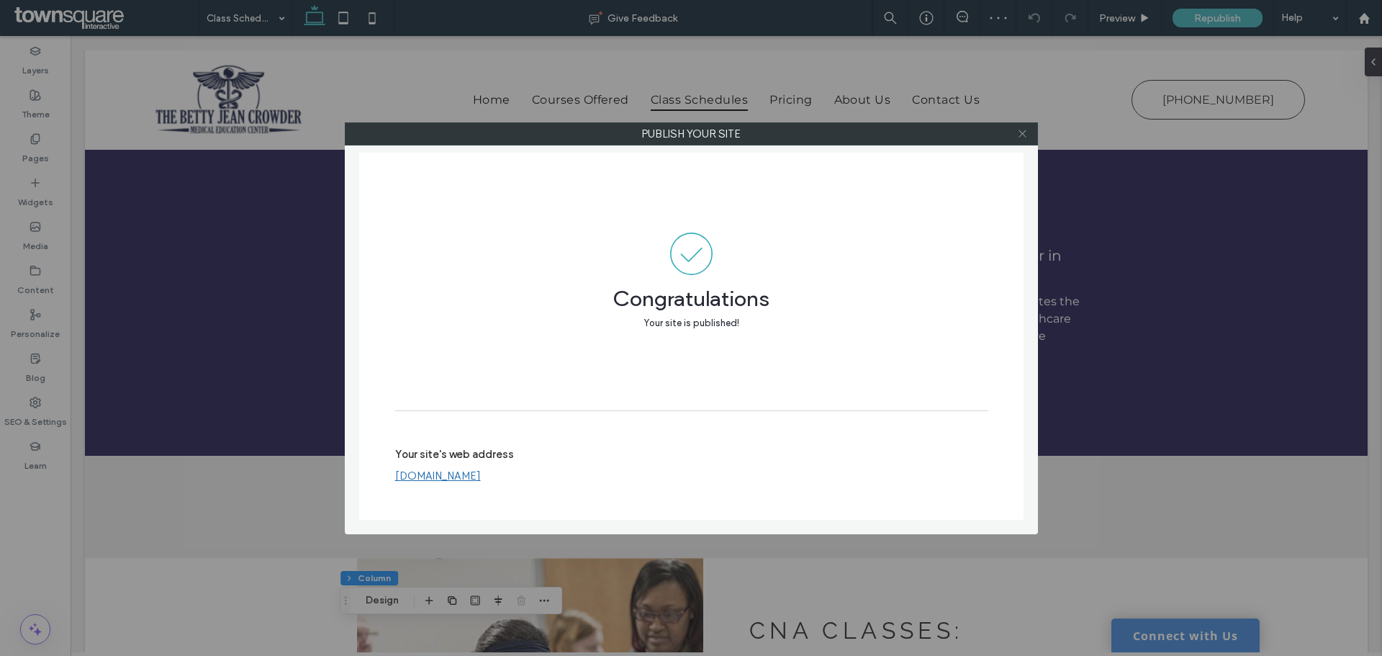
click at [1023, 137] on icon at bounding box center [1022, 133] width 11 height 11
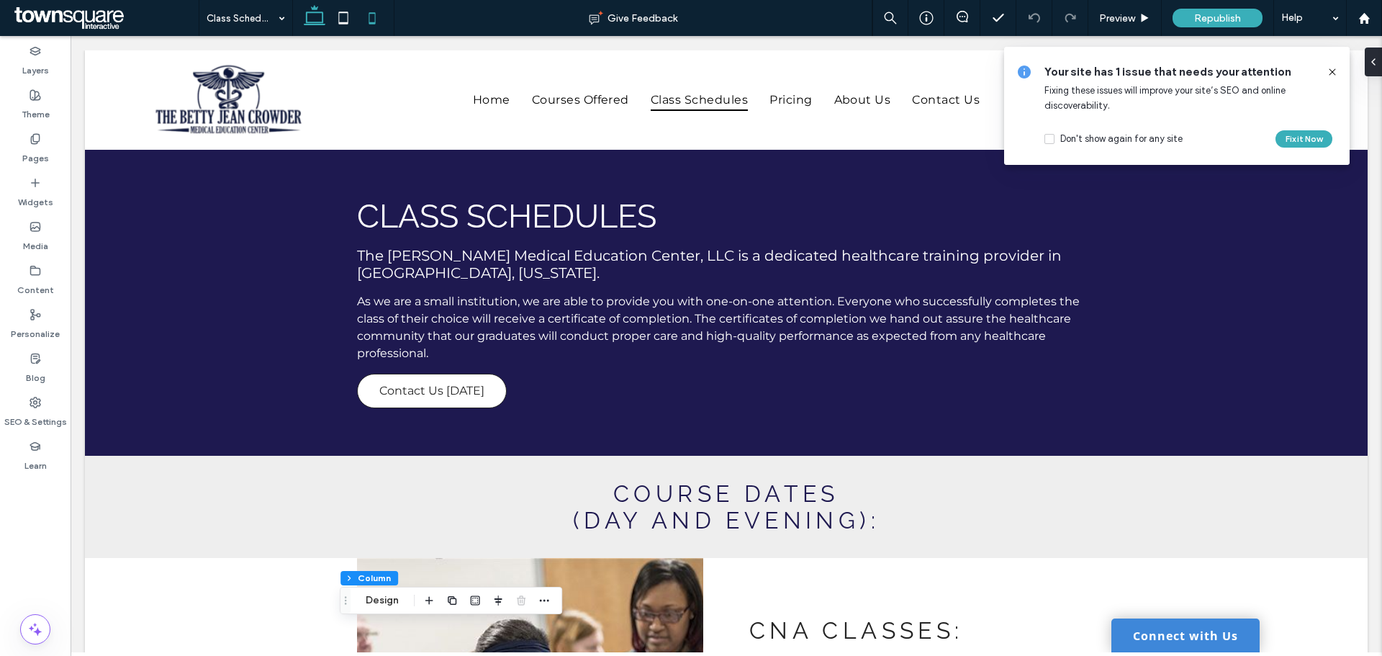
click at [369, 22] on icon at bounding box center [372, 18] width 29 height 29
type input "***"
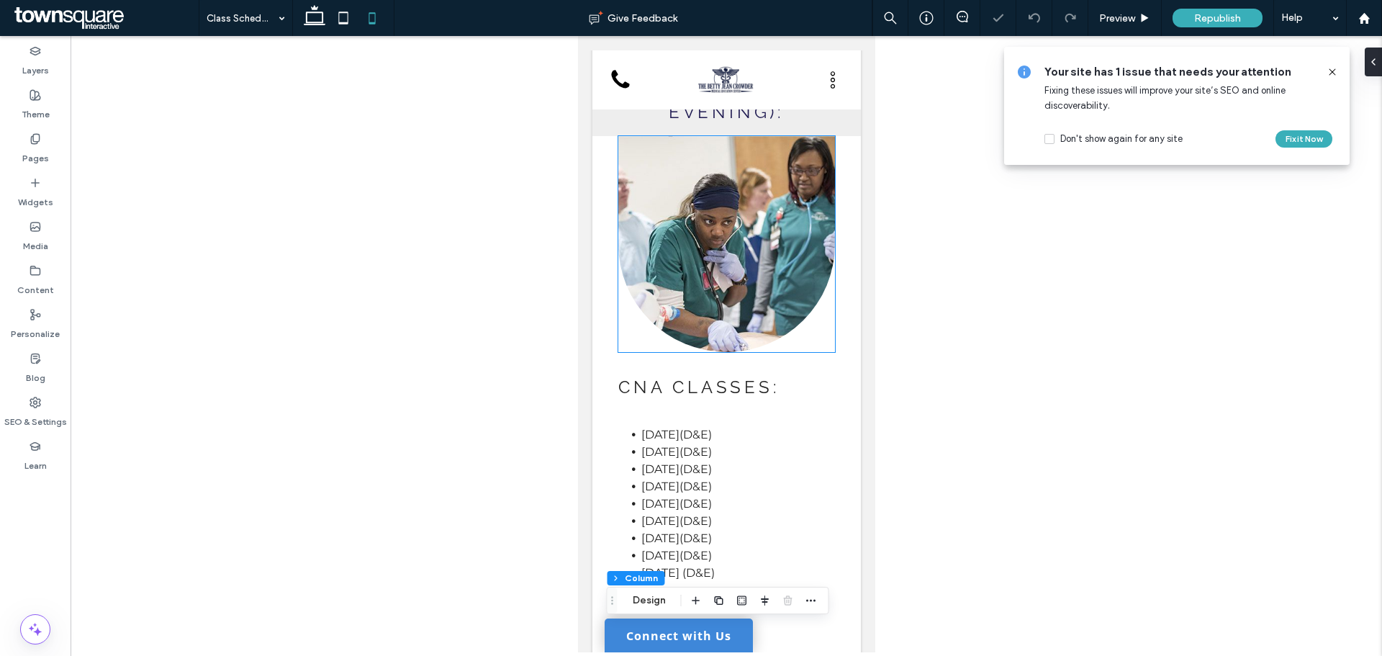
scroll to position [69, 0]
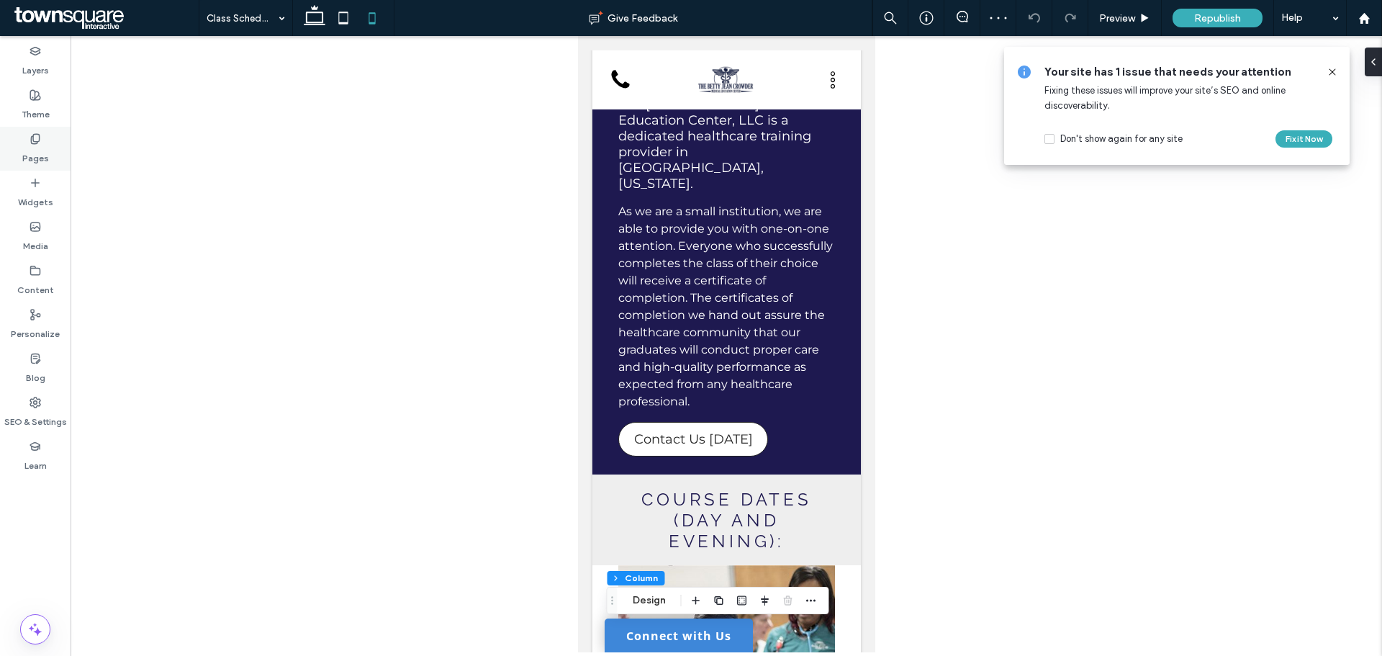
click at [37, 156] on label "Pages" at bounding box center [35, 155] width 27 height 20
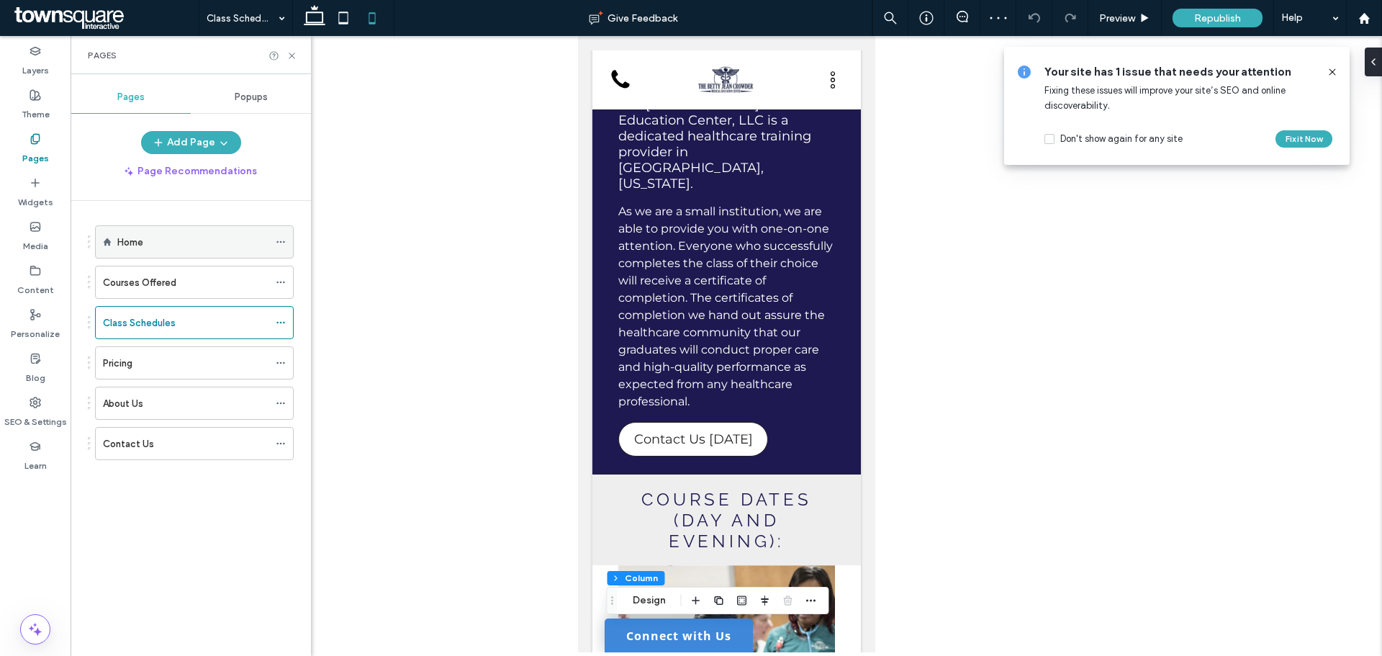
click at [116, 232] on div "Home" at bounding box center [194, 241] width 199 height 33
click at [217, 242] on div "Home" at bounding box center [192, 242] width 151 height 15
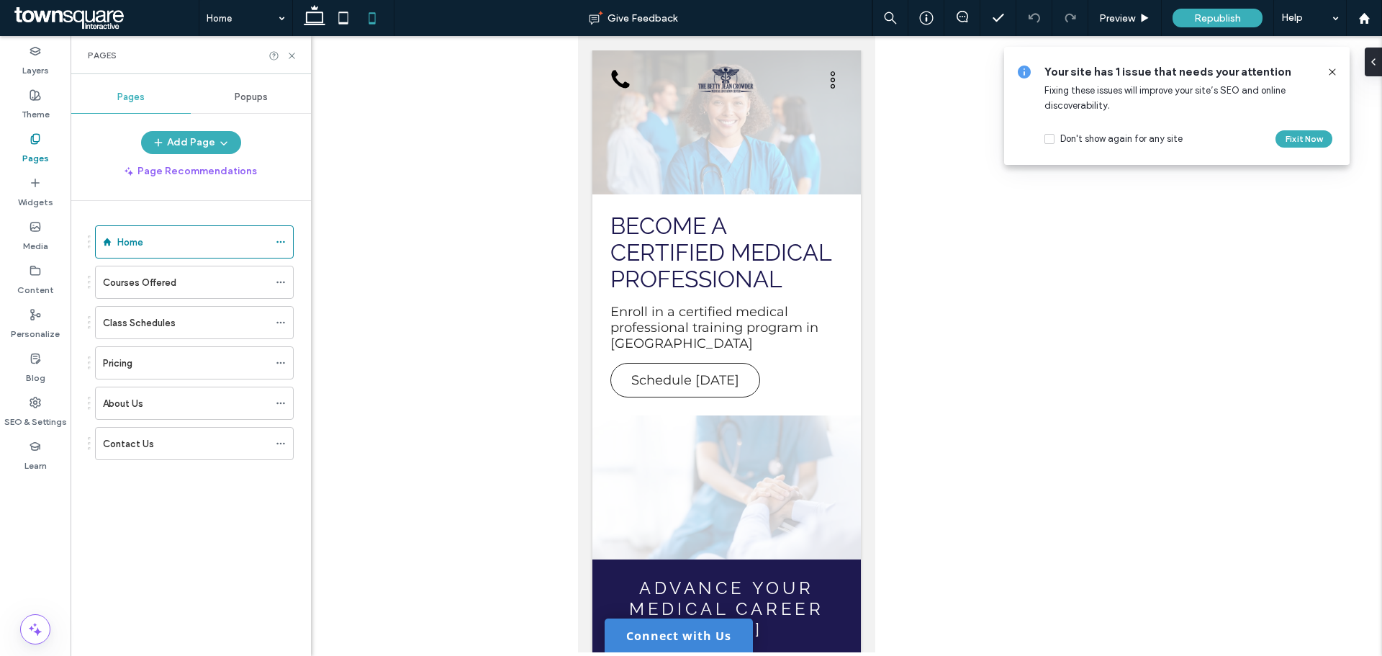
click at [1063, 350] on div at bounding box center [727, 344] width 1312 height 616
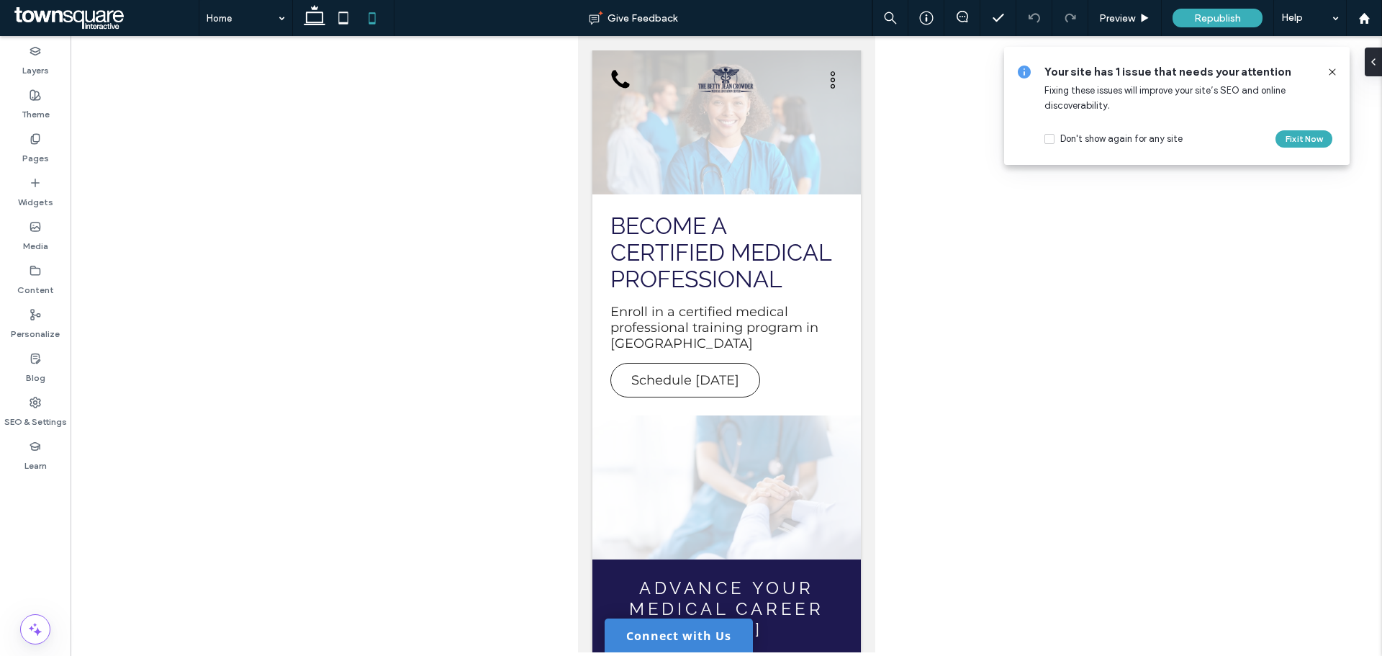
click at [1333, 73] on use at bounding box center [1332, 71] width 6 height 6
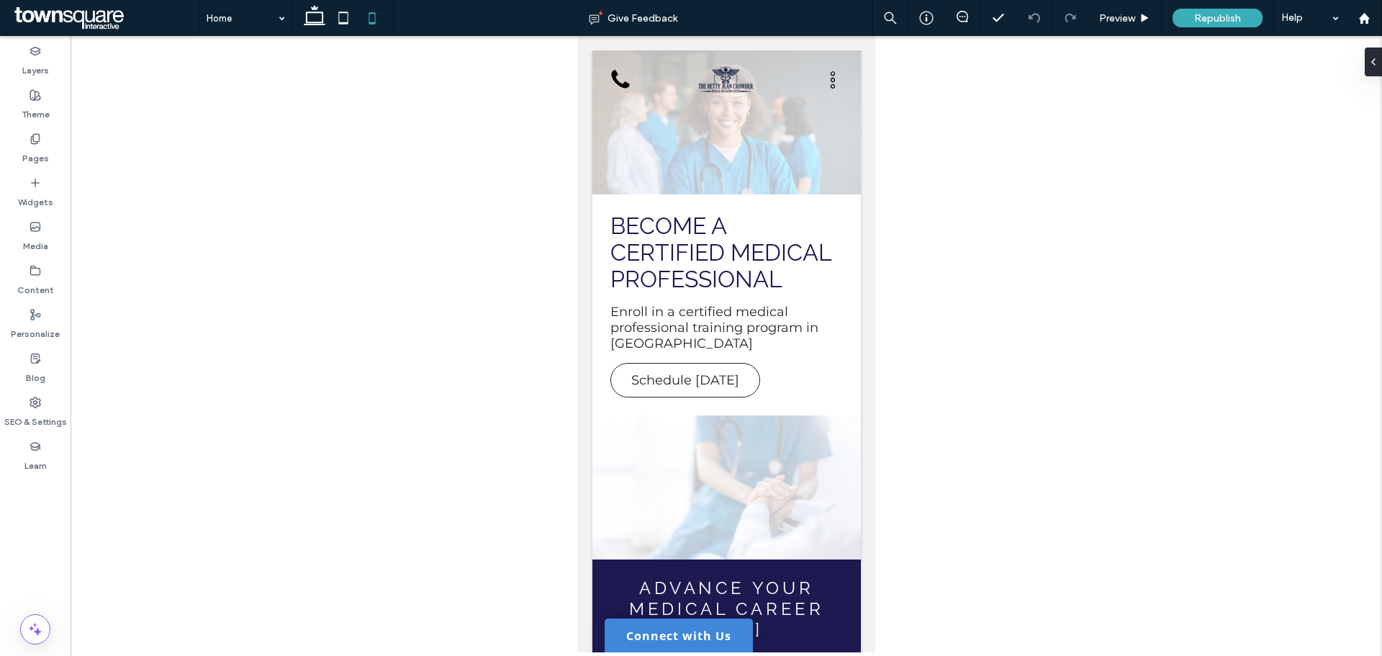
click at [1137, 222] on div at bounding box center [727, 344] width 1312 height 616
drag, startPoint x: 942, startPoint y: 176, endPoint x: 949, endPoint y: 158, distance: 20.1
click at [942, 176] on div at bounding box center [727, 344] width 1312 height 616
click at [976, 127] on div at bounding box center [727, 344] width 1312 height 616
click at [493, 225] on div at bounding box center [727, 344] width 1312 height 616
